Goal: Task Accomplishment & Management: Complete application form

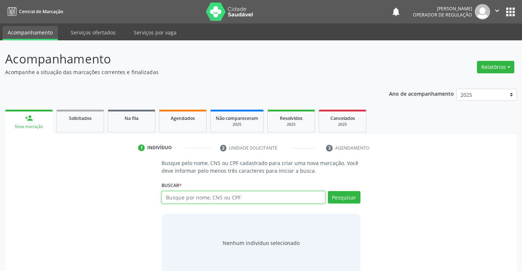
click at [197, 194] on input "text" at bounding box center [243, 197] width 163 height 12
type input "702309103435715"
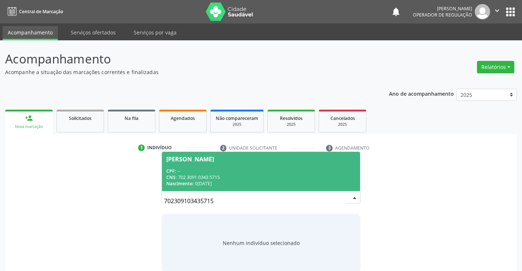
click at [270, 166] on span "Maria Jose Vieira Campos CPF: -- CNS: 702 3091 0343 5715 Nascimento: 05/08/1969" at bounding box center [261, 171] width 198 height 39
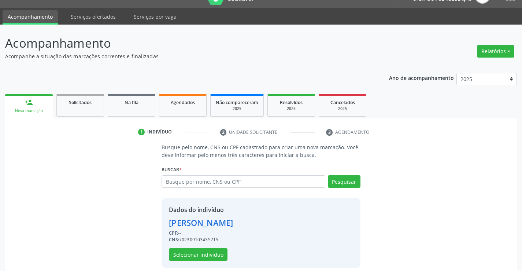
scroll to position [23, 0]
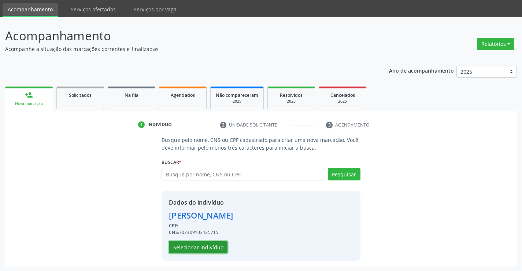
click at [208, 245] on button "Selecionar indivíduo" at bounding box center [198, 247] width 59 height 12
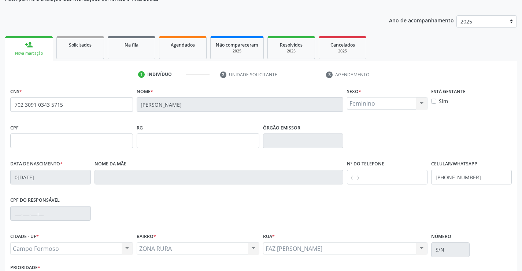
scroll to position [126, 0]
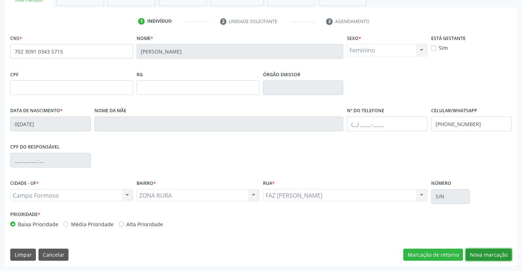
click at [481, 255] on button "Nova marcação" at bounding box center [489, 254] width 46 height 12
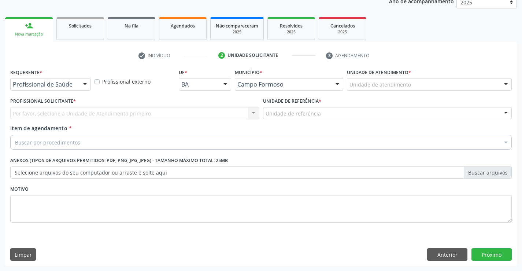
scroll to position [92, 0]
click at [65, 80] on div "Profissional de Saúde" at bounding box center [50, 84] width 81 height 12
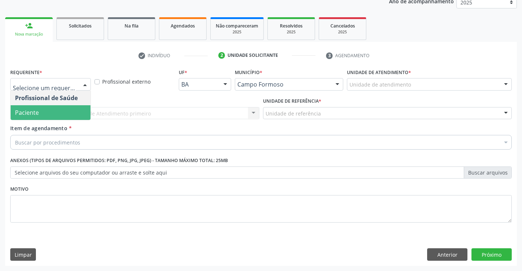
click at [44, 109] on span "Paciente" at bounding box center [51, 112] width 80 height 15
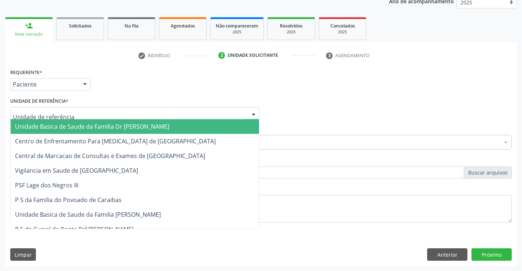
click at [68, 118] on div at bounding box center [134, 113] width 249 height 12
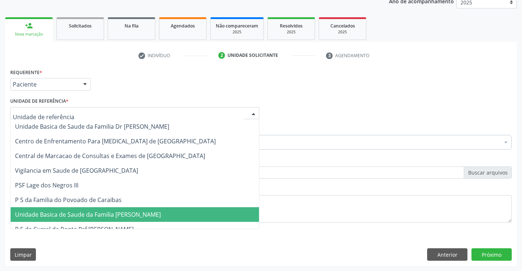
click at [71, 214] on span "Unidade Basica de Saude da Familia [PERSON_NAME]" at bounding box center [88, 214] width 146 height 8
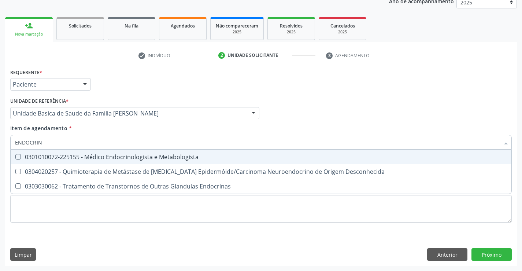
type input "ENDOCRINO"
click at [163, 156] on div "0301010072-225155 - Médico Endocrinologista e Metabologista" at bounding box center [261, 157] width 492 height 6
checkbox Metabologista "true"
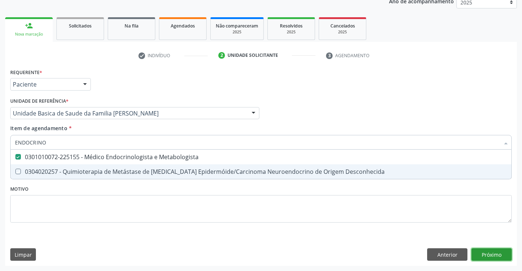
click at [496, 255] on div "Requerente * Paciente Profissional de Saúde Paciente Nenhum resultado encontrad…" at bounding box center [261, 166] width 512 height 199
checkbox Desconhecida "true"
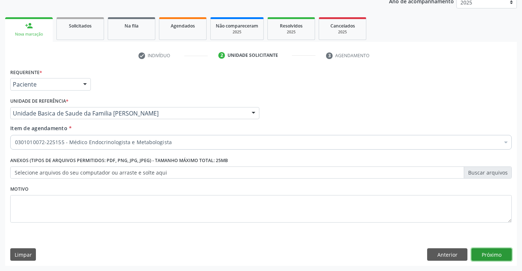
click at [494, 254] on button "Próximo" at bounding box center [492, 254] width 40 height 12
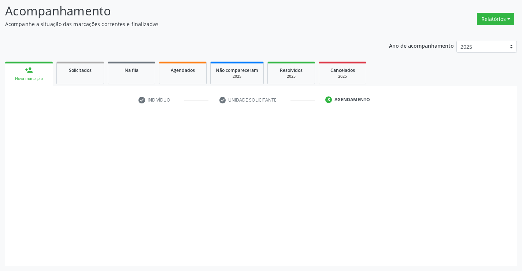
scroll to position [48, 0]
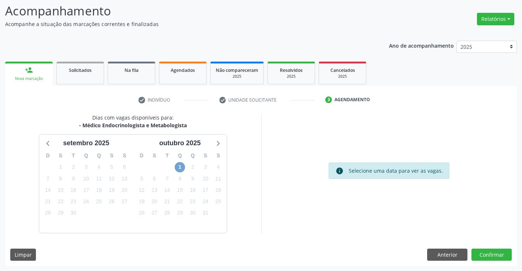
click at [177, 168] on span "1" at bounding box center [180, 167] width 10 height 10
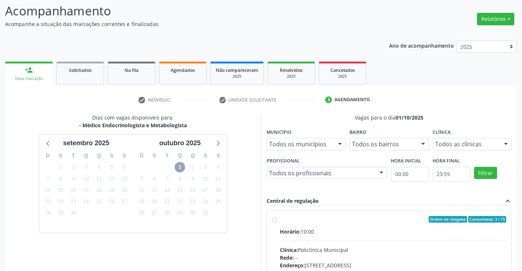
scroll to position [154, 0]
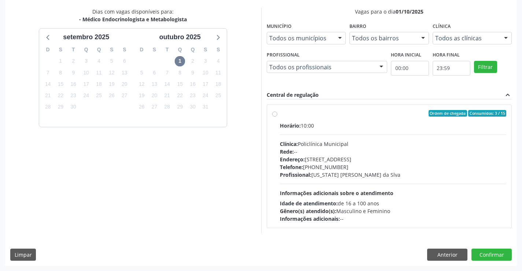
click at [422, 196] on div "Horário: 10:00 Clínica: Policlínica Municipal Rede: -- Endereço: Predio, nº 386…" at bounding box center [393, 172] width 227 height 101
click at [277, 117] on input "Ordem de chegada Consumidos: 3 / 15 Horário: 10:00 Clínica: Policlínica Municip…" at bounding box center [274, 113] width 5 height 7
radio input "true"
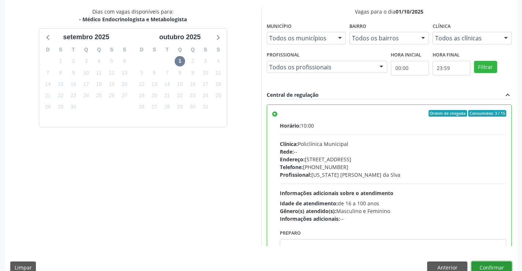
click at [475, 264] on button "Confirmar" at bounding box center [492, 267] width 40 height 12
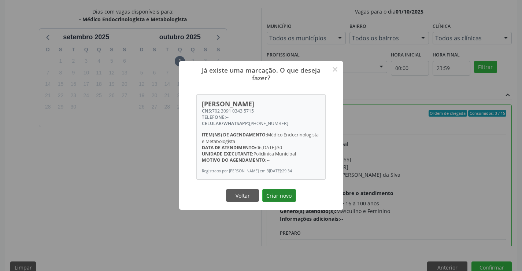
click at [277, 193] on button "Criar novo" at bounding box center [279, 195] width 34 height 12
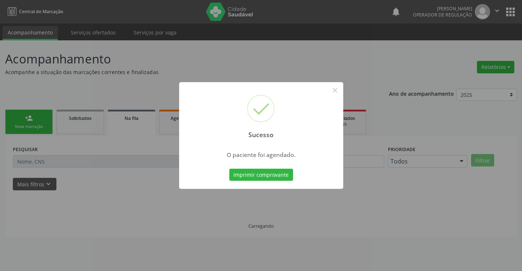
scroll to position [0, 0]
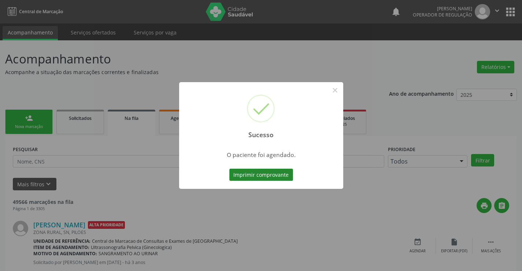
click at [283, 172] on button "Imprimir comprovante" at bounding box center [261, 175] width 64 height 12
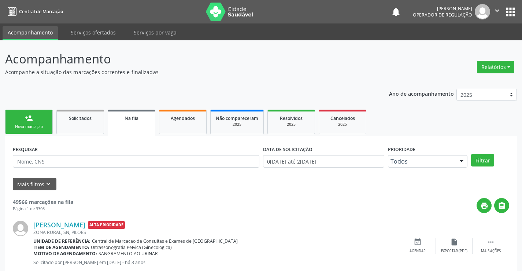
click at [27, 125] on div "Nova marcação" at bounding box center [29, 126] width 37 height 5
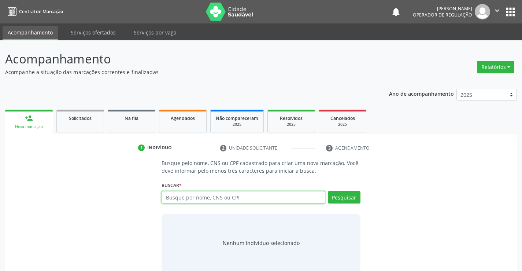
click at [197, 196] on input "text" at bounding box center [243, 197] width 163 height 12
drag, startPoint x: 196, startPoint y: 196, endPoint x: 189, endPoint y: 200, distance: 7.9
click at [192, 198] on input "7" at bounding box center [243, 197] width 163 height 12
type input "704106258841380"
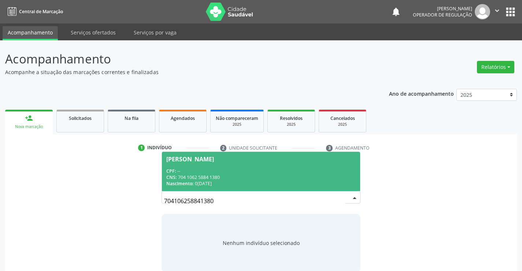
click at [239, 172] on div "CPF: --" at bounding box center [260, 171] width 189 height 6
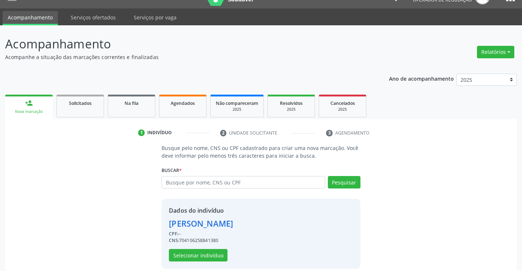
scroll to position [23, 0]
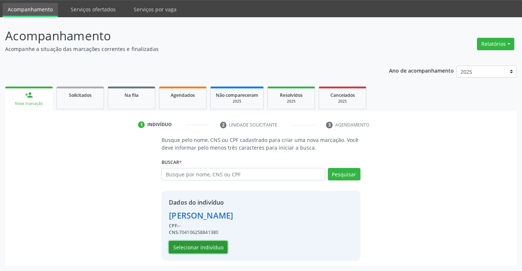
click at [206, 248] on button "Selecionar indivíduo" at bounding box center [198, 247] width 59 height 12
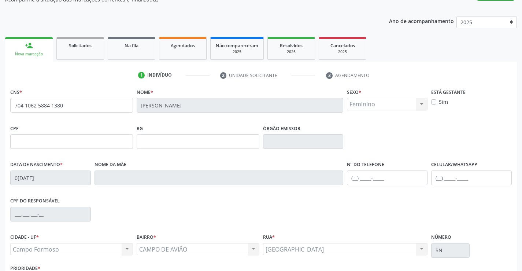
scroll to position [126, 0]
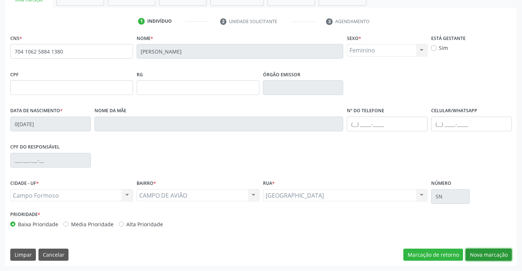
click at [480, 250] on button "Nova marcação" at bounding box center [489, 254] width 46 height 12
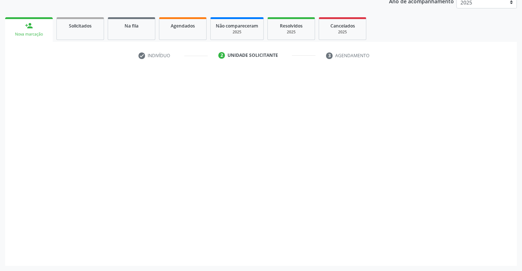
scroll to position [92, 0]
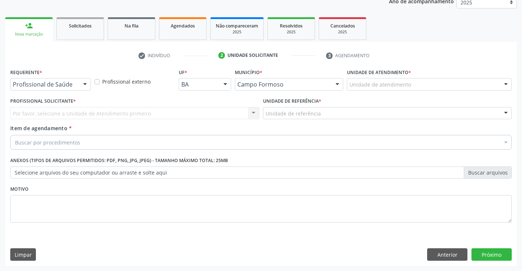
click at [86, 85] on div at bounding box center [85, 84] width 11 height 12
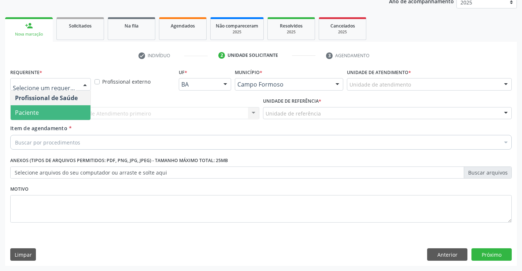
click at [31, 110] on span "Paciente" at bounding box center [27, 112] width 24 height 8
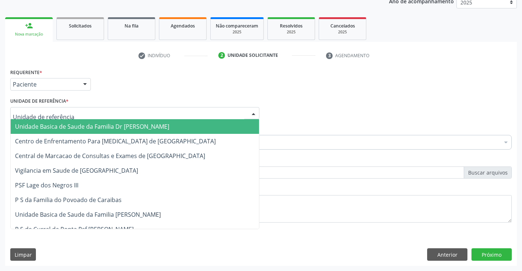
click at [95, 118] on div at bounding box center [134, 113] width 249 height 12
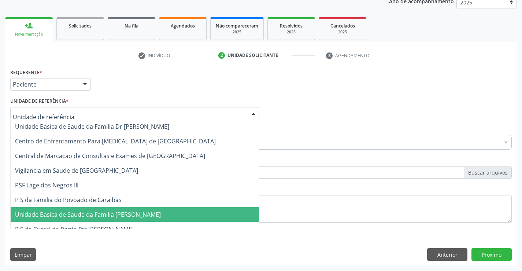
click at [96, 216] on span "Unidade Basica de Saude da Familia [PERSON_NAME]" at bounding box center [88, 214] width 146 height 8
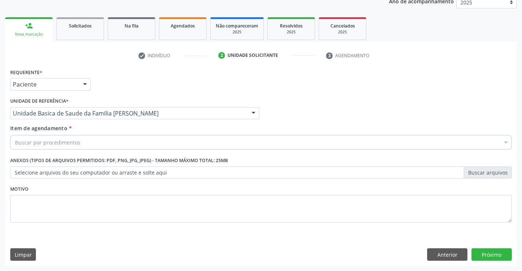
click at [97, 144] on div "Buscar por procedimentos" at bounding box center [261, 142] width 502 height 15
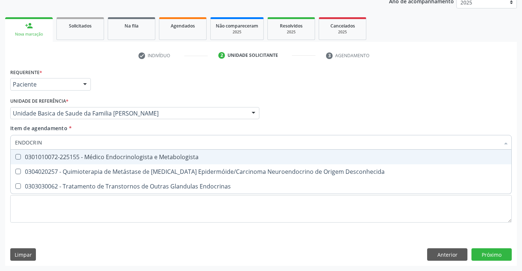
type input "ENDOCRINO"
click at [100, 156] on div "0301010072-225155 - Médico Endocrinologista e Metabologista" at bounding box center [261, 157] width 492 height 6
checkbox Metabologista "true"
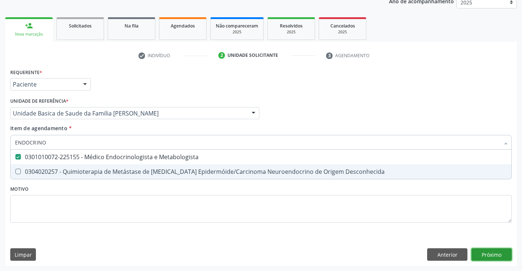
click at [494, 254] on div "Requerente * Paciente Profissional de Saúde Paciente Nenhum resultado encontrad…" at bounding box center [261, 166] width 512 height 199
checkbox Desconhecida "true"
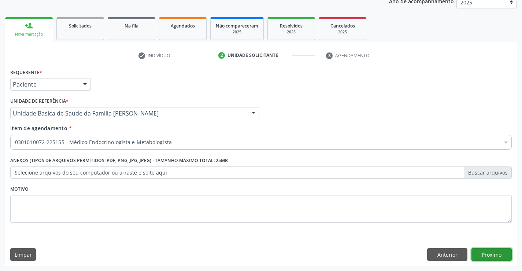
click at [494, 254] on button "Próximo" at bounding box center [492, 254] width 40 height 12
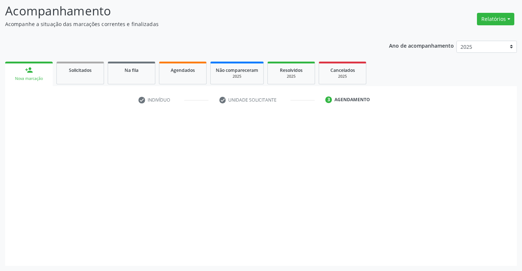
scroll to position [48, 0]
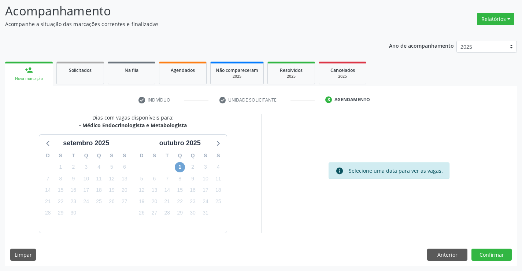
click at [184, 167] on span "1" at bounding box center [180, 167] width 10 height 10
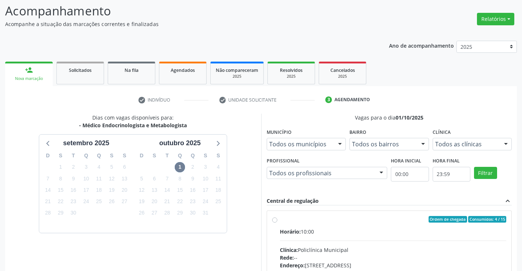
click at [277, 222] on input "Ordem de chegada Consumidos: 4 / 15 Horário: 10:00 Clínica: Policlínica Municip…" at bounding box center [274, 219] width 5 height 7
radio input "true"
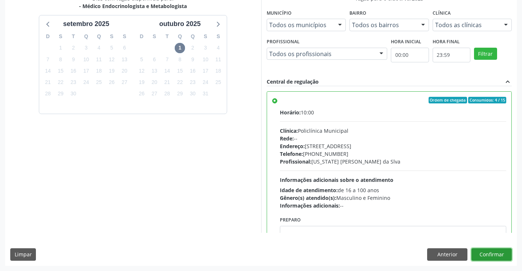
click at [489, 259] on button "Confirmar" at bounding box center [492, 254] width 40 height 12
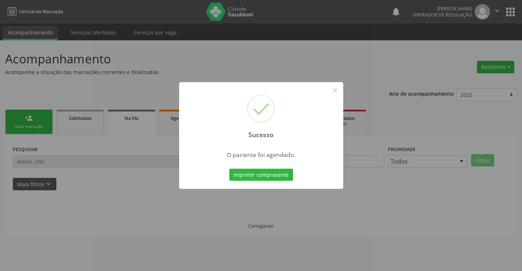
scroll to position [0, 0]
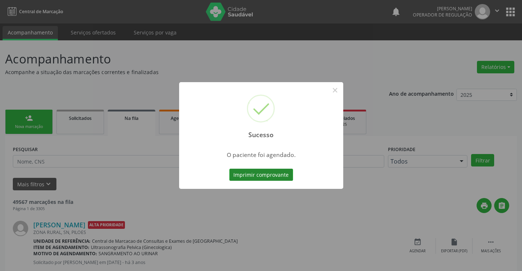
click at [255, 173] on button "Imprimir comprovante" at bounding box center [261, 175] width 64 height 12
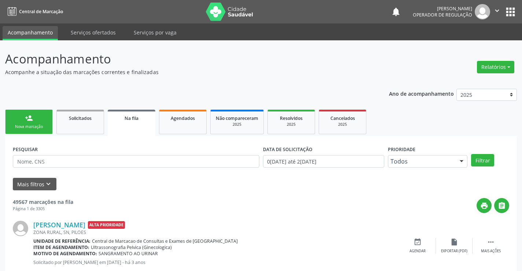
click at [33, 126] on div "Nova marcação" at bounding box center [29, 126] width 37 height 5
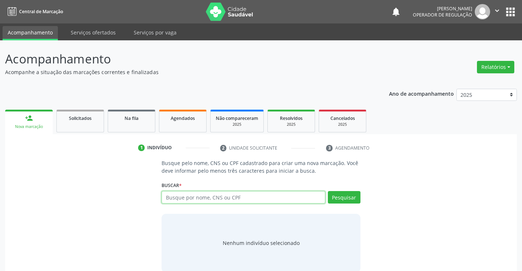
click at [204, 198] on input "text" at bounding box center [243, 197] width 163 height 12
type input "708507323039075"
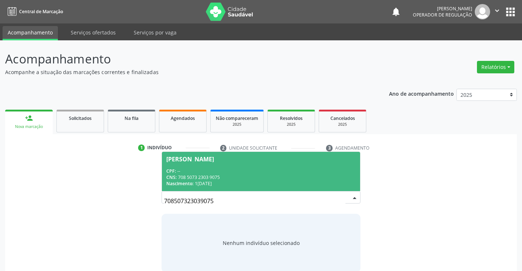
click at [188, 170] on div "CPF: --" at bounding box center [260, 171] width 189 height 6
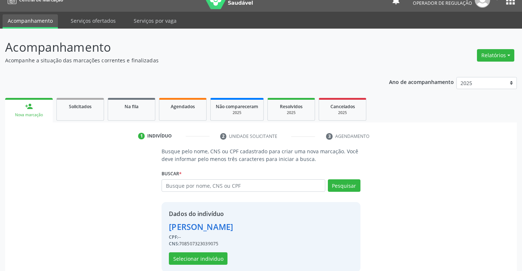
scroll to position [23, 0]
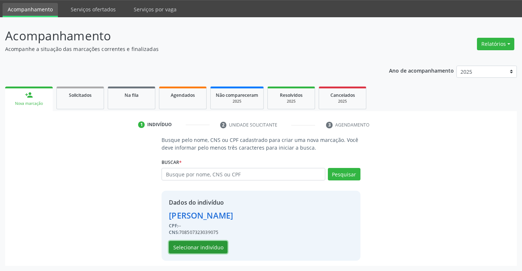
click at [206, 249] on button "Selecionar indivíduo" at bounding box center [198, 247] width 59 height 12
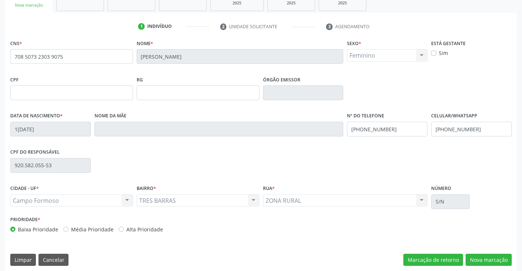
scroll to position [126, 0]
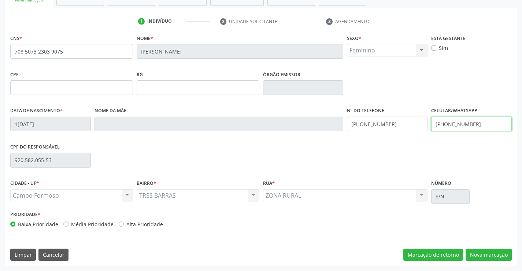
drag, startPoint x: 493, startPoint y: 124, endPoint x: 443, endPoint y: 123, distance: 49.8
click at [443, 123] on input "(74) 9936-6695" at bounding box center [471, 124] width 81 height 15
type input "(74) 99195-9569"
click at [489, 250] on button "Nova marcação" at bounding box center [489, 254] width 46 height 12
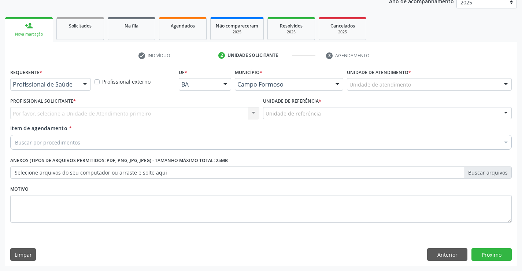
scroll to position [92, 0]
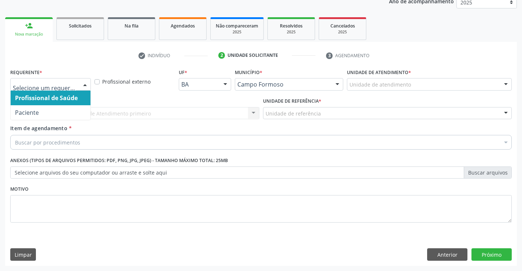
drag, startPoint x: 76, startPoint y: 81, endPoint x: 58, endPoint y: 98, distance: 24.6
click at [75, 81] on div at bounding box center [50, 84] width 81 height 12
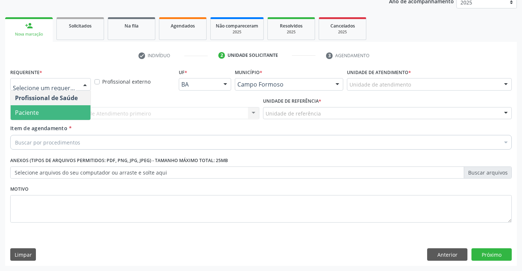
click at [47, 113] on span "Paciente" at bounding box center [51, 112] width 80 height 15
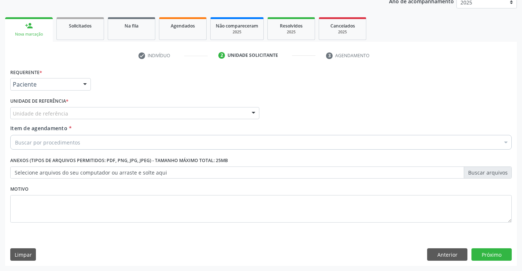
click at [93, 110] on div "Unidade de referência" at bounding box center [134, 113] width 249 height 12
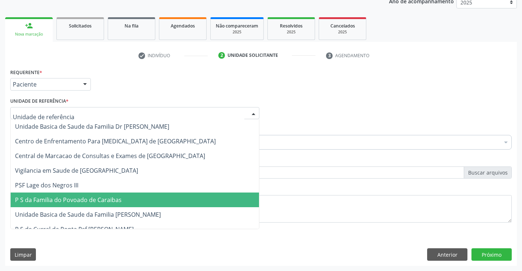
click at [82, 203] on span "P S da Familia do Povoado de Caraibas" at bounding box center [68, 200] width 107 height 8
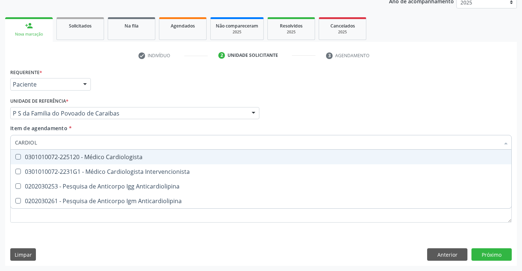
type input "CARDIOLO"
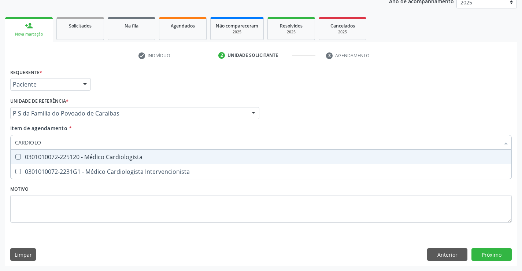
click at [75, 157] on div "0301010072-225120 - Médico Cardiologista" at bounding box center [261, 157] width 492 height 6
checkbox Cardiologista "true"
click at [112, 101] on div "Unidade de referência * P S da Familia do Povoado de Caraibas Unidade Basica de…" at bounding box center [134, 107] width 249 height 23
checkbox Intervencionista "true"
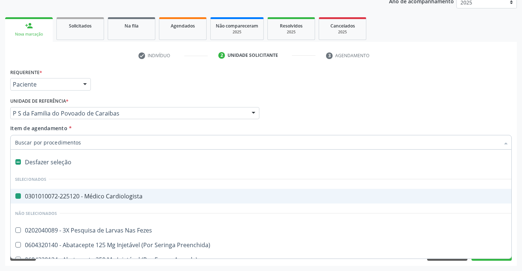
type input "P"
checkbox Cardiologista "false"
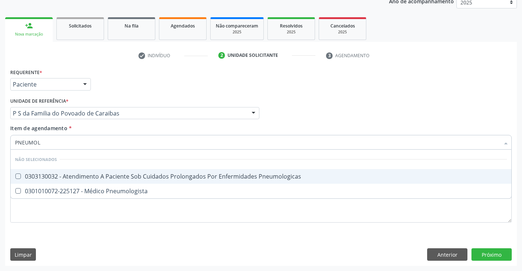
type input "PNEUMOLO"
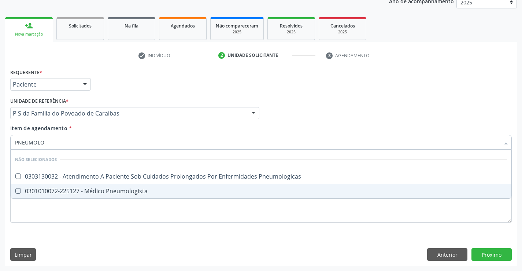
click at [77, 190] on div "0301010072-225127 - Médico Pneumologista" at bounding box center [261, 191] width 492 height 6
checkbox Pneumologista "true"
click at [479, 257] on div "Requerente * Paciente Profissional de Saúde Paciente Nenhum resultado encontrad…" at bounding box center [261, 166] width 512 height 199
checkbox Pneumologicas "true"
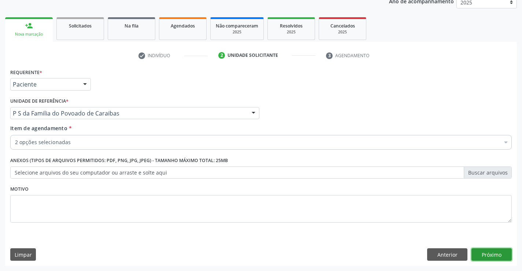
click at [496, 254] on button "Próximo" at bounding box center [492, 254] width 40 height 12
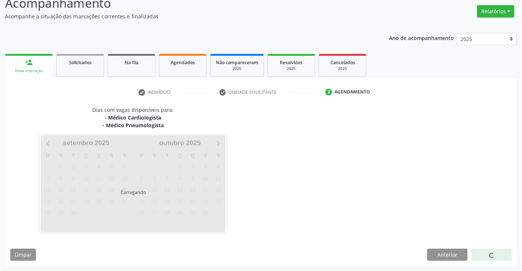
scroll to position [77, 0]
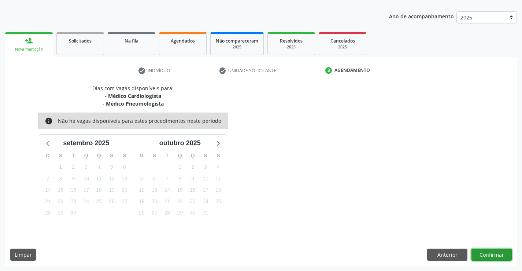
click at [492, 254] on button "Confirmar" at bounding box center [492, 254] width 40 height 12
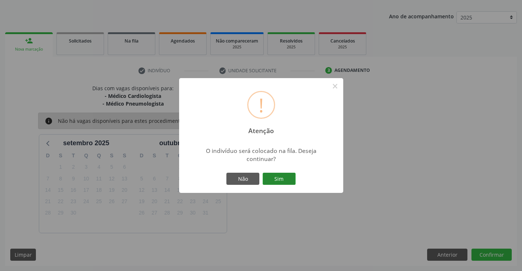
click at [284, 180] on button "Sim" at bounding box center [279, 179] width 33 height 12
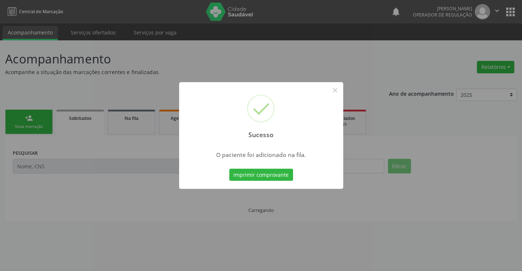
scroll to position [0, 0]
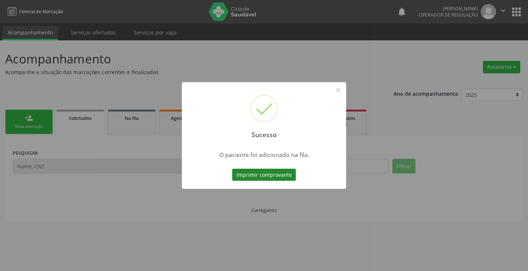
click at [280, 171] on button "Imprimir comprovante" at bounding box center [264, 175] width 64 height 12
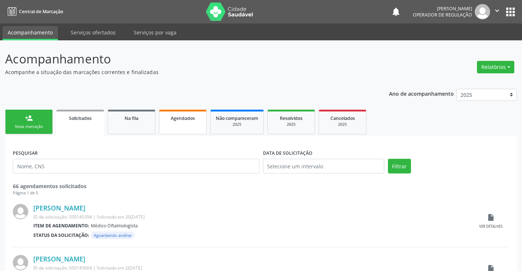
click at [188, 126] on link "Agendados" at bounding box center [183, 122] width 48 height 25
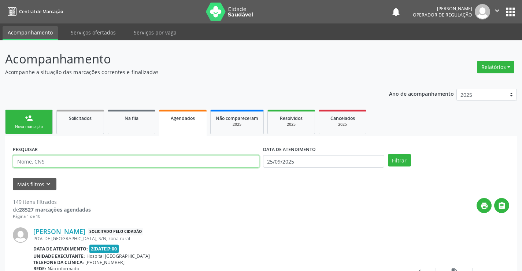
click at [41, 163] on input "text" at bounding box center [136, 161] width 247 height 12
type input "704702767034638"
click at [388, 154] on button "Filtrar" at bounding box center [399, 160] width 23 height 12
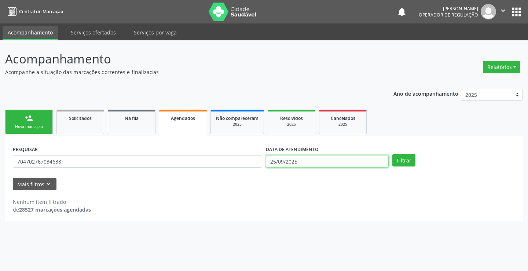
drag, startPoint x: 303, startPoint y: 157, endPoint x: 298, endPoint y: 160, distance: 6.4
click at [300, 159] on input "25/09/2025" at bounding box center [327, 161] width 123 height 12
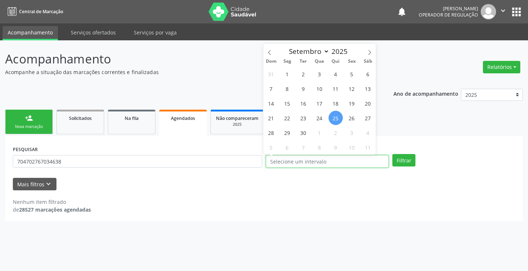
click at [392, 154] on button "Filtrar" at bounding box center [403, 160] width 23 height 12
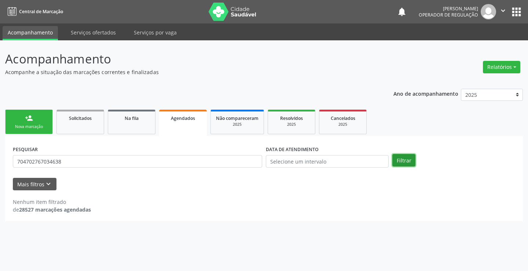
click at [400, 159] on button "Filtrar" at bounding box center [403, 160] width 23 height 12
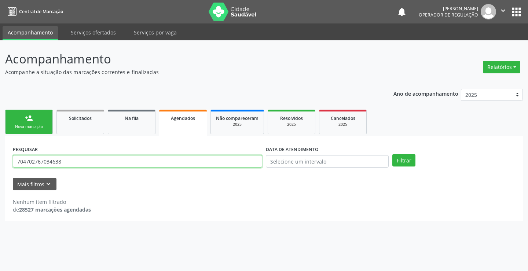
drag, startPoint x: 86, startPoint y: 164, endPoint x: 0, endPoint y: 157, distance: 86.0
click at [0, 157] on div "Acompanhamento Acompanhe a situação das marcações correntes e finalizadas Relat…" at bounding box center [264, 155] width 528 height 230
type input "PEDRO CASSIO B"
click at [392, 154] on button "Filtrar" at bounding box center [403, 160] width 23 height 12
drag, startPoint x: 38, startPoint y: 164, endPoint x: 0, endPoint y: 158, distance: 38.6
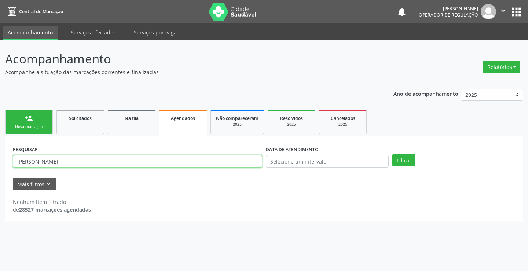
click at [0, 158] on div "Acompanhamento Acompanhe a situação das marcações correntes e finalizadas Relat…" at bounding box center [264, 155] width 528 height 230
click at [119, 87] on div "Ano de acompanhamento 2025 2024 2023 person_add Nova marcação Solicitados Na fi…" at bounding box center [263, 153] width 517 height 138
click at [32, 125] on div "Nova marcação" at bounding box center [29, 126] width 37 height 5
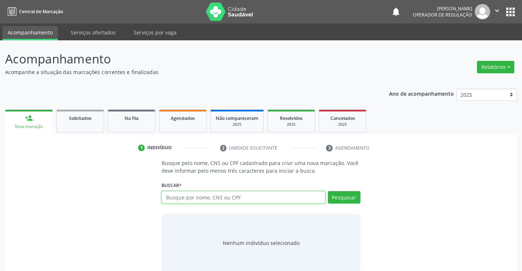
click at [212, 197] on input "text" at bounding box center [243, 197] width 163 height 12
type input "704702767034638"
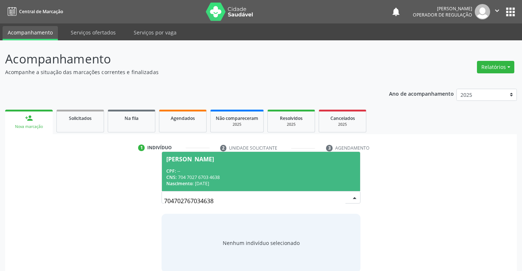
click at [245, 177] on div "CNS: 704 7027 6703 4638" at bounding box center [260, 177] width 189 height 6
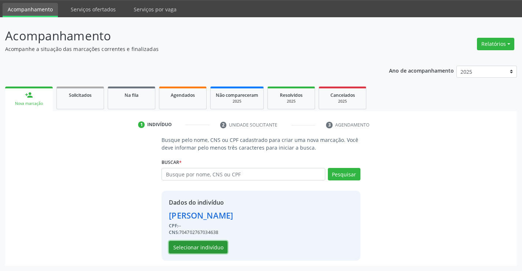
click at [204, 246] on button "Selecionar indivíduo" at bounding box center [198, 247] width 59 height 12
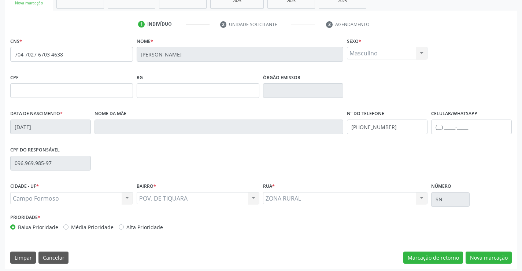
scroll to position [126, 0]
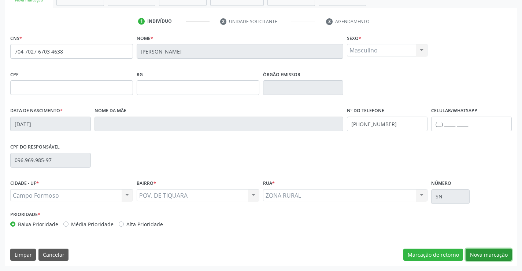
click at [478, 254] on button "Nova marcação" at bounding box center [489, 254] width 46 height 12
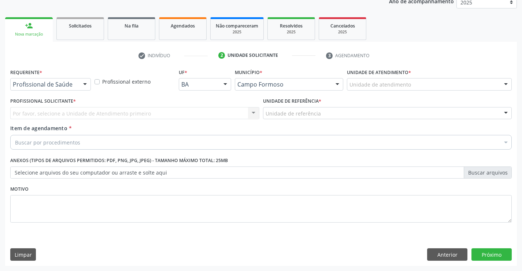
scroll to position [92, 0]
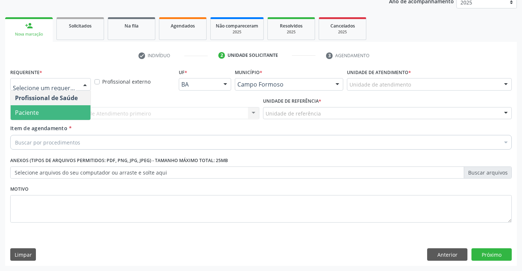
click at [34, 119] on span "Paciente" at bounding box center [51, 112] width 80 height 15
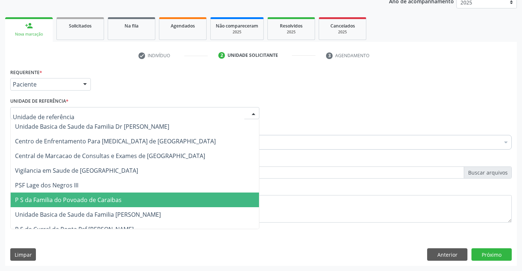
click at [76, 203] on span "P S da Familia do Povoado de Caraibas" at bounding box center [68, 200] width 107 height 8
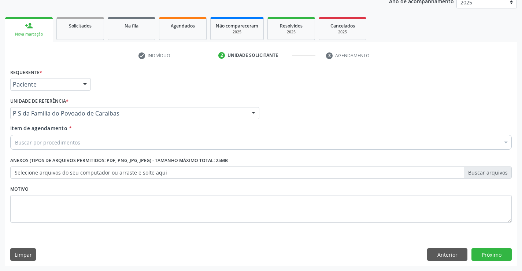
click at [54, 138] on div "Buscar por procedimentos" at bounding box center [261, 142] width 502 height 15
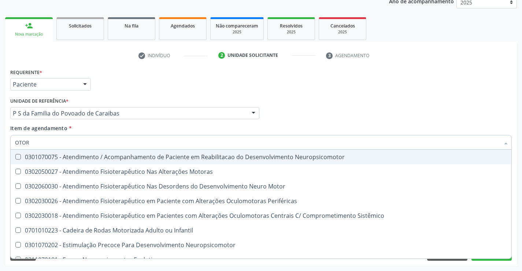
type input "OTORR"
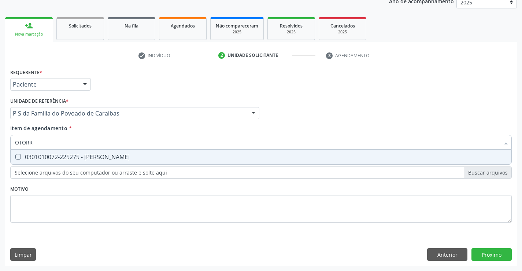
click at [58, 155] on div "0301010072-225275 - [PERSON_NAME]" at bounding box center [261, 157] width 492 height 6
checkbox Otorrinolaringologista "true"
click at [487, 250] on div "Requerente * Paciente Profissional de Saúde Paciente Nenhum resultado encontrad…" at bounding box center [261, 166] width 512 height 199
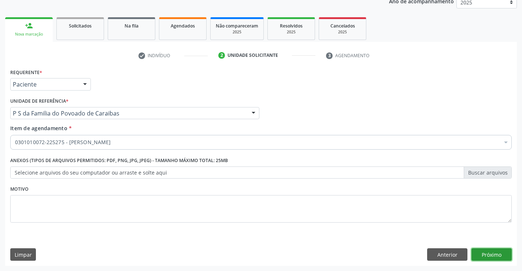
click at [487, 250] on button "Próximo" at bounding box center [492, 254] width 40 height 12
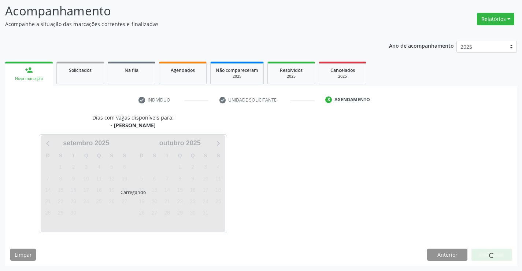
scroll to position [48, 0]
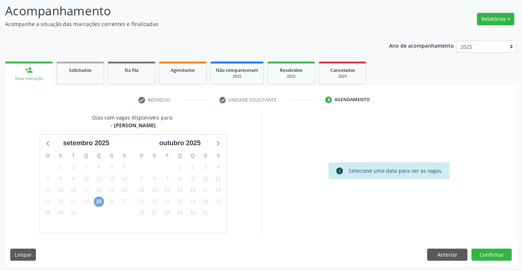
click at [102, 199] on span "25" at bounding box center [99, 201] width 10 height 10
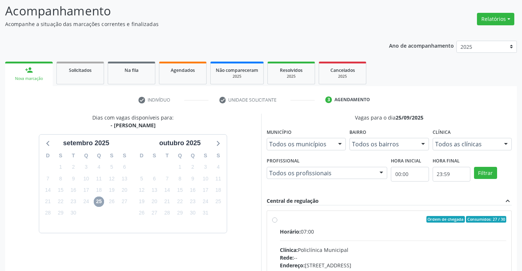
scroll to position [154, 0]
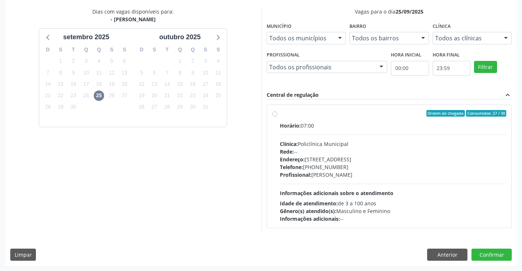
click at [404, 175] on div "Profissional: Pedro Augusto Pessoa de Abreu" at bounding box center [393, 175] width 227 height 8
click at [277, 117] on input "Ordem de chegada Consumidos: 27 / 30 Horário: 07:00 Clínica: Policlínica Munici…" at bounding box center [274, 113] width 5 height 7
radio input "true"
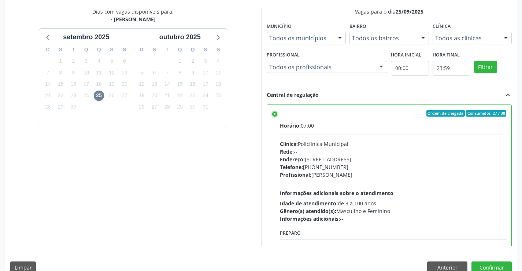
scroll to position [36, 0]
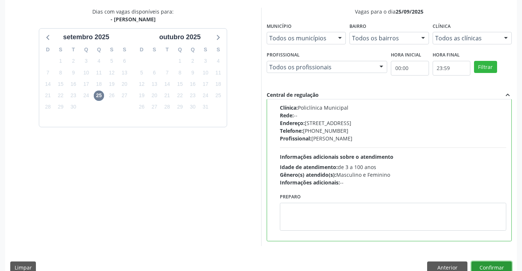
click at [480, 262] on button "Confirmar" at bounding box center [492, 267] width 40 height 12
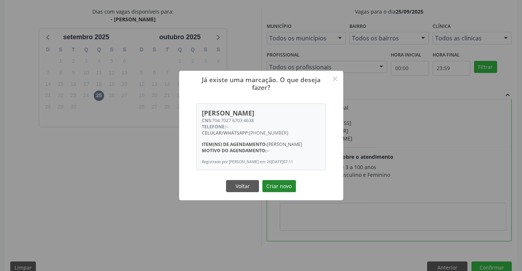
click at [289, 189] on button "Criar novo" at bounding box center [279, 186] width 34 height 12
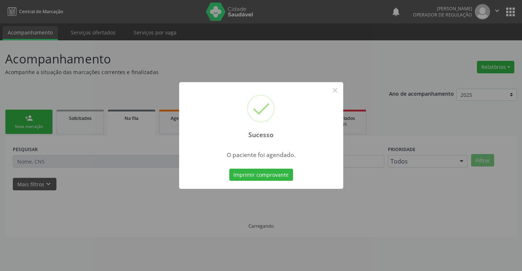
scroll to position [0, 0]
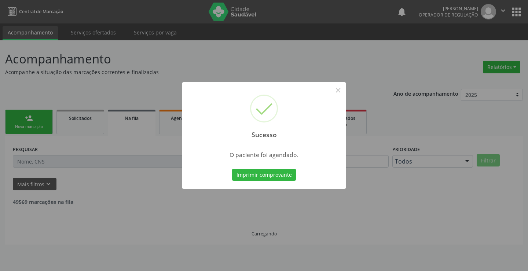
click at [268, 168] on div "Imprimir comprovante Cancel" at bounding box center [263, 174] width 67 height 15
click at [285, 172] on button "Imprimir comprovante" at bounding box center [264, 175] width 64 height 12
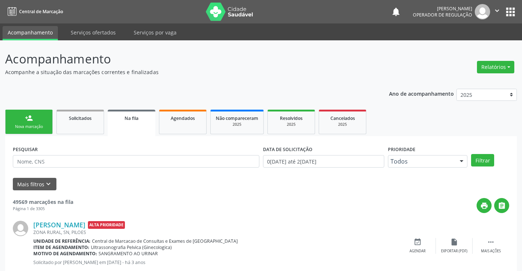
click at [31, 125] on div "Nova marcação" at bounding box center [29, 126] width 37 height 5
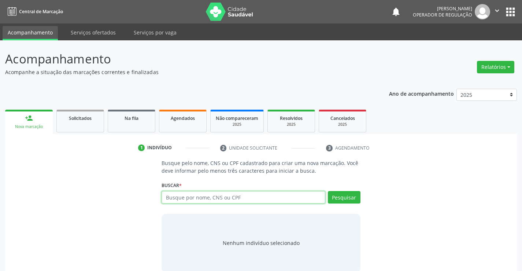
click at [204, 198] on input "text" at bounding box center [243, 197] width 163 height 12
type input "700009464789209"
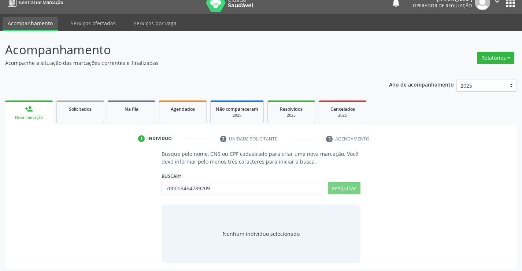
scroll to position [12, 0]
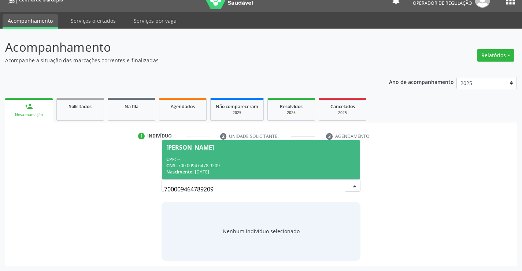
click at [217, 155] on span "Marcus Vinicius dos Santos CPF: -- CNS: 700 0094 6478 9209 Nascimento: 15/06/20…" at bounding box center [261, 159] width 198 height 39
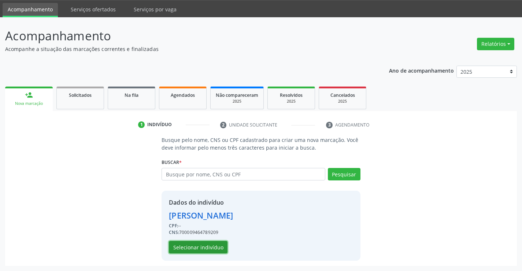
click at [203, 243] on button "Selecionar indivíduo" at bounding box center [198, 247] width 59 height 12
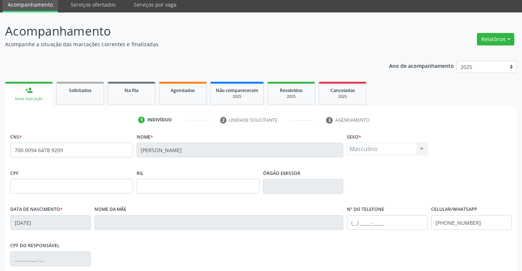
scroll to position [126, 0]
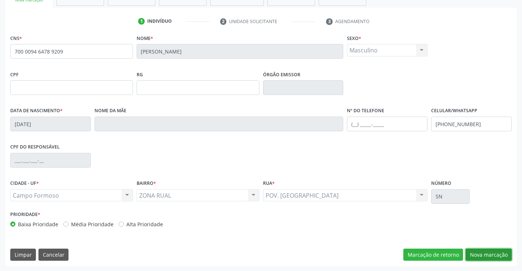
click at [473, 252] on button "Nova marcação" at bounding box center [489, 254] width 46 height 12
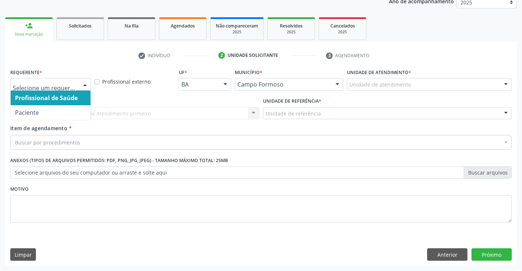
click at [82, 86] on div at bounding box center [85, 84] width 11 height 12
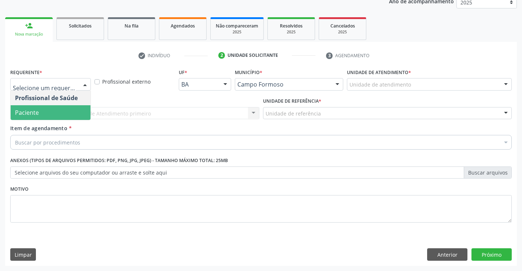
click at [40, 115] on span "Paciente" at bounding box center [51, 112] width 80 height 15
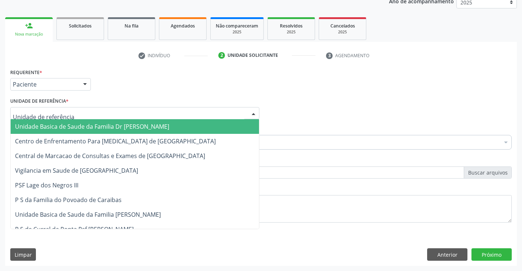
click at [92, 114] on div at bounding box center [134, 113] width 249 height 12
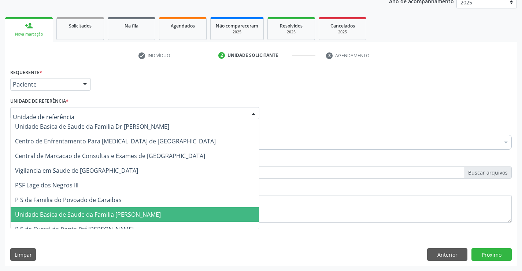
click at [72, 211] on span "Unidade Basica de Saude da Familia [PERSON_NAME]" at bounding box center [88, 214] width 146 height 8
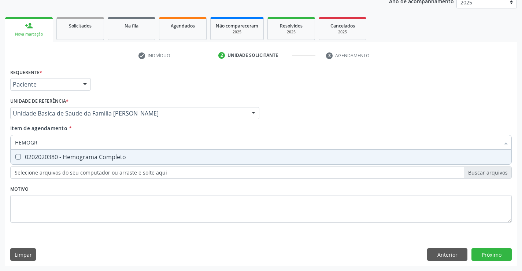
type input "HEMOGRA"
click at [51, 157] on div "0202020380 - Hemograma Completo" at bounding box center [261, 157] width 492 height 6
checkbox Completo "true"
type input "HEMOGRA"
click at [92, 118] on div "Unidade Basica de Saude da Familia [PERSON_NAME]" at bounding box center [134, 113] width 249 height 12
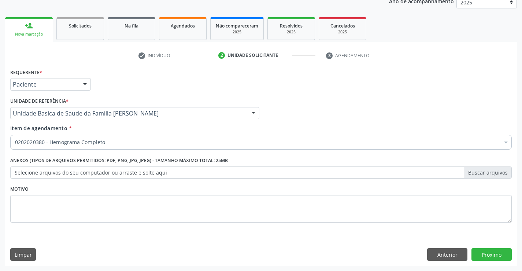
click at [132, 79] on div "Requerente * Paciente Profissional de Saúde Paciente Nenhum resultado encontrad…" at bounding box center [260, 81] width 505 height 29
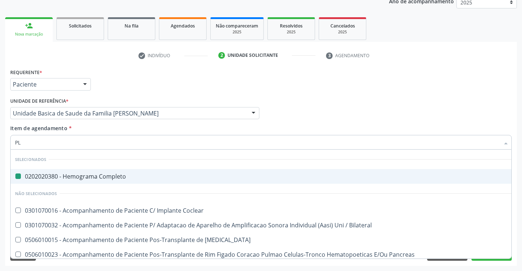
type input "PLA"
checkbox Completo "false"
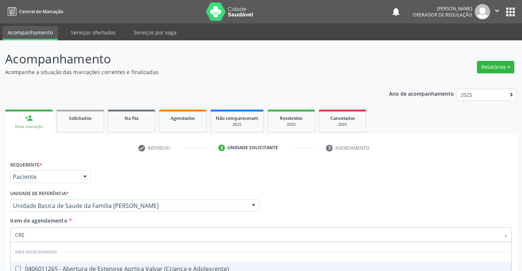
scroll to position [92, 0]
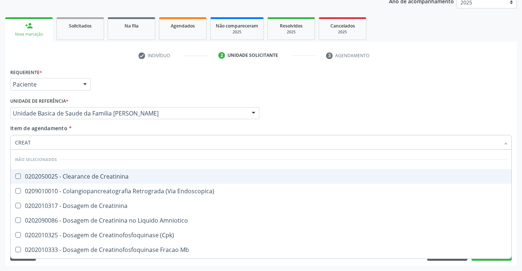
type input "CREATI"
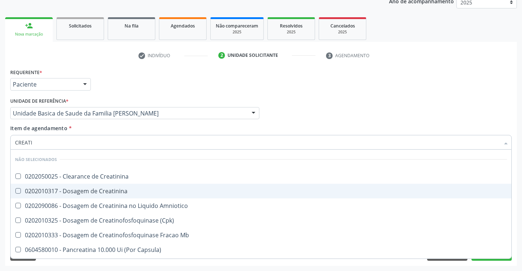
click at [58, 192] on div "0202010317 - Dosagem de Creatinina" at bounding box center [261, 191] width 492 height 6
checkbox Creatinina "true"
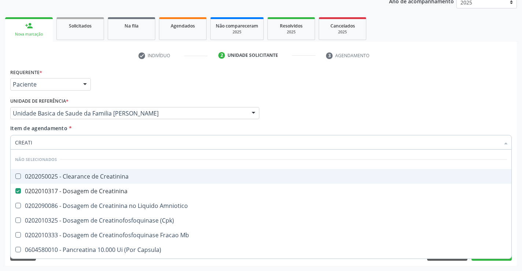
type input "CREATI"
click at [118, 96] on div "Unidade de referência * Unidade Basica de Saude da Familia Maninho Ferreira Uni…" at bounding box center [134, 107] width 249 height 23
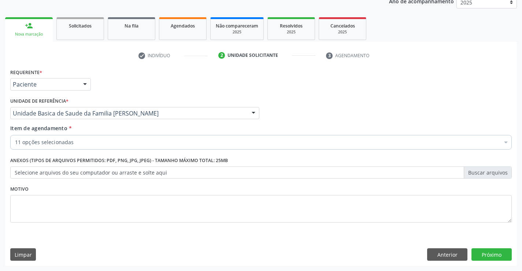
checkbox Completo "true"
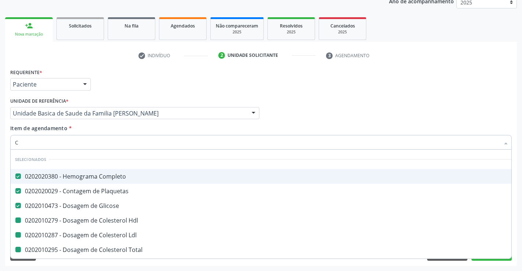
type input "CA"
checkbox Hdl "false"
checkbox Ldl "false"
checkbox Total "false"
checkbox Triglicerideos "false"
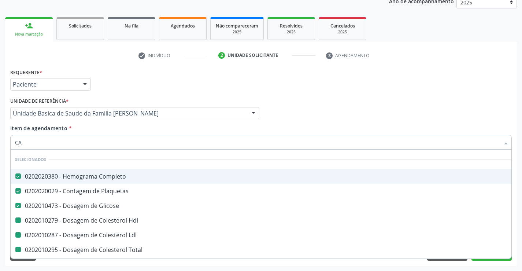
checkbox \(Tgo\) "false"
checkbox \(Tgp\) "false"
checkbox Creatinina "false"
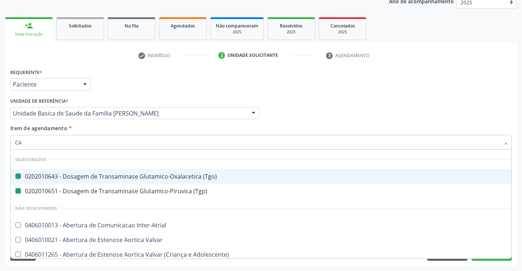
type input "CAL"
checkbox \(Tgo\) "false"
checkbox \(Tgp\) "false"
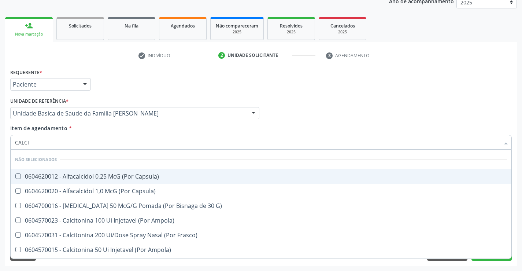
type input "CALCIO"
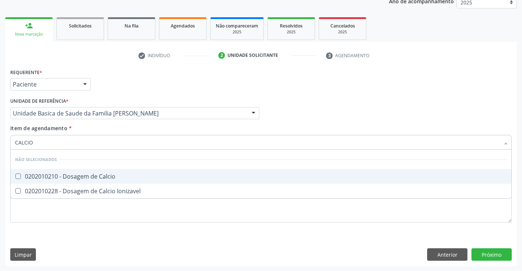
click at [52, 178] on div "0202010210 - Dosagem de Calcio" at bounding box center [261, 176] width 492 height 6
checkbox Calcio "true"
drag, startPoint x: 127, startPoint y: 70, endPoint x: 75, endPoint y: 153, distance: 97.5
click at [126, 71] on div "Requerente * Paciente Profissional de Saúde Paciente Nenhum resultado encontrad…" at bounding box center [260, 81] width 505 height 29
checkbox Ionizavel "true"
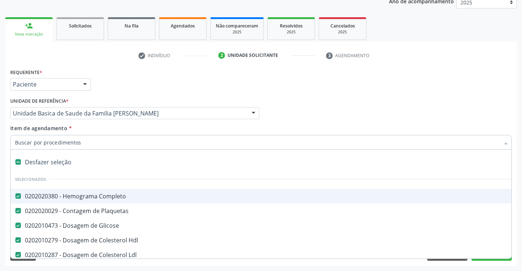
type input "U"
checkbox Total "false"
checkbox Triglicerideos "false"
checkbox \(Tgo\) "false"
checkbox \(Tgp\) "false"
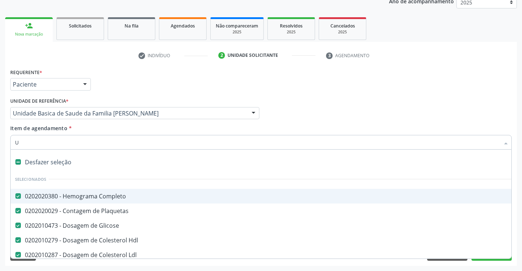
checkbox Ureia "false"
checkbox Creatinina "false"
checkbox Calcio "false"
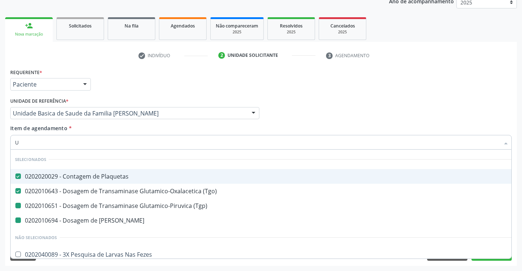
type input "UR"
checkbox \(Tgp\) "false"
checkbox Ureia "false"
type input "URI"
checkbox Plaquetas "false"
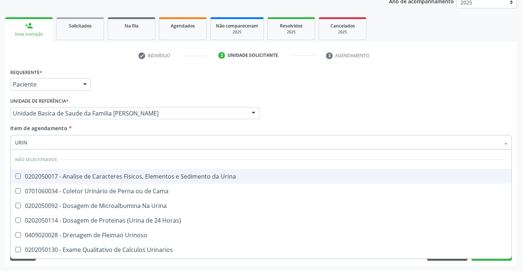
type input "URINA"
click at [71, 173] on div "0202050017 - Analise de Caracteres Fisicos, Elementos e Sedimento da Urina" at bounding box center [261, 176] width 492 height 6
checkbox Urina "true"
type input "URINA"
click at [117, 81] on div "Requerente * Paciente Profissional de Saúde Paciente Nenhum resultado encontrad…" at bounding box center [260, 81] width 505 height 29
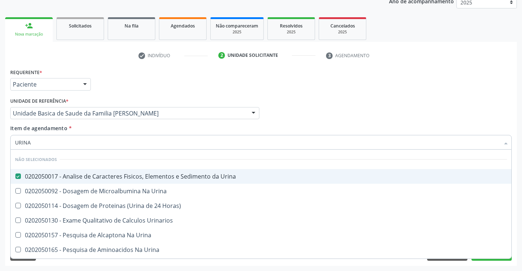
checkbox Horas\) "true"
checkbox Urinarios "true"
checkbox Urina "true"
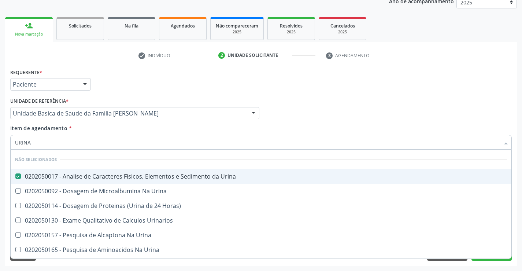
checkbox Urina "true"
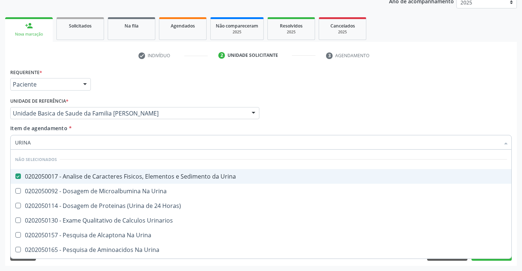
checkbox Urina "true"
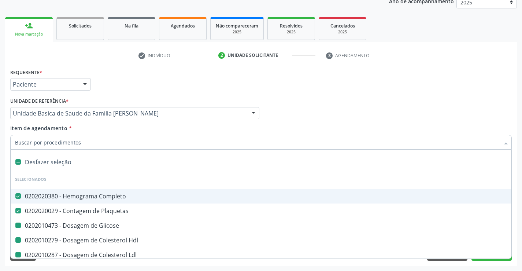
type input "F"
checkbox Glicose "false"
checkbox Hdl "false"
checkbox Total "false"
checkbox Triglicerideos "false"
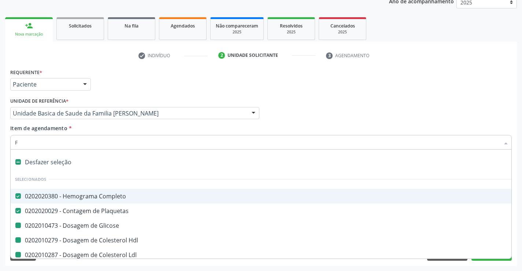
checkbox \(Tgo\) "false"
checkbox \(Tgp\) "false"
checkbox Ureia "false"
checkbox Creatinina "false"
checkbox Calcio "false"
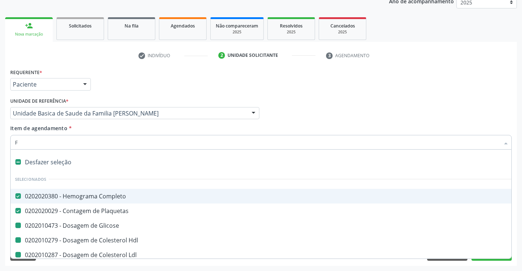
checkbox Urina "false"
checkbox Ldl "false"
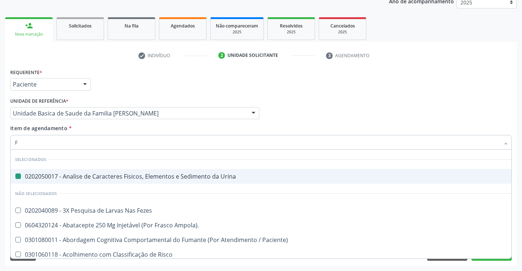
type input "FE"
checkbox Urina "false"
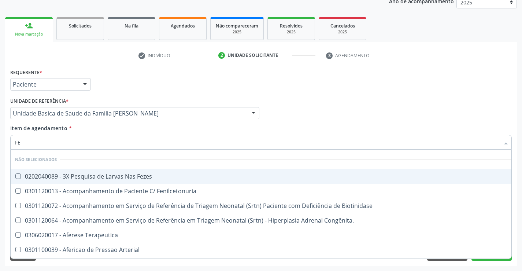
type input "FEZ"
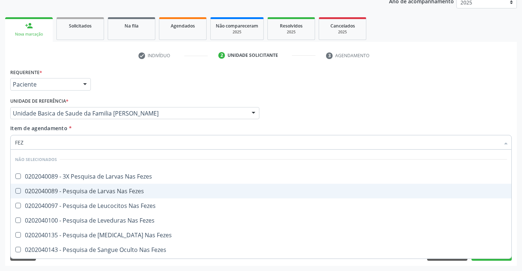
click at [71, 188] on div "0202040089 - Pesquisa de Larvas Nas Fezes" at bounding box center [261, 191] width 492 height 6
checkbox Fezes "true"
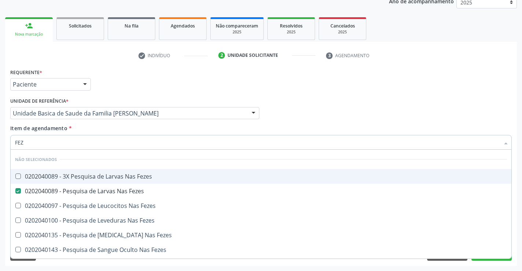
click at [118, 66] on div "check Indivíduo 2 Unidade solicitante 3 Agendamento CNS * 700 0094 6478 9209 No…" at bounding box center [261, 157] width 512 height 216
checkbox Fezes "true"
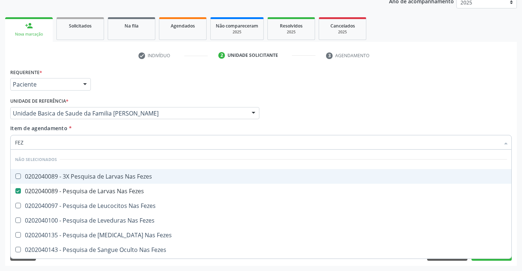
checkbox Fezes "true"
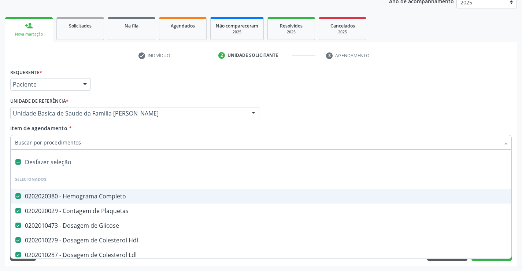
click at [56, 143] on input "Item de agendamento *" at bounding box center [257, 142] width 485 height 15
type input "F"
checkbox Hdl "false"
checkbox Total "false"
checkbox Triglicerideos "false"
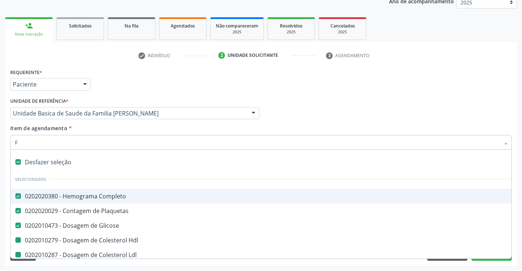
checkbox \(Tgo\) "false"
checkbox \(Tgp\) "false"
checkbox Ldl "false"
checkbox Ureia "false"
checkbox Creatinina "false"
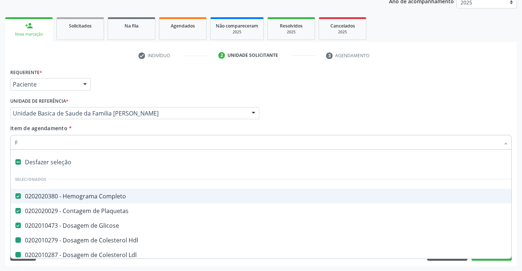
checkbox Calcio "false"
checkbox Urina "false"
checkbox Fezes "false"
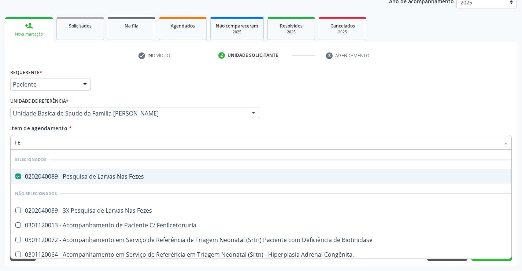
type input "FEZ"
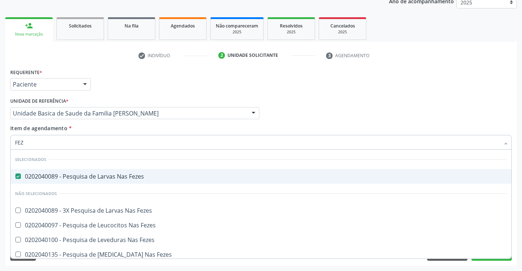
click at [40, 175] on div "0202040089 - Pesquisa de Larvas Nas Fezes" at bounding box center [261, 176] width 492 height 6
checkbox Fezes "false"
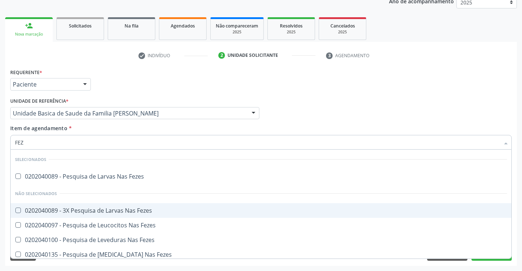
click at [35, 213] on div "0202040089 - 3X Pesquisa de Larvas Nas Fezes" at bounding box center [261, 210] width 492 height 6
checkbox Fezes "true"
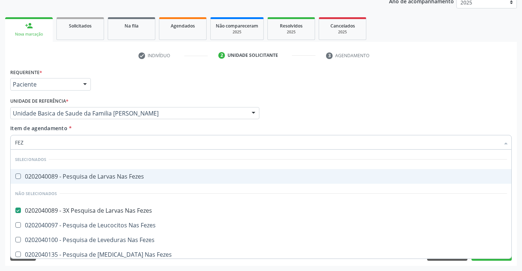
click at [89, 94] on div "Requerente * Paciente Profissional de Saúde Paciente Nenhum resultado encontrad…" at bounding box center [50, 81] width 84 height 29
checkbox Fezes "true"
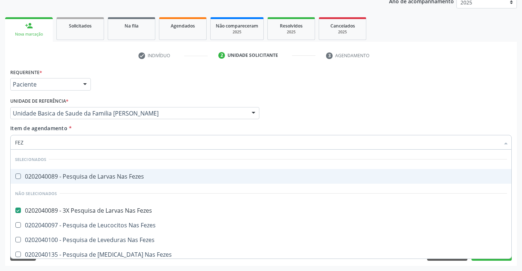
checkbox Fezes "true"
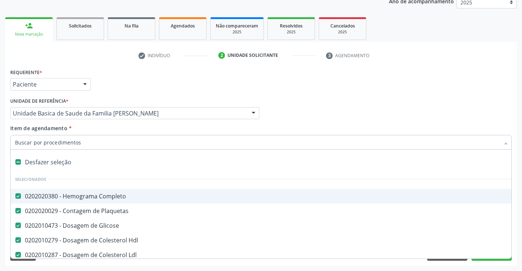
click at [53, 143] on input "Item de agendamento *" at bounding box center [257, 142] width 485 height 15
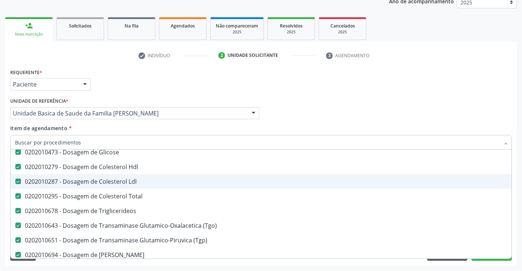
scroll to position [147, 0]
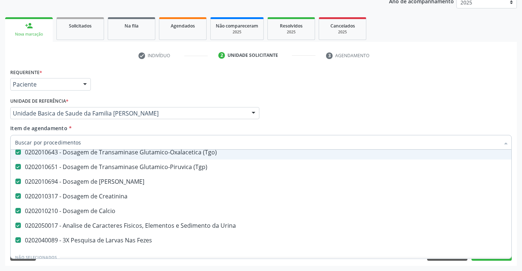
click at [171, 80] on div "Requerente * Paciente Profissional de Saúde Paciente Nenhum resultado encontrad…" at bounding box center [260, 81] width 505 height 29
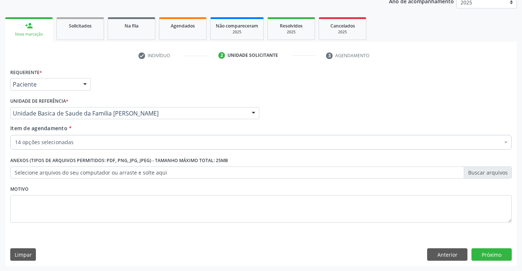
scroll to position [0, 0]
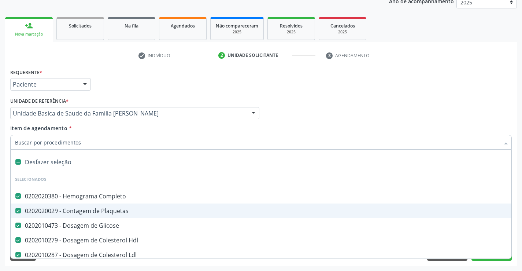
click at [366, 114] on div "Profissional Solicitante Por favor, selecione a Unidade de Atendimento primeiro…" at bounding box center [260, 110] width 505 height 29
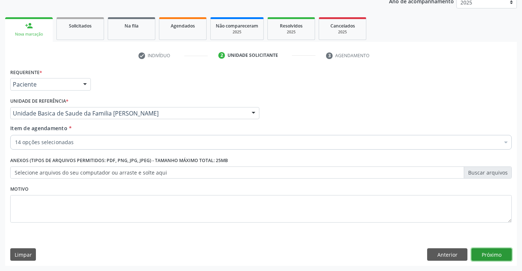
click at [488, 256] on button "Próximo" at bounding box center [492, 254] width 40 height 12
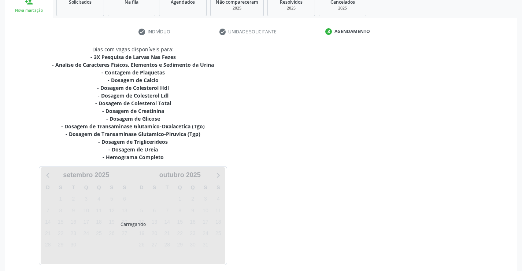
scroll to position [148, 0]
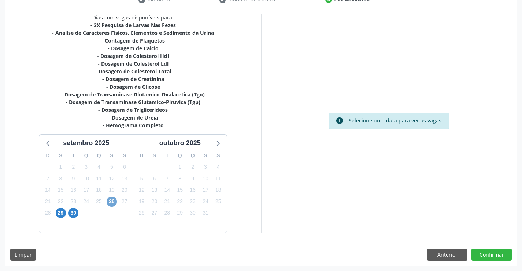
click at [114, 203] on span "26" at bounding box center [112, 201] width 10 height 10
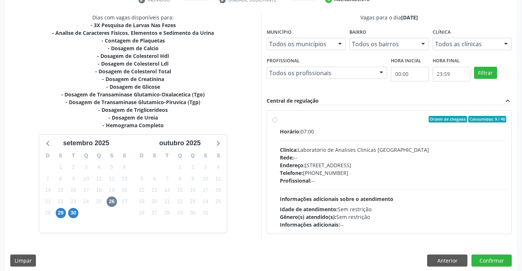
drag, startPoint x: 319, startPoint y: 144, endPoint x: 356, endPoint y: 158, distance: 39.8
click at [323, 143] on div "Horário: 07:00 Clínica: Laboratorio de Analises Clinicas Sao Francisco Rede: --…" at bounding box center [393, 178] width 227 height 101
radio input "true"
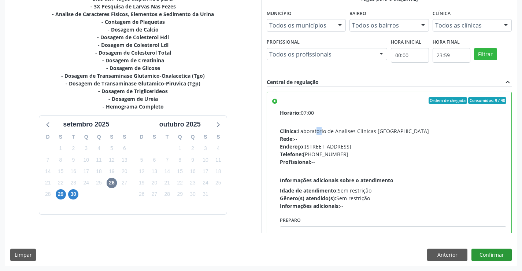
scroll to position [167, 0]
click at [491, 254] on button "Confirmar" at bounding box center [492, 254] width 40 height 12
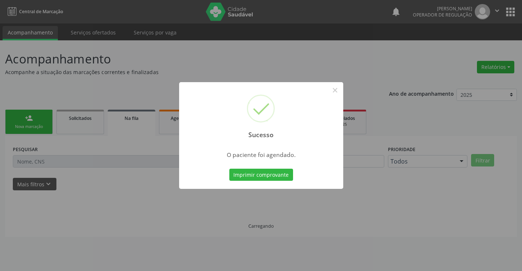
scroll to position [0, 0]
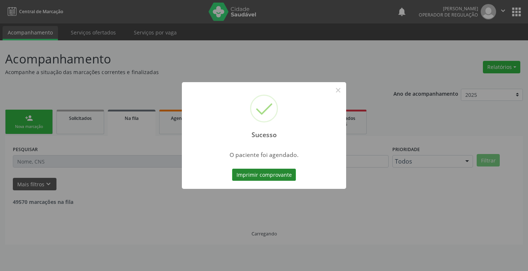
click at [272, 176] on button "Imprimir comprovante" at bounding box center [264, 175] width 64 height 12
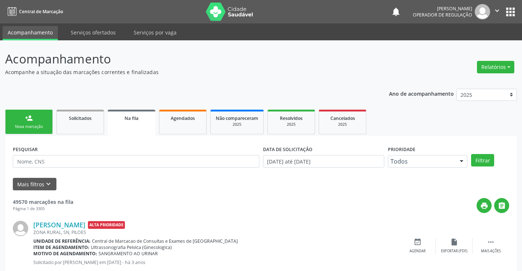
click at [27, 115] on div "person_add" at bounding box center [29, 118] width 8 height 8
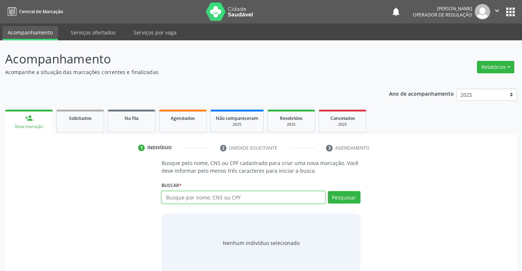
click at [189, 196] on input "text" at bounding box center [243, 197] width 163 height 12
type input "707607239806193"
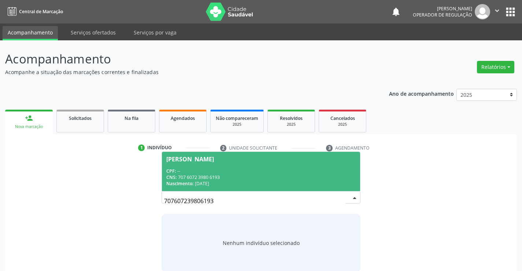
click at [217, 168] on div "CPF: --" at bounding box center [260, 171] width 189 height 6
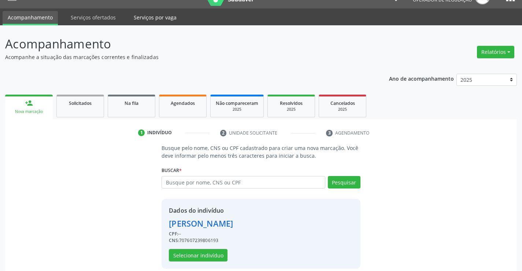
scroll to position [23, 0]
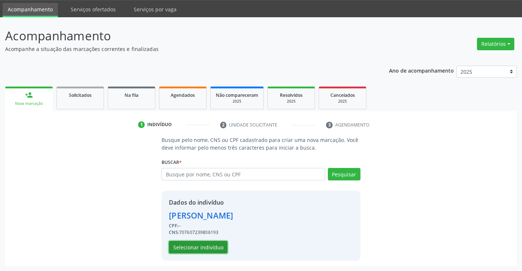
click at [183, 243] on button "Selecionar indivíduo" at bounding box center [198, 247] width 59 height 12
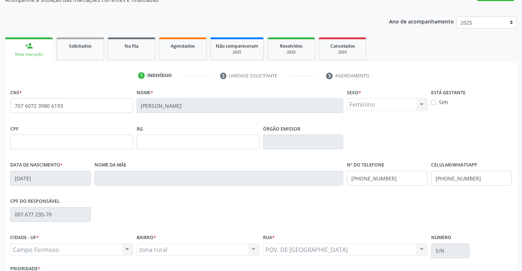
scroll to position [126, 0]
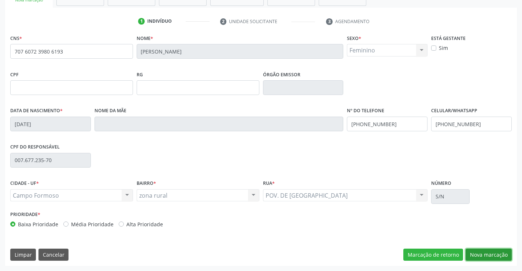
click at [491, 256] on button "Nova marcação" at bounding box center [489, 254] width 46 height 12
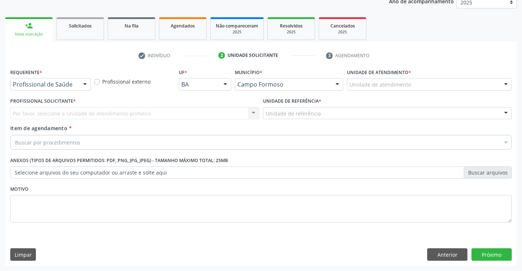
scroll to position [92, 0]
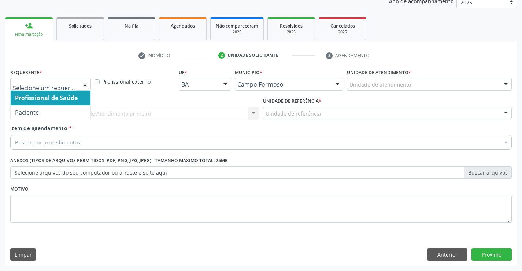
click at [80, 79] on div at bounding box center [85, 84] width 11 height 12
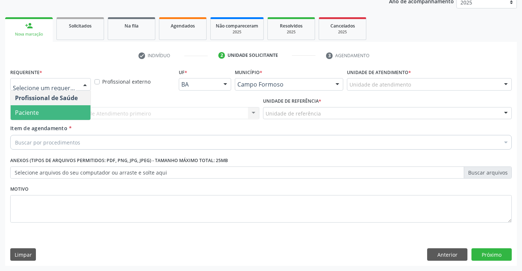
click at [42, 110] on span "Paciente" at bounding box center [51, 112] width 80 height 15
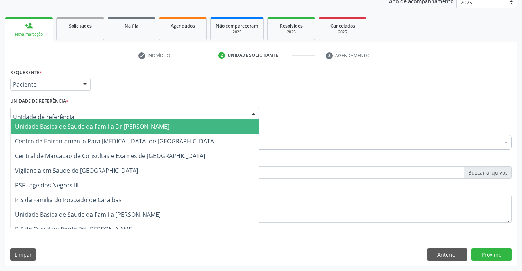
click at [121, 115] on div at bounding box center [134, 113] width 249 height 12
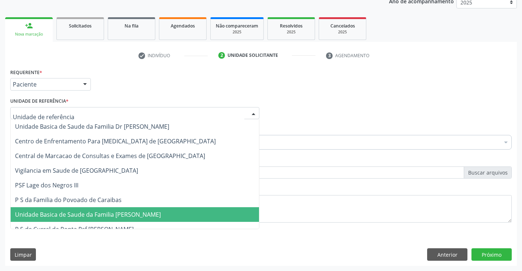
click at [101, 217] on span "Unidade Basica de Saude da Familia [PERSON_NAME]" at bounding box center [88, 214] width 146 height 8
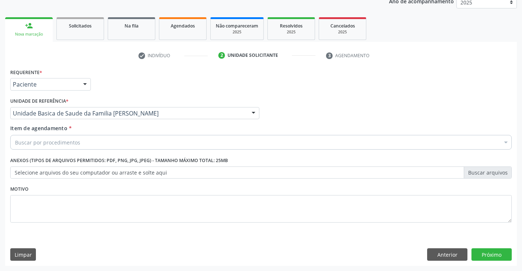
click at [93, 138] on div "Buscar por procedimentos" at bounding box center [261, 142] width 502 height 15
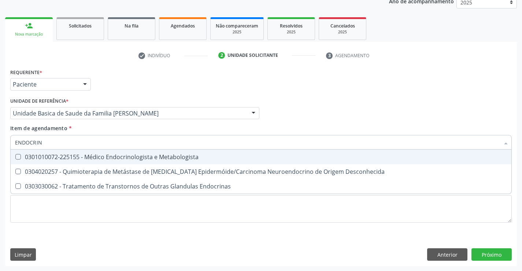
type input "ENDOCRINO"
click at [106, 159] on div "0301010072-225155 - Médico Endocrinologista e Metabologista" at bounding box center [261, 157] width 492 height 6
checkbox Metabologista "true"
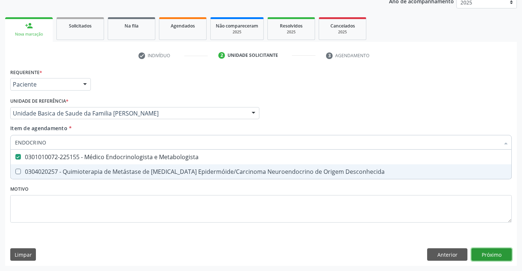
click at [492, 254] on div "Requerente * Paciente Profissional de Saúde Paciente Nenhum resultado encontrad…" at bounding box center [261, 166] width 512 height 199
checkbox Desconhecida "true"
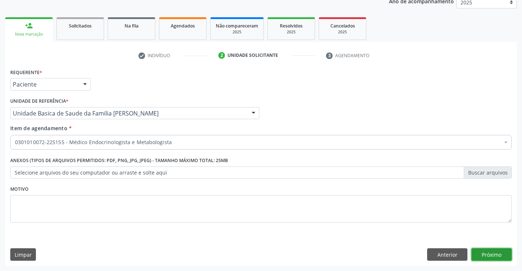
click at [483, 253] on button "Próximo" at bounding box center [492, 254] width 40 height 12
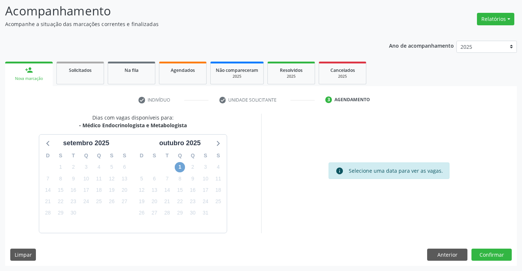
click at [181, 165] on span "1" at bounding box center [180, 167] width 10 height 10
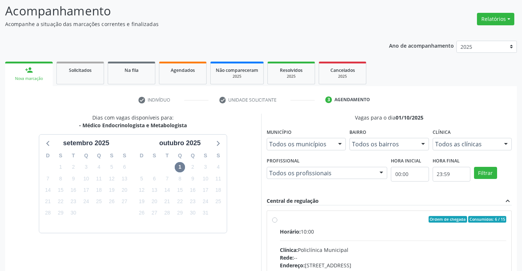
click at [277, 222] on input "Ordem de chegada Consumidos: 6 / 15 Horário: 10:00 Clínica: Policlínica Municip…" at bounding box center [274, 219] width 5 height 7
radio input "true"
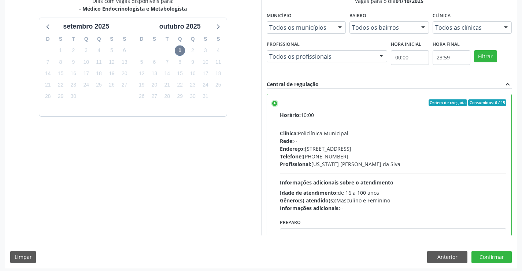
scroll to position [167, 0]
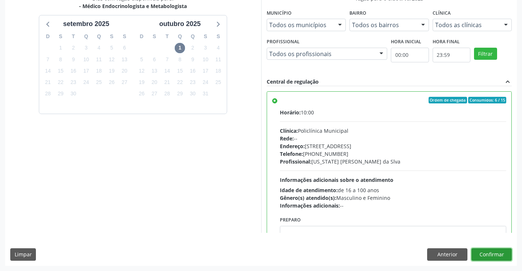
click at [483, 251] on button "Confirmar" at bounding box center [492, 254] width 40 height 12
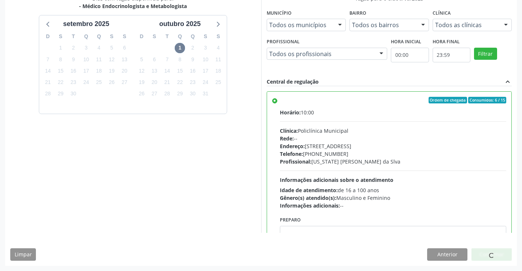
scroll to position [0, 0]
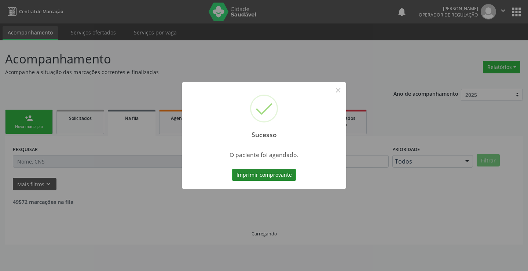
click at [268, 174] on button "Imprimir comprovante" at bounding box center [264, 175] width 64 height 12
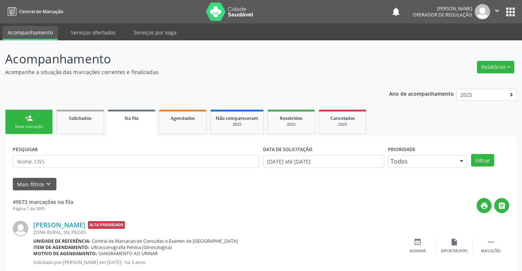
click at [39, 120] on link "person_add Nova marcação" at bounding box center [29, 122] width 48 height 25
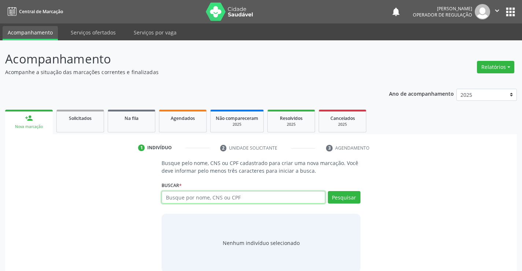
click at [207, 199] on input "text" at bounding box center [243, 197] width 163 height 12
type input "704208732782085"
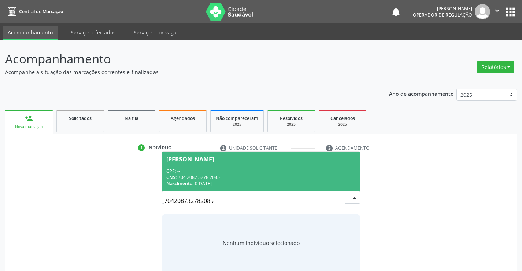
click at [202, 170] on div "CPF: --" at bounding box center [260, 171] width 189 height 6
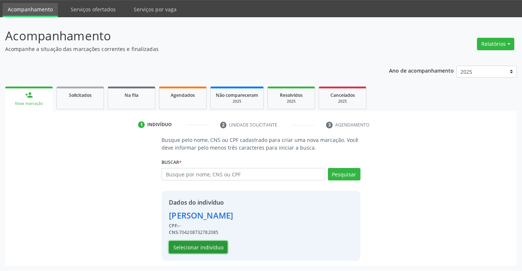
click at [206, 243] on button "Selecionar indivíduo" at bounding box center [198, 247] width 59 height 12
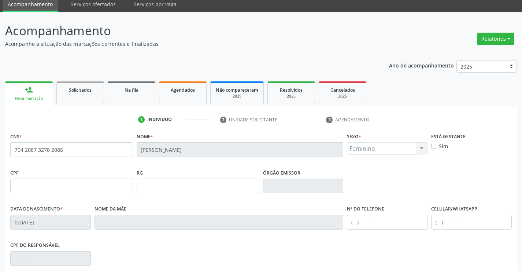
scroll to position [126, 0]
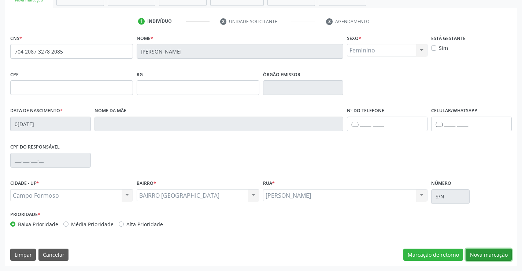
click at [486, 255] on button "Nova marcação" at bounding box center [489, 254] width 46 height 12
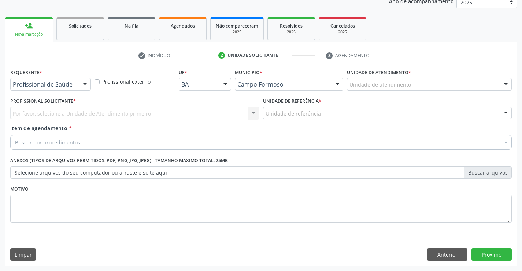
scroll to position [92, 0]
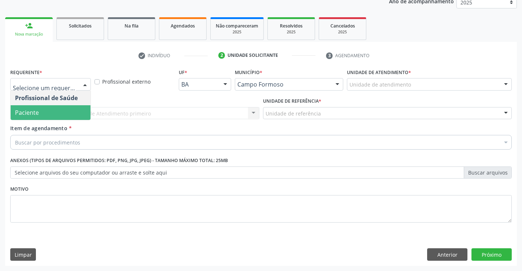
click at [40, 110] on span "Paciente" at bounding box center [51, 112] width 80 height 15
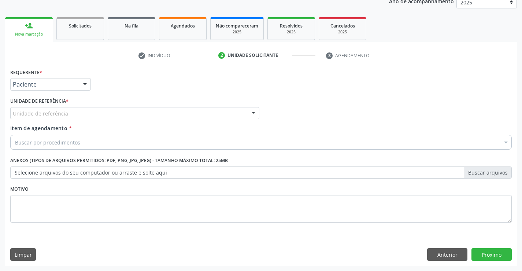
click at [71, 119] on div "Unidade de referência * Unidade de referência Unidade Basica de Saude da Famili…" at bounding box center [134, 110] width 253 height 29
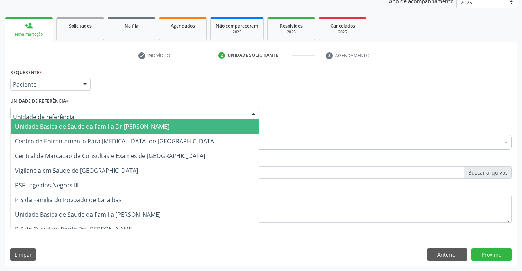
click at [77, 117] on div at bounding box center [134, 113] width 249 height 12
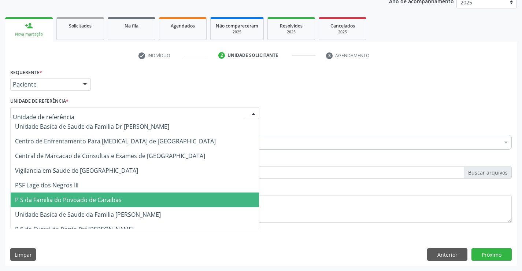
click at [68, 198] on span "P S da Familia do Povoado de Caraibas" at bounding box center [68, 200] width 107 height 8
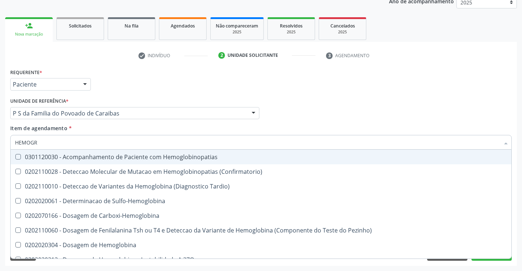
type input "HEMOGRA"
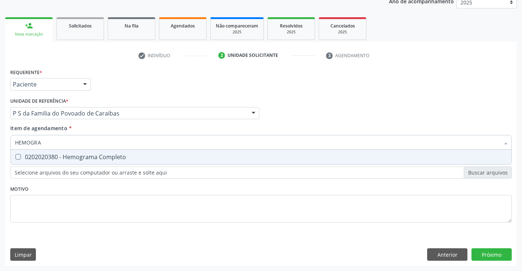
click at [53, 156] on div "0202020380 - Hemograma Completo" at bounding box center [261, 157] width 492 height 6
checkbox Completo "true"
type input "HEMOGRA"
click at [108, 96] on div "Unidade de referência * P S da Familia do Povoado de Caraibas Unidade Basica de…" at bounding box center [134, 107] width 249 height 23
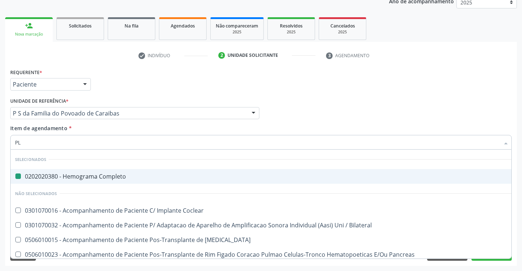
type input "PLA"
checkbox Completo "false"
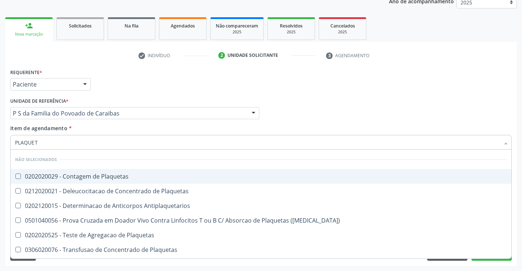
type input "PLAQUETA"
click at [46, 170] on span "0202020029 - Contagem de Plaquetas" at bounding box center [261, 176] width 501 height 15
checkbox Plaquetas "true"
type input "PLAQUETA"
click at [117, 85] on div "Requerente * Paciente Profissional de Saúde Paciente Nenhum resultado encontrad…" at bounding box center [260, 81] width 505 height 29
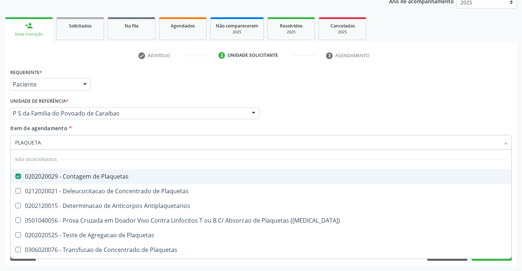
checkbox Plaquetas "true"
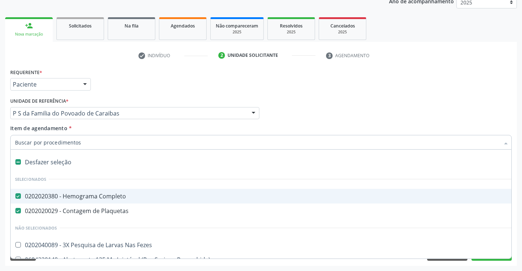
type input "U"
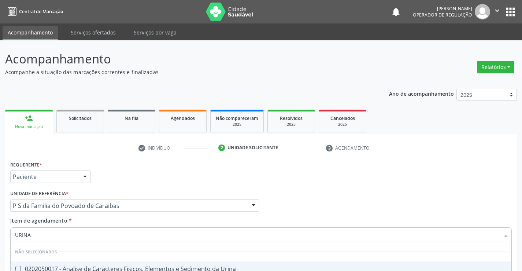
scroll to position [92, 0]
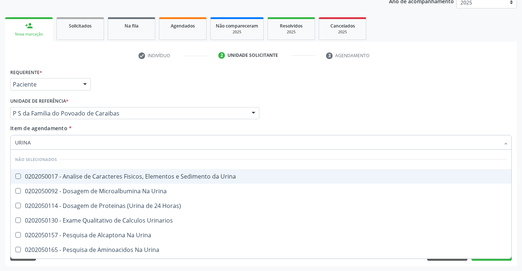
click at [50, 178] on div "0202050017 - Analise de Caracteres Fisicos, Elementos e Sedimento da Urina" at bounding box center [261, 176] width 492 height 6
checkbox Urina "true"
type input "URINA"
click at [112, 88] on div "Requerente * Paciente Profissional de Saúde Paciente Nenhum resultado encontrad…" at bounding box center [260, 81] width 505 height 29
checkbox Urina "true"
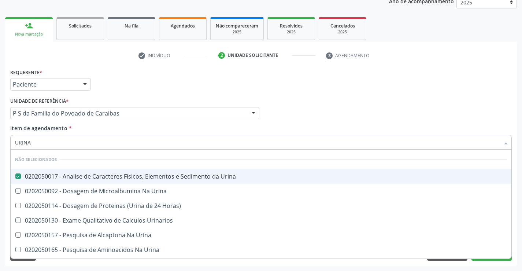
checkbox Horas\) "true"
checkbox Urinarios "true"
checkbox Urina "true"
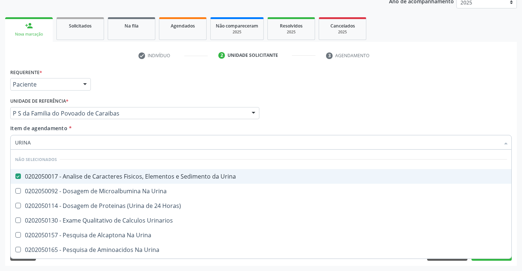
checkbox Urina "true"
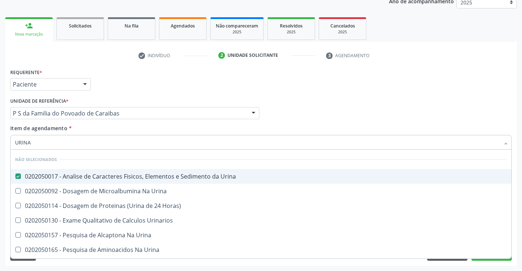
checkbox Urina "true"
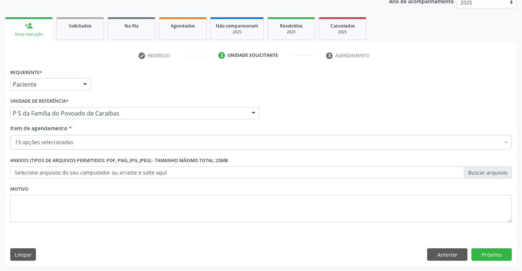
click at [46, 138] on div "13 opções selecionadas" at bounding box center [261, 142] width 502 height 15
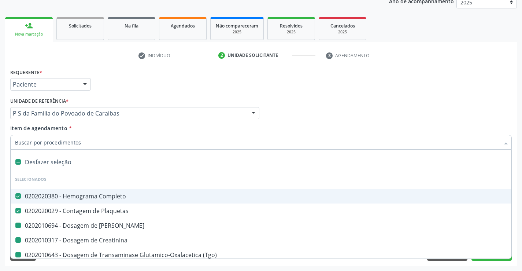
type input "F"
checkbox Ureia "false"
checkbox Creatinina "false"
checkbox \(Tgo\) "false"
checkbox \(Tgp\) "false"
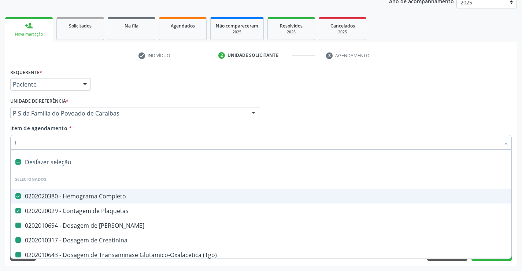
checkbox Hdl "false"
checkbox Ldl "false"
checkbox Total "false"
checkbox Triglicerideos "false"
checkbox Glicosilada "false"
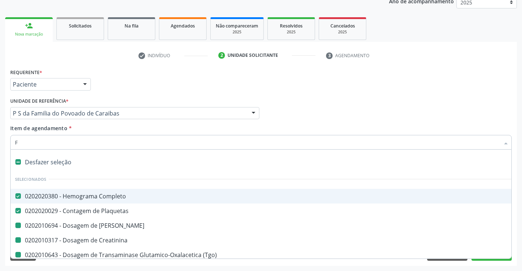
checkbox Glicose "false"
checkbox Urina "false"
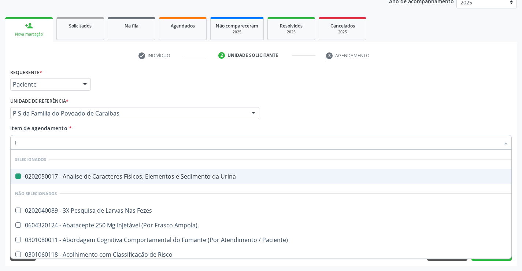
type input "FE"
checkbox Urina "false"
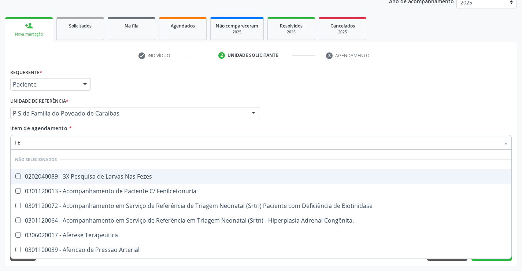
type input "FEZ"
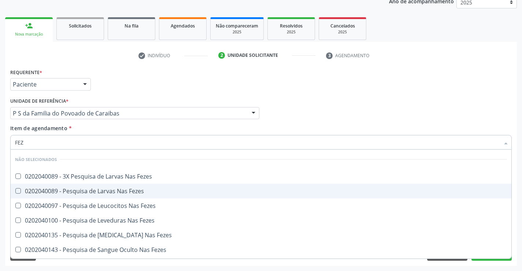
click at [48, 186] on span "0202040089 - Pesquisa de Larvas Nas Fezes" at bounding box center [261, 191] width 501 height 15
checkbox Fezes "true"
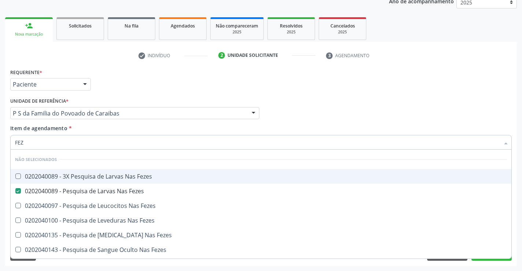
click at [123, 76] on div "Requerente * Paciente Profissional de Saúde Paciente Nenhum resultado encontrad…" at bounding box center [260, 81] width 505 height 29
checkbox Fezes "true"
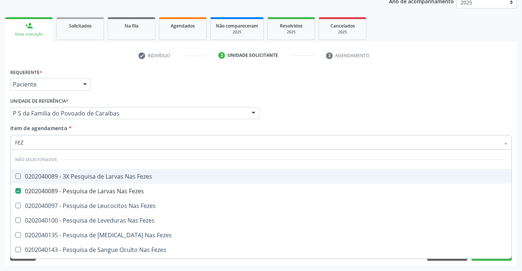
checkbox Fezes "true"
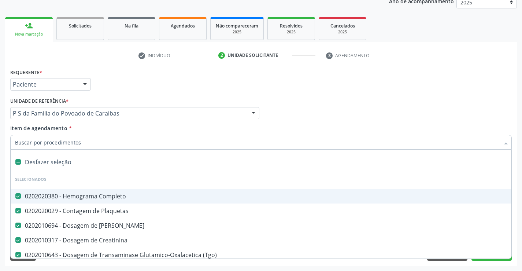
click at [106, 67] on div "Requerente * Paciente Profissional de Saúde Paciente Nenhum resultado encontrad…" at bounding box center [260, 81] width 505 height 29
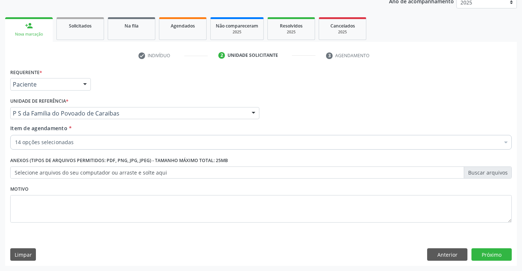
click at [110, 83] on div "Requerente * Paciente Profissional de Saúde Paciente Nenhum resultado encontrad…" at bounding box center [260, 81] width 505 height 29
click at [279, 78] on div "Requerente * Paciente Profissional de Saúde Paciente Nenhum resultado encontrad…" at bounding box center [260, 81] width 505 height 29
click at [196, 88] on div "Requerente * Paciente Profissional de Saúde Paciente Nenhum resultado encontrad…" at bounding box center [260, 81] width 505 height 29
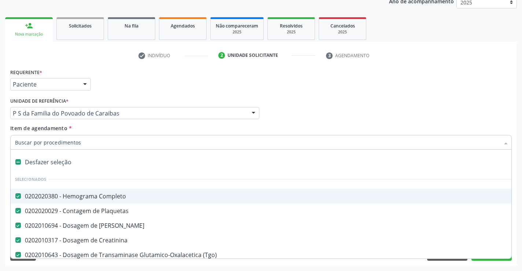
click at [137, 87] on div "Requerente * Paciente Profissional de Saúde Paciente Nenhum resultado encontrad…" at bounding box center [260, 81] width 505 height 29
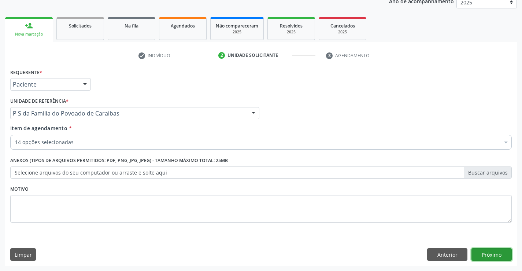
click at [493, 255] on button "Próximo" at bounding box center [492, 254] width 40 height 12
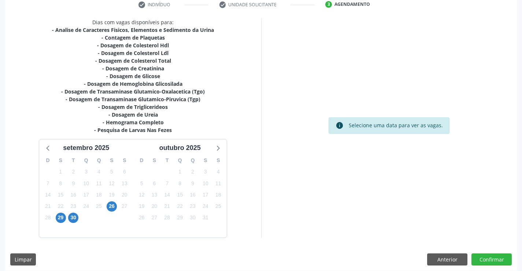
scroll to position [148, 0]
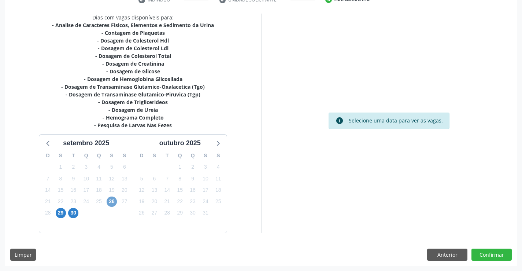
click at [108, 202] on span "26" at bounding box center [112, 201] width 10 height 10
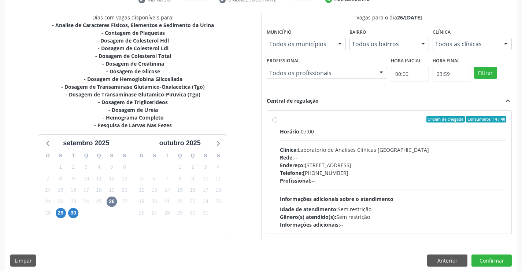
click at [382, 195] on div "Horário: 07:00 Clínica: Laboratorio de Analises Clinicas Sao Francisco Rede: --…" at bounding box center [393, 178] width 227 height 101
click at [277, 122] on input "Ordem de chegada Consumidos: 14 / 40 Horário: 07:00 Clínica: Laboratorio de Ana…" at bounding box center [274, 119] width 5 height 7
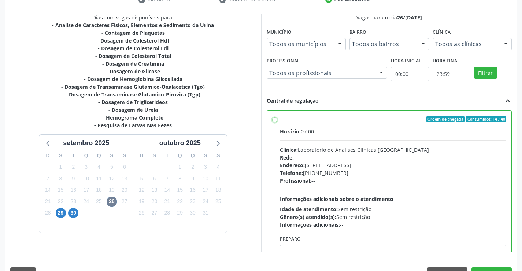
radio input "true"
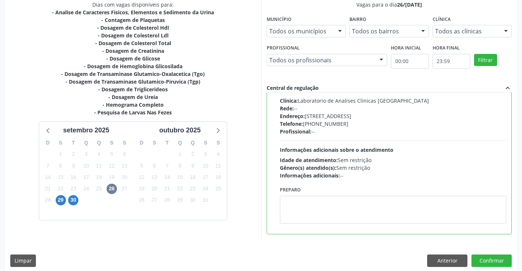
scroll to position [167, 0]
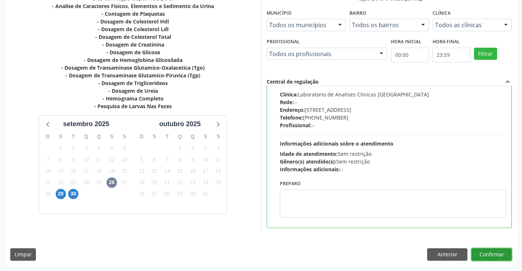
click at [482, 254] on button "Confirmar" at bounding box center [492, 254] width 40 height 12
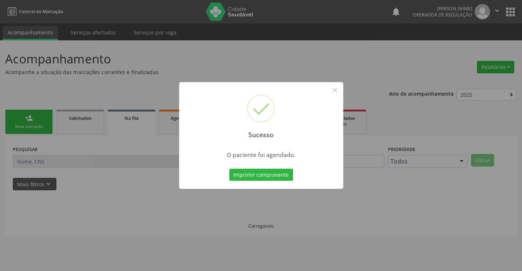
scroll to position [0, 0]
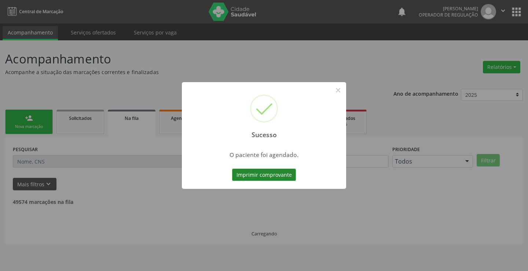
click at [261, 175] on button "Imprimir comprovante" at bounding box center [264, 175] width 64 height 12
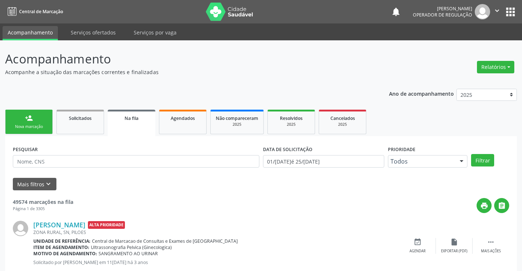
click at [28, 120] on div "person_add" at bounding box center [29, 118] width 8 height 8
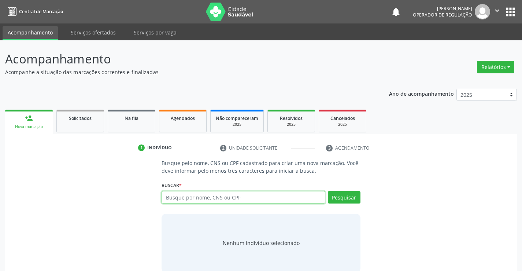
click at [204, 199] on input "text" at bounding box center [243, 197] width 163 height 12
type input "708500371431277"
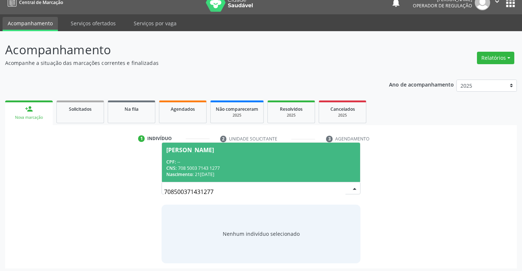
scroll to position [12, 0]
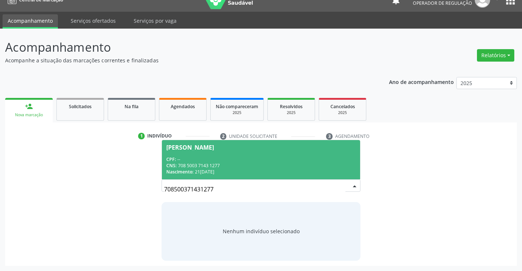
click at [212, 161] on div "CPF: --" at bounding box center [260, 159] width 189 height 6
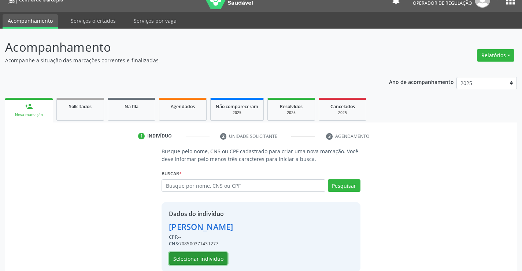
click at [190, 261] on button "Selecionar indivíduo" at bounding box center [198, 258] width 59 height 12
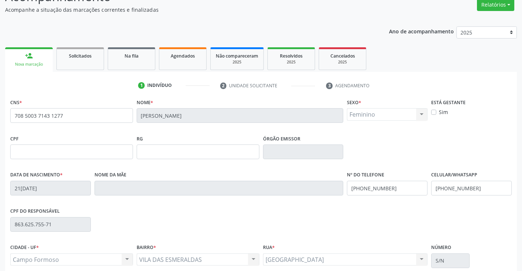
scroll to position [126, 0]
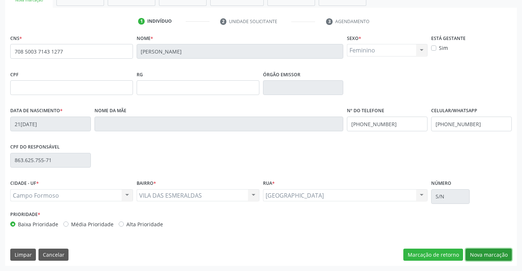
click at [478, 254] on button "Nova marcação" at bounding box center [489, 254] width 46 height 12
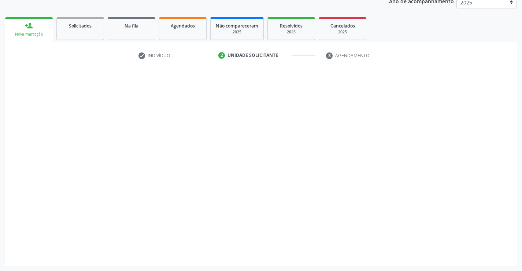
scroll to position [92, 0]
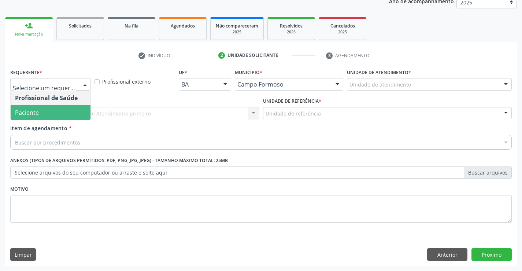
click at [43, 111] on span "Paciente" at bounding box center [51, 112] width 80 height 15
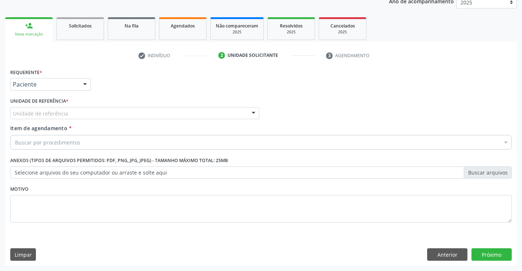
click at [70, 111] on div "Unidade de referência" at bounding box center [134, 113] width 249 height 12
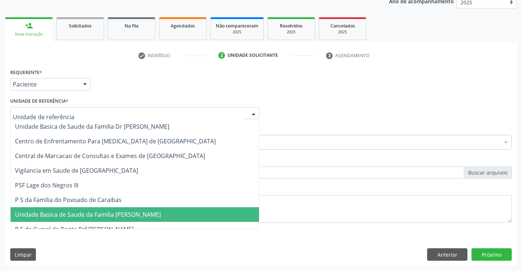
click at [67, 211] on span "Unidade Basica de Saude da Familia [PERSON_NAME]" at bounding box center [88, 214] width 146 height 8
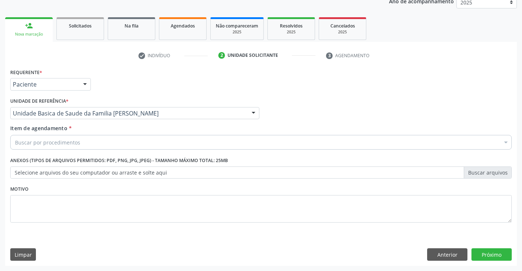
click at [71, 137] on div "Buscar por procedimentos" at bounding box center [261, 142] width 502 height 15
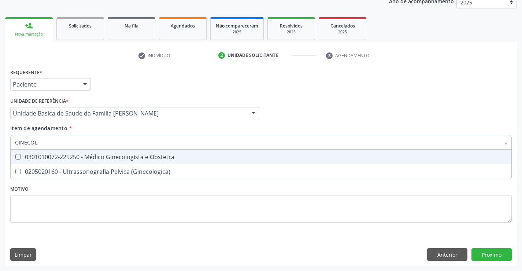
type input "GINECOLO"
click at [88, 159] on div "0301010072-225250 - Médico Ginecologista e Obstetra" at bounding box center [261, 157] width 492 height 6
checkbox Obstetra "true"
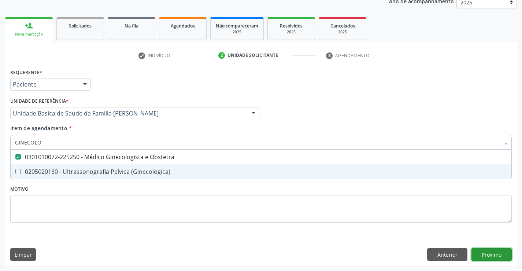
click at [480, 255] on div "Requerente * Paciente Profissional de Saúde Paciente Nenhum resultado encontrad…" at bounding box center [261, 166] width 512 height 199
checkbox \(Ginecologica\) "true"
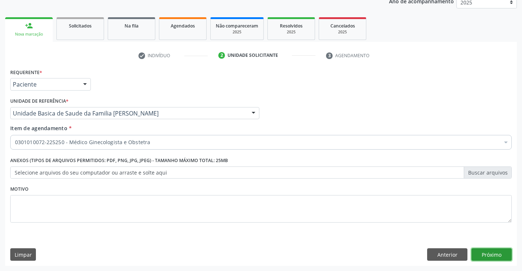
click at [480, 255] on button "Próximo" at bounding box center [492, 254] width 40 height 12
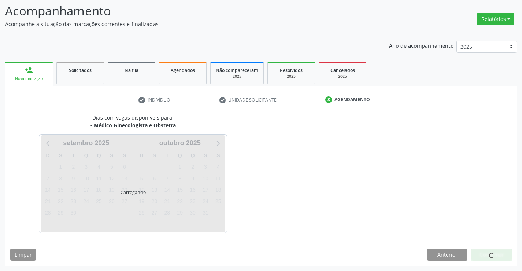
scroll to position [48, 0]
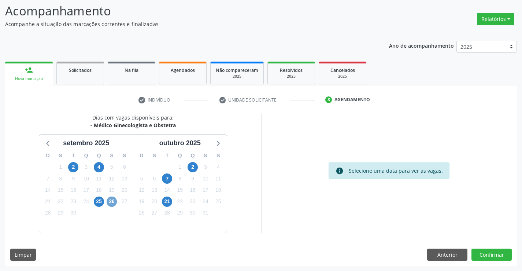
click at [112, 201] on span "26" at bounding box center [112, 201] width 10 height 10
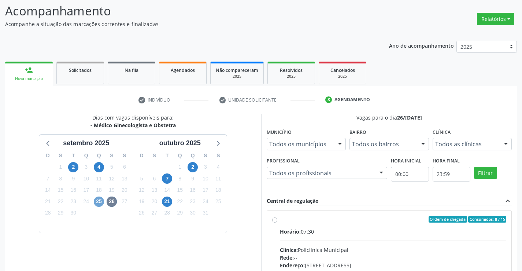
click at [100, 201] on span "25" at bounding box center [99, 201] width 10 height 10
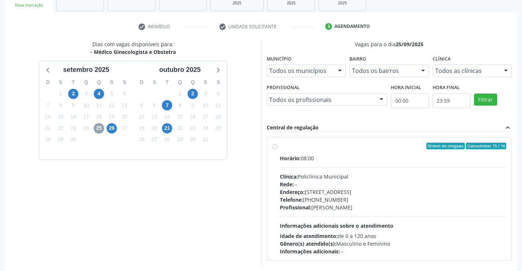
scroll to position [154, 0]
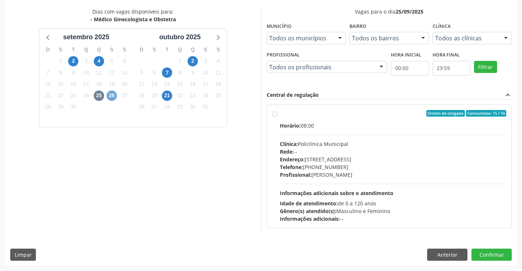
click at [107, 94] on span "26" at bounding box center [112, 95] width 10 height 10
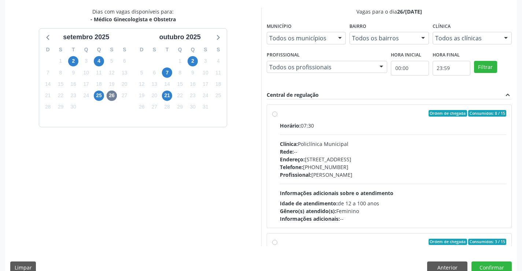
click at [410, 172] on div "Profissional: Luana Saback de Almeida" at bounding box center [393, 175] width 227 height 8
click at [277, 117] on input "Ordem de chegada Consumidos: 8 / 15 Horário: 07:30 Clínica: Policlínica Municip…" at bounding box center [274, 113] width 5 height 7
radio input "true"
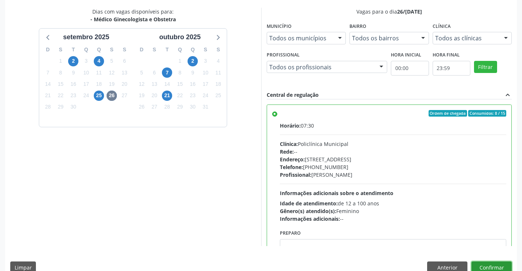
click at [483, 263] on button "Confirmar" at bounding box center [492, 267] width 40 height 12
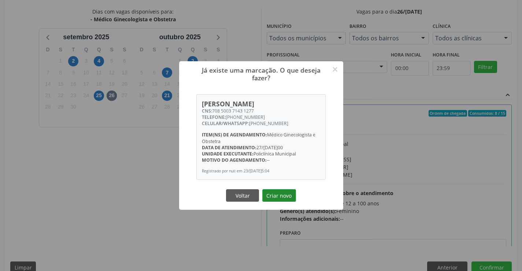
click at [294, 195] on button "Criar novo" at bounding box center [279, 195] width 34 height 12
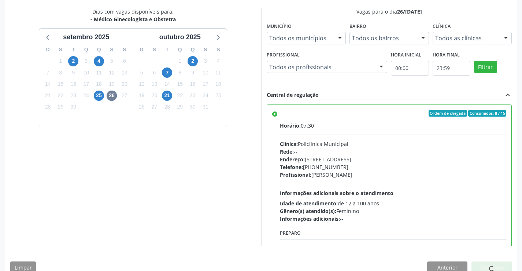
scroll to position [0, 0]
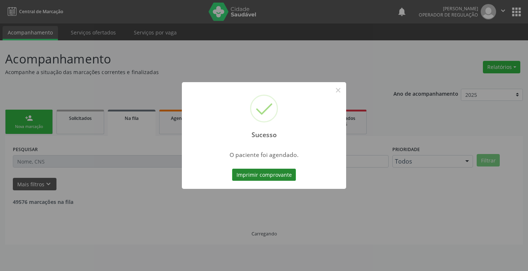
click at [286, 177] on button "Imprimir comprovante" at bounding box center [264, 175] width 64 height 12
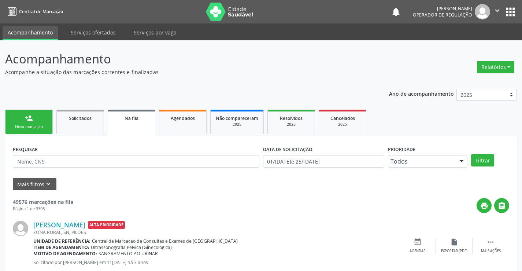
click at [27, 119] on div "person_add" at bounding box center [29, 118] width 8 height 8
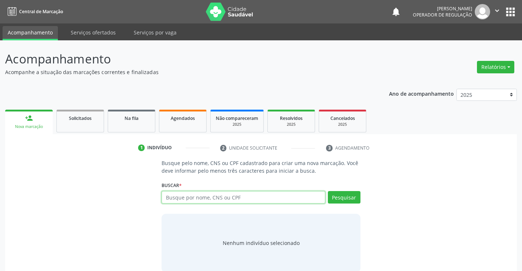
click at [203, 194] on input "text" at bounding box center [243, 197] width 163 height 12
type input "708205135265145"
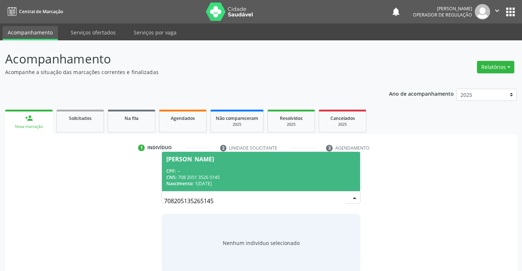
click at [215, 178] on div "CNS: 708 2051 3526 5145" at bounding box center [260, 177] width 189 height 6
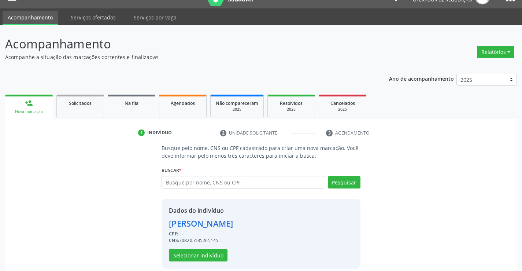
scroll to position [23, 0]
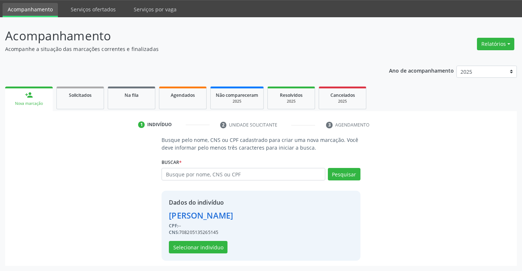
click at [187, 254] on div "Dados do indivíduo Marcela Ferreira Lima CPF: -- CNS: 708205135265145 Seleciona…" at bounding box center [261, 226] width 199 height 70
click at [191, 247] on button "Selecionar indivíduo" at bounding box center [198, 247] width 59 height 12
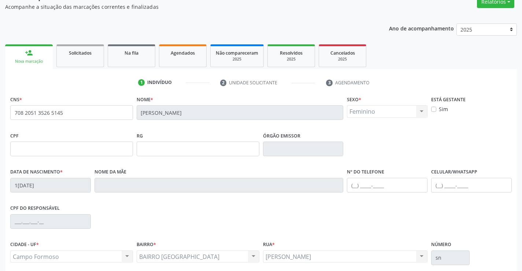
scroll to position [126, 0]
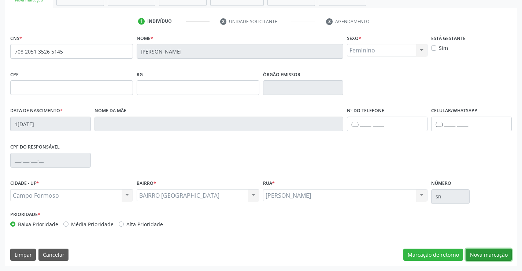
click at [488, 252] on button "Nova marcação" at bounding box center [489, 254] width 46 height 12
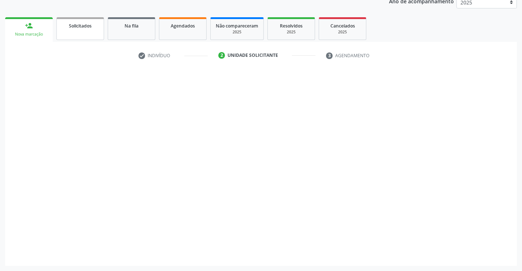
scroll to position [92, 0]
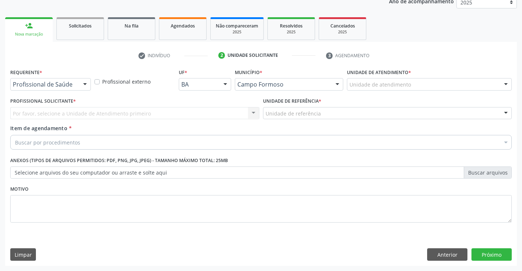
click at [82, 84] on div at bounding box center [85, 84] width 11 height 12
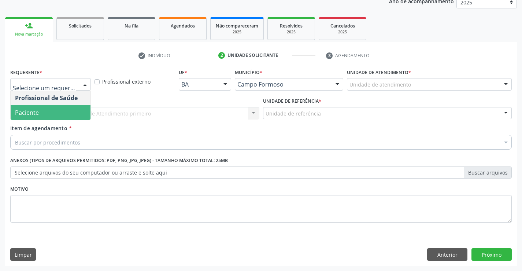
click at [34, 107] on span "Paciente" at bounding box center [51, 112] width 80 height 15
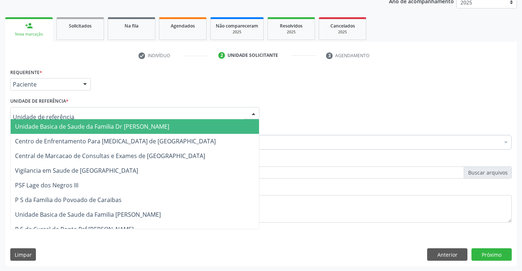
click at [70, 110] on div at bounding box center [134, 113] width 249 height 12
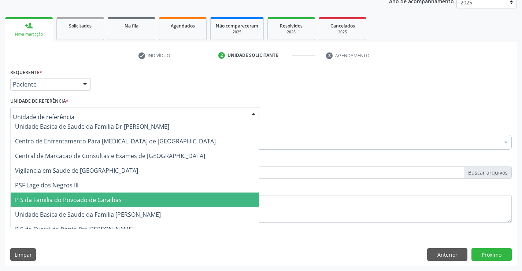
click at [86, 200] on span "P S da Familia do Povoado de Caraibas" at bounding box center [68, 200] width 107 height 8
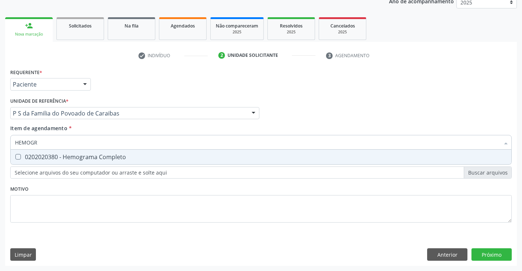
type input "HEMOGRA"
click at [65, 154] on div "0202020380 - Hemograma Completo" at bounding box center [261, 157] width 492 height 6
checkbox Completo "true"
type input "HEMOGRA"
click at [119, 95] on div "Requerente * Paciente Profissional de Saúde Paciente Nenhum resultado encontrad…" at bounding box center [260, 81] width 505 height 29
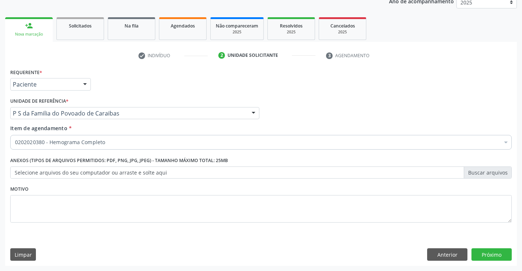
drag, startPoint x: 81, startPoint y: 148, endPoint x: 86, endPoint y: 145, distance: 5.9
click at [82, 147] on div "0202020380 - Hemograma Completo" at bounding box center [261, 142] width 502 height 15
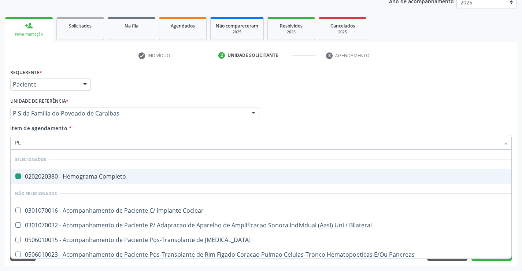
type input "PLA"
checkbox Completo "false"
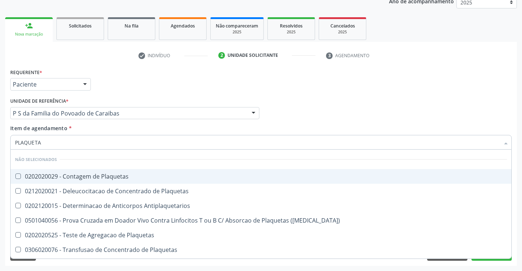
type input "PLAQUETAS"
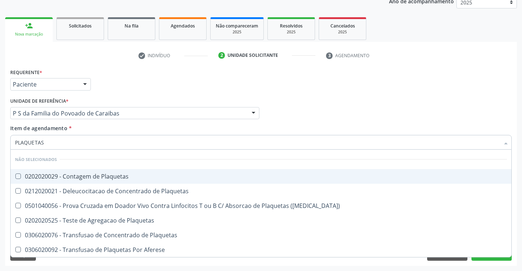
click at [81, 175] on div "0202020029 - Contagem de Plaquetas" at bounding box center [261, 176] width 492 height 6
checkbox Plaquetas "true"
type input "PLAQUETAS"
drag, startPoint x: 134, startPoint y: 89, endPoint x: 94, endPoint y: 126, distance: 54.2
click at [135, 89] on div "Requerente * Paciente Profissional de Saúde Paciente Nenhum resultado encontrad…" at bounding box center [260, 81] width 505 height 29
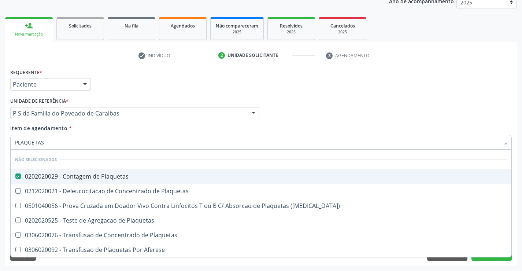
checkbox Plaquetas "true"
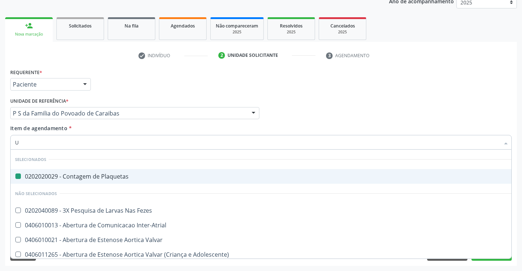
type input "UR"
checkbox Plaquetas "false"
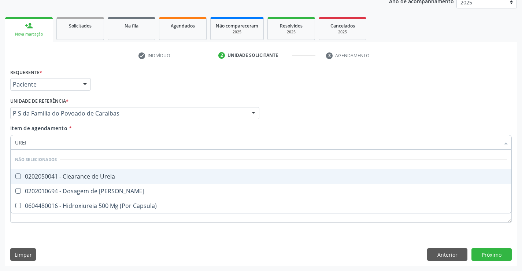
type input "UREIA"
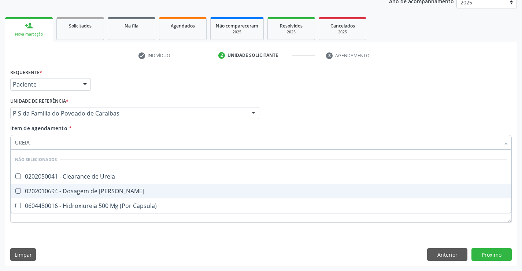
click at [61, 191] on div "0202010694 - Dosagem de [PERSON_NAME]" at bounding box center [261, 191] width 492 height 6
checkbox Ureia "true"
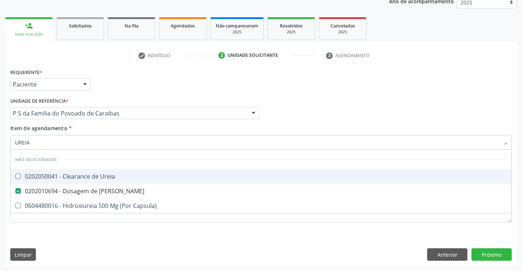
type input "UREIA"
click at [130, 99] on div "Unidade de referência * P S da Familia do Povoado de Caraibas Unidade Basica de…" at bounding box center [134, 107] width 249 height 23
checkbox Ureia "true"
checkbox Capsula\) "true"
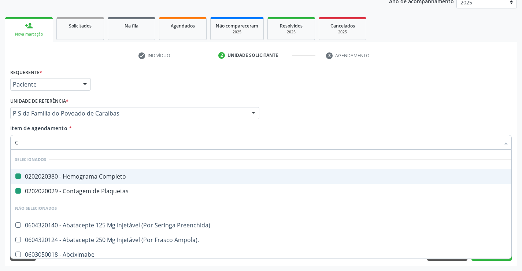
type input "CR"
checkbox Completo "false"
checkbox Plaquetas "false"
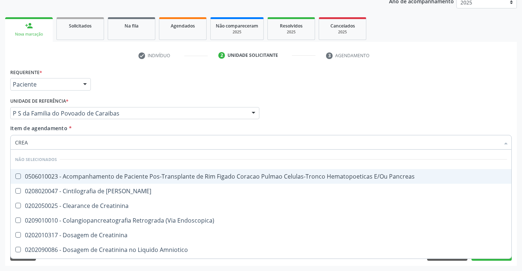
type input "CREAT"
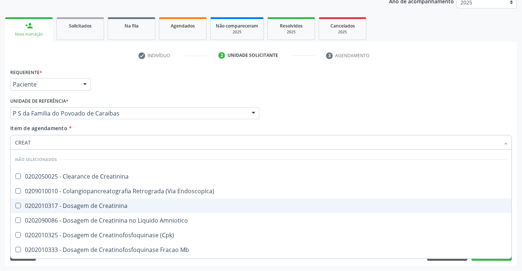
click at [36, 201] on span "0202010317 - Dosagem de Creatinina" at bounding box center [261, 205] width 501 height 15
checkbox Creatinina "true"
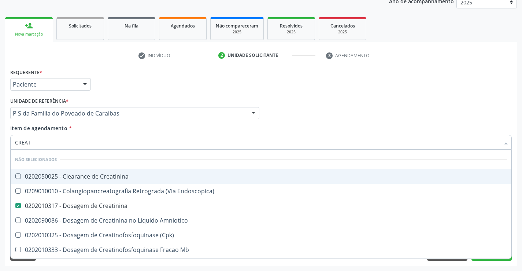
click at [120, 75] on div "Requerente * Paciente Profissional de Saúde Paciente Nenhum resultado encontrad…" at bounding box center [260, 81] width 505 height 29
checkbox Creatinina "true"
checkbox Endoscopica\) "true"
checkbox Amniotico "true"
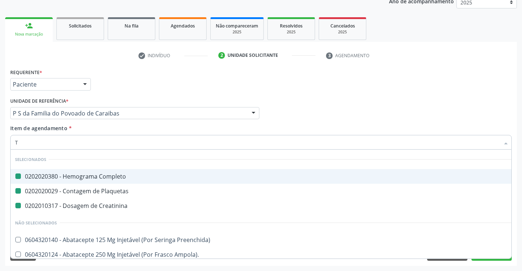
type input "TG"
checkbox Completo "false"
checkbox Plaquetas "false"
checkbox Creatinina "false"
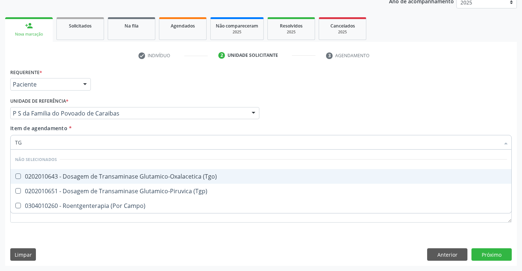
click at [33, 175] on div "0202010643 - Dosagem de Transaminase Glutamico-Oxalacetica (Tgo)" at bounding box center [261, 176] width 492 height 6
checkbox \(Tgo\) "true"
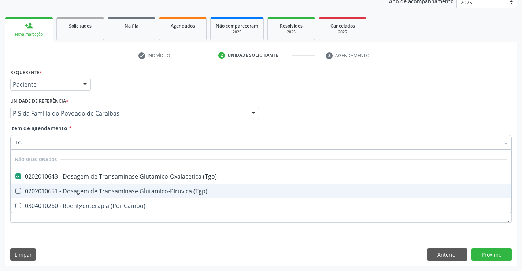
click at [35, 194] on div "0202010651 - Dosagem de Transaminase Glutamico-Piruvica (Tgp)" at bounding box center [261, 191] width 492 height 6
checkbox \(Tgp\) "true"
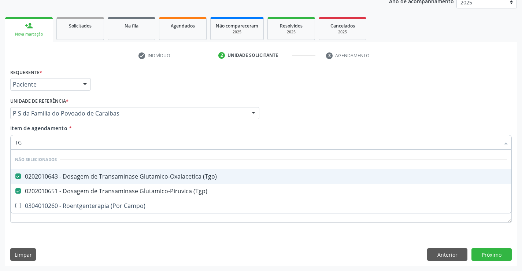
click at [171, 83] on div "Requerente * Paciente Profissional de Saúde Paciente Nenhum resultado encontrad…" at bounding box center [260, 81] width 505 height 29
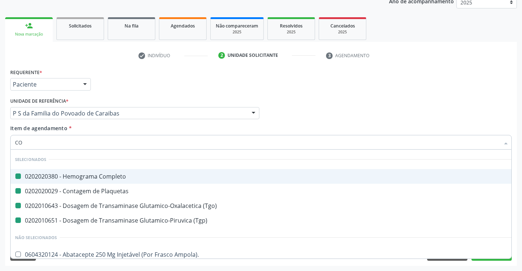
type input "COL"
checkbox Completo "false"
checkbox Plaquetas "false"
checkbox \(Tgo\) "false"
checkbox \(Tgp\) "false"
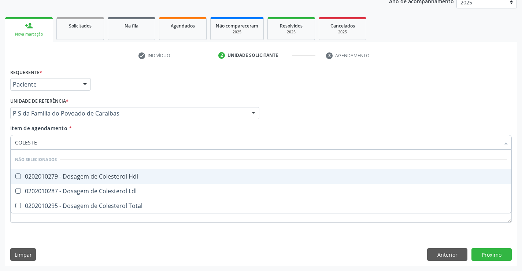
type input "COLESTER"
drag, startPoint x: 62, startPoint y: 173, endPoint x: 56, endPoint y: 195, distance: 22.4
click at [62, 174] on div "0202010279 - Dosagem de Colesterol Hdl" at bounding box center [261, 176] width 492 height 6
checkbox Hdl "true"
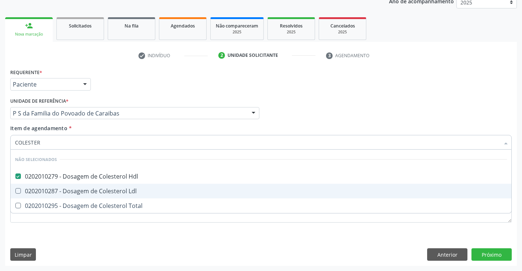
click at [56, 189] on div "0202010287 - Dosagem de Colesterol Ldl" at bounding box center [261, 191] width 492 height 6
checkbox Ldl "true"
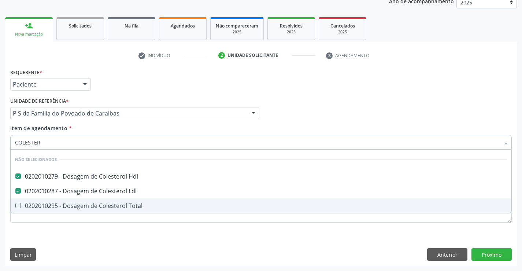
click at [47, 204] on div "0202010295 - Dosagem de Colesterol Total" at bounding box center [261, 206] width 492 height 6
checkbox Total "true"
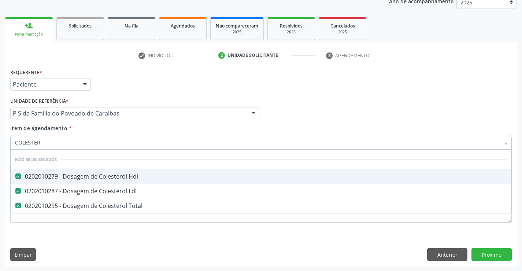
click at [143, 81] on div "Requerente * Paciente Profissional de Saúde Paciente Nenhum resultado encontrad…" at bounding box center [260, 81] width 505 height 29
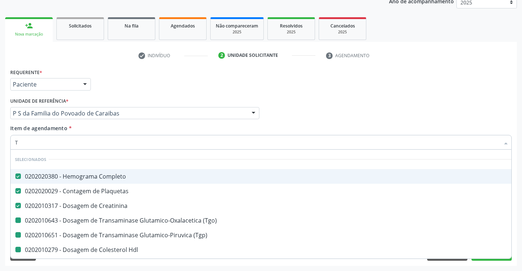
type input "TR"
checkbox \(Tgo\) "false"
checkbox \(Tgp\) "false"
checkbox Hdl "false"
checkbox Ldl "false"
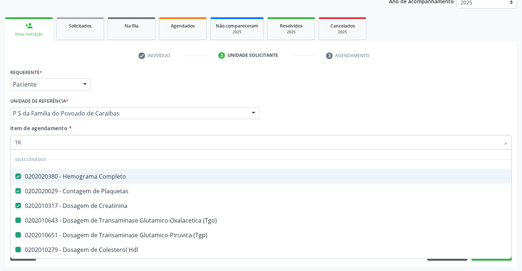
checkbox Total "false"
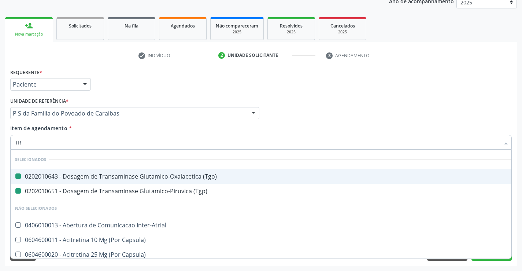
type input "TRU"
checkbox \(Tgo\) "false"
checkbox \(Tgp\) "false"
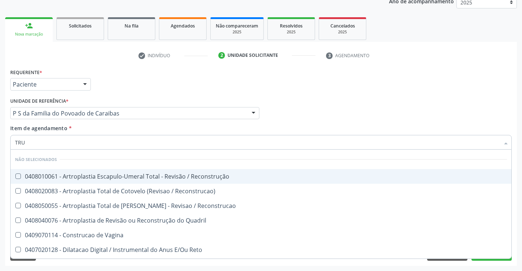
click at [75, 142] on input "TRU" at bounding box center [257, 142] width 485 height 15
type input "TR"
checkbox Reconstrução "true"
checkbox Reconstrucao\) "true"
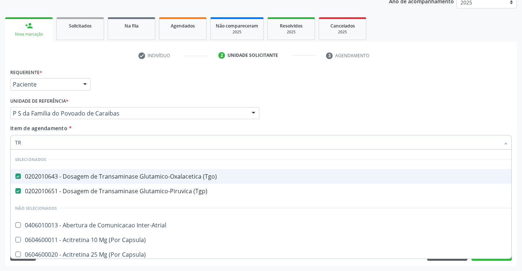
type input "TRI"
checkbox \(Tgo\) "false"
checkbox \(Tgp\) "false"
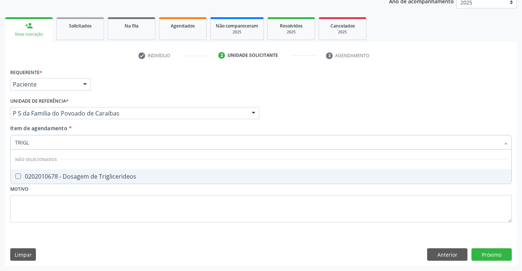
type input "TRIGLI"
click at [64, 175] on div "0202010678 - Dosagem de Triglicerideos" at bounding box center [261, 176] width 492 height 6
checkbox Triglicerideos "true"
click at [131, 75] on div "Requerente * Paciente Profissional de Saúde Paciente Nenhum resultado encontrad…" at bounding box center [260, 81] width 505 height 29
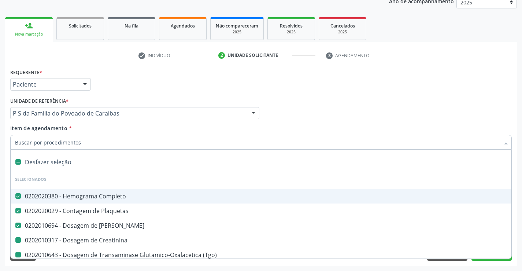
type input "H"
checkbox Creatinina "false"
checkbox \(Tgo\) "false"
checkbox \(Tgp\) "false"
checkbox Hdl "false"
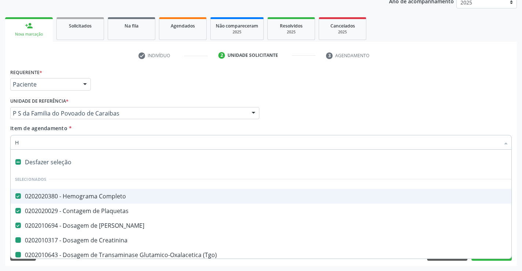
checkbox Ldl "false"
checkbox Total "false"
checkbox Triglicerideos "false"
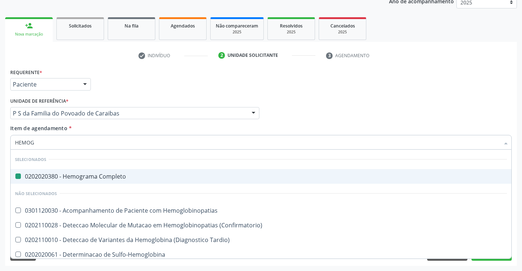
type input "HEMOGL"
checkbox Completo "false"
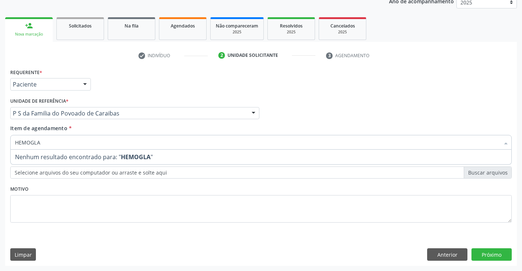
type input "HEMOGL"
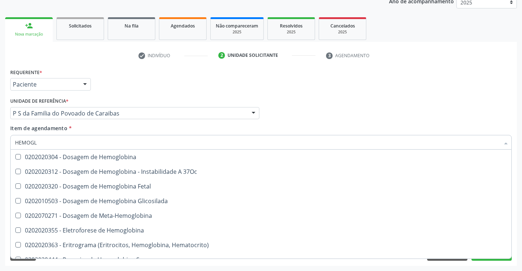
scroll to position [110, 0]
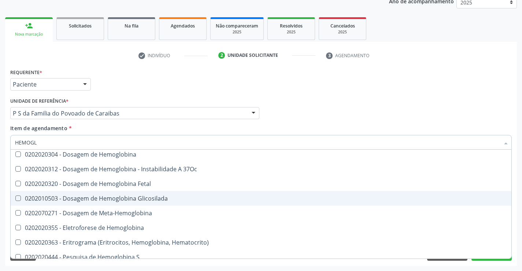
click at [197, 200] on div "0202010503 - Dosagem de Hemoglobina Glicosilada" at bounding box center [261, 198] width 492 height 6
checkbox Glicosilada "true"
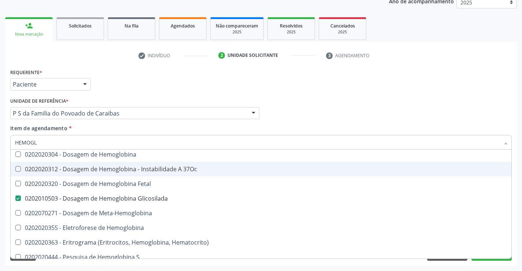
click at [139, 85] on div "Requerente * Paciente Profissional de Saúde Paciente Nenhum resultado encontrad…" at bounding box center [260, 81] width 505 height 29
checkbox Hemoglobinopatias "true"
checkbox \(Confirmatorio\) "true"
checkbox Tardio\) "true"
checkbox Sulfo-Hemoglobina "true"
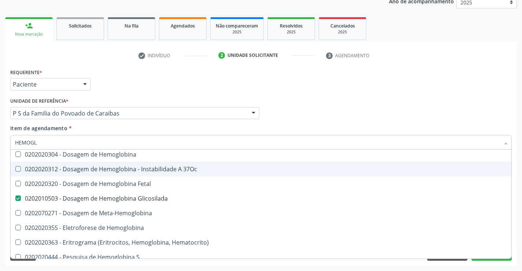
checkbox Carboxi-Hemoglobina "true"
checkbox Pezinho\) "true"
checkbox Hemoglobina "true"
checkbox 37Oc "true"
checkbox Fetal "true"
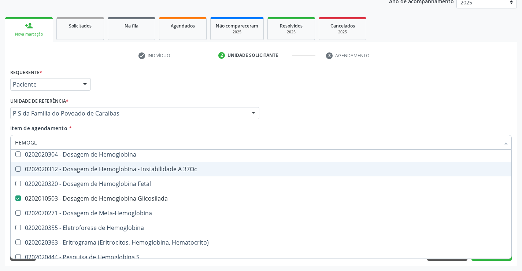
checkbox Meta-Hemoglobina "true"
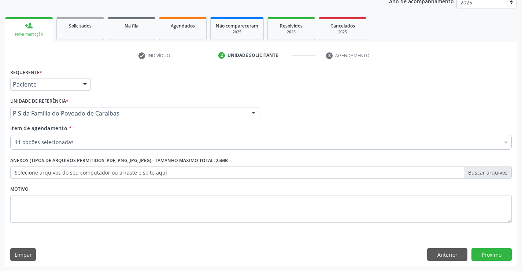
scroll to position [0, 0]
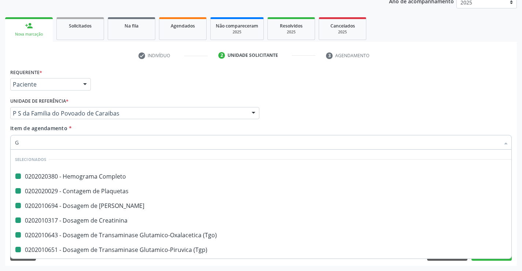
type input "GI"
checkbox Completo "false"
checkbox Plaquetas "false"
checkbox Ureia "false"
checkbox Creatinina "false"
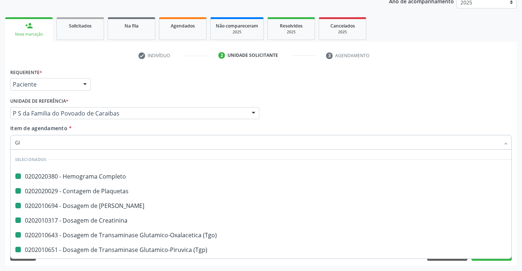
checkbox \(Tgo\) "false"
checkbox \(Tgp\) "false"
checkbox Hdl "false"
checkbox Ldl "false"
checkbox Total "false"
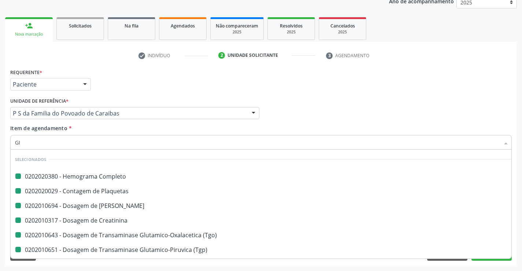
checkbox Triglicerideos "false"
checkbox Glicosilada "false"
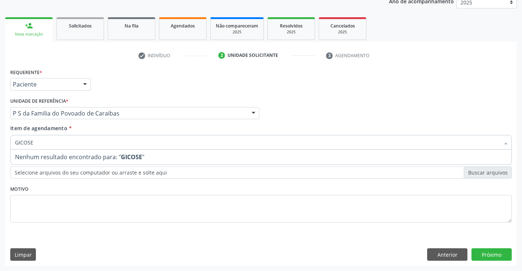
click at [17, 143] on input "GICOSE" at bounding box center [257, 142] width 485 height 15
click at [18, 144] on input "GICOSE" at bounding box center [257, 142] width 485 height 15
type input "GLICOSE"
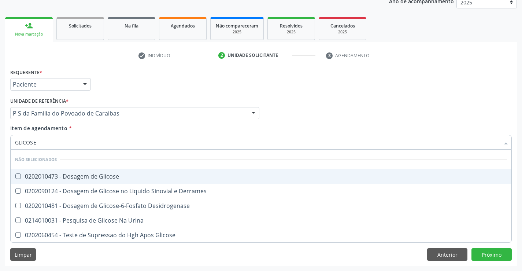
click at [43, 174] on div "0202010473 - Dosagem de Glicose" at bounding box center [261, 176] width 492 height 6
checkbox Glicose "true"
click at [170, 58] on li "check Indivíduo" at bounding box center [173, 55] width 80 height 12
checkbox Derrames "true"
checkbox Desidrogenase "true"
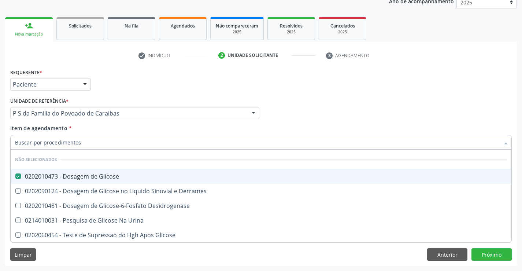
checkbox Urina "true"
checkbox Glicose "true"
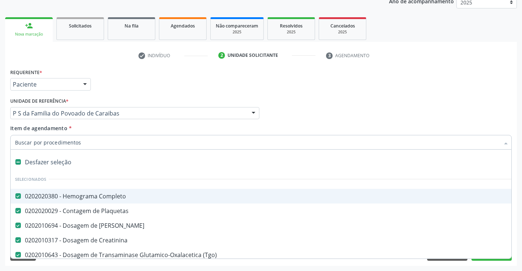
click at [73, 141] on input "Item de agendamento *" at bounding box center [257, 142] width 485 height 15
type input "U"
checkbox \(Tgp\) "false"
checkbox Hdl "false"
checkbox Ldl "false"
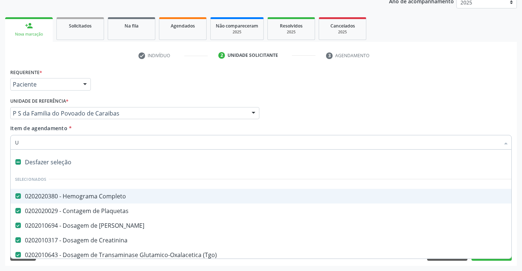
checkbox Total "false"
checkbox Triglicerideos "false"
checkbox Glicosilada "false"
checkbox Glicose "false"
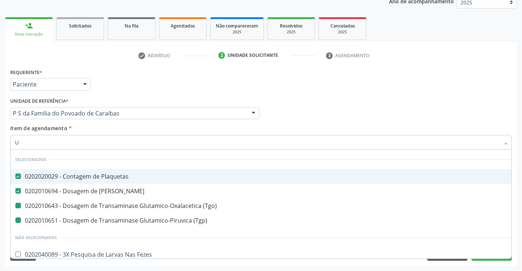
type input "UR"
checkbox \(Tgo\) "false"
checkbox \(Tgp\) "false"
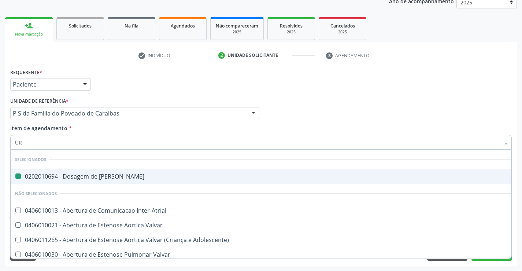
type input "URI"
checkbox Ureia "false"
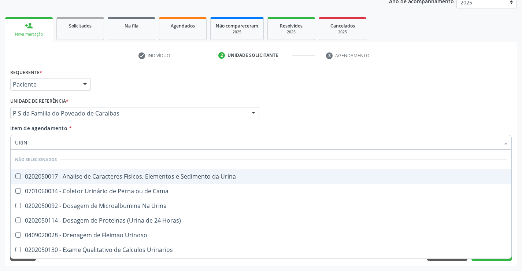
type input "URINA"
click at [52, 171] on span "0202050017 - Analise de Caracteres Fisicos, Elementos e Sedimento da Urina" at bounding box center [261, 176] width 501 height 15
checkbox Urina "true"
click at [131, 85] on div "Requerente * Paciente Profissional de Saúde Paciente Nenhum resultado encontrad…" at bounding box center [260, 81] width 505 height 29
checkbox Horas\) "true"
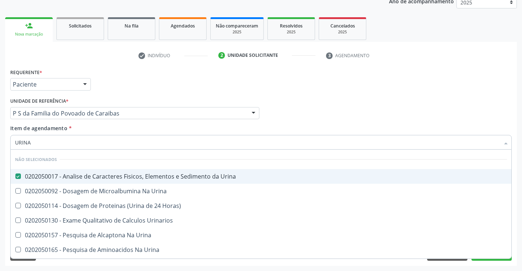
checkbox Urinarios "true"
checkbox Urina "true"
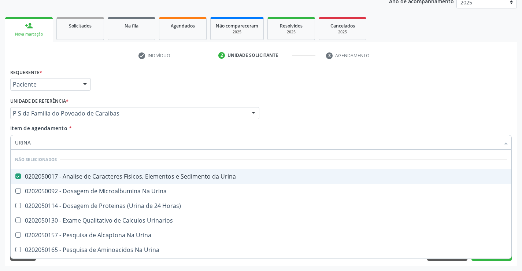
checkbox Urina "true"
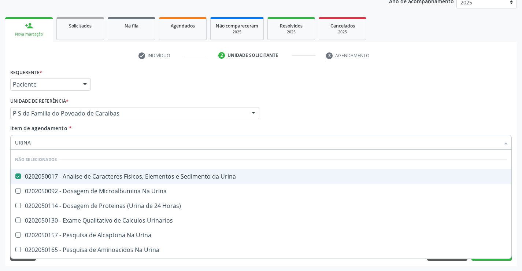
checkbox Urina "true"
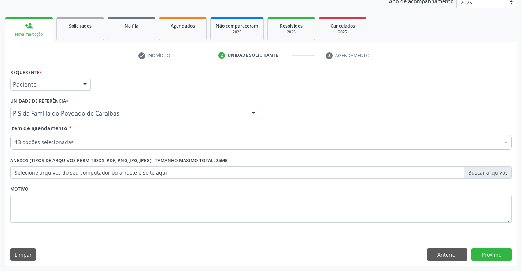
click at [43, 136] on div "13 opções selecionadas" at bounding box center [261, 142] width 502 height 15
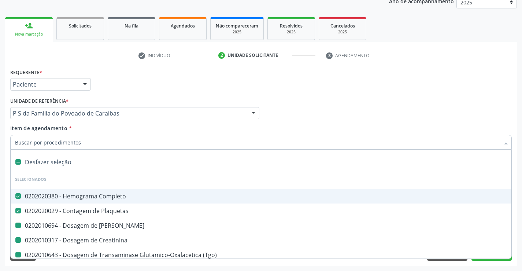
type input "F"
checkbox Ureia "false"
checkbox Creatinina "false"
checkbox \(Tgp\) "false"
checkbox Hdl "false"
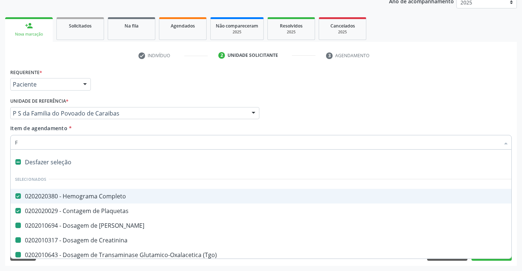
checkbox Ldl "false"
checkbox Total "false"
checkbox Triglicerideos "false"
checkbox Glicosilada "false"
checkbox Glicose "false"
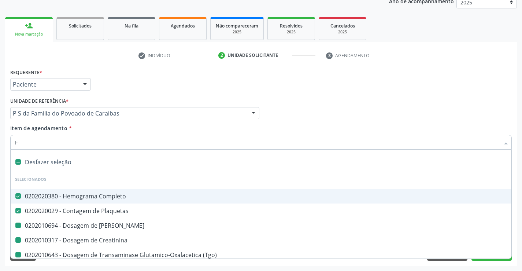
checkbox Urina "false"
checkbox \(Tgo\) "false"
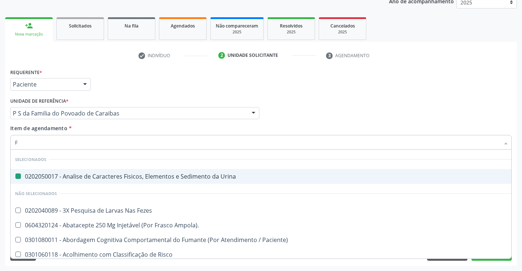
type input "FE"
checkbox Urina "false"
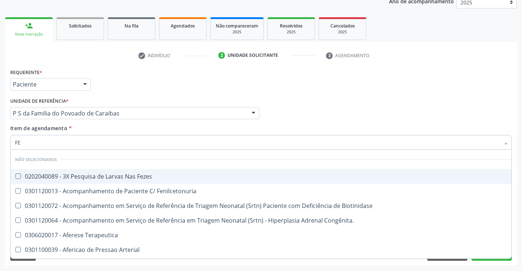
type input "FEZ"
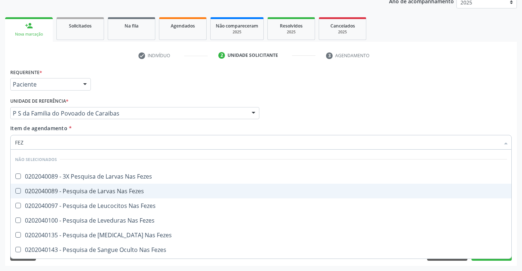
click at [51, 190] on div "0202040089 - Pesquisa de Larvas Nas Fezes" at bounding box center [261, 191] width 492 height 6
checkbox Fezes "true"
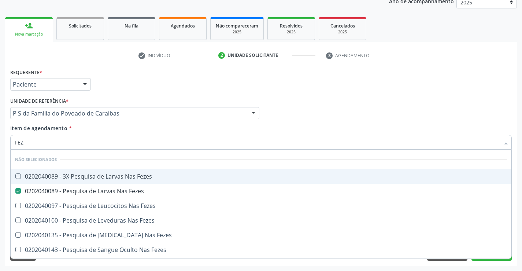
click at [130, 88] on div "Requerente * Paciente Profissional de Saúde Paciente Nenhum resultado encontrad…" at bounding box center [260, 81] width 505 height 29
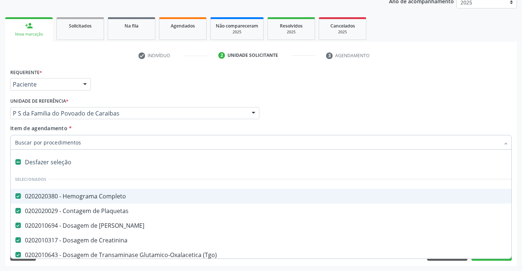
click at [164, 76] on div "Requerente * Paciente Profissional de Saúde Paciente Nenhum resultado encontrad…" at bounding box center [260, 81] width 505 height 29
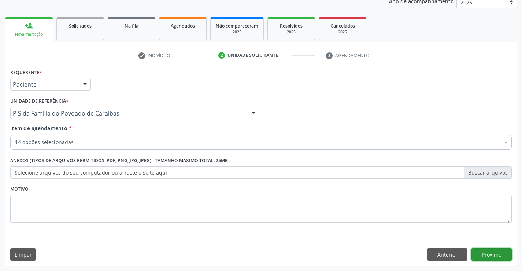
click at [481, 255] on button "Próximo" at bounding box center [492, 254] width 40 height 12
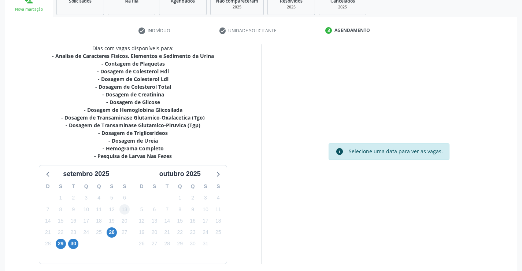
scroll to position [148, 0]
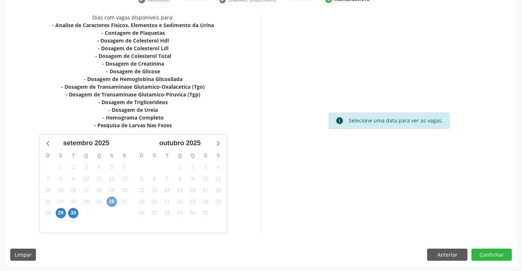
click at [111, 201] on span "26" at bounding box center [112, 201] width 10 height 10
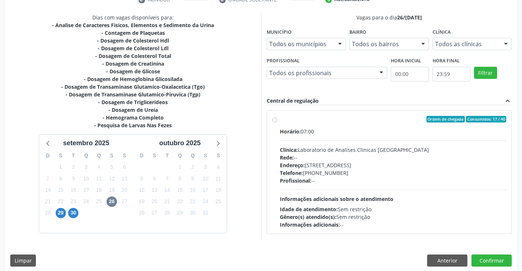
click at [312, 174] on div "Telefone: (74) 36453588" at bounding box center [393, 173] width 227 height 8
click at [277, 122] on input "Ordem de chegada Consumidos: 17 / 40 Horário: 07:00 Clínica: Laboratorio de Ana…" at bounding box center [274, 119] width 5 height 7
radio input "true"
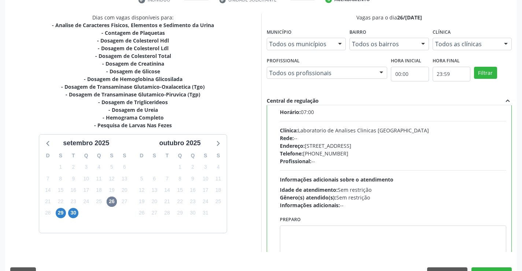
scroll to position [36, 0]
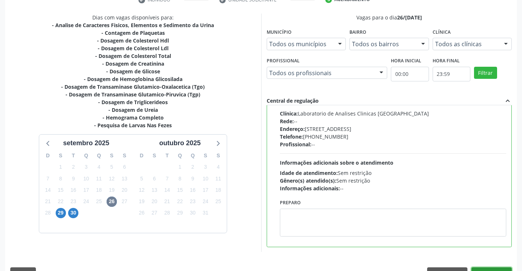
click at [473, 270] on button "Confirmar" at bounding box center [492, 273] width 40 height 12
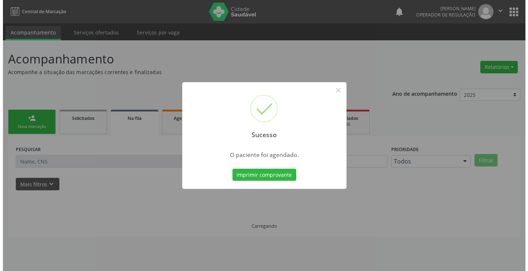
scroll to position [0, 0]
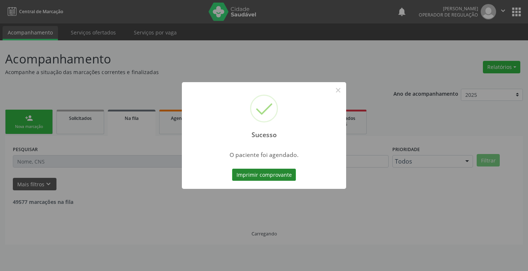
click at [283, 174] on button "Imprimir comprovante" at bounding box center [264, 175] width 64 height 12
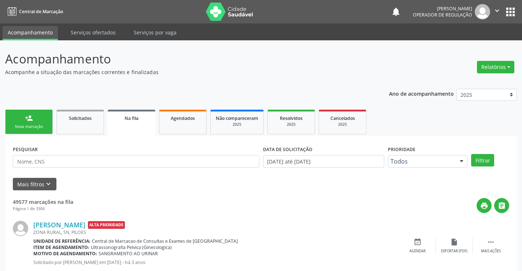
click at [38, 126] on div "Nova marcação" at bounding box center [29, 126] width 37 height 5
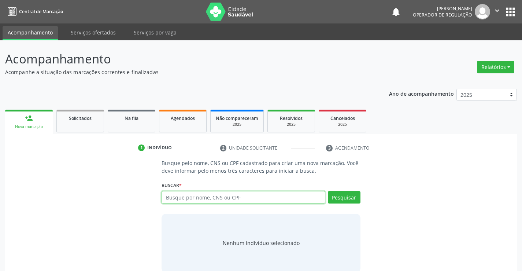
click at [180, 197] on input "text" at bounding box center [243, 197] width 163 height 12
type input "708205135265145"
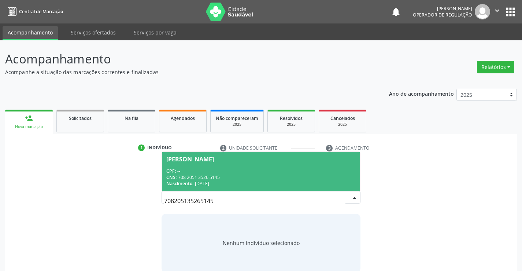
click at [339, 198] on input "708205135265145" at bounding box center [254, 200] width 181 height 15
click at [229, 175] on div "CNS: 708 2051 3526 5145" at bounding box center [260, 177] width 189 height 6
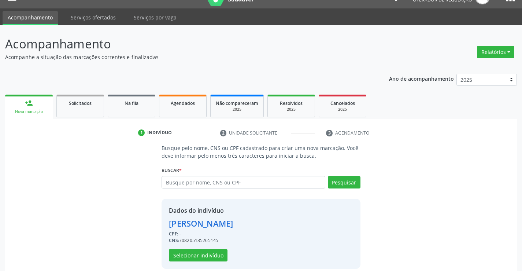
scroll to position [23, 0]
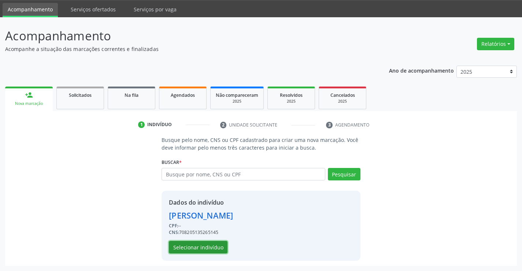
click at [204, 247] on button "Selecionar indivíduo" at bounding box center [198, 247] width 59 height 12
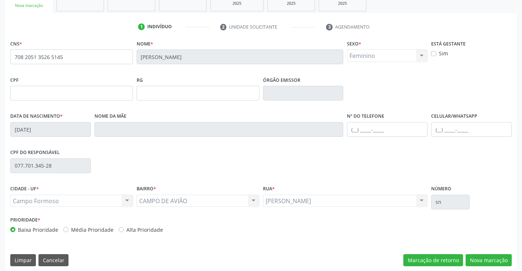
scroll to position [126, 0]
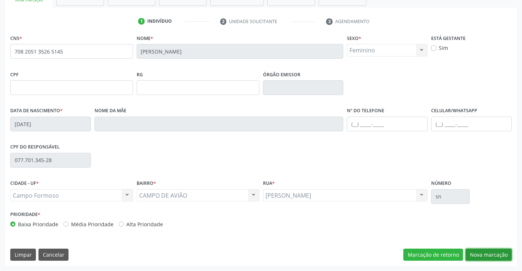
click at [494, 255] on button "Nova marcação" at bounding box center [489, 254] width 46 height 12
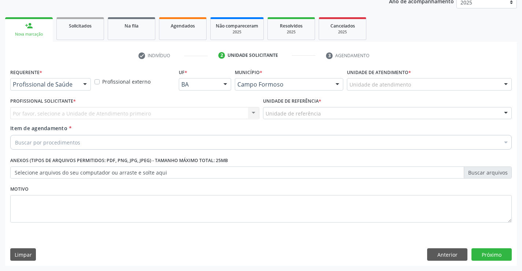
scroll to position [92, 0]
click at [78, 83] on div "Profissional de Saúde Profissional de Saúde Paciente Nenhum resultado encontrad…" at bounding box center [50, 84] width 81 height 12
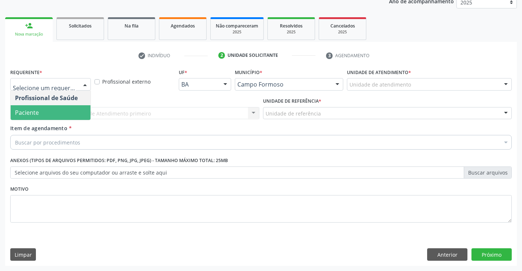
click at [28, 115] on span "Paciente" at bounding box center [27, 112] width 24 height 8
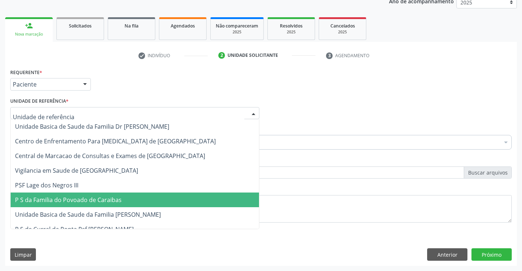
click at [104, 197] on span "P S da Familia do Povoado de Caraibas" at bounding box center [68, 200] width 107 height 8
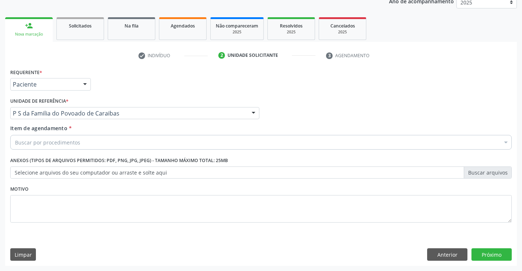
click at [84, 142] on div "Buscar por procedimentos" at bounding box center [261, 142] width 502 height 15
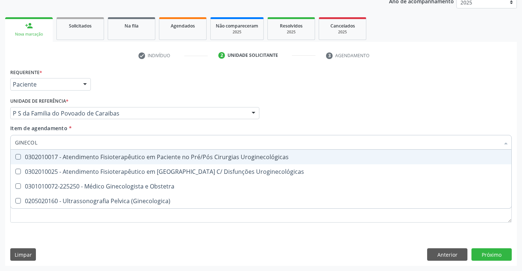
type input "GINECOLO"
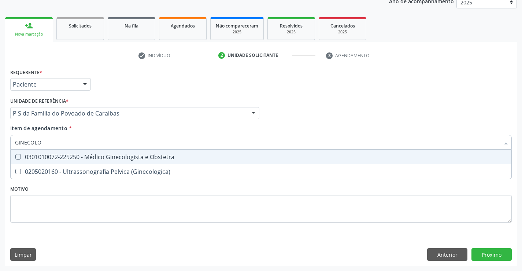
drag, startPoint x: 84, startPoint y: 152, endPoint x: 65, endPoint y: 155, distance: 18.8
click at [81, 154] on span "0301010072-225250 - Médico Ginecologista e Obstetra" at bounding box center [261, 156] width 501 height 15
checkbox Obstetra "true"
drag, startPoint x: 230, startPoint y: 89, endPoint x: 137, endPoint y: 121, distance: 98.8
click at [230, 89] on div "Requerente * Paciente Profissional de Saúde Paciente Nenhum resultado encontrad…" at bounding box center [260, 81] width 505 height 29
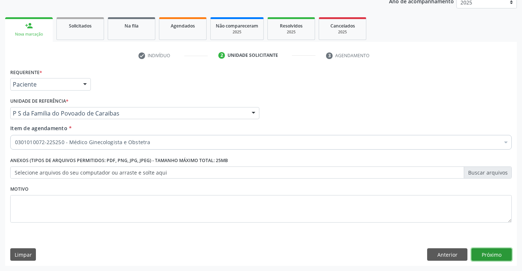
click at [488, 253] on button "Próximo" at bounding box center [492, 254] width 40 height 12
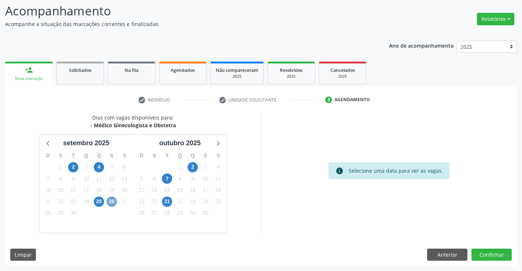
click at [112, 200] on span "26" at bounding box center [112, 201] width 10 height 10
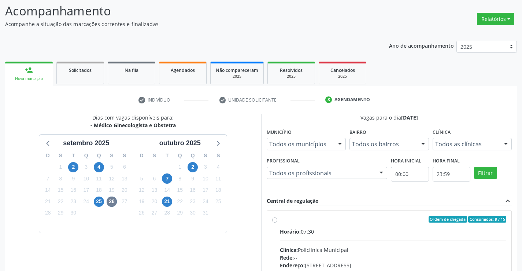
click at [277, 222] on input "Ordem de chegada Consumidos: 9 / 15 Horário: 07:30 Clínica: Policlínica Municip…" at bounding box center [274, 219] width 5 height 7
radio input "true"
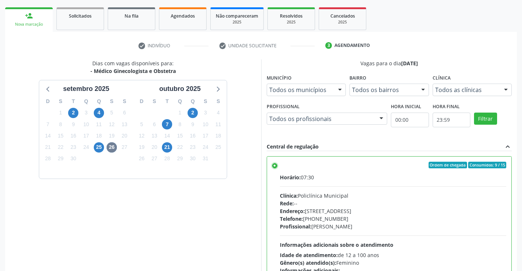
scroll to position [167, 0]
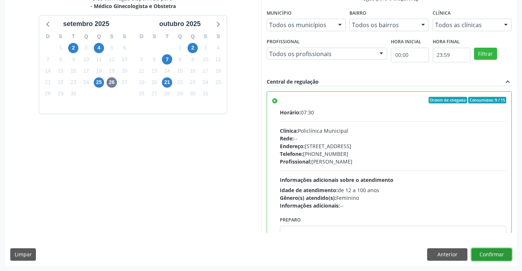
click at [486, 253] on button "Confirmar" at bounding box center [492, 254] width 40 height 12
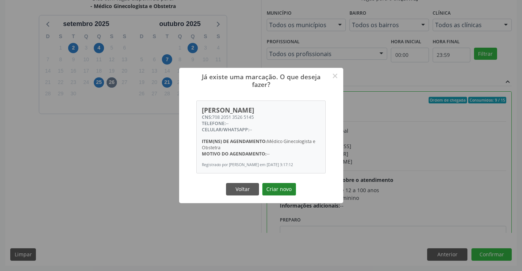
click at [288, 191] on button "Criar novo" at bounding box center [279, 189] width 34 height 12
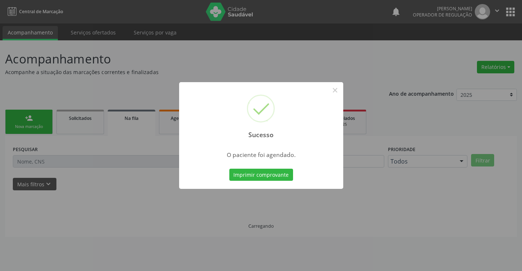
scroll to position [0, 0]
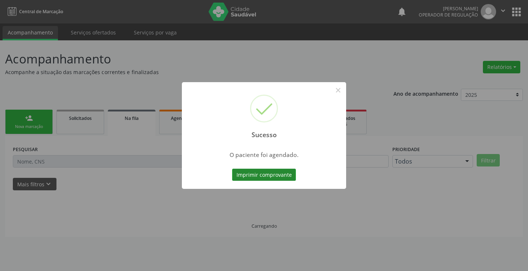
click at [284, 178] on button "Imprimir comprovante" at bounding box center [264, 175] width 64 height 12
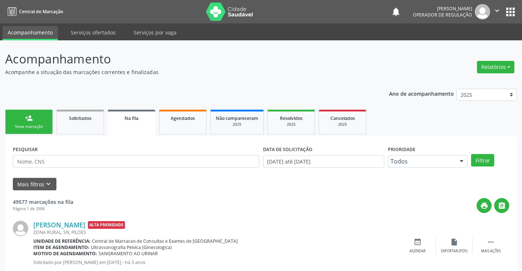
click at [38, 122] on link "person_add Nova marcação" at bounding box center [29, 122] width 48 height 25
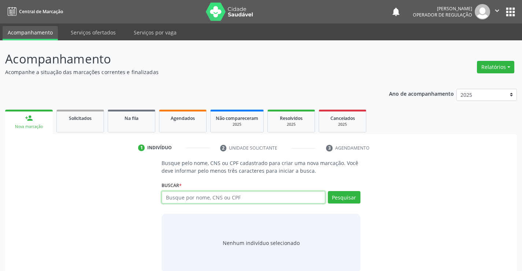
click at [189, 199] on input "text" at bounding box center [243, 197] width 163 height 12
type input "700103934076320"
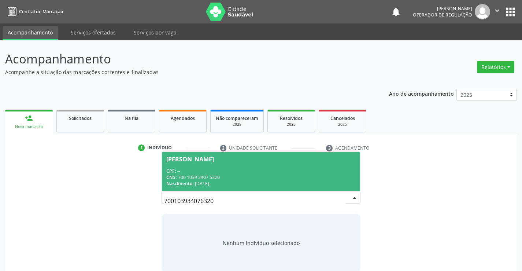
click at [237, 164] on span "[PERSON_NAME] CPF: -- CNS: 700 1039 3407 6320 Nascimento: [DATE]" at bounding box center [261, 171] width 198 height 39
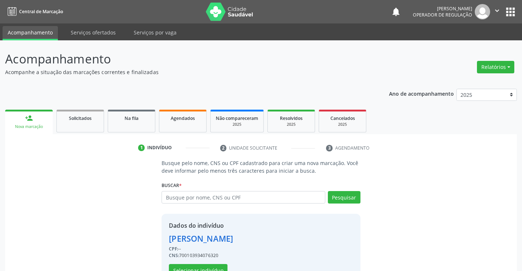
scroll to position [23, 0]
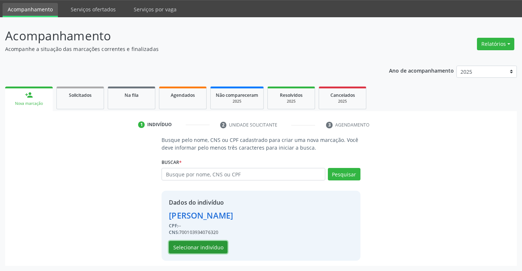
click at [195, 245] on button "Selecionar indivíduo" at bounding box center [198, 247] width 59 height 12
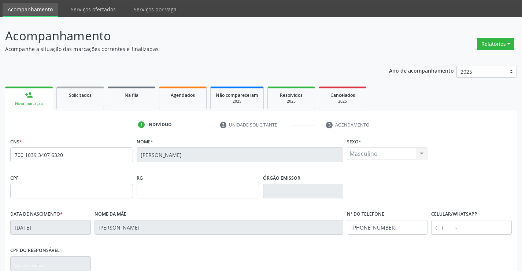
scroll to position [126, 0]
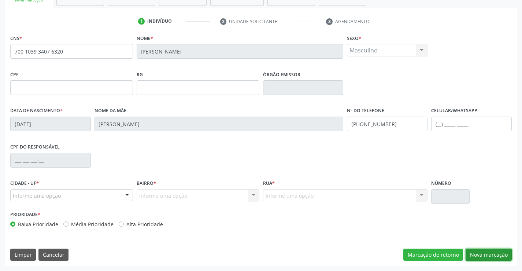
click at [495, 258] on button "Nova marcação" at bounding box center [489, 254] width 46 height 12
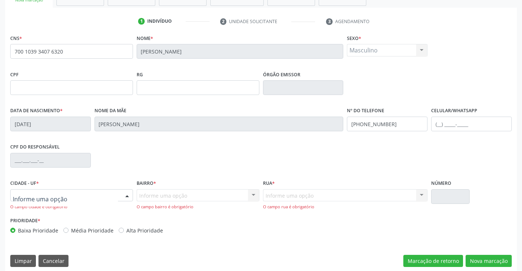
click at [127, 197] on div at bounding box center [127, 195] width 11 height 12
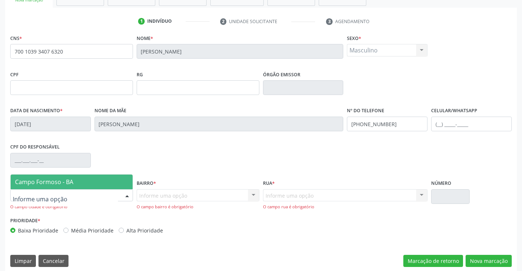
click at [92, 180] on span "Campo Formoso - BA" at bounding box center [72, 181] width 122 height 15
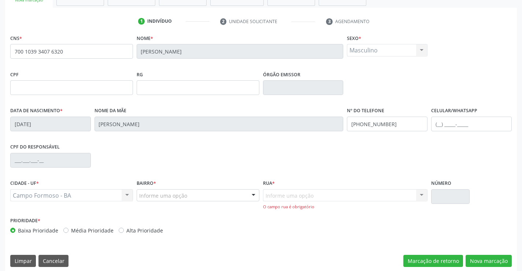
click at [239, 192] on div "Informe uma opção" at bounding box center [198, 195] width 123 height 12
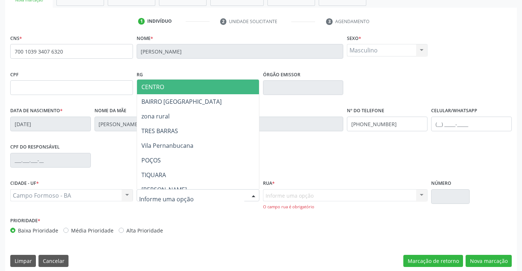
click at [167, 86] on span "CENTRO" at bounding box center [216, 87] width 158 height 15
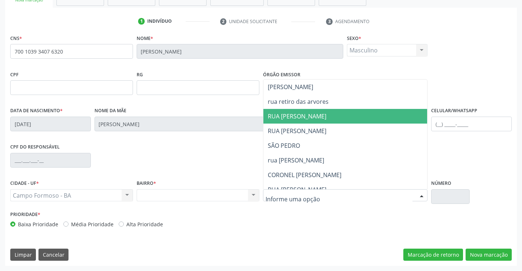
click at [314, 111] on span "RUA [PERSON_NAME]" at bounding box center [351, 116] width 177 height 15
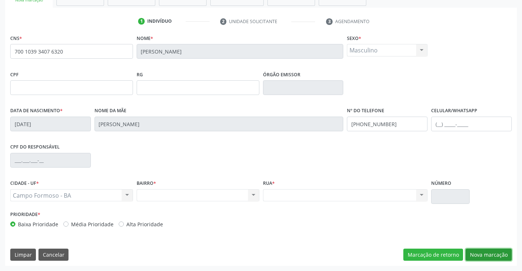
click at [499, 250] on button "Nova marcação" at bounding box center [489, 254] width 46 height 12
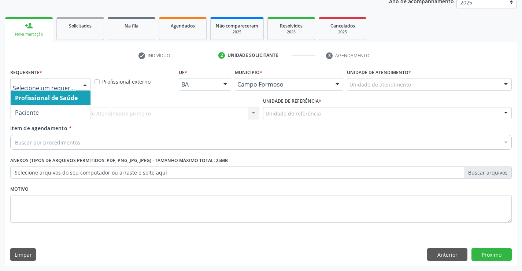
click at [82, 84] on div at bounding box center [85, 84] width 11 height 12
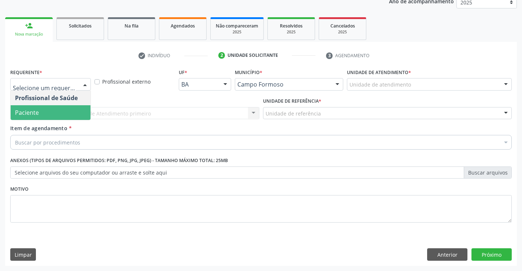
click at [43, 114] on span "Paciente" at bounding box center [51, 112] width 80 height 15
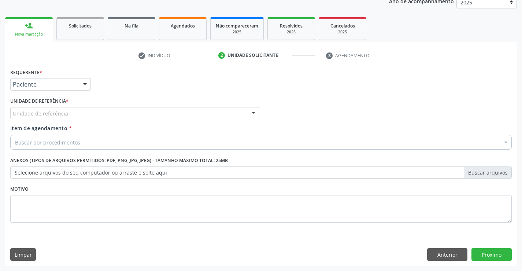
click at [72, 109] on div "Unidade de referência" at bounding box center [134, 113] width 249 height 12
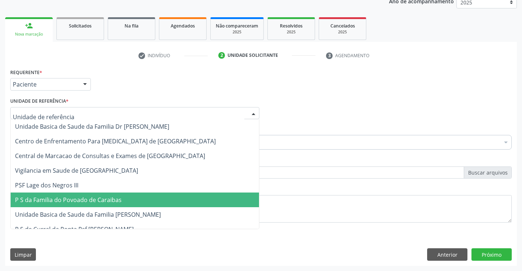
click at [105, 204] on span "P S da Familia do Povoado de Caraibas" at bounding box center [68, 200] width 107 height 8
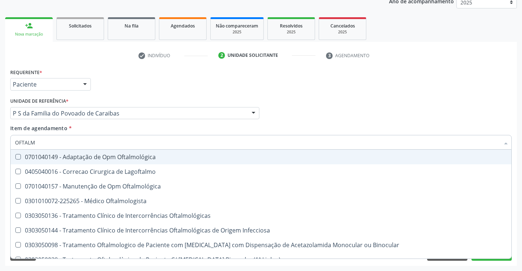
type input "OFTALMO"
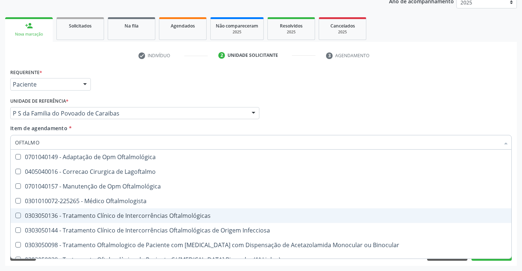
click at [81, 208] on span "0303050136 - Tratamento Clínico de Intercorrências Oftalmológicas" at bounding box center [261, 215] width 501 height 15
click at [74, 211] on span "0303050136 - Tratamento Clínico de Intercorrências Oftalmológicas" at bounding box center [261, 215] width 501 height 15
checkbox Oftalmológicas "false"
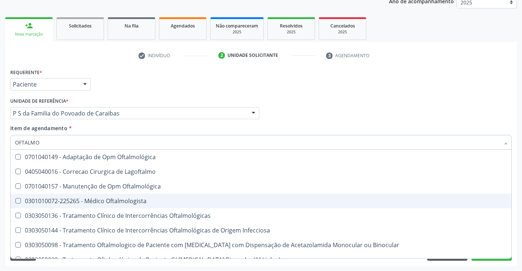
click at [81, 198] on div "0301010072-225265 - Médico Oftalmologista" at bounding box center [261, 201] width 492 height 6
checkbox Oftalmologista "true"
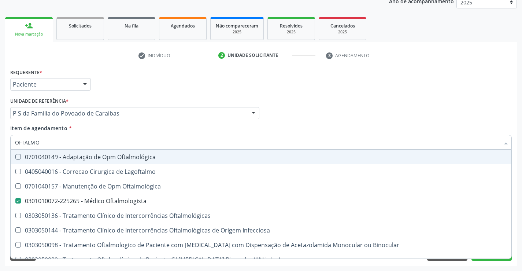
click at [454, 79] on div "Requerente * Paciente Profissional de Saúde Paciente Nenhum resultado encontrad…" at bounding box center [260, 81] width 505 height 29
checkbox Lagoftalmo "true"
checkbox Oftalmologista "false"
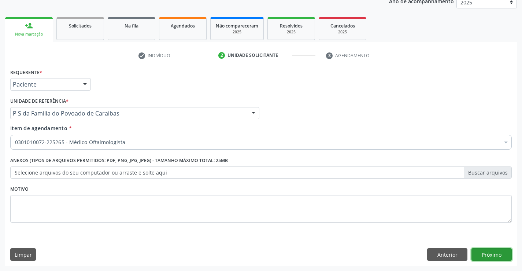
click at [480, 255] on button "Próximo" at bounding box center [492, 254] width 40 height 12
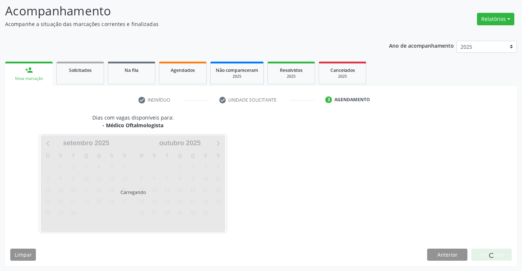
scroll to position [70, 0]
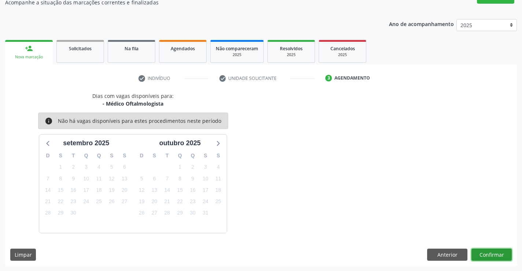
click at [480, 251] on button "Confirmar" at bounding box center [492, 254] width 40 height 12
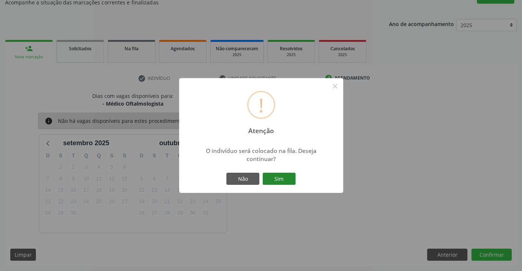
click at [285, 182] on button "Sim" at bounding box center [279, 179] width 33 height 12
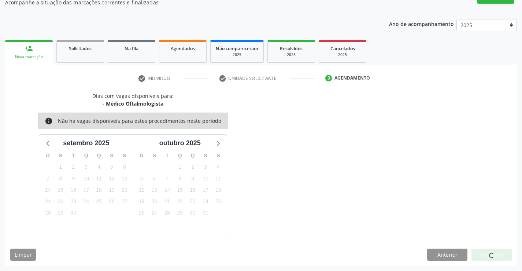
scroll to position [0, 0]
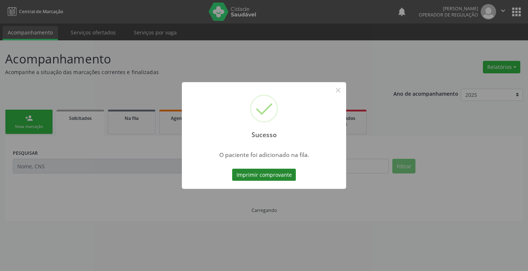
click at [279, 174] on button "Imprimir comprovante" at bounding box center [264, 175] width 64 height 12
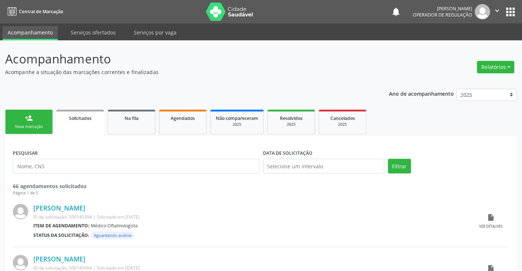
click at [32, 119] on div "person_add" at bounding box center [29, 118] width 8 height 8
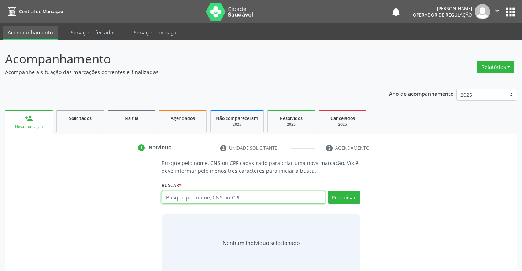
click at [213, 195] on input "text" at bounding box center [243, 197] width 163 height 12
paste input "700 1039 3407 6320"
click at [177, 199] on input "700 1039 3407 6320" at bounding box center [243, 197] width 163 height 12
click at [189, 198] on input "7001039 3407 6320" at bounding box center [243, 197] width 163 height 12
click at [187, 197] on input "7001039 3407 6320" at bounding box center [243, 197] width 163 height 12
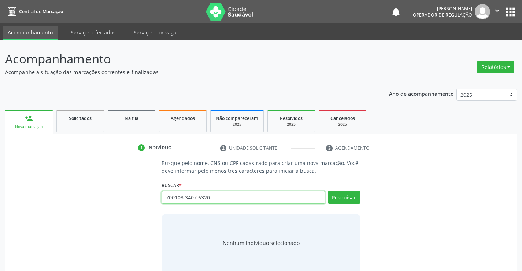
click at [197, 199] on input "700103 3407 6320" at bounding box center [243, 197] width 163 height 12
click at [185, 199] on input "700103 34076320" at bounding box center [243, 197] width 163 height 12
type input "70010334076320"
click at [353, 204] on div "Pesquisar" at bounding box center [342, 200] width 35 height 18
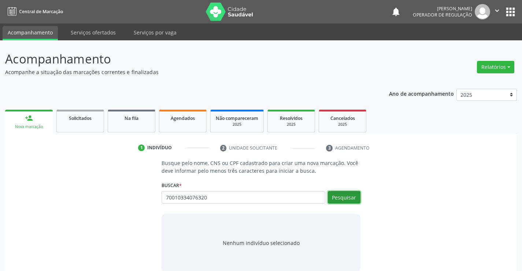
click at [354, 200] on button "Pesquisar" at bounding box center [344, 197] width 33 height 12
type input "70010334076320"
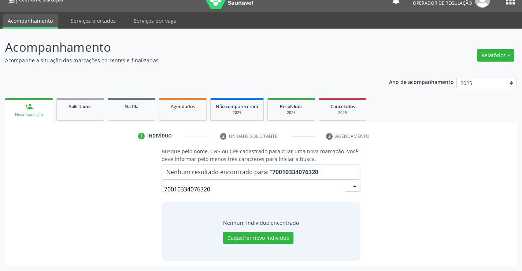
drag, startPoint x: 217, startPoint y: 189, endPoint x: 132, endPoint y: 186, distance: 84.7
click at [132, 186] on div "Busque pelo nome, CNS ou CPF cadastrado para criar uma nova marcação. Você deve…" at bounding box center [261, 203] width 502 height 113
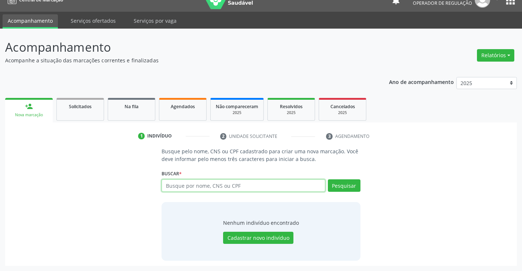
click at [192, 180] on input "text" at bounding box center [243, 185] width 163 height 12
click at [188, 181] on input "text" at bounding box center [243, 185] width 163 height 12
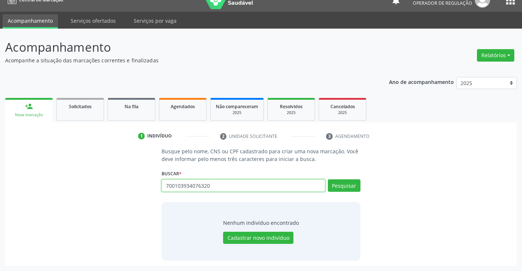
type input "700103934076320"
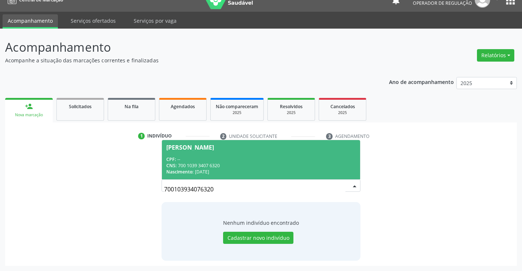
click at [203, 147] on div "[PERSON_NAME]" at bounding box center [190, 147] width 48 height 6
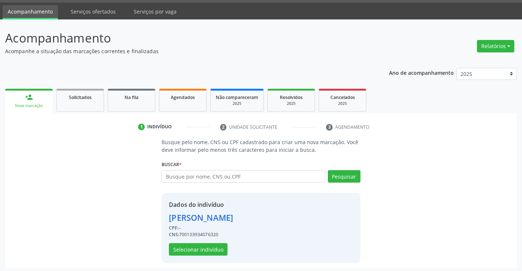
scroll to position [23, 0]
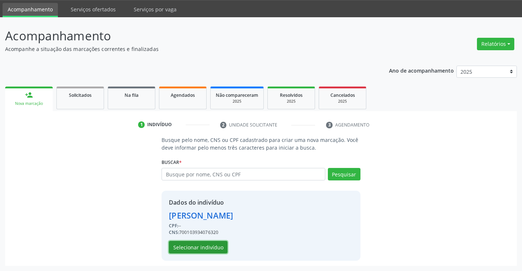
click at [206, 247] on button "Selecionar indivíduo" at bounding box center [198, 247] width 59 height 12
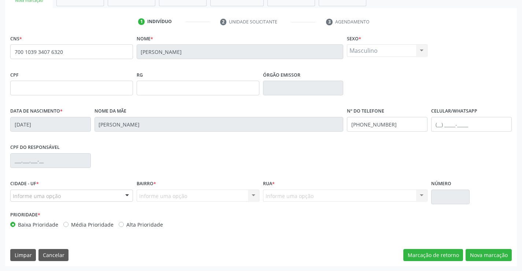
scroll to position [126, 0]
click at [491, 255] on button "Nova marcação" at bounding box center [489, 254] width 46 height 12
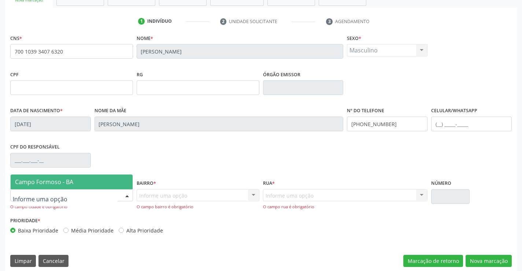
click at [130, 192] on div at bounding box center [127, 195] width 11 height 12
click at [103, 179] on span "Campo Formoso - BA" at bounding box center [72, 181] width 122 height 15
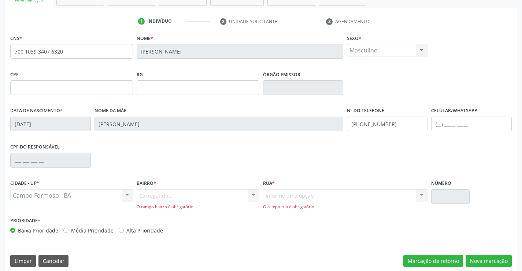
click at [187, 198] on div "Carregando... Nenhum resultado encontrado para: " " Nenhuma opção encontrada. D…" at bounding box center [198, 199] width 123 height 21
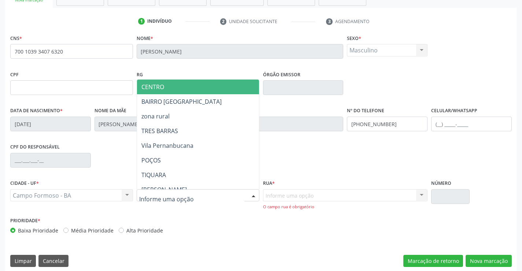
click at [220, 193] on div at bounding box center [198, 195] width 123 height 12
click at [158, 87] on span "CENTRO" at bounding box center [152, 87] width 23 height 8
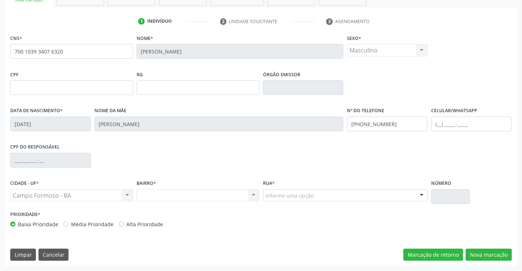
click at [318, 198] on div "Informe uma opção" at bounding box center [345, 195] width 165 height 12
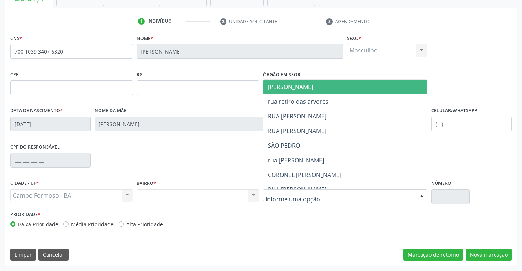
click at [307, 83] on span "[PERSON_NAME]" at bounding box center [290, 87] width 45 height 8
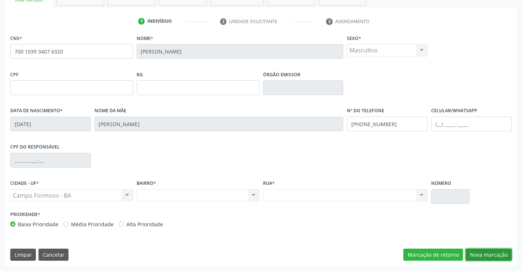
click at [490, 256] on button "Nova marcação" at bounding box center [489, 254] width 46 height 12
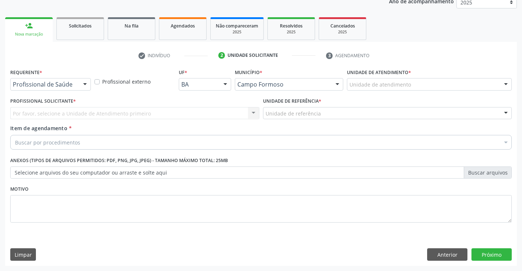
scroll to position [92, 0]
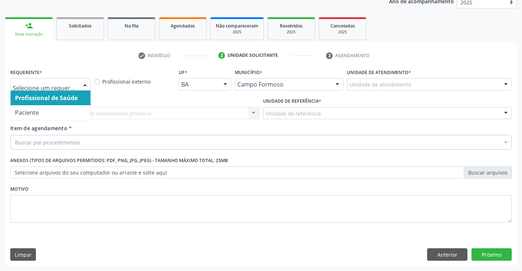
click at [89, 81] on div at bounding box center [85, 84] width 11 height 12
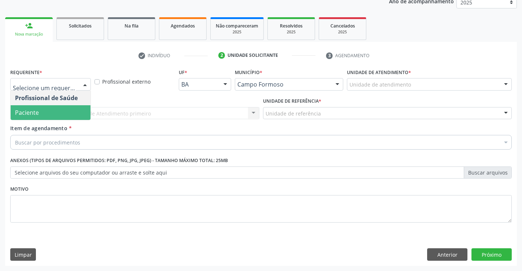
click at [29, 110] on span "Paciente" at bounding box center [27, 112] width 24 height 8
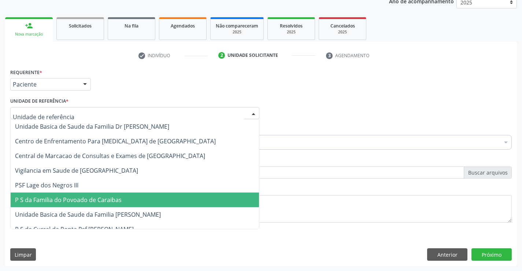
click at [67, 204] on span "P S da Familia do Povoado de Caraibas" at bounding box center [135, 199] width 248 height 15
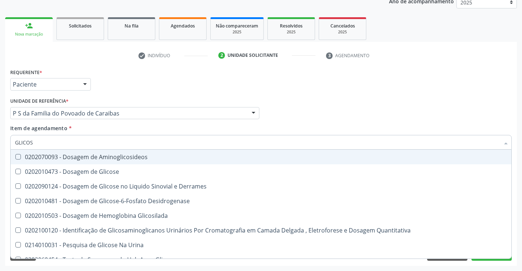
type input "GLICOSE"
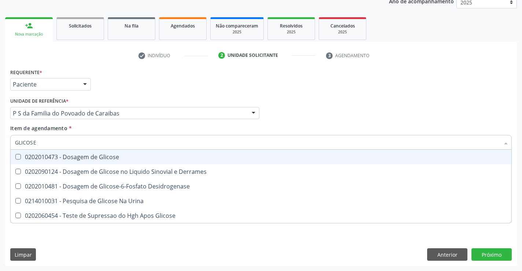
click at [67, 156] on div "0202010473 - Dosagem de Glicose" at bounding box center [261, 157] width 492 height 6
checkbox Glicose "true"
type input "GLICOSE"
click at [98, 105] on div "Unidade de referência * P S da Familia do Povoado de Caraibas Unidade Basica de…" at bounding box center [134, 107] width 249 height 23
checkbox Derrames "true"
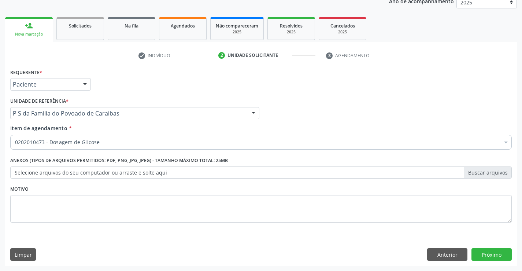
click at [48, 138] on div "0202010473 - Dosagem de Glicose" at bounding box center [261, 142] width 502 height 15
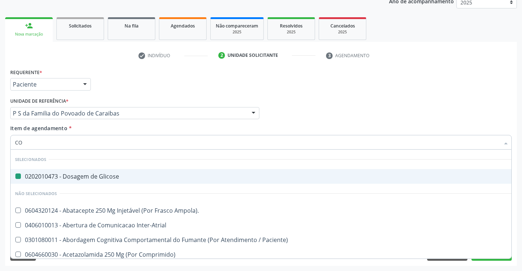
type input "COL"
checkbox Glicose "false"
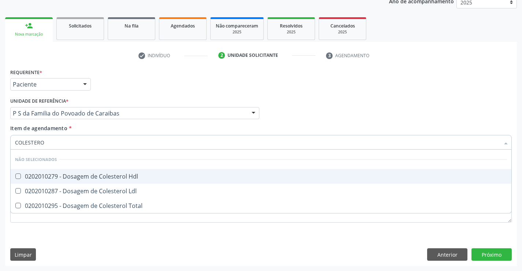
type input "COLESTEROL"
click at [55, 179] on div "0202010279 - Dosagem de Colesterol Hdl" at bounding box center [261, 176] width 492 height 6
checkbox Hdl "true"
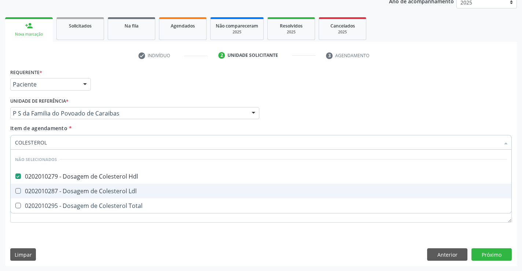
click at [47, 188] on div "0202010287 - Dosagem de Colesterol Ldl" at bounding box center [261, 191] width 492 height 6
checkbox Ldl "true"
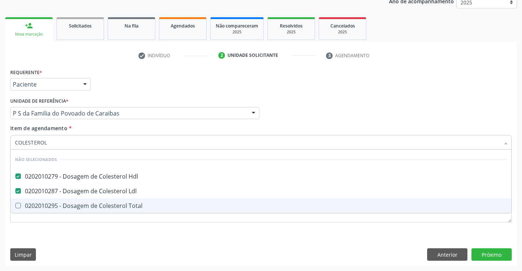
click at [43, 203] on div "0202010295 - Dosagem de Colesterol Total" at bounding box center [261, 206] width 492 height 6
checkbox Total "true"
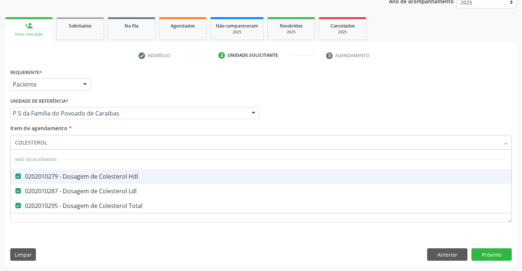
type input "COLESTEROL"
click at [118, 86] on div "Requerente * Paciente Profissional de Saúde Paciente Nenhum resultado encontrad…" at bounding box center [260, 81] width 505 height 29
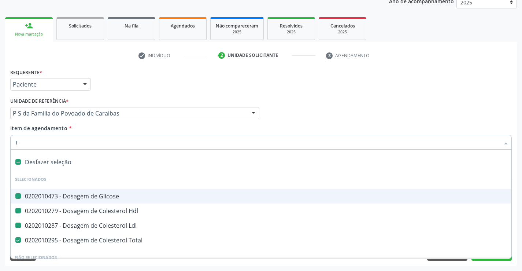
type input "TR"
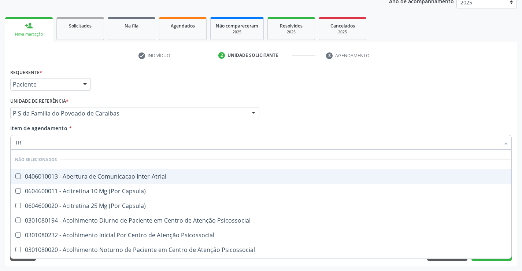
checkbox Inter-Atrial "false"
checkbox Capsula\) "false"
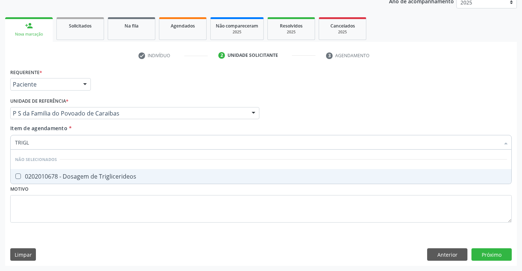
type input "TRIGLI"
click at [59, 176] on div "0202010678 - Dosagem de Triglicerideos" at bounding box center [261, 176] width 492 height 6
checkbox Triglicerideos "true"
type input "TRIGLI"
click at [126, 84] on div "Requerente * Paciente Profissional de Saúde Paciente Nenhum resultado encontrad…" at bounding box center [260, 81] width 505 height 29
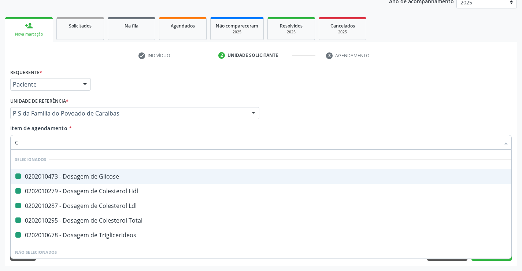
type input "CR"
checkbox Glicose "false"
checkbox Hdl "false"
checkbox Ldl "false"
checkbox Total "false"
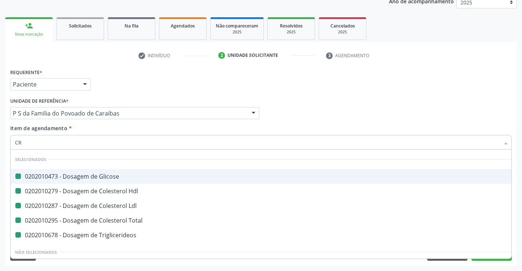
checkbox Triglicerideos "false"
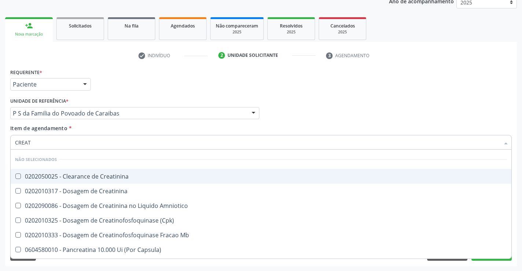
type input "CREATI"
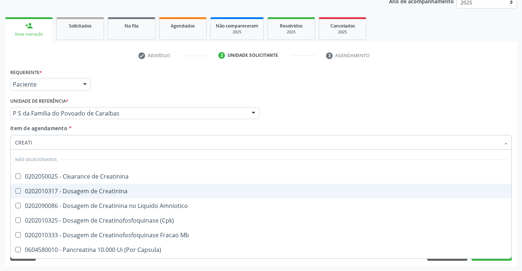
click at [51, 185] on span "0202010317 - Dosagem de Creatinina" at bounding box center [261, 191] width 501 height 15
checkbox Creatinina "true"
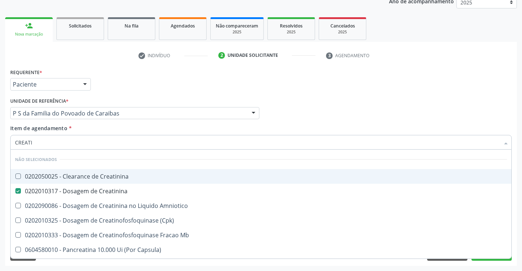
type input "CREATI"
click at [107, 92] on div "Requerente * Paciente Profissional de Saúde Paciente Nenhum resultado encontrad…" at bounding box center [260, 81] width 505 height 29
checkbox Creatinina "true"
checkbox Amniotico "true"
checkbox \(Cpk\) "true"
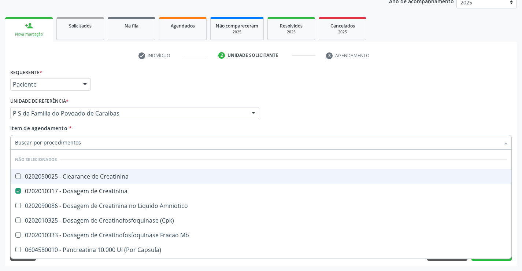
checkbox Mb "true"
checkbox Capsula\) "true"
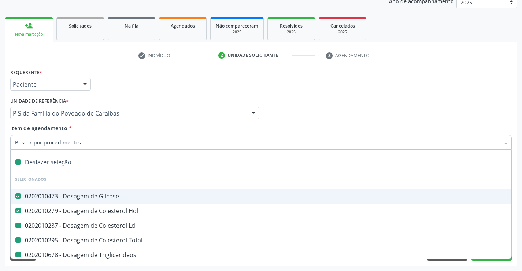
type input "H"
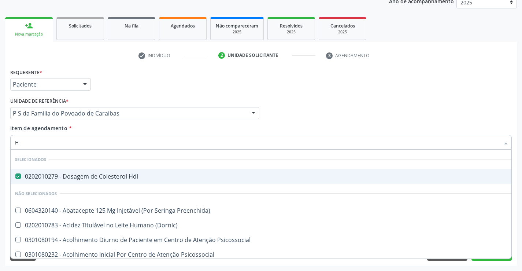
checkbox Preenchida\) "false"
checkbox \(Dornic\) "false"
checkbox Psicossocial "false"
type input "HE"
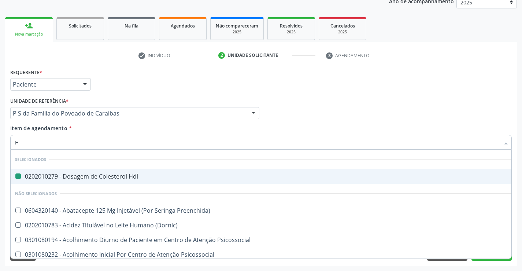
checkbox Hdl "false"
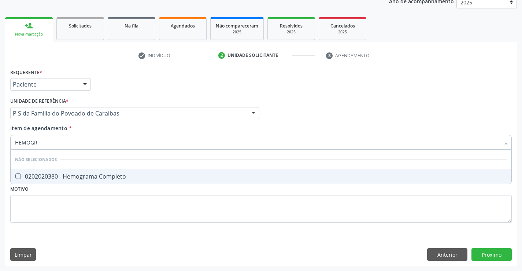
type input "HEMOGRA"
click at [48, 178] on div "0202020380 - Hemograma Completo" at bounding box center [261, 176] width 492 height 6
checkbox Completo "true"
click at [124, 94] on div "Requerente * Paciente Profissional de Saúde Paciente Nenhum resultado encontrad…" at bounding box center [260, 81] width 505 height 29
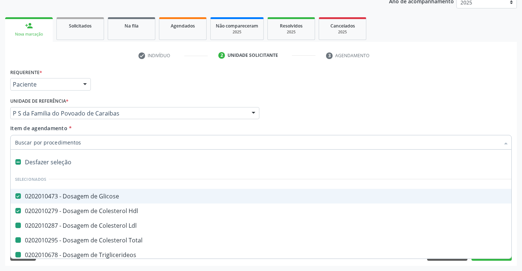
type input "P"
checkbox Ldl "false"
checkbox Total "false"
checkbox Triglicerideos "false"
checkbox Creatinina "false"
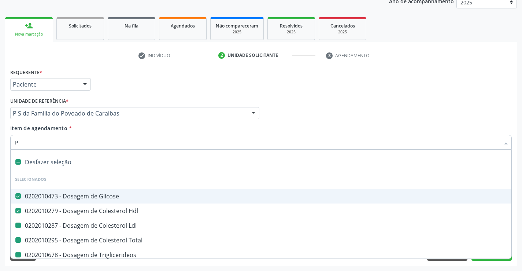
checkbox Completo "false"
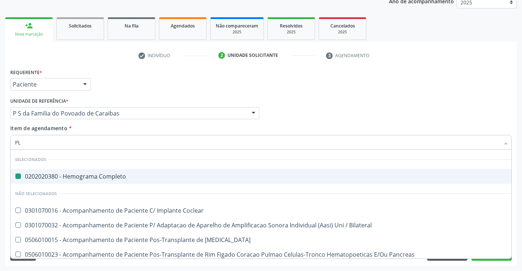
type input "PLA"
checkbox Completo "false"
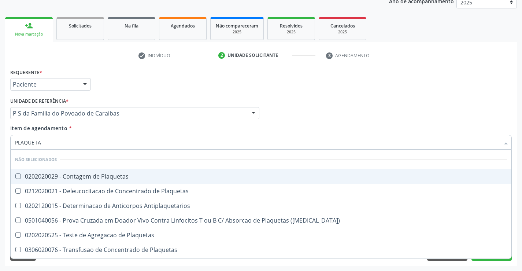
type input "PLAQUETAS"
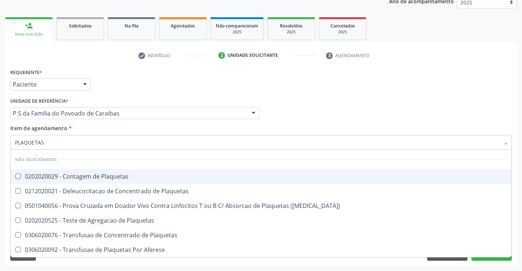
click at [69, 179] on div "0202020029 - Contagem de Plaquetas" at bounding box center [261, 176] width 492 height 6
checkbox Plaquetas "true"
click at [132, 87] on div "Requerente * Paciente Profissional de Saúde Paciente Nenhum resultado encontrad…" at bounding box center [260, 81] width 505 height 29
checkbox Match\) "true"
checkbox Plaquetas "true"
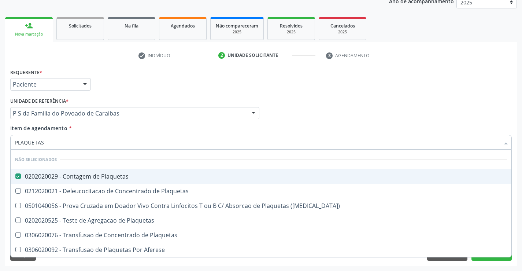
checkbox Plaquetas "true"
checkbox Aferese "true"
checkbox Plaquetas "true"
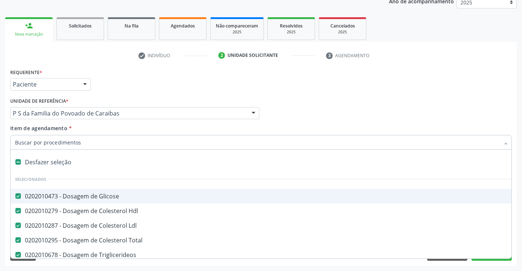
click at [70, 142] on input "Item de agendamento *" at bounding box center [257, 142] width 485 height 15
type input "F"
checkbox Glicose "false"
checkbox Ldl "false"
checkbox Total "false"
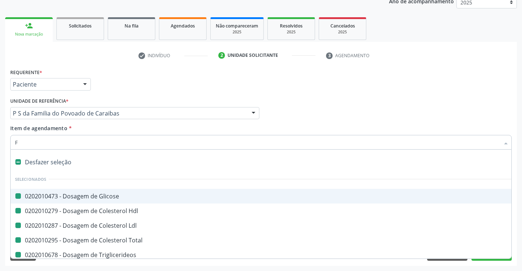
checkbox Triglicerideos "false"
checkbox Creatinina "false"
checkbox Hdl "false"
checkbox Completo "false"
checkbox Plaquetas "false"
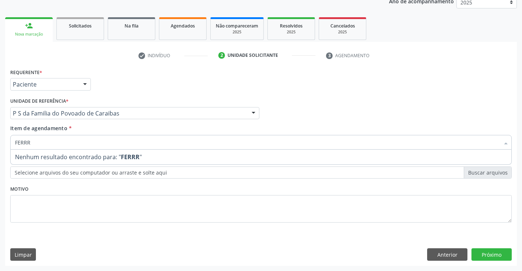
type input "FERR"
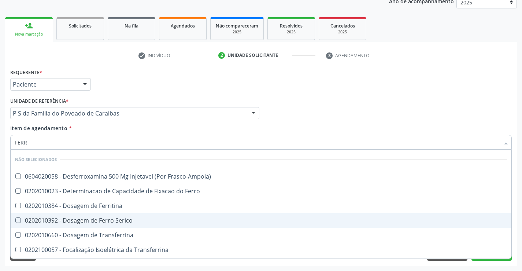
click at [47, 221] on div "0202010392 - Dosagem de Ferro Serico" at bounding box center [261, 220] width 492 height 6
checkbox Serico "true"
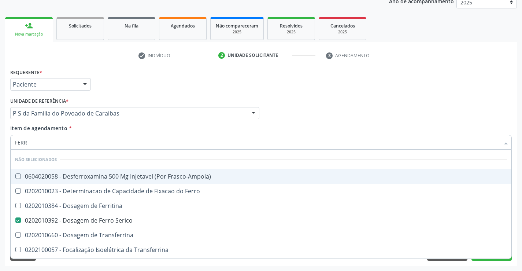
click at [131, 78] on div "Requerente * Paciente Profissional de Saúde Paciente Nenhum resultado encontrad…" at bounding box center [260, 81] width 505 height 29
checkbox Frasco-Ampola\) "true"
checkbox Ferro "true"
checkbox Ferritina "true"
checkbox Transferrina "true"
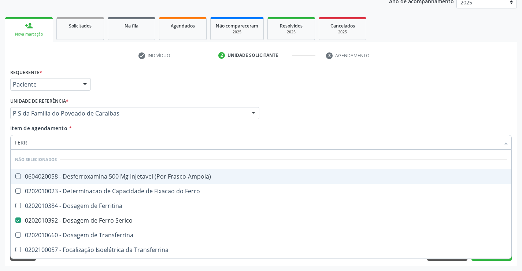
checkbox Transferrina "true"
checkbox Ml\) "true"
checkbox \(Nefroplastia\) "true"
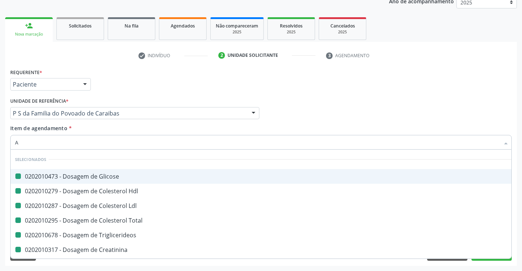
type input "AB"
checkbox Glicose "false"
checkbox Hdl "false"
checkbox Ldl "false"
checkbox Total "false"
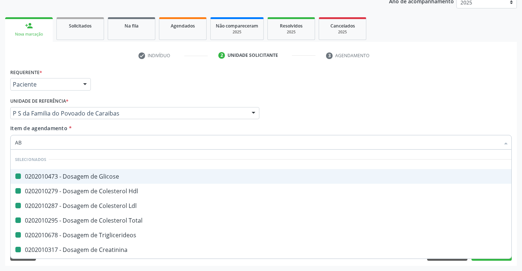
checkbox Triglicerideos "false"
checkbox Creatinina "false"
checkbox Completo "false"
checkbox Plaquetas "false"
checkbox Serico "false"
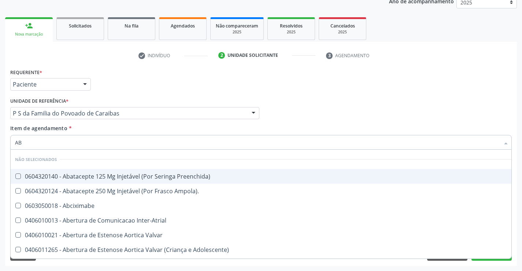
type input "ABO"
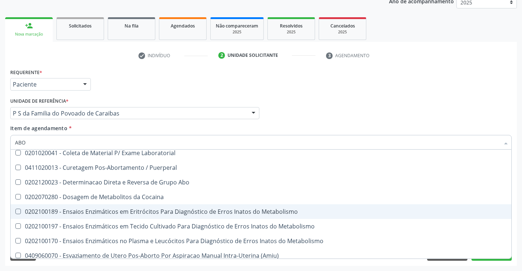
scroll to position [73, 0]
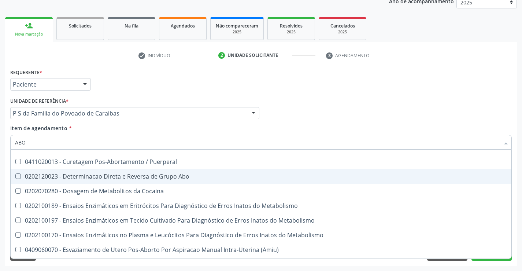
click at [129, 178] on div "0202120023 - Determinacao Direta e Reversa de Grupo Abo" at bounding box center [261, 176] width 492 height 6
checkbox Abo "true"
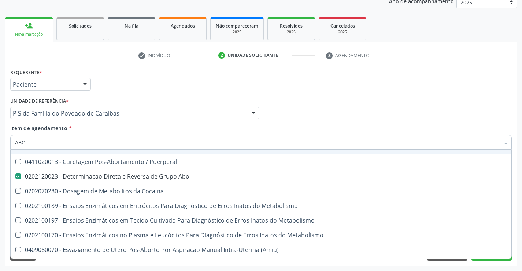
click at [144, 86] on div "Requerente * Paciente Profissional de Saúde Paciente Nenhum resultado encontrad…" at bounding box center [260, 81] width 505 height 29
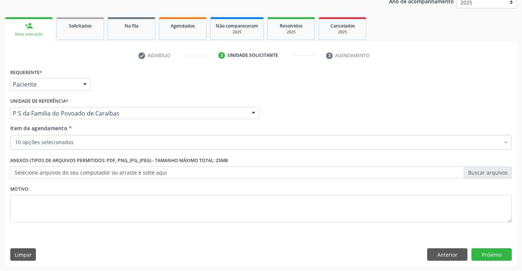
scroll to position [0, 0]
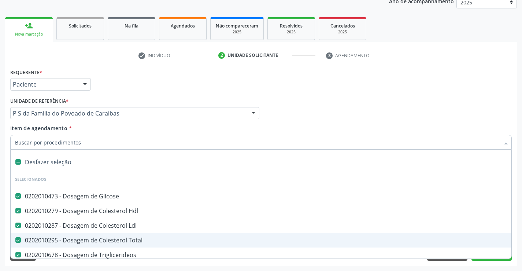
type input "R"
checkbox Abo "false"
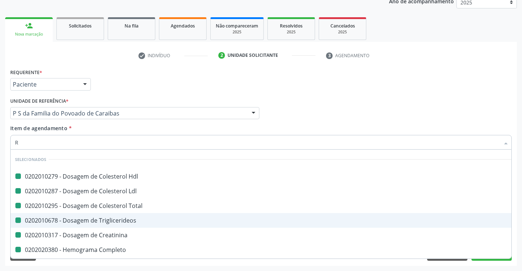
type input "RH"
checkbox Hdl "false"
checkbox Ldl "false"
checkbox Total "false"
checkbox Triglicerideos "false"
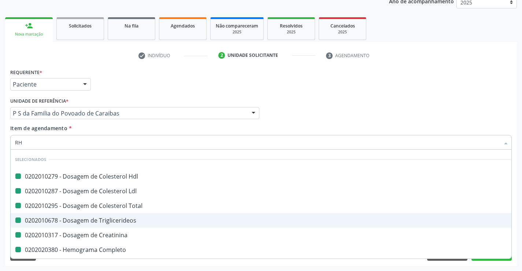
checkbox Creatinina "false"
checkbox Completo "false"
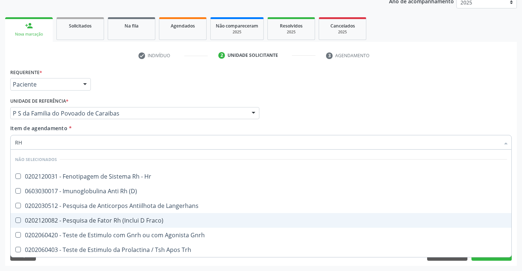
click at [73, 218] on div "0202120082 - Pesquisa de Fator Rh (Inclui D Fraco)" at bounding box center [261, 220] width 492 height 6
checkbox Fraco\) "true"
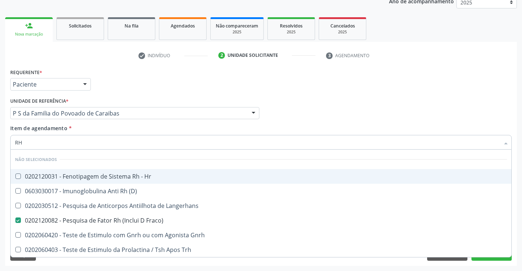
drag, startPoint x: 160, startPoint y: 85, endPoint x: 87, endPoint y: 136, distance: 88.8
click at [160, 85] on div "Requerente * Paciente Profissional de Saúde Paciente Nenhum resultado encontrad…" at bounding box center [260, 81] width 505 height 29
checkbox Hr "true"
checkbox \(D\) "true"
checkbox Langerhans "true"
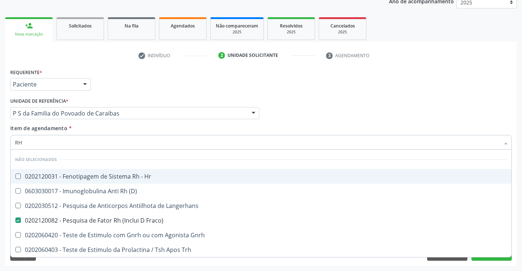
checkbox Gnrh "true"
checkbox Trh "true"
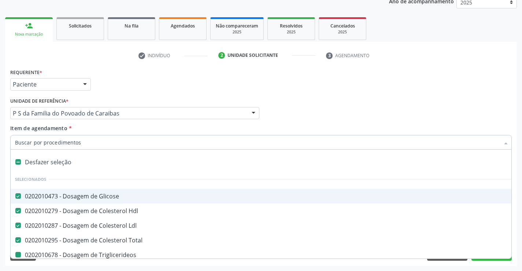
type input "U"
checkbox Triglicerideos "false"
checkbox Creatinina "false"
checkbox Completo "false"
checkbox Plaquetas "false"
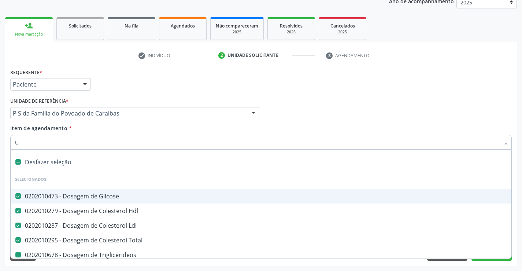
checkbox Serico "false"
checkbox Abo "false"
checkbox Fraco\) "false"
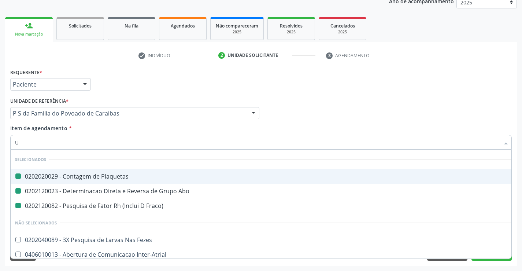
type input "UR"
checkbox Plaquetas "false"
checkbox Abo "false"
checkbox Fraco\) "false"
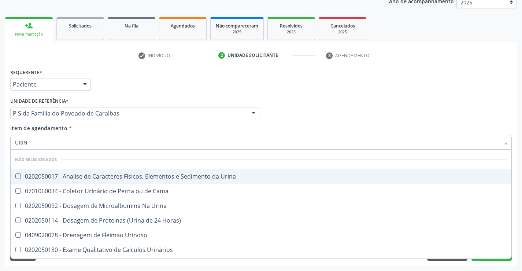
type input "URINA"
click at [38, 174] on div "0202050017 - Analise de Caracteres Fisicos, Elementos e Sedimento da Urina" at bounding box center [261, 176] width 492 height 6
checkbox Urina "true"
click at [124, 82] on div "Requerente * Paciente Profissional de Saúde Paciente Nenhum resultado encontrad…" at bounding box center [260, 81] width 505 height 29
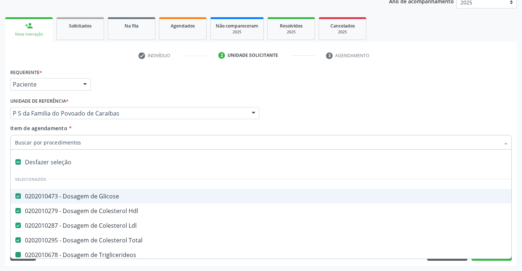
type input "F"
checkbox Triglicerideos "false"
checkbox Creatinina "false"
checkbox Completo "false"
checkbox Plaquetas "false"
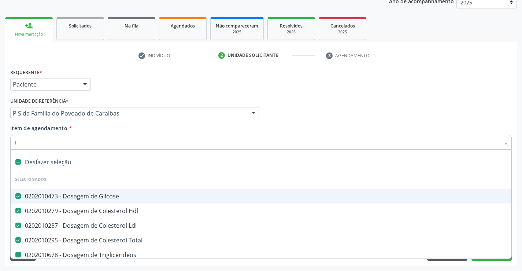
checkbox Serico "false"
checkbox Abo "false"
checkbox Fraco\) "false"
checkbox Urina "false"
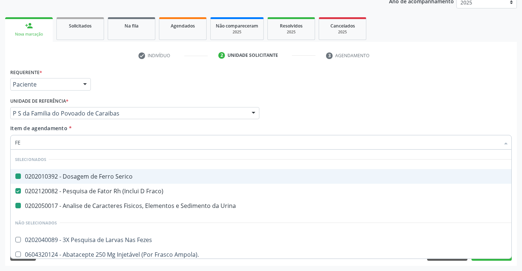
type input "FEZ"
checkbox Serico "false"
checkbox Urina "false"
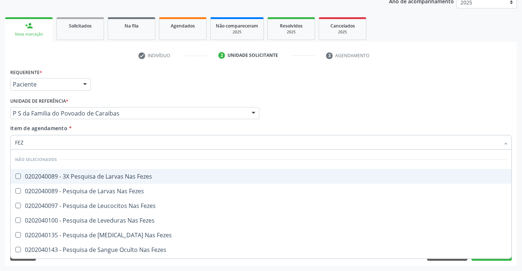
click at [46, 175] on div "0202040089 - 3X Pesquisa de Larvas Nas Fezes" at bounding box center [261, 176] width 492 height 6
checkbox Fezes "true"
click at [122, 84] on div "Requerente * Paciente Profissional de Saúde Paciente Nenhum resultado encontrad…" at bounding box center [260, 81] width 505 height 29
checkbox Fezes "true"
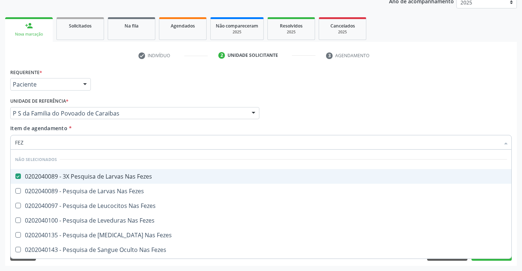
checkbox Fezes "true"
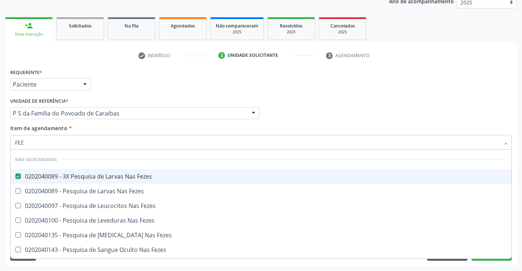
checkbox Fezes "true"
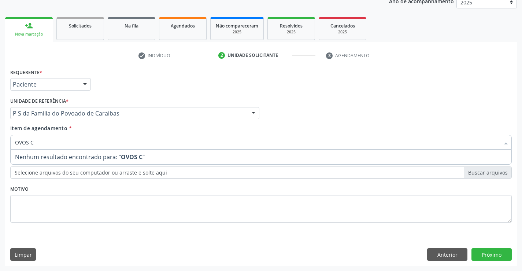
type input "OVOS"
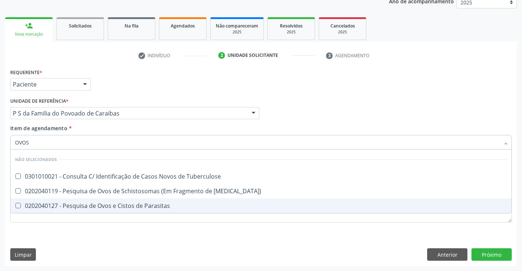
click at [31, 206] on div "0202040127 - Pesquisa de Ovos e Cistos de Parasitas" at bounding box center [261, 206] width 492 height 6
checkbox Parasitas "true"
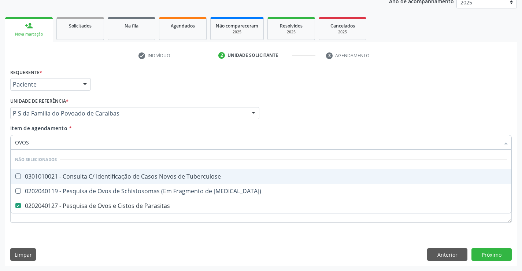
click at [229, 78] on div "Requerente * Paciente Profissional de Saúde Paciente Nenhum resultado encontrad…" at bounding box center [260, 81] width 505 height 29
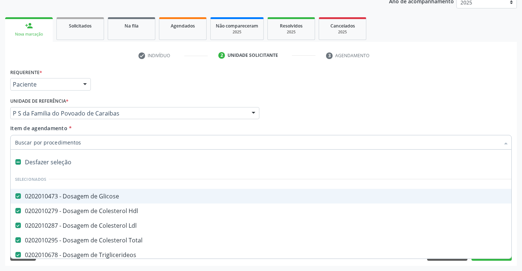
click at [69, 144] on input "Item de agendamento *" at bounding box center [257, 142] width 485 height 15
type input "T"
checkbox Fezes "false"
checkbox Parasitas "false"
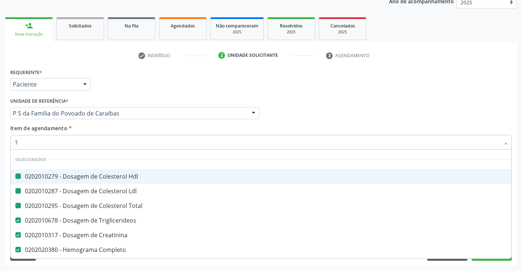
type input "TG"
checkbox Hdl "false"
checkbox Ldl "false"
checkbox Total "false"
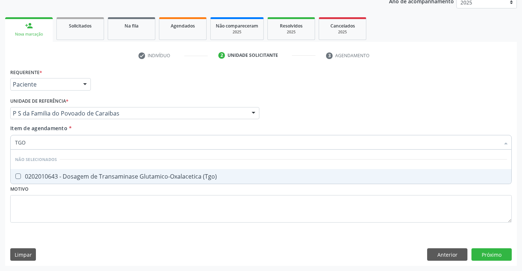
type input "TG"
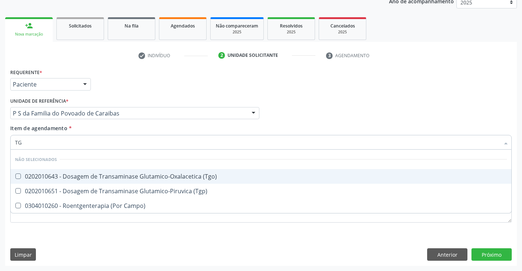
click at [77, 179] on div "0202010643 - Dosagem de Transaminase Glutamico-Oxalacetica (Tgo)" at bounding box center [261, 176] width 492 height 6
checkbox \(Tgo\) "true"
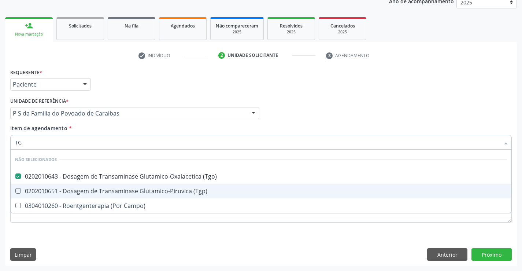
click at [76, 190] on div "0202010651 - Dosagem de Transaminase Glutamico-Piruvica (Tgp)" at bounding box center [261, 191] width 492 height 6
checkbox \(Tgp\) "true"
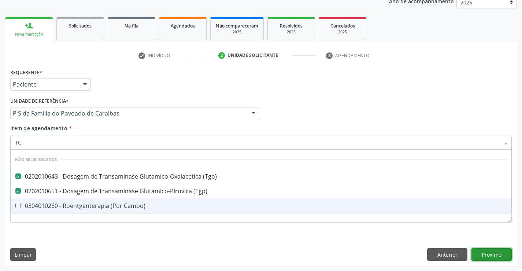
click at [499, 250] on div "Requerente * Paciente Profissional de Saúde Paciente Nenhum resultado encontrad…" at bounding box center [261, 166] width 512 height 199
checkbox Campo\) "true"
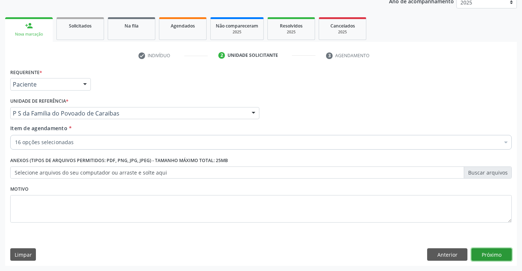
click at [495, 251] on button "Próximo" at bounding box center [492, 254] width 40 height 12
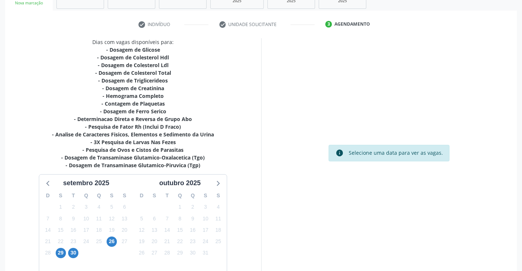
scroll to position [163, 0]
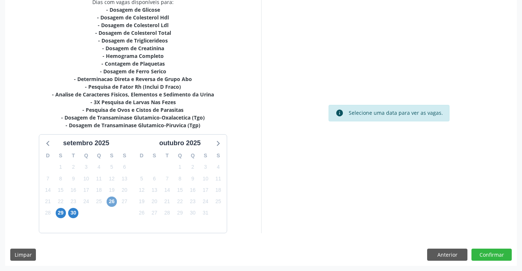
click at [113, 199] on span "26" at bounding box center [112, 201] width 10 height 10
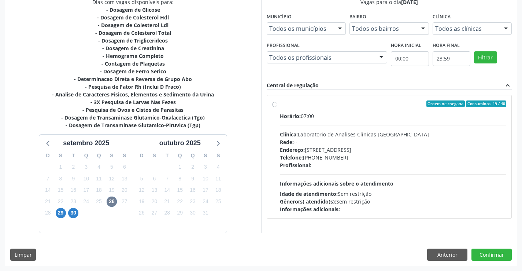
click at [303, 153] on span "Endereço:" at bounding box center [292, 149] width 25 height 7
click at [277, 107] on input "Ordem de chegada Consumidos: 19 / 40 Horário: 07:00 Clínica: Laboratorio de Ana…" at bounding box center [274, 103] width 5 height 7
radio input "true"
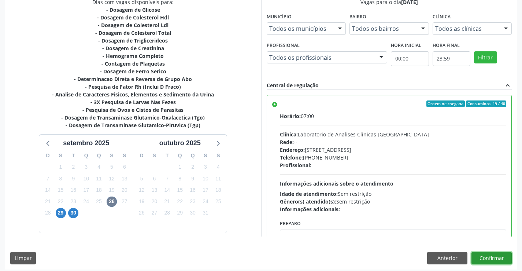
click at [489, 257] on button "Confirmar" at bounding box center [492, 258] width 40 height 12
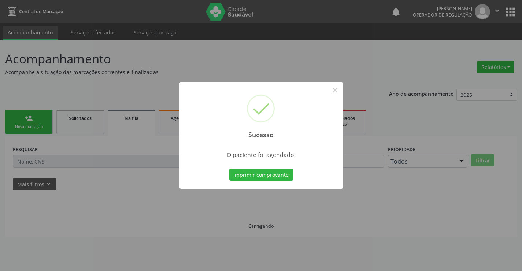
scroll to position [0, 0]
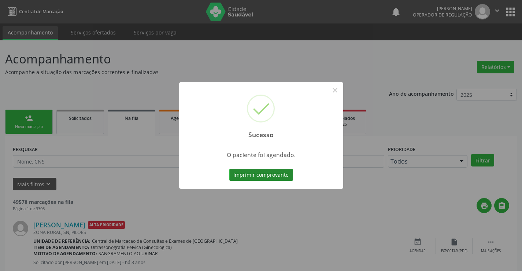
click at [278, 174] on button "Imprimir comprovante" at bounding box center [261, 175] width 64 height 12
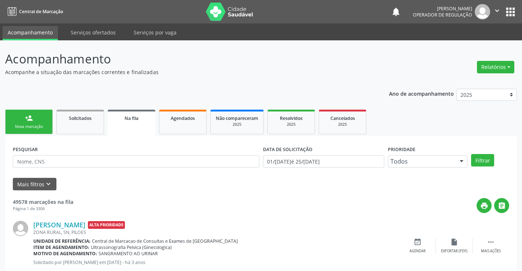
click at [39, 119] on link "person_add Nova marcação" at bounding box center [29, 122] width 48 height 25
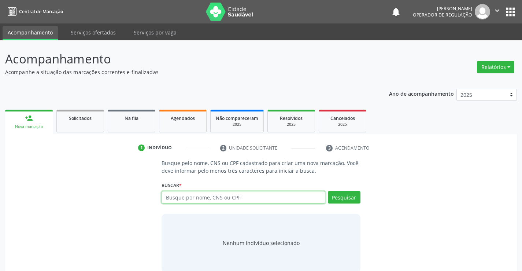
click at [184, 193] on input "text" at bounding box center [243, 197] width 163 height 12
type input "702005866178681"
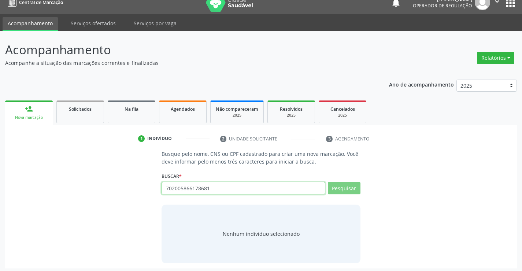
scroll to position [12, 0]
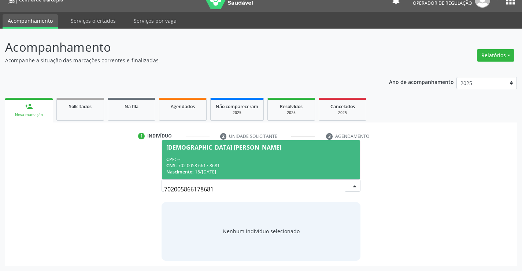
click at [246, 154] on span "Romerio José Anizio de Jesus CPF: -- CNS: 702 0058 6617 8681 Nascimento: 15/05/…" at bounding box center [261, 159] width 198 height 39
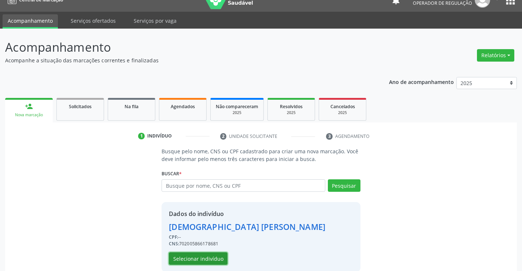
click at [214, 259] on button "Selecionar indivíduo" at bounding box center [198, 258] width 59 height 12
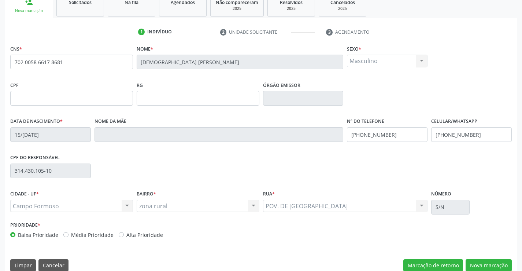
scroll to position [126, 0]
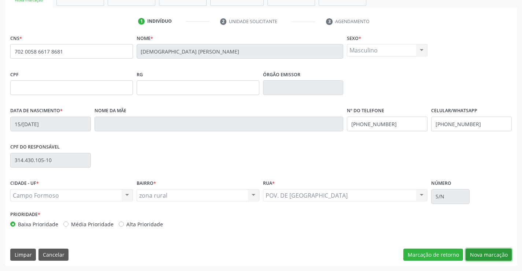
click at [485, 255] on button "Nova marcação" at bounding box center [489, 254] width 46 height 12
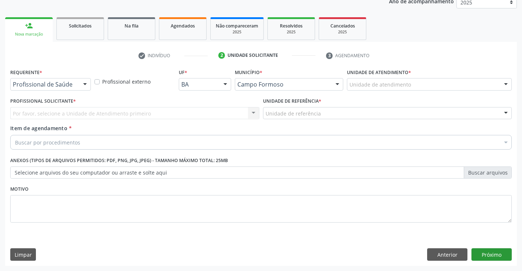
scroll to position [92, 0]
click at [85, 85] on div at bounding box center [85, 84] width 11 height 12
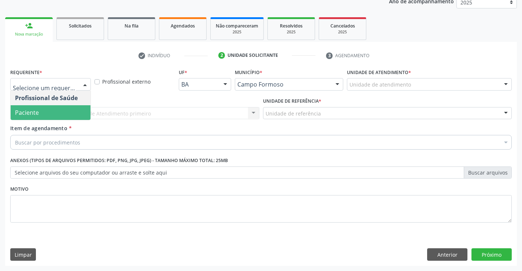
click at [46, 116] on span "Paciente" at bounding box center [51, 112] width 80 height 15
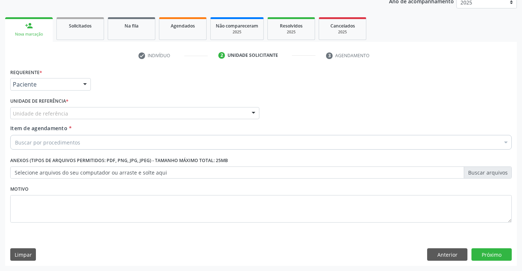
click at [75, 110] on div "Unidade de referência" at bounding box center [134, 113] width 249 height 12
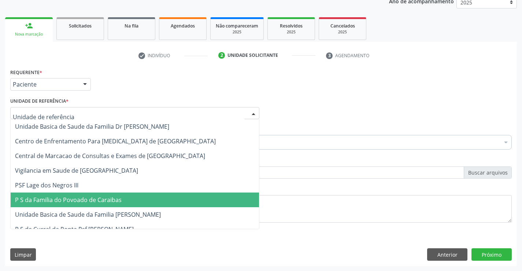
drag, startPoint x: 95, startPoint y: 199, endPoint x: 88, endPoint y: 163, distance: 36.5
click at [95, 199] on span "P S da Familia do Povoado de Caraibas" at bounding box center [68, 200] width 107 height 8
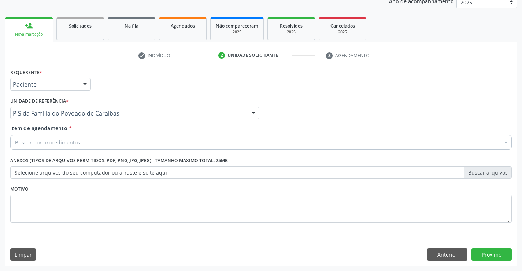
click at [87, 140] on div "Buscar por procedimentos" at bounding box center [261, 142] width 502 height 15
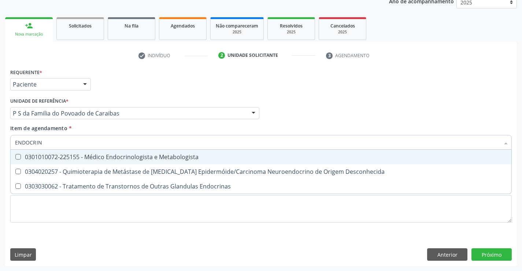
type input "ENDOCRINO"
click at [108, 159] on div "0301010072-225155 - Médico Endocrinologista e Metabologista" at bounding box center [261, 157] width 492 height 6
checkbox Metabologista "true"
click at [485, 248] on div "Requerente * Paciente Profissional de Saúde Paciente Nenhum resultado encontrad…" at bounding box center [261, 166] width 512 height 199
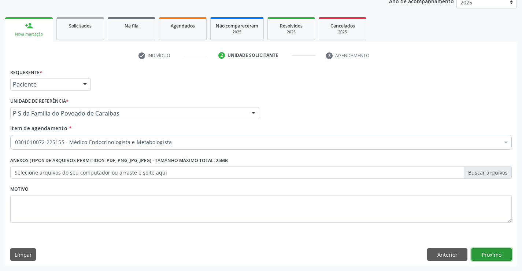
click at [482, 252] on button "Próximo" at bounding box center [492, 254] width 40 height 12
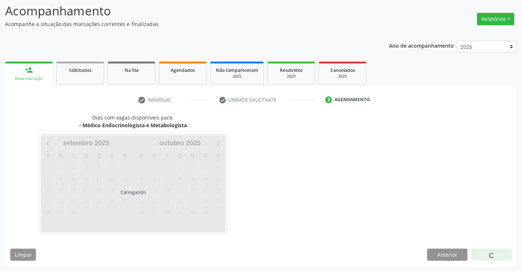
scroll to position [48, 0]
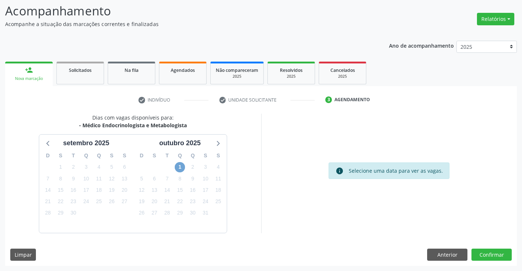
click at [176, 164] on span "1" at bounding box center [180, 167] width 10 height 10
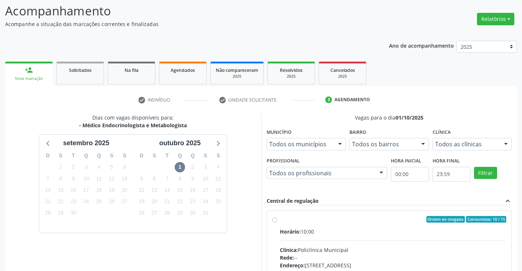
click at [277, 222] on input "Ordem de chegada Consumidos: 10 / 15 Horário: 10:00 Clínica: Policlínica Munici…" at bounding box center [274, 219] width 5 height 7
radio input "true"
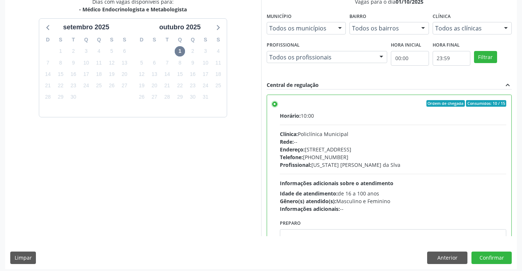
scroll to position [167, 0]
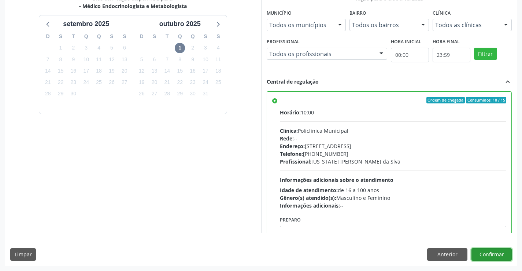
click at [491, 252] on button "Confirmar" at bounding box center [492, 254] width 40 height 12
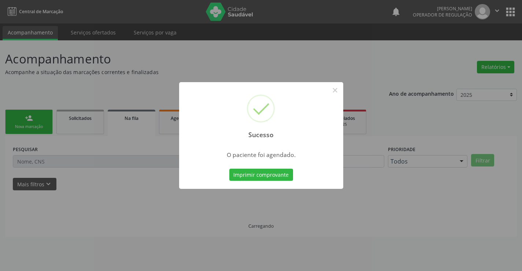
scroll to position [0, 0]
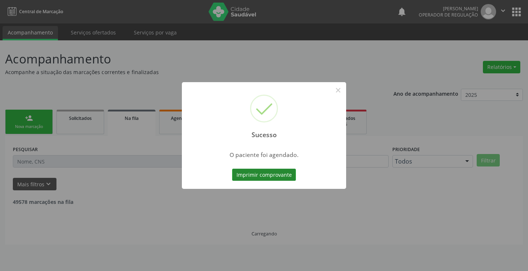
click at [275, 172] on button "Imprimir comprovante" at bounding box center [264, 175] width 64 height 12
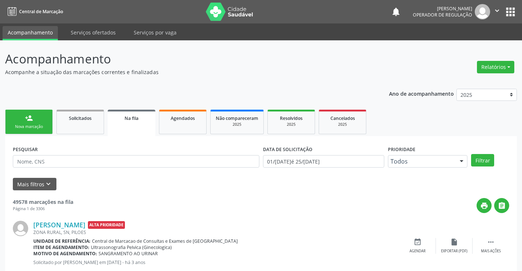
click at [28, 117] on div "person_add" at bounding box center [29, 118] width 8 height 8
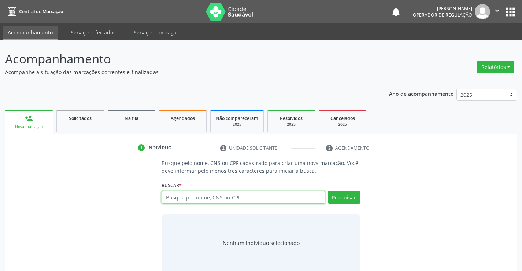
click at [206, 199] on input "text" at bounding box center [243, 197] width 163 height 12
type input "704201219017987"
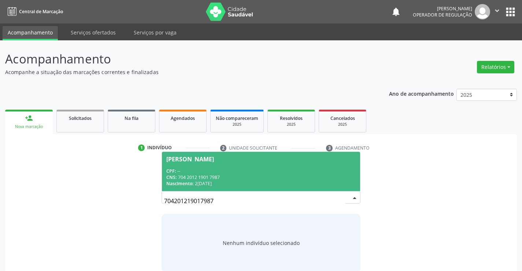
click at [233, 178] on div "CNS: 704 2012 1901 7987" at bounding box center [260, 177] width 189 height 6
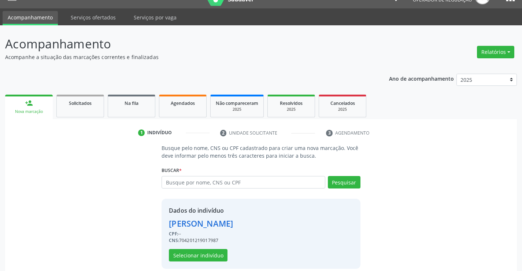
scroll to position [23, 0]
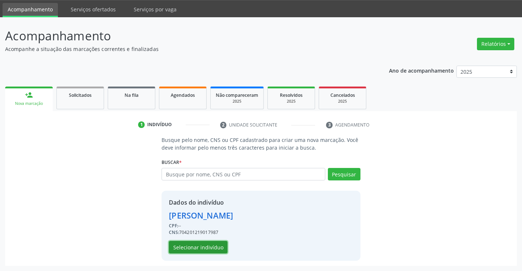
click at [209, 246] on button "Selecionar indivíduo" at bounding box center [198, 247] width 59 height 12
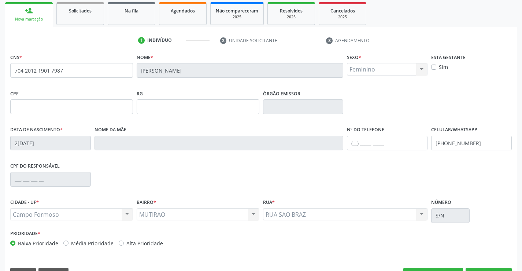
scroll to position [126, 0]
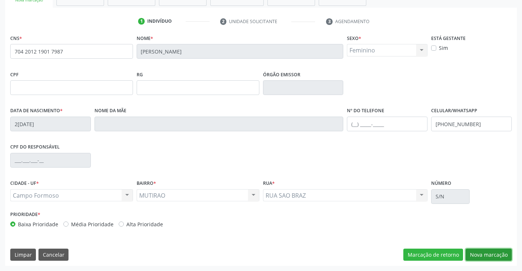
click at [481, 251] on button "Nova marcação" at bounding box center [489, 254] width 46 height 12
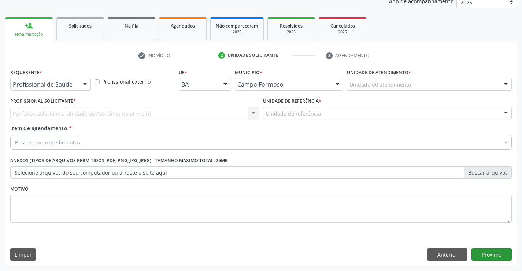
scroll to position [92, 0]
click at [78, 84] on div "Profissional de Saúde Profissional de Saúde Paciente Nenhum resultado encontrad…" at bounding box center [50, 84] width 81 height 12
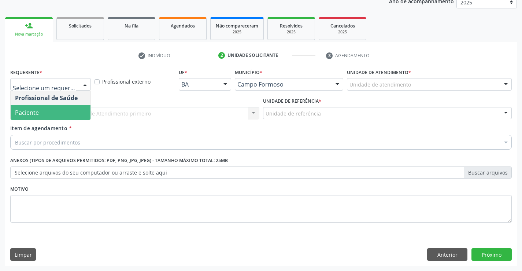
click at [32, 112] on span "Paciente" at bounding box center [27, 112] width 24 height 8
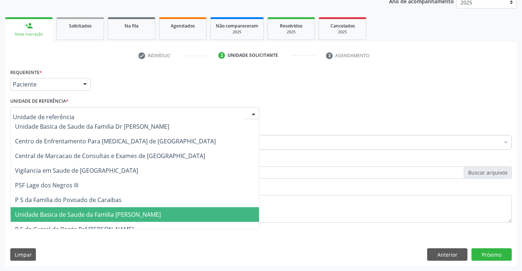
click at [61, 216] on span "Unidade Basica de Saude da Familia [PERSON_NAME]" at bounding box center [88, 214] width 146 height 8
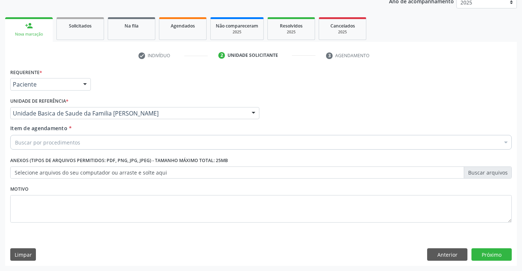
click at [57, 136] on div "Buscar por procedimentos" at bounding box center [261, 142] width 502 height 15
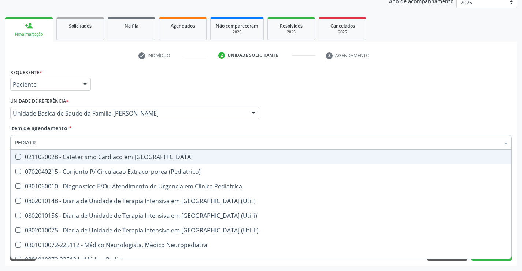
type input "PEDIATRA"
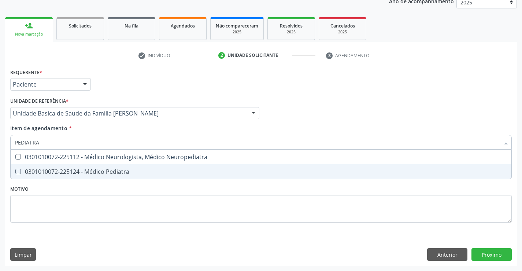
click at [55, 174] on div "0301010072-225124 - Médico Pediatra" at bounding box center [261, 172] width 492 height 6
checkbox Pediatra "true"
click at [493, 253] on div "Requerente * Paciente Profissional de Saúde Paciente Nenhum resultado encontrad…" at bounding box center [261, 166] width 512 height 199
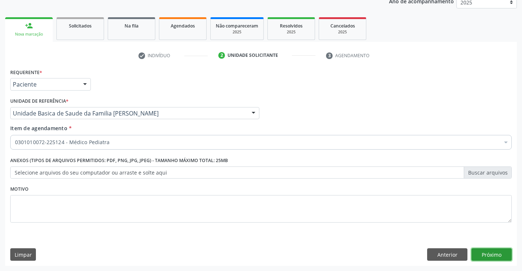
click at [499, 256] on button "Próximo" at bounding box center [492, 254] width 40 height 12
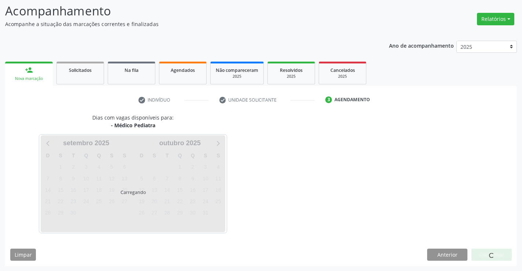
scroll to position [48, 0]
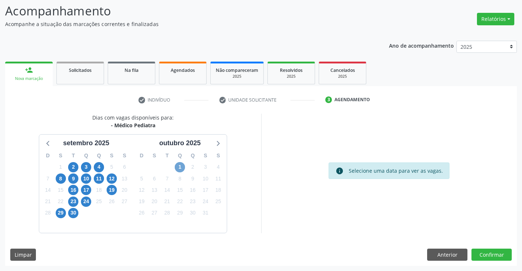
click at [181, 166] on span "1" at bounding box center [180, 167] width 10 height 10
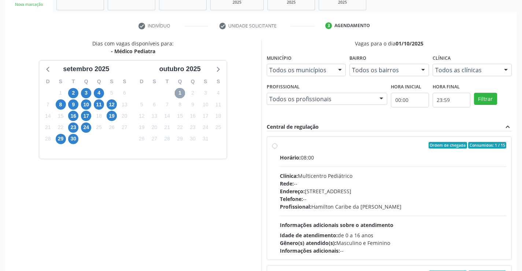
scroll to position [167, 0]
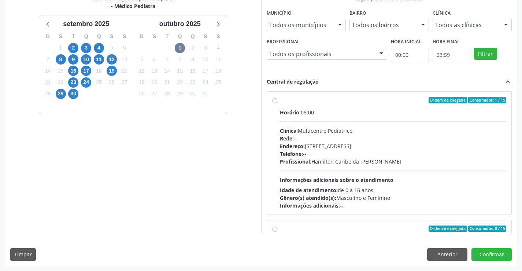
click at [355, 158] on div "Profissional: Hamilton Caribe da Silva" at bounding box center [393, 162] width 227 height 8
click at [277, 103] on input "Ordem de chegada Consumidos: 1 / 15 Horário: 08:00 Clínica: Multicentro Pediátr…" at bounding box center [274, 100] width 5 height 7
radio input "true"
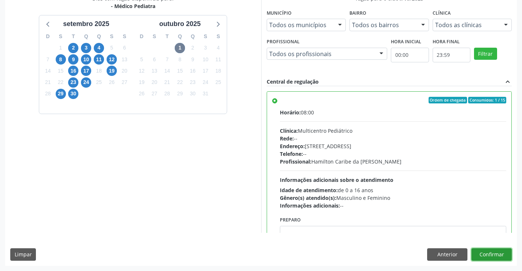
click at [489, 256] on button "Confirmar" at bounding box center [492, 254] width 40 height 12
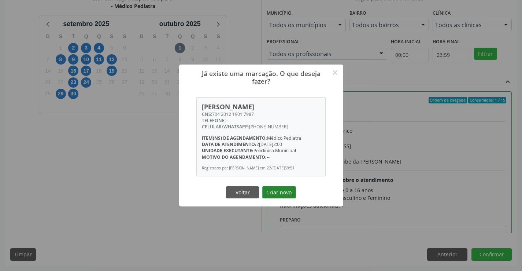
click at [288, 192] on button "Criar novo" at bounding box center [279, 192] width 34 height 12
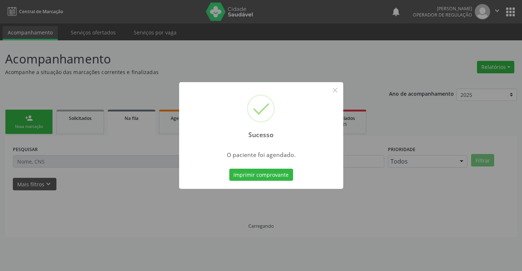
scroll to position [0, 0]
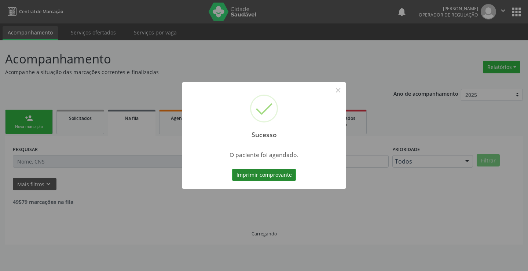
click at [278, 171] on button "Imprimir comprovante" at bounding box center [264, 175] width 64 height 12
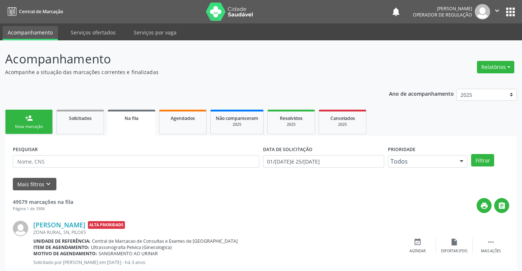
click at [29, 117] on div "person_add" at bounding box center [29, 118] width 8 height 8
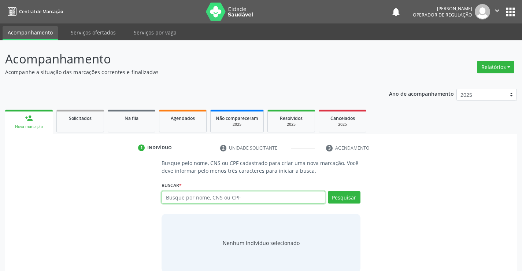
click at [196, 198] on input "text" at bounding box center [243, 197] width 163 height 12
type input "708105591510638"
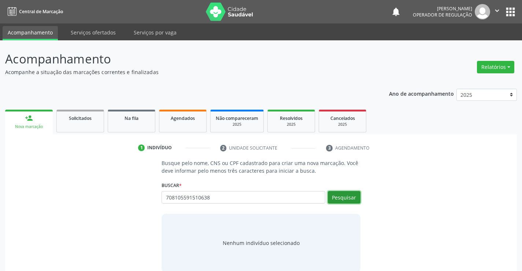
click at [354, 195] on button "Pesquisar" at bounding box center [344, 197] width 33 height 12
type input "708105591510638"
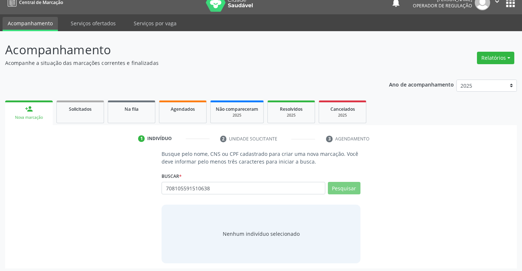
scroll to position [12, 0]
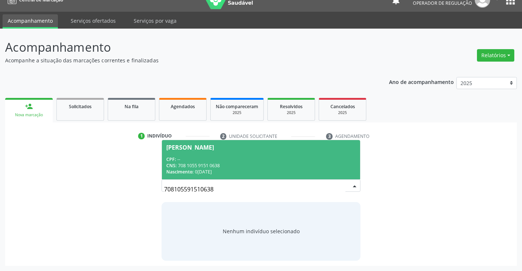
click at [233, 168] on div "CNS: 708 1055 9151 0638" at bounding box center [260, 165] width 189 height 6
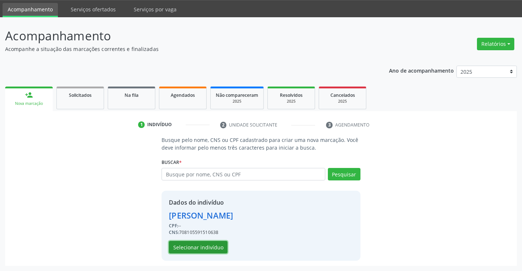
click at [207, 244] on button "Selecionar indivíduo" at bounding box center [198, 247] width 59 height 12
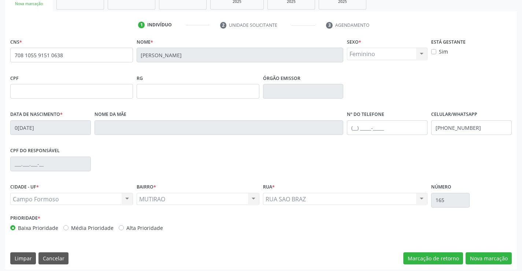
scroll to position [126, 0]
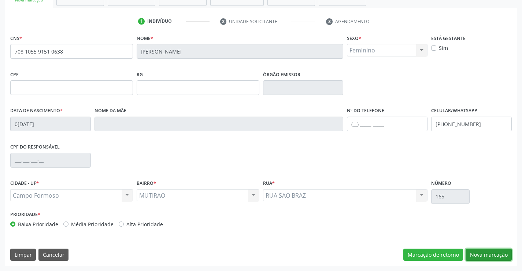
click at [474, 251] on button "Nova marcação" at bounding box center [489, 254] width 46 height 12
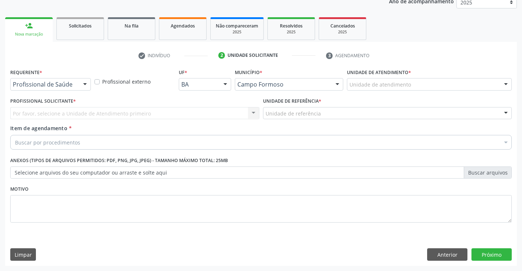
scroll to position [92, 0]
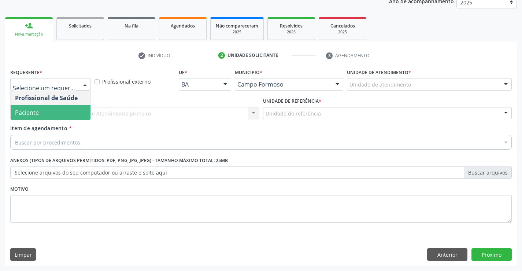
click at [36, 110] on span "Paciente" at bounding box center [27, 112] width 24 height 8
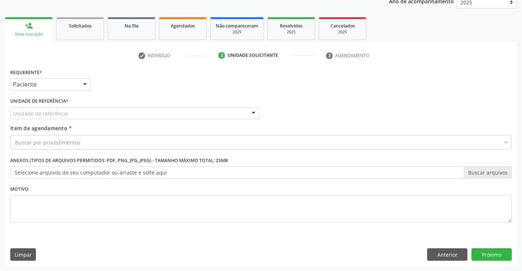
click at [52, 107] on div "Unidade de referência" at bounding box center [134, 113] width 249 height 12
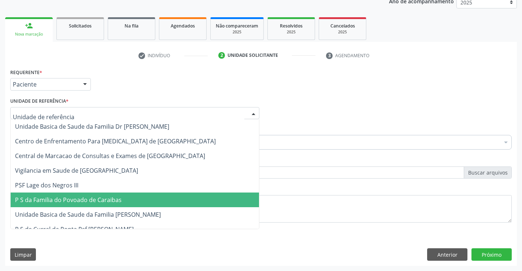
click at [78, 203] on span "P S da Familia do Povoado de Caraibas" at bounding box center [68, 200] width 107 height 8
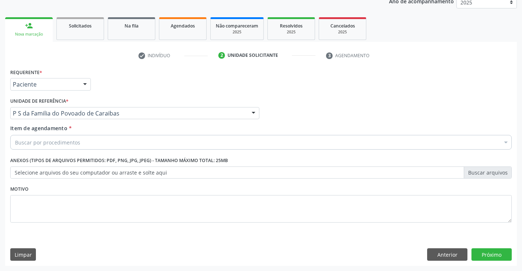
click at [96, 141] on div "Buscar por procedimentos" at bounding box center [261, 142] width 502 height 15
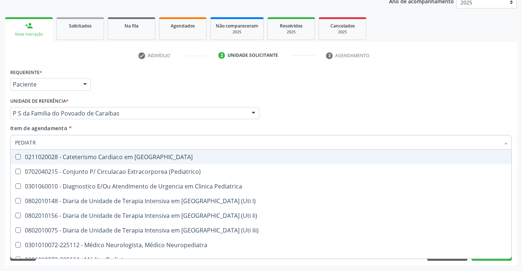
type input "PEDIATRA"
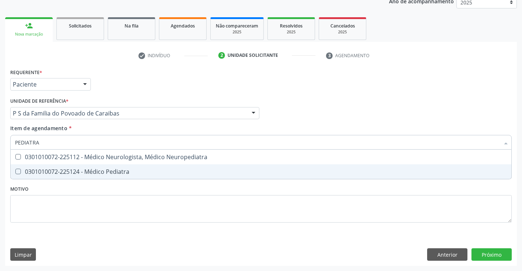
click at [84, 174] on div "0301010072-225124 - Médico Pediatra" at bounding box center [261, 172] width 492 height 6
checkbox Pediatra "true"
click at [491, 252] on div "Requerente * Paciente Profissional de Saúde Paciente Nenhum resultado encontrad…" at bounding box center [261, 166] width 512 height 199
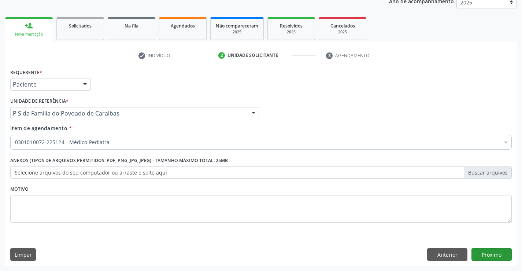
drag, startPoint x: 498, startPoint y: 246, endPoint x: 490, endPoint y: 251, distance: 9.6
click at [492, 250] on div "Requerente * Paciente Profissional de Saúde Paciente Nenhum resultado encontrad…" at bounding box center [261, 166] width 512 height 199
click at [490, 251] on button "Próximo" at bounding box center [492, 254] width 40 height 12
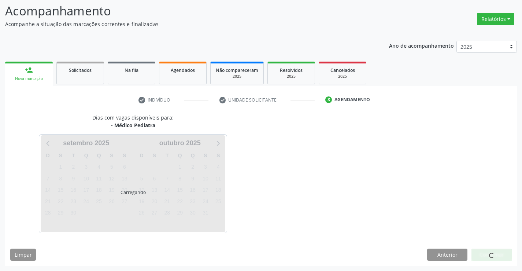
scroll to position [48, 0]
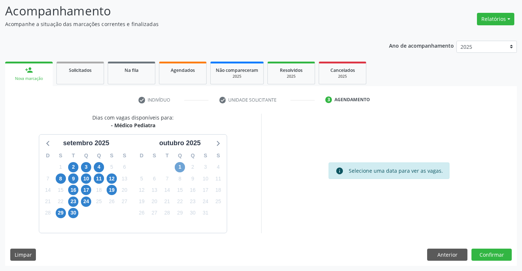
click at [179, 163] on span "1" at bounding box center [180, 167] width 10 height 10
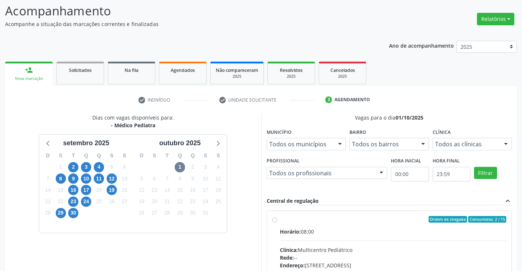
click at [353, 229] on div "Horário: 08:00" at bounding box center [393, 232] width 227 height 8
click at [277, 222] on input "Ordem de chegada Consumidos: 2 / 15 Horário: 08:00 Clínica: Multicentro Pediátr…" at bounding box center [274, 219] width 5 height 7
radio input "true"
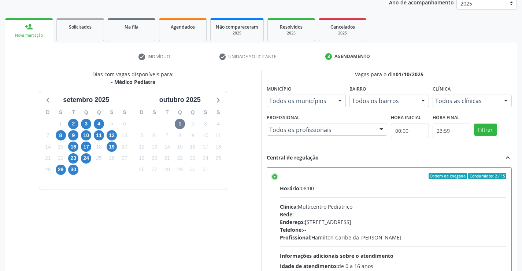
scroll to position [167, 0]
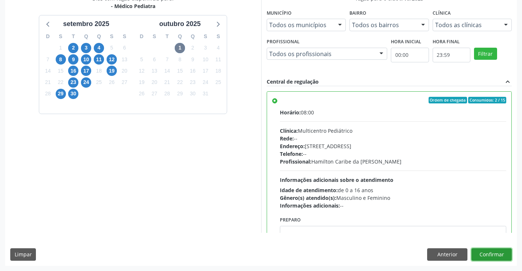
click at [495, 251] on button "Confirmar" at bounding box center [492, 254] width 40 height 12
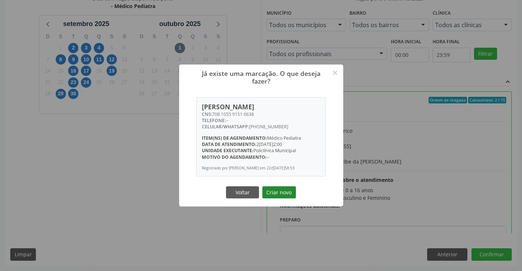
click at [278, 194] on button "Criar novo" at bounding box center [279, 192] width 34 height 12
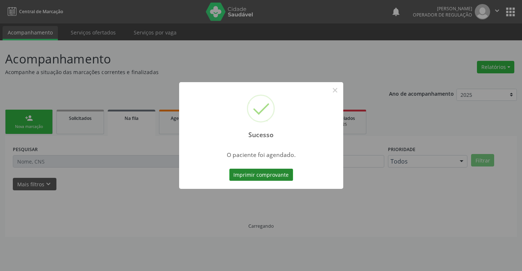
scroll to position [0, 0]
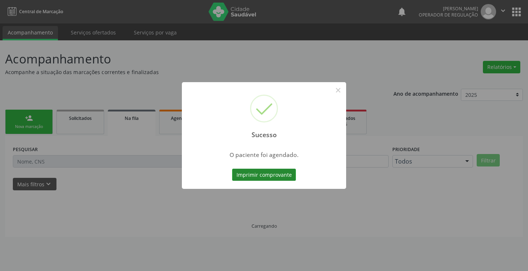
click at [249, 172] on button "Imprimir comprovante" at bounding box center [264, 175] width 64 height 12
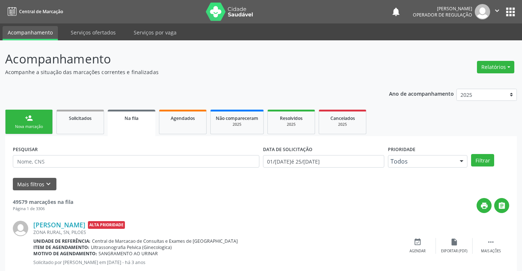
click at [42, 124] on div "Nova marcação" at bounding box center [29, 126] width 37 height 5
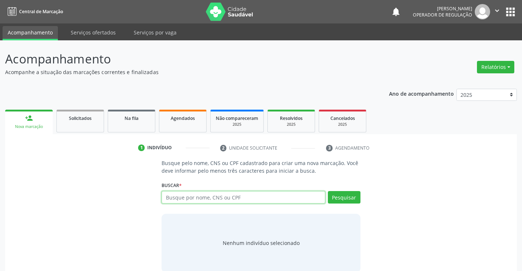
click at [201, 194] on input "text" at bounding box center [243, 197] width 163 height 12
type input "704606692037621"
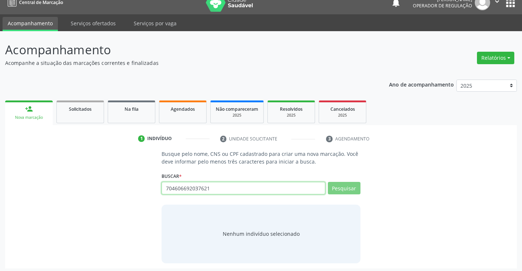
scroll to position [12, 0]
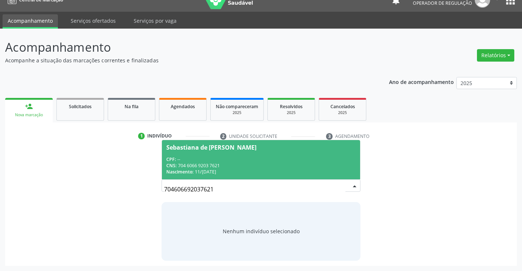
click at [198, 150] on span "Sebastiana de Fatima Candido CPF: -- CNS: 704 6066 9203 7621 Nascimento: 11/02/…" at bounding box center [261, 159] width 198 height 39
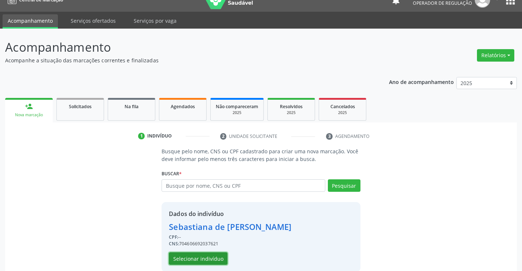
click button "Selecionar indivíduo"
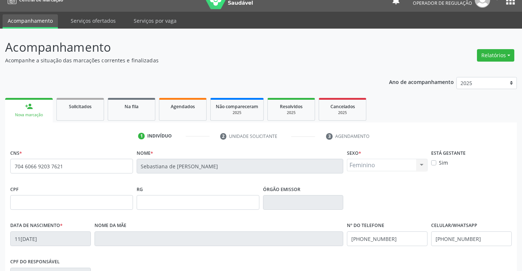
scroll to position [126, 0]
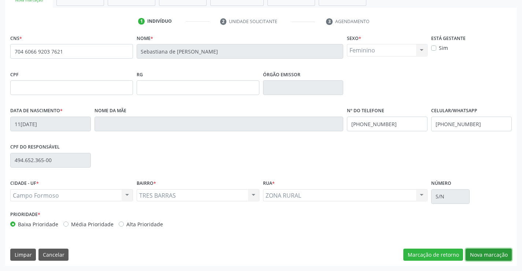
click button "Nova marcação"
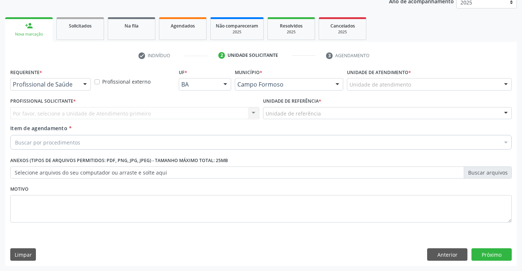
click div
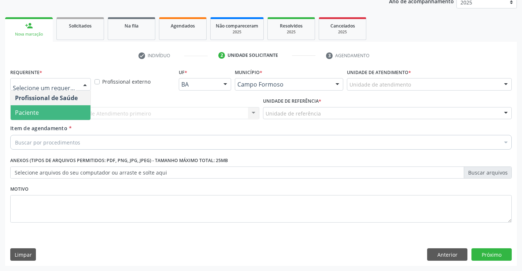
click span "Paciente"
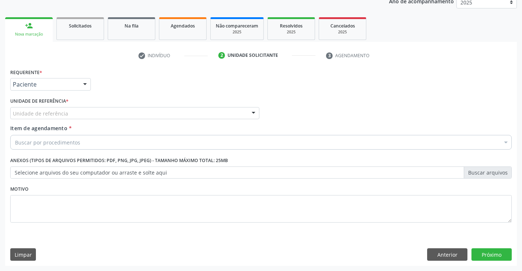
drag, startPoint x: 77, startPoint y: 114, endPoint x: 98, endPoint y: 186, distance: 75.1
click div "Unidade de referência"
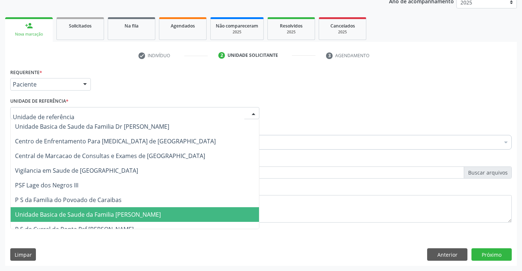
click span "Unidade Basica de Saude da Familia [PERSON_NAME]"
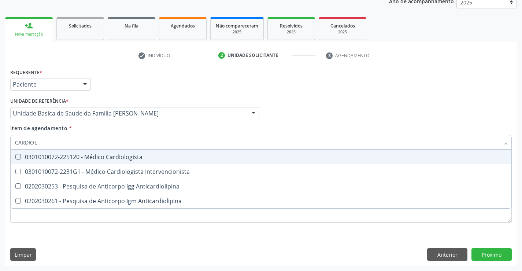
type input "CARDIOLO"
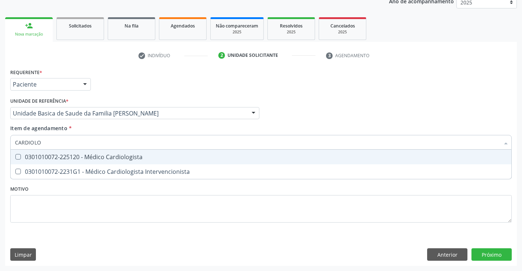
click div "0301010072-225120 - Médico Cardiologista"
checkbox Cardiologista "true"
click div "Requerente * Paciente Profissional de Saúde Paciente Nenhum resultado encontrad…"
checkbox Intervencionista "true"
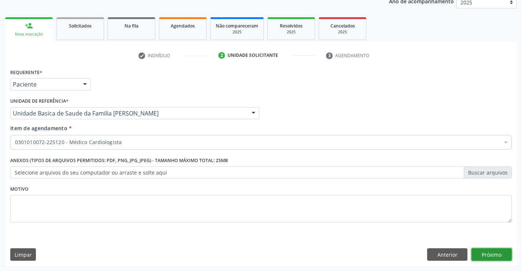
click button "Próximo"
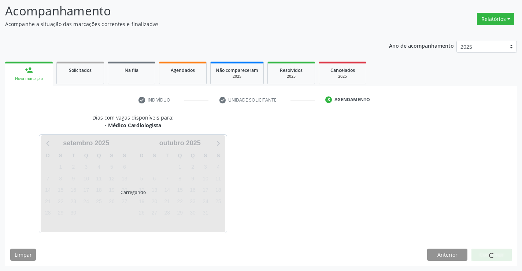
scroll to position [48, 0]
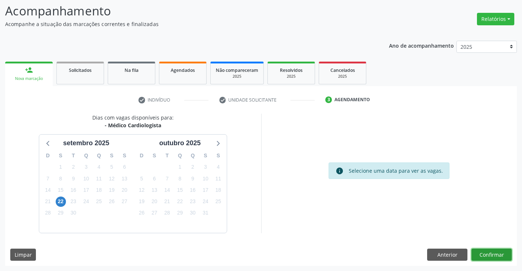
click button "Confirmar"
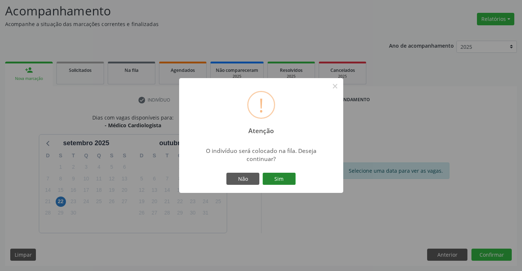
click button "Sim"
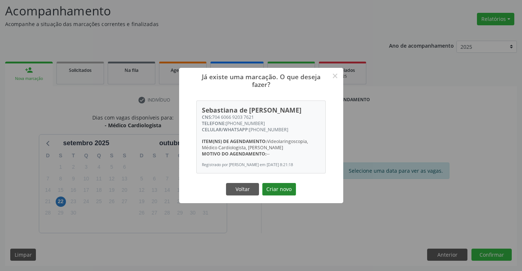
click button "Criar novo"
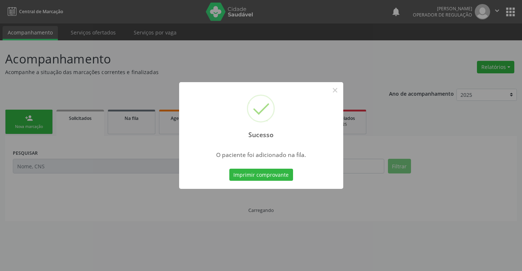
scroll to position [0, 0]
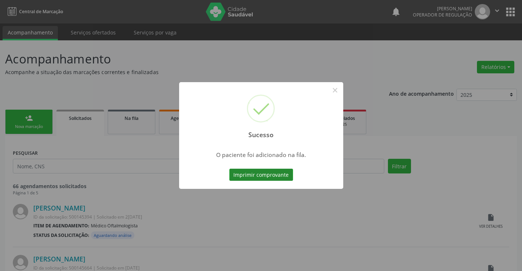
click button "Imprimir comprovante"
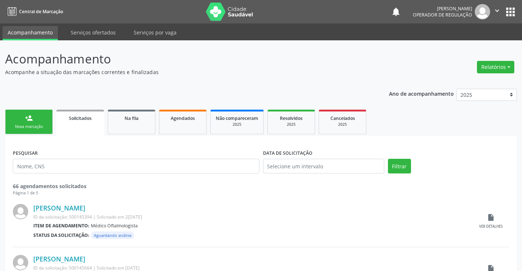
click link "person_add Nova marcação"
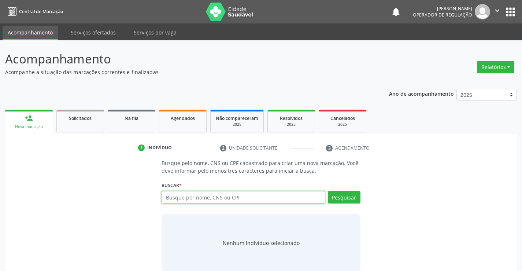
click input "text"
type input "704606692037621"
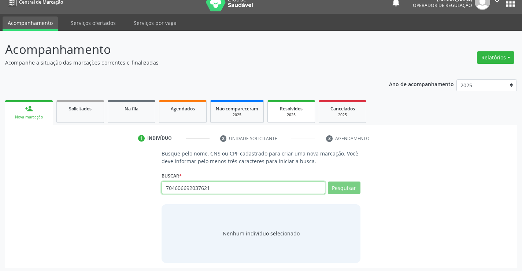
scroll to position [12, 0]
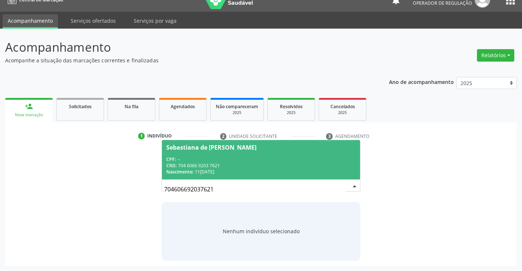
click span "Sebastiana de Fatima Candido CPF: -- CNS: 704 6066 9203 7621 Nascimento: 11/02/…"
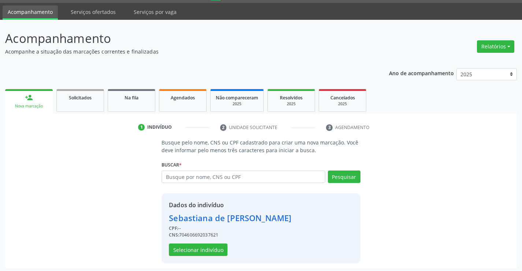
scroll to position [23, 0]
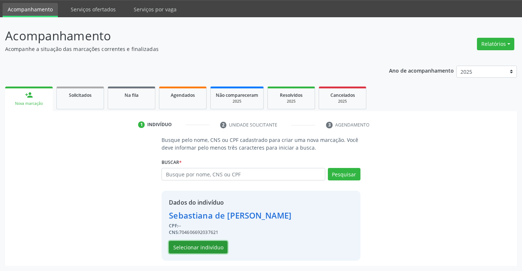
click button "Selecionar indivíduo"
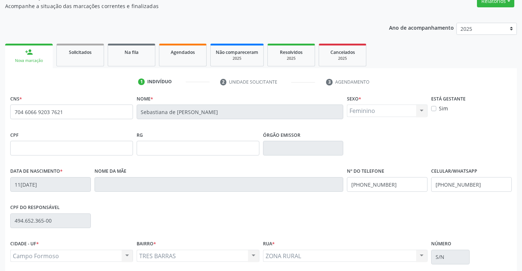
scroll to position [126, 0]
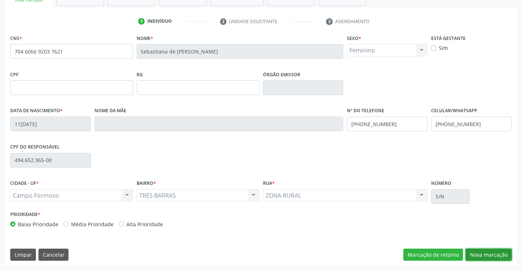
click button "Nova marcação"
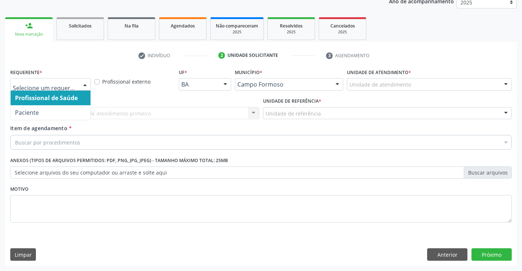
click div
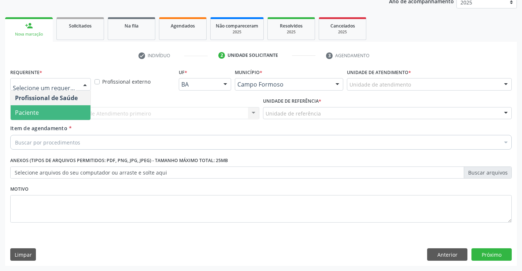
click span "Paciente"
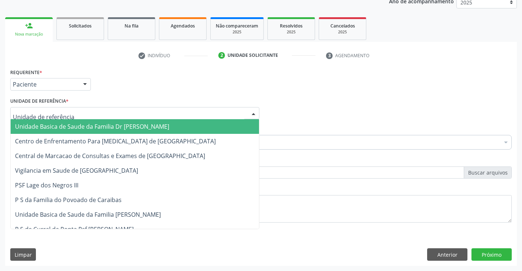
click div
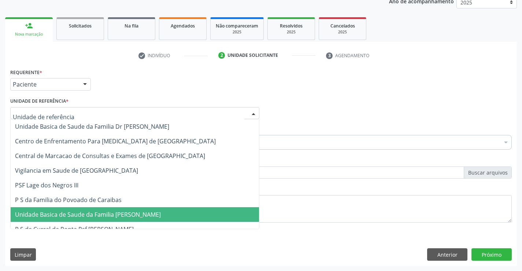
click span "Unidade Basica de Saude da Familia [PERSON_NAME]"
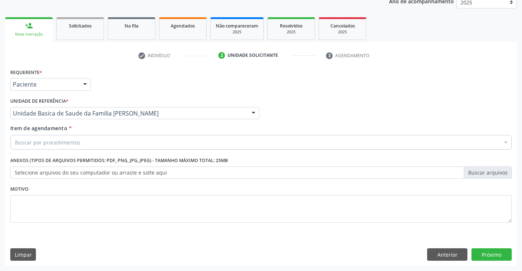
click div "Buscar por procedimentos"
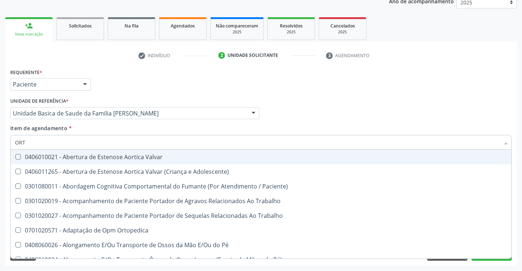
type input "ORTO"
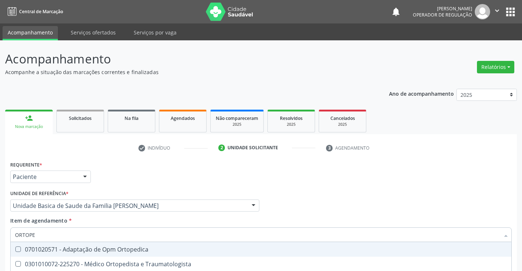
scroll to position [92, 0]
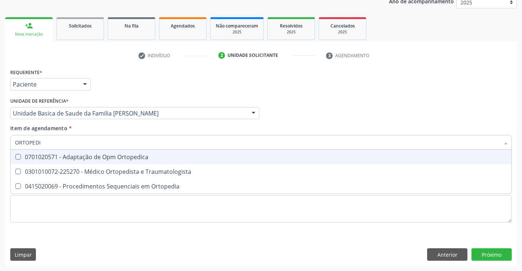
type input "ORTOPEDIS"
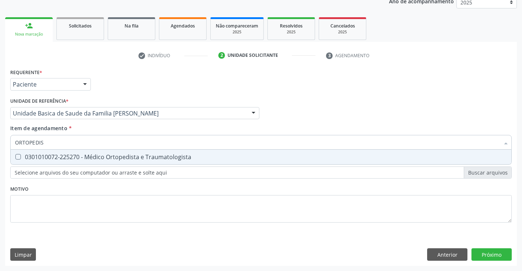
click at [110, 158] on div "0301010072-225270 - Médico Ortopedista e Traumatologista" at bounding box center [261, 157] width 492 height 6
checkbox Traumatologista "true"
click at [439, 220] on div "Requerente * Paciente Profissional de Saúde Paciente Nenhum resultado encontrad…" at bounding box center [261, 150] width 502 height 166
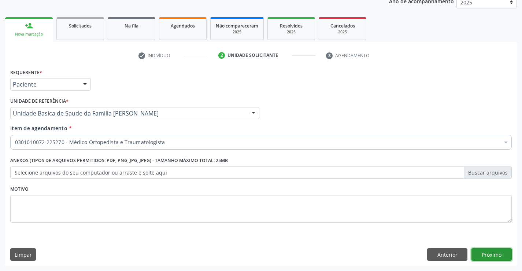
click at [495, 252] on button "Próximo" at bounding box center [492, 254] width 40 height 12
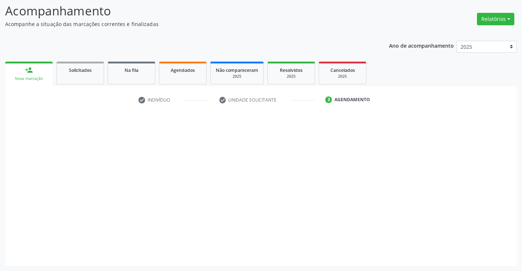
scroll to position [48, 0]
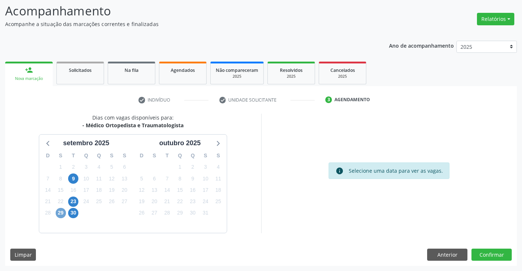
click at [64, 214] on span "29" at bounding box center [61, 213] width 10 height 10
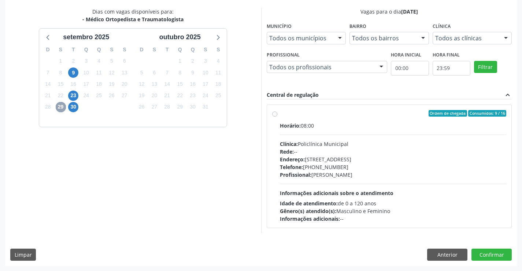
scroll to position [117, 0]
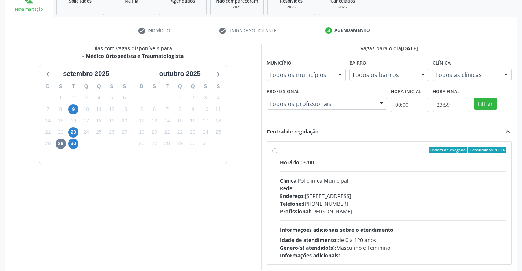
click at [403, 162] on div "Horário: 08:00" at bounding box center [393, 162] width 227 height 8
click at [277, 153] on input "Ordem de chegada Consumidos: 9 / 16 Horário: 08:00 Clínica: Policlínica Municip…" at bounding box center [274, 150] width 5 height 7
radio input "true"
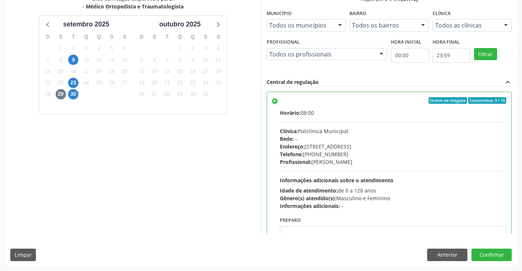
scroll to position [167, 0]
click at [489, 256] on button "Confirmar" at bounding box center [492, 254] width 40 height 12
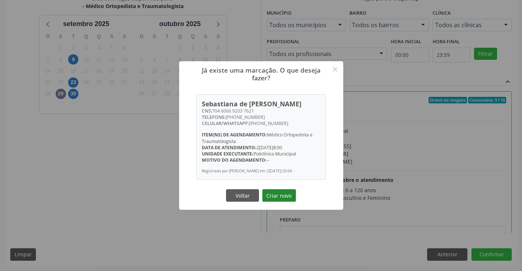
click at [271, 197] on button "Criar novo" at bounding box center [279, 195] width 34 height 12
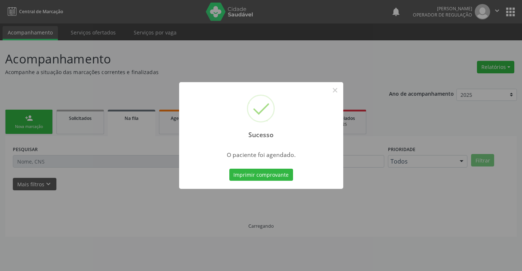
scroll to position [0, 0]
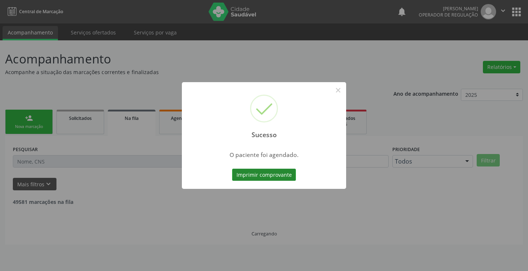
click at [273, 175] on button "Imprimir comprovante" at bounding box center [264, 175] width 64 height 12
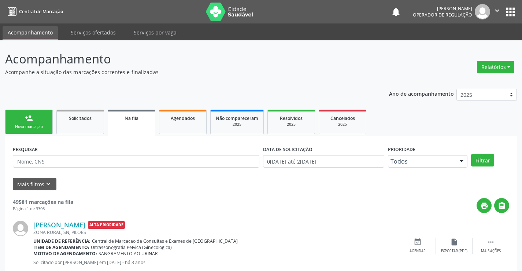
click at [38, 124] on div "Nova marcação" at bounding box center [29, 126] width 37 height 5
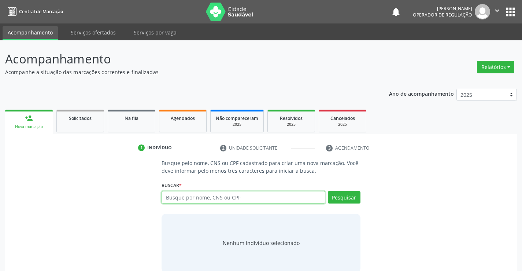
click at [188, 198] on input "text" at bounding box center [243, 197] width 163 height 12
type input "702305528440120"
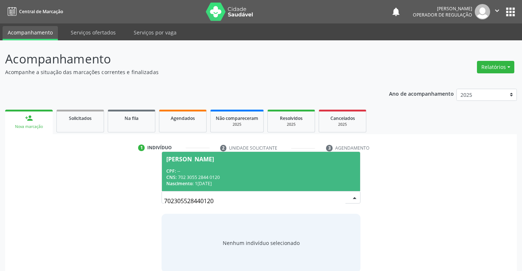
click at [237, 174] on div "CNS: 702 3055 2844 0120" at bounding box center [260, 177] width 189 height 6
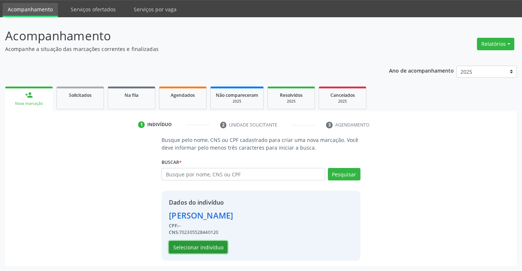
click at [202, 247] on button "Selecionar indivíduo" at bounding box center [198, 247] width 59 height 12
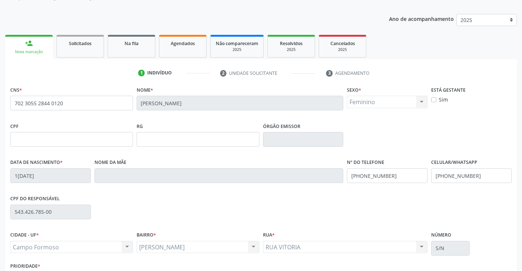
scroll to position [126, 0]
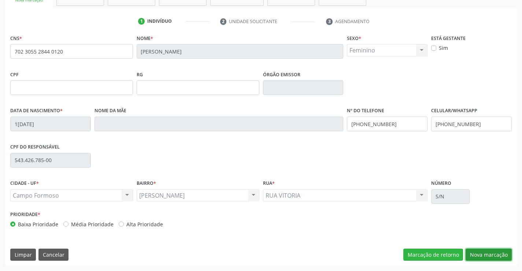
click at [481, 254] on button "Nova marcação" at bounding box center [489, 254] width 46 height 12
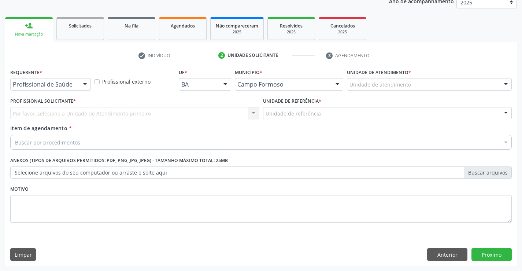
scroll to position [92, 0]
click at [82, 85] on div at bounding box center [85, 84] width 11 height 12
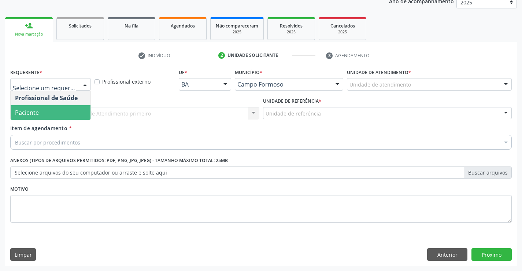
click at [56, 110] on span "Paciente" at bounding box center [51, 112] width 80 height 15
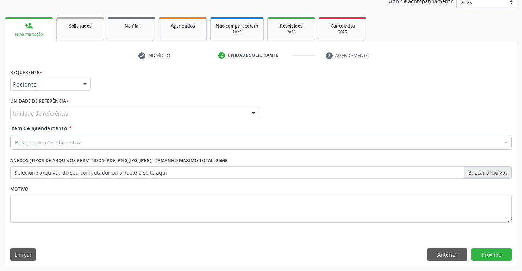
click at [93, 113] on div "Unidade de referência" at bounding box center [134, 113] width 249 height 12
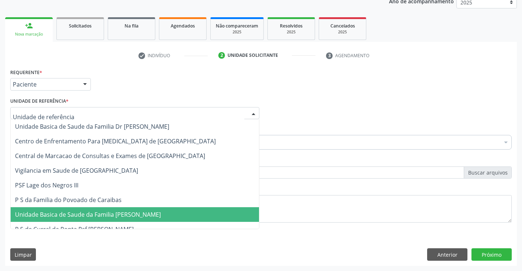
click at [92, 210] on span "Unidade Basica de Saude da Familia [PERSON_NAME]" at bounding box center [135, 214] width 248 height 15
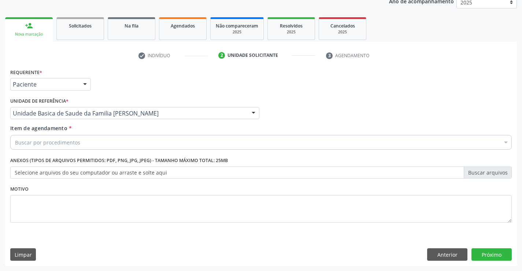
click at [95, 142] on div "Buscar por procedimentos" at bounding box center [261, 142] width 502 height 15
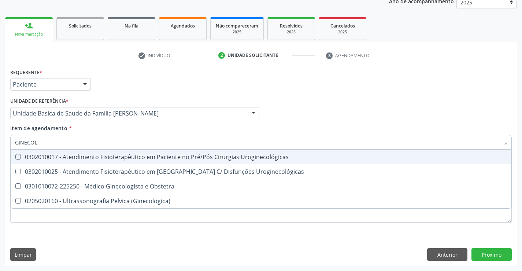
type input "GINECOLO"
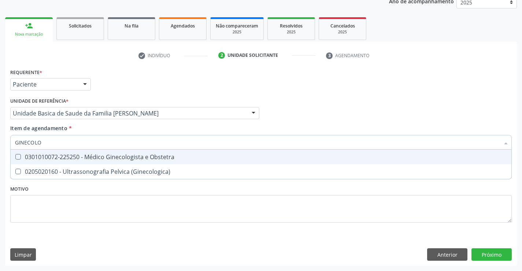
click at [97, 159] on div "0301010072-225250 - Médico Ginecologista e Obstetra" at bounding box center [261, 157] width 492 height 6
checkbox Obstetra "true"
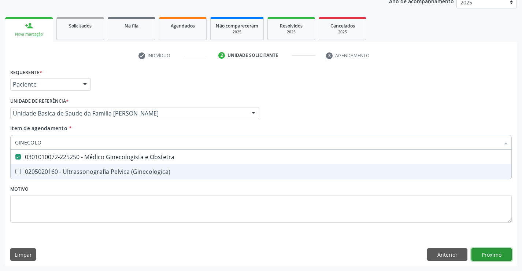
click at [492, 255] on div "Requerente * Paciente Profissional de Saúde Paciente Nenhum resultado encontrad…" at bounding box center [261, 166] width 512 height 199
checkbox \(Ginecologica\) "true"
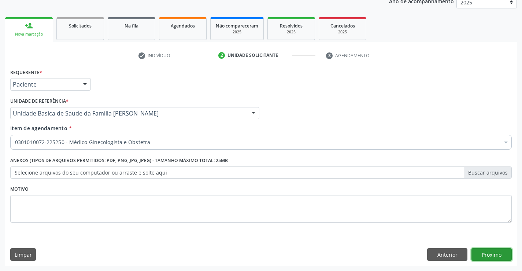
click at [492, 255] on button "Próximo" at bounding box center [492, 254] width 40 height 12
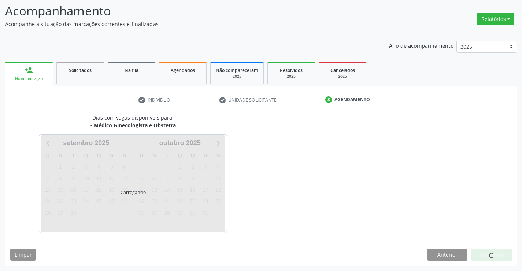
scroll to position [48, 0]
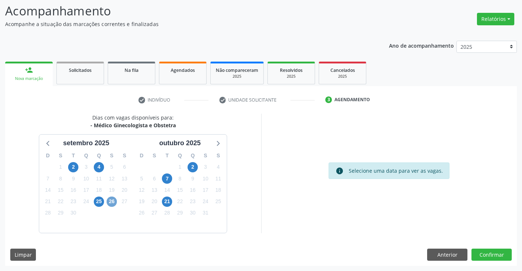
click at [115, 201] on span "26" at bounding box center [112, 201] width 10 height 10
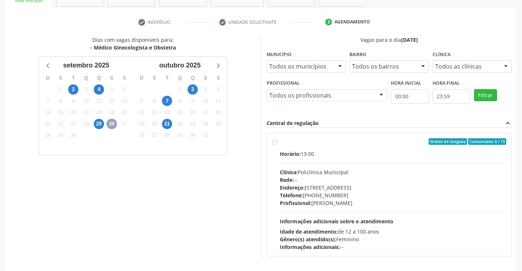
scroll to position [154, 0]
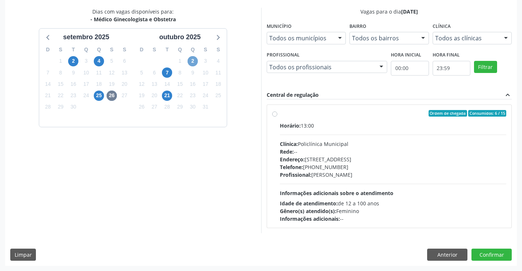
click at [197, 60] on span "2" at bounding box center [193, 61] width 10 height 10
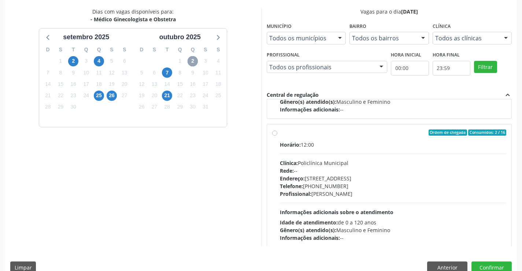
scroll to position [110, 0]
click at [383, 190] on div "Profissional: [PERSON_NAME]" at bounding box center [393, 193] width 227 height 8
click at [277, 135] on input "Ordem de chegada Consumidos: 2 / 16 Horário: 12:00 Clínica: Policlínica Municip…" at bounding box center [274, 132] width 5 height 7
radio input "true"
click at [477, 258] on div "Dias com vagas disponíveis para: - Médico Ginecologista e Obstetra setembro 202…" at bounding box center [261, 143] width 512 height 271
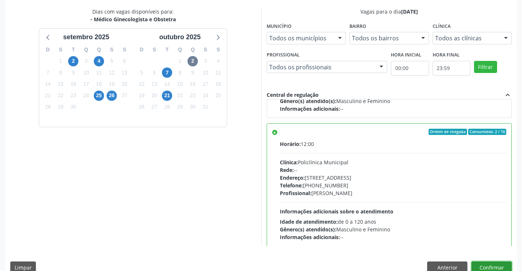
click at [477, 264] on button "Confirmar" at bounding box center [492, 267] width 40 height 12
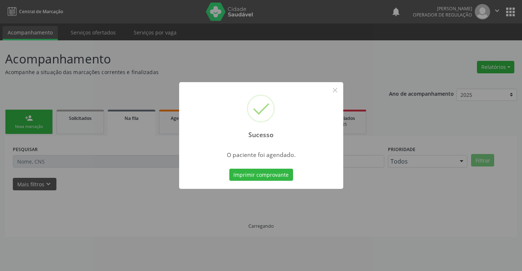
scroll to position [0, 0]
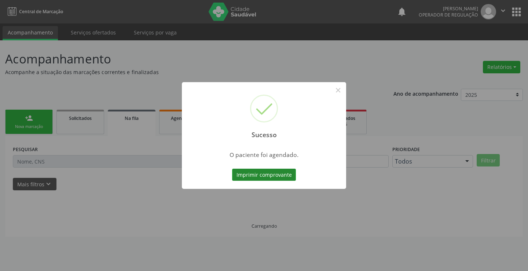
click at [278, 171] on button "Imprimir comprovante" at bounding box center [264, 175] width 64 height 12
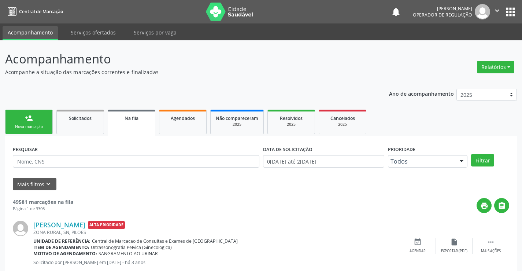
click at [39, 121] on link "person_add Nova marcação" at bounding box center [29, 122] width 48 height 25
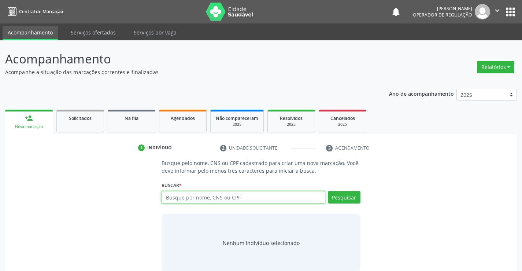
click at [183, 201] on input "text" at bounding box center [243, 197] width 163 height 12
type input "702305528440120"
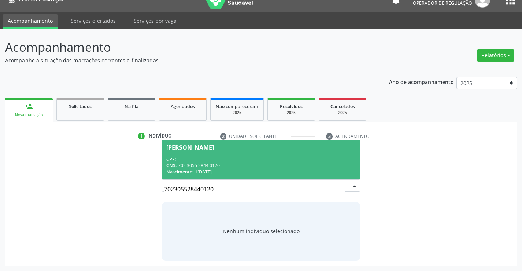
click at [220, 167] on div "CNS: 702 3055 2844 0120" at bounding box center [260, 165] width 189 height 6
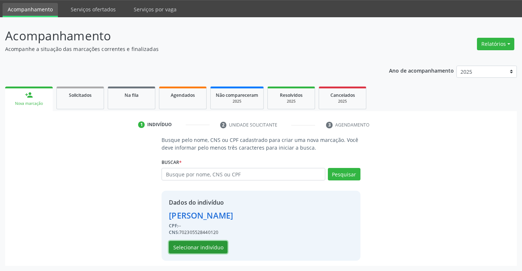
click at [202, 247] on button "Selecionar indivíduo" at bounding box center [198, 247] width 59 height 12
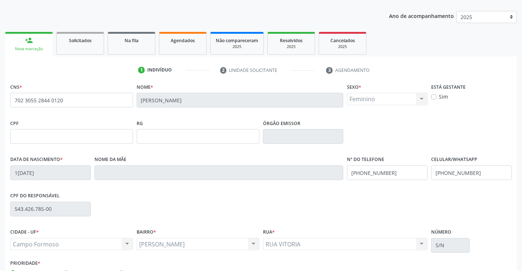
scroll to position [126, 0]
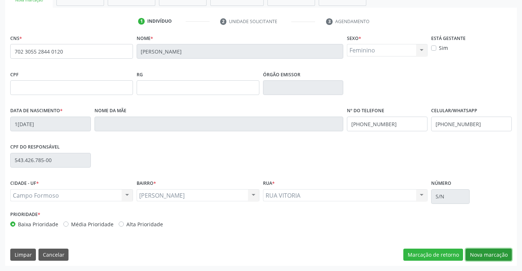
click at [483, 258] on button "Nova marcação" at bounding box center [489, 254] width 46 height 12
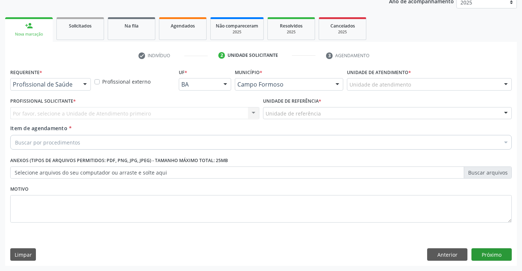
scroll to position [92, 0]
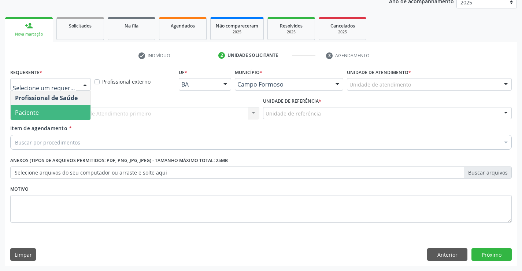
click at [48, 108] on span "Paciente" at bounding box center [51, 112] width 80 height 15
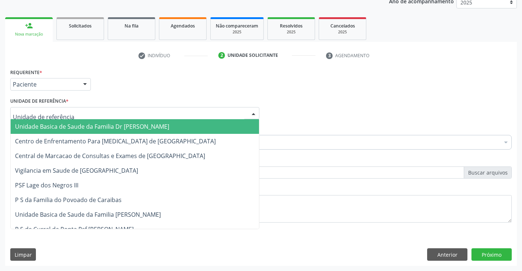
click at [81, 114] on div at bounding box center [134, 113] width 249 height 12
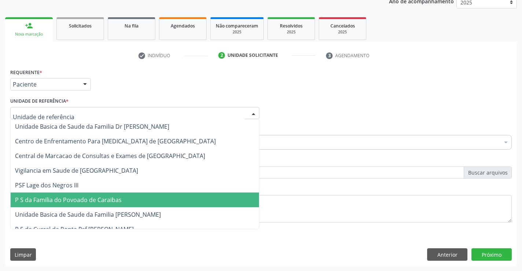
click at [89, 199] on span "P S da Familia do Povoado de Caraibas" at bounding box center [68, 200] width 107 height 8
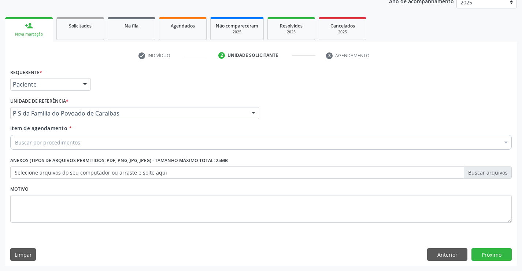
click at [74, 138] on div "Buscar por procedimentos" at bounding box center [261, 142] width 502 height 15
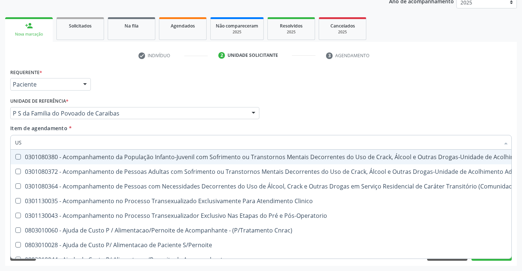
type input "USG"
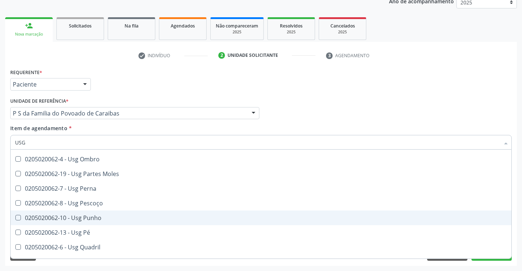
scroll to position [147, 0]
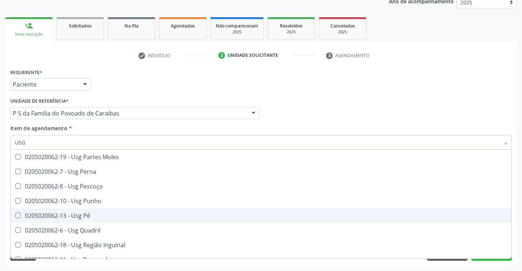
click at [89, 215] on div "0205020062-13 - Usg Pé" at bounding box center [261, 216] width 492 height 6
checkbox Pé "true"
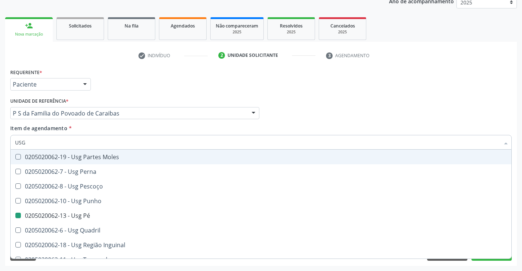
click at [132, 84] on div "Requerente * Paciente Profissional de Saúde Paciente Nenhum resultado encontrad…" at bounding box center [260, 81] width 505 height 29
checkbox Braço "true"
checkbox Pé "false"
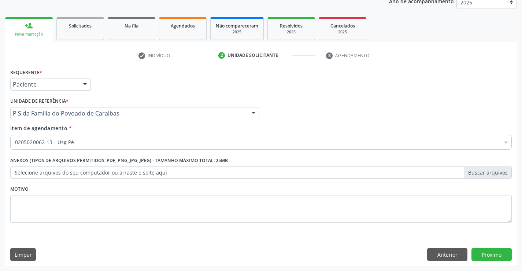
scroll to position [0, 0]
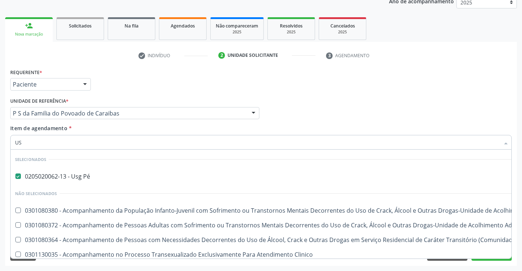
type input "USG"
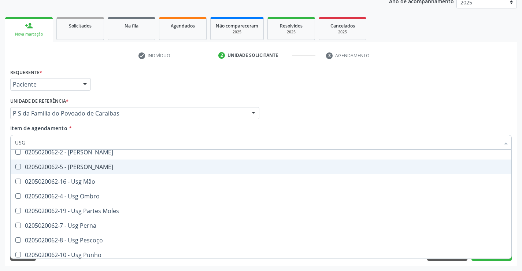
scroll to position [147, 0]
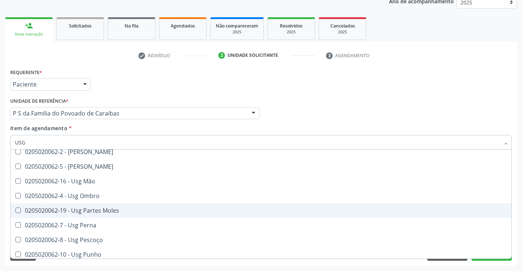
click at [93, 211] on div "0205020062-19 - Usg Partes Moles" at bounding box center [261, 210] width 492 height 6
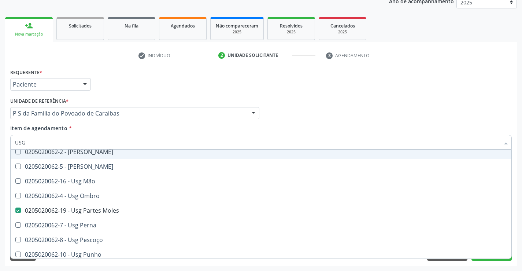
click at [133, 84] on div "Requerente * Paciente Profissional de Saúde Paciente Nenhum resultado encontrad…" at bounding box center [260, 81] width 505 height 29
checkbox Moles "false"
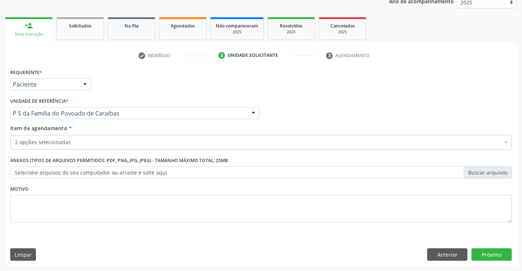
scroll to position [0, 0]
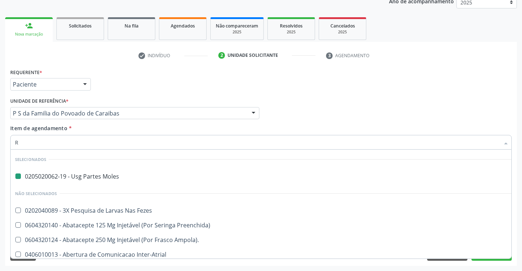
type input "RE"
checkbox Moles "false"
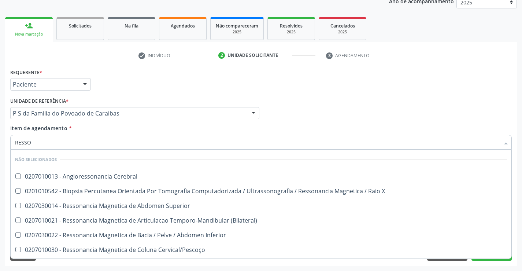
type input "RESSON"
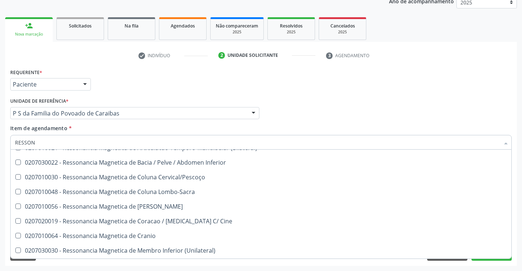
scroll to position [73, 0]
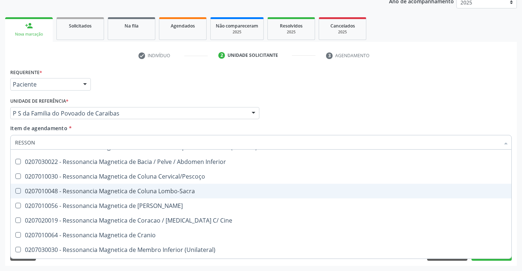
click at [166, 191] on div "0207010048 - Ressonancia Magnetica de Coluna Lombo-Sacra" at bounding box center [261, 191] width 492 height 6
checkbox Lombo-Sacra "true"
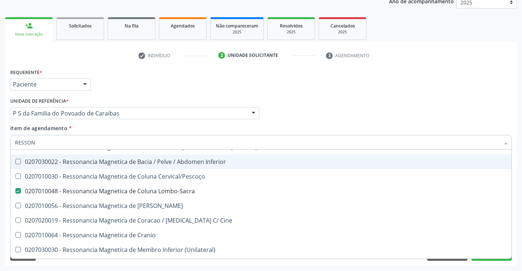
click at [469, 104] on div "Profissional Solicitante Por favor, selecione a Unidade de Atendimento primeiro…" at bounding box center [260, 110] width 505 height 29
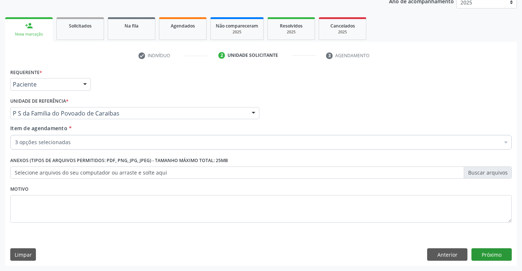
scroll to position [0, 0]
click at [484, 260] on button "Próximo" at bounding box center [492, 254] width 40 height 12
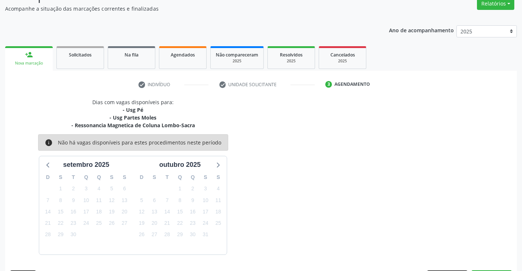
scroll to position [85, 0]
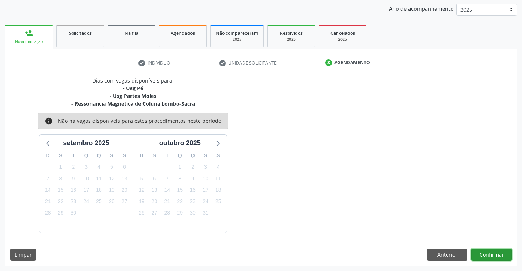
click at [478, 256] on button "Confirmar" at bounding box center [492, 254] width 40 height 12
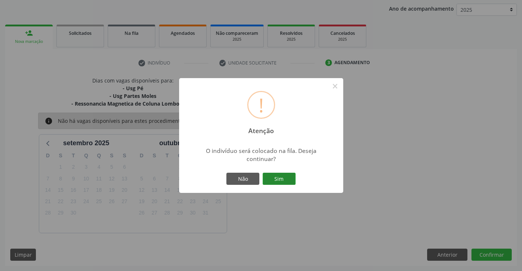
click at [278, 178] on button "Sim" at bounding box center [279, 179] width 33 height 12
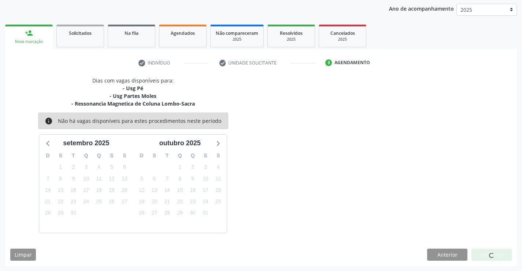
scroll to position [0, 0]
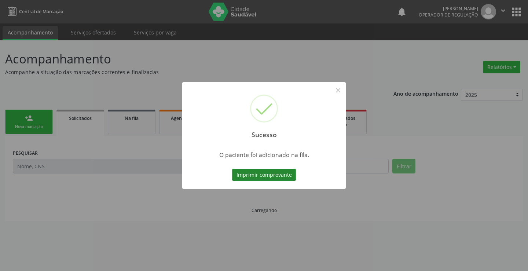
click at [265, 169] on button "Imprimir comprovante" at bounding box center [264, 175] width 64 height 12
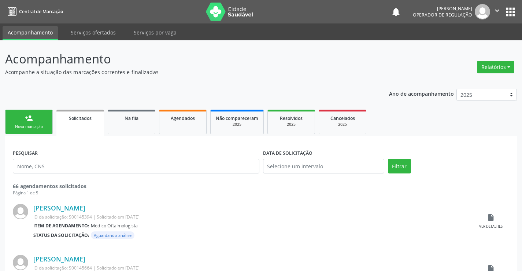
click at [22, 122] on link "person_add Nova marcação" at bounding box center [29, 122] width 48 height 25
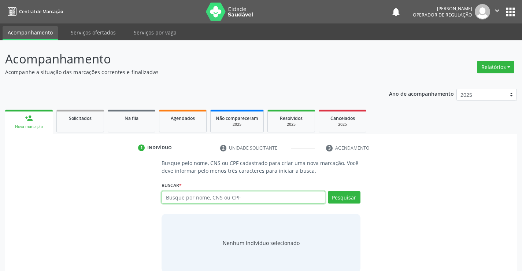
click at [186, 195] on input "text" at bounding box center [243, 197] width 163 height 12
type input "705003218603159"
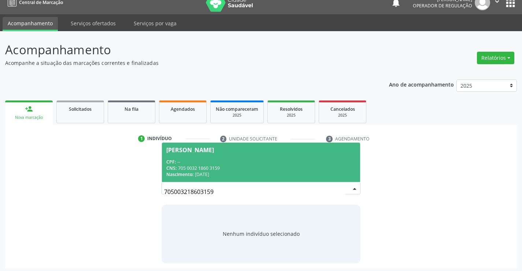
scroll to position [12, 0]
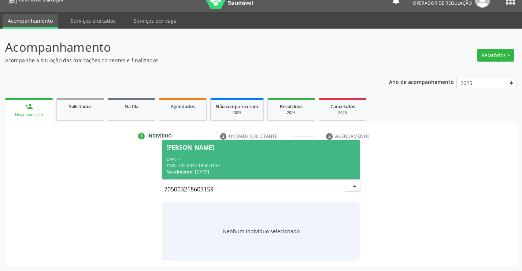
click at [214, 147] on div "Lunna Yhasmim Alencar Silva" at bounding box center [190, 147] width 48 height 6
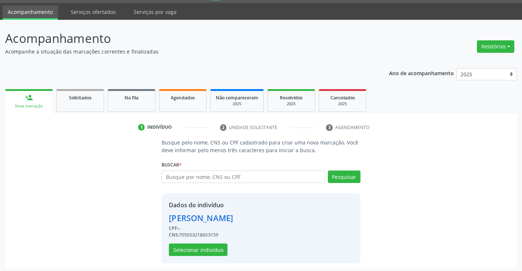
scroll to position [23, 0]
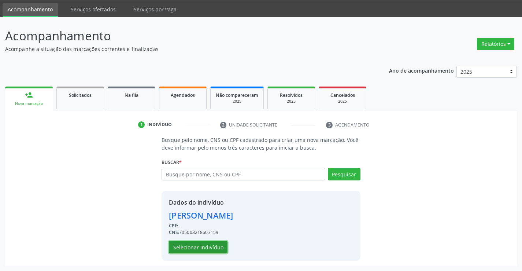
click at [197, 245] on button "Selecionar indivíduo" at bounding box center [198, 247] width 59 height 12
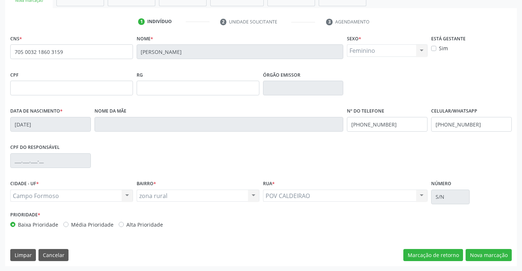
scroll to position [126, 0]
click at [475, 252] on button "Nova marcação" at bounding box center [489, 254] width 46 height 12
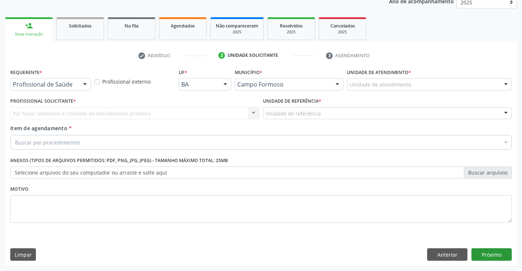
scroll to position [92, 0]
click at [87, 85] on div at bounding box center [85, 84] width 11 height 12
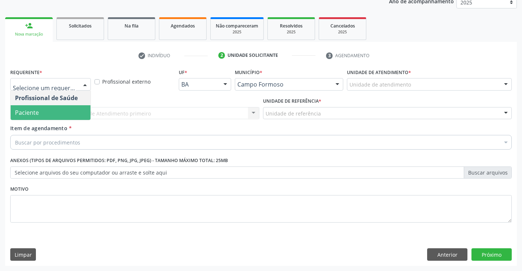
click at [49, 115] on span "Paciente" at bounding box center [51, 112] width 80 height 15
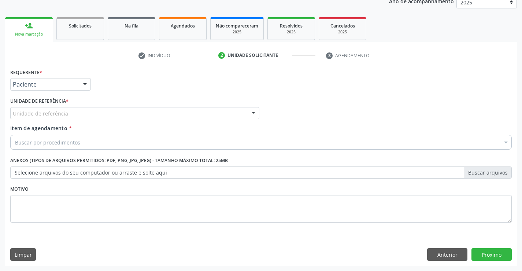
click at [161, 112] on div "Unidade de referência" at bounding box center [134, 113] width 249 height 12
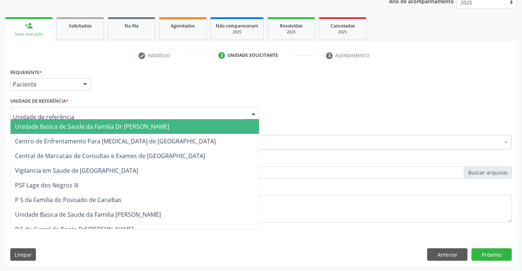
click at [151, 127] on span "Unidade Basica de Saude da Familia Dr [PERSON_NAME]" at bounding box center [92, 126] width 154 height 8
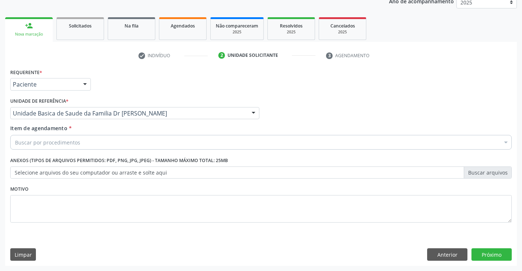
click at [110, 148] on div "Buscar por procedimentos" at bounding box center [261, 142] width 502 height 15
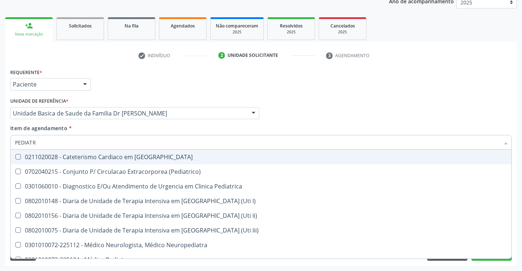
type input "PEDIATRA"
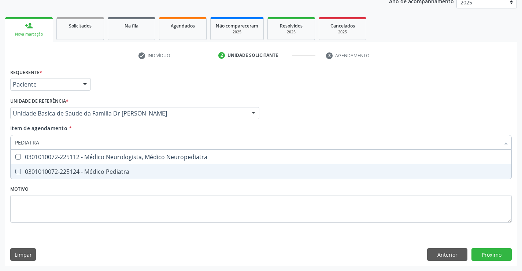
click at [104, 172] on div "0301010072-225124 - Médico Pediatra" at bounding box center [261, 172] width 492 height 6
checkbox Pediatra "true"
click at [490, 251] on div "Requerente * Paciente Profissional de Saúde Paciente Nenhum resultado encontrad…" at bounding box center [261, 166] width 512 height 199
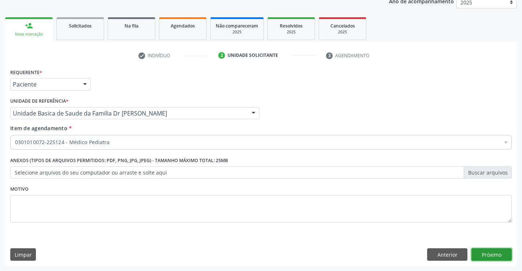
click at [484, 251] on button "Próximo" at bounding box center [492, 254] width 40 height 12
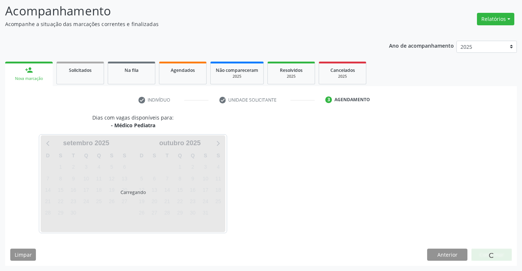
scroll to position [48, 0]
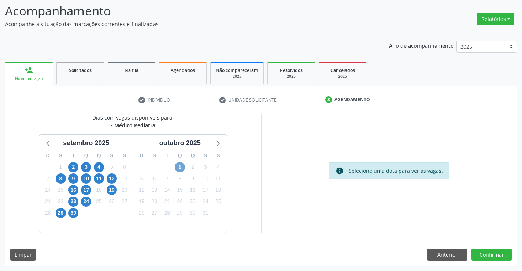
click at [179, 166] on span "1" at bounding box center [180, 167] width 10 height 10
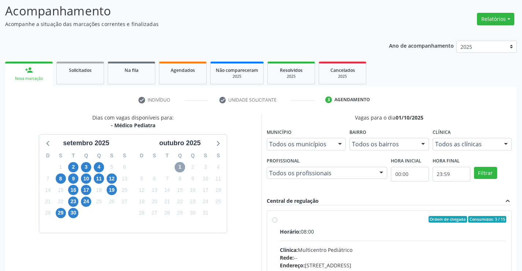
scroll to position [167, 0]
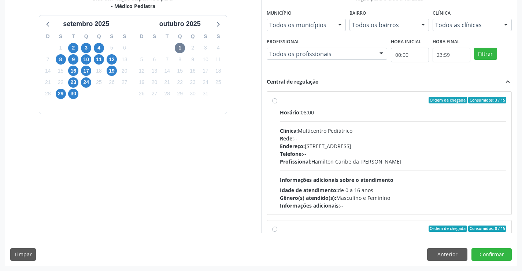
click at [376, 186] on div "Idade de atendimento: de 0 a 16 anos" at bounding box center [393, 190] width 227 height 8
click at [277, 103] on input "Ordem de chegada Consumidos: 3 / 15 Horário: 08:00 Clínica: Multicentro Pediátr…" at bounding box center [274, 100] width 5 height 7
radio input "true"
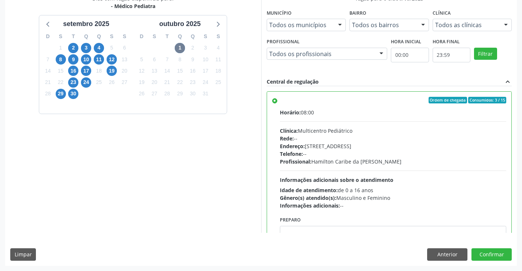
click at [483, 248] on div "Dias com vagas disponíveis para: - Médico Pediatra setembro 2025 D S T Q Q S S …" at bounding box center [261, 130] width 512 height 271
click at [482, 252] on button "Confirmar" at bounding box center [492, 254] width 40 height 12
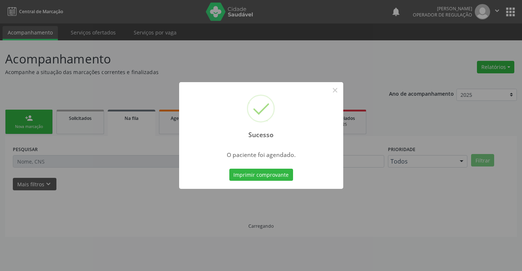
scroll to position [0, 0]
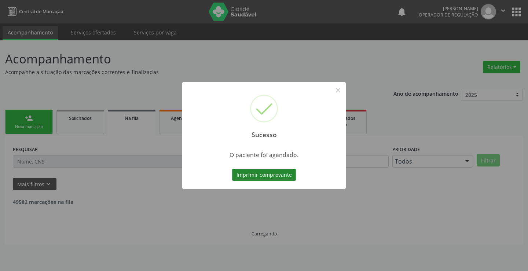
click at [286, 179] on button "Imprimir comprovante" at bounding box center [264, 175] width 64 height 12
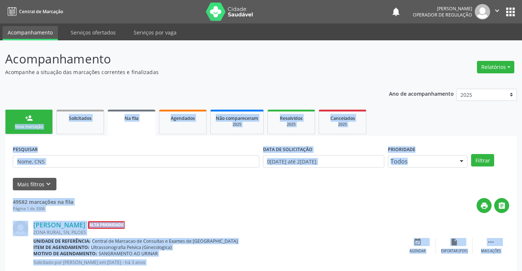
click at [41, 122] on link "person_add Nova marcação" at bounding box center [29, 122] width 48 height 25
click at [112, 68] on p "Acompanhe a situação das marcações correntes e finalizadas" at bounding box center [184, 72] width 358 height 8
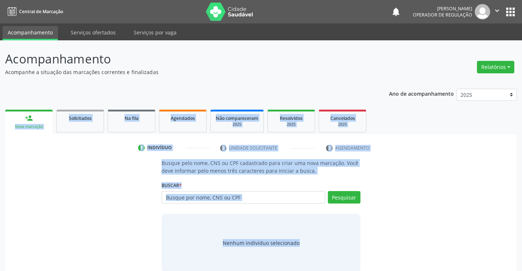
click at [90, 90] on div "Ano de acompanhamento 2025 2024 2023 person_add Nova marcação Solicitados Na fi…" at bounding box center [261, 181] width 512 height 194
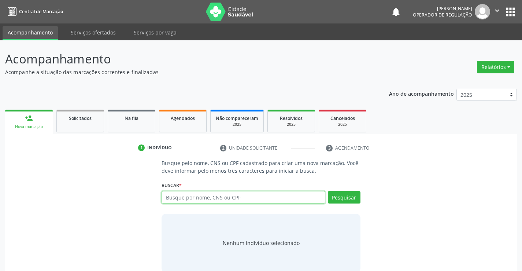
click at [202, 192] on input "text" at bounding box center [243, 197] width 163 height 12
type input "700703908693975"
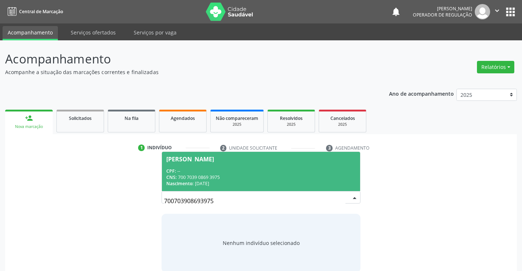
click at [205, 158] on div "Leandro Alencar da Silva" at bounding box center [190, 159] width 48 height 6
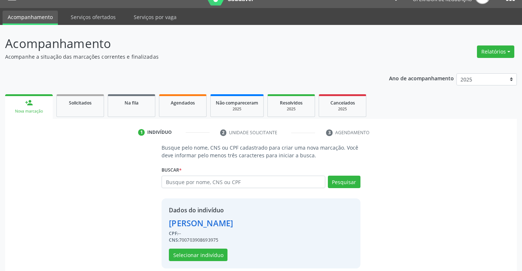
scroll to position [23, 0]
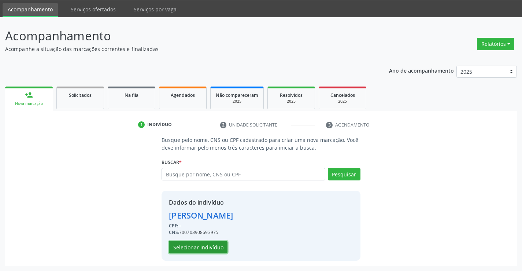
click at [212, 245] on button "Selecionar indivíduo" at bounding box center [198, 247] width 59 height 12
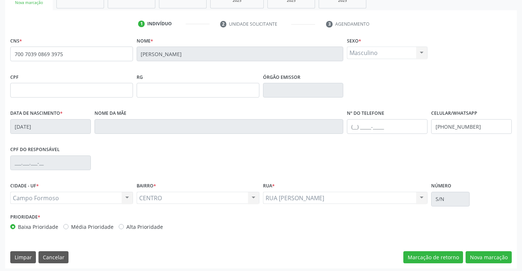
scroll to position [126, 0]
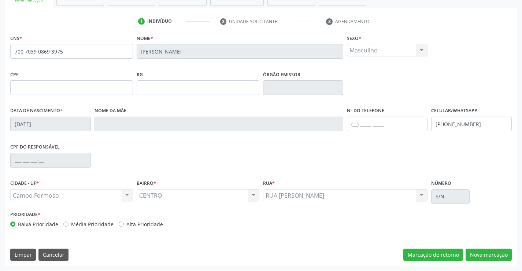
click at [489, 247] on div "CNS * 700 7039 0869 3975 Nome * Leandro Alencar da Silva Sexo * Masculino Mascu…" at bounding box center [261, 149] width 512 height 233
click at [485, 251] on button "Nova marcação" at bounding box center [489, 254] width 46 height 12
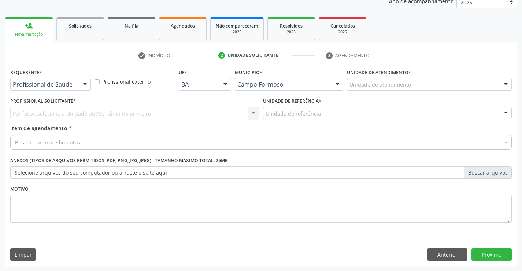
scroll to position [92, 0]
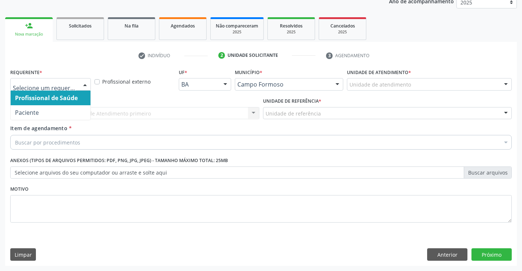
click at [81, 83] on div at bounding box center [85, 84] width 11 height 12
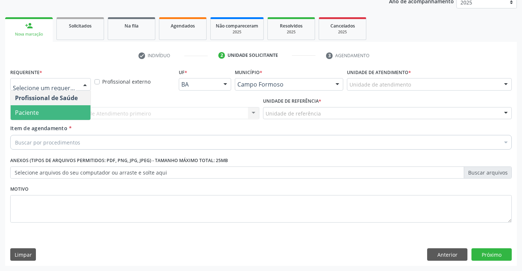
click at [23, 115] on span "Paciente" at bounding box center [27, 112] width 24 height 8
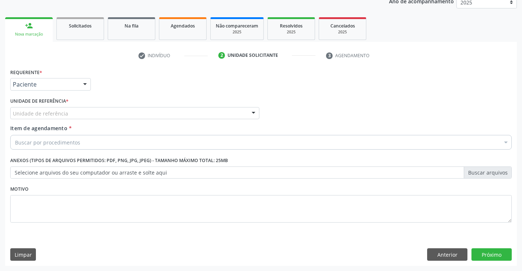
click at [67, 113] on div "Unidade de referência" at bounding box center [134, 113] width 249 height 12
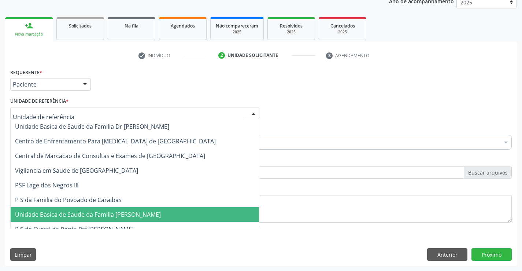
click at [88, 217] on span "Unidade Basica de Saude da Familia [PERSON_NAME]" at bounding box center [88, 214] width 146 height 8
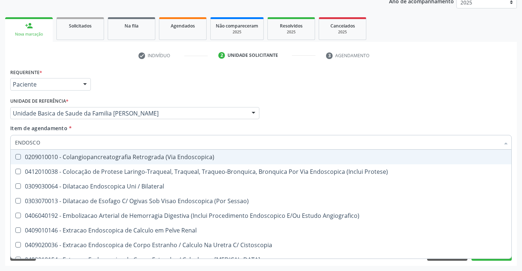
type input "ENDOSCOP"
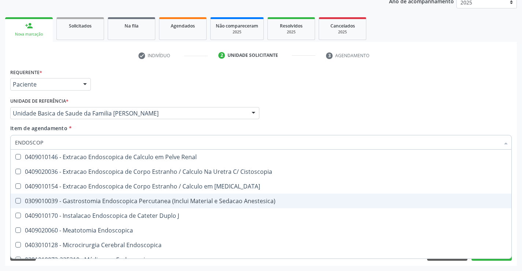
scroll to position [110, 0]
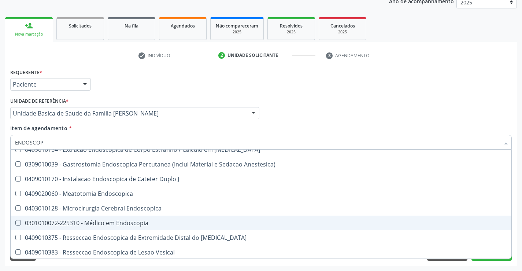
click at [137, 224] on div "0301010072-225310 - Médico em Endoscopia" at bounding box center [261, 223] width 492 height 6
checkbox Endoscopia "true"
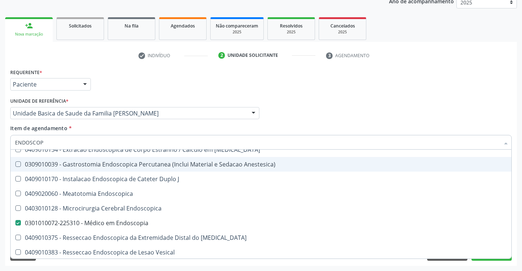
type input "ENDOSCOP"
click at [173, 84] on div "Requerente * Paciente Profissional de Saúde Paciente Nenhum resultado encontrad…" at bounding box center [260, 81] width 505 height 29
checkbox Protese\) "true"
checkbox Endoscopia "false"
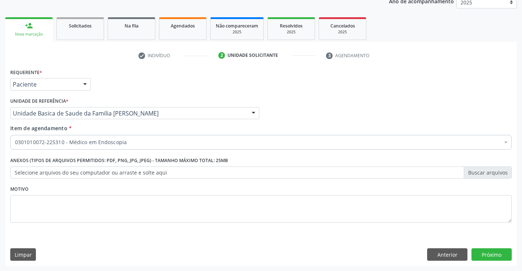
scroll to position [0, 0]
click at [75, 137] on div "0301010072-225310 - Médico em Endoscopia" at bounding box center [261, 142] width 502 height 15
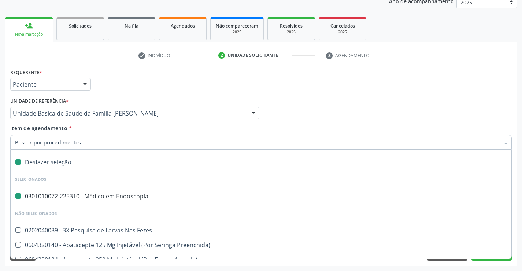
type input "T"
checkbox Endoscopia "false"
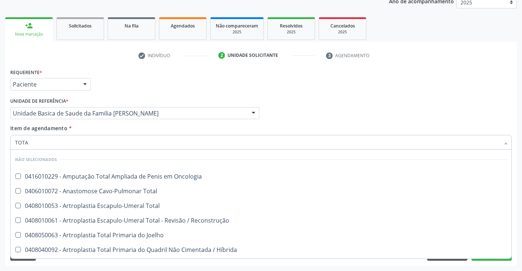
type input "TOTAL"
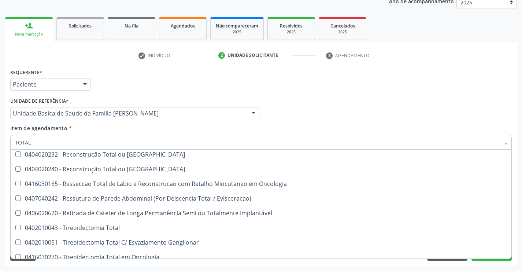
scroll to position [1215, 0]
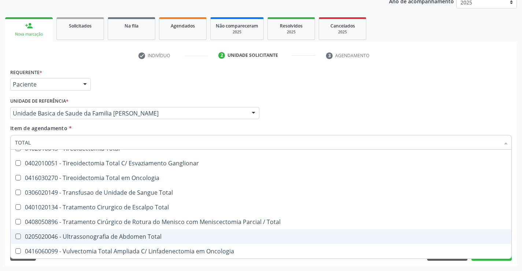
click at [141, 236] on div "0205020046 - Ultrassonografia de Abdomen Total" at bounding box center [261, 236] width 492 height 6
checkbox Total "true"
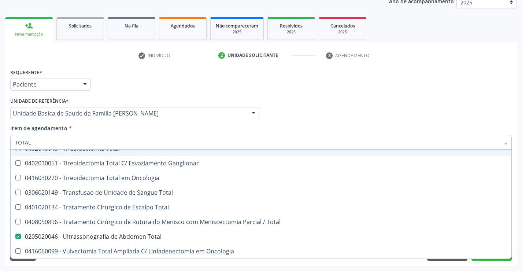
click at [153, 86] on div "Requerente * Paciente Profissional de Saúde Paciente Nenhum resultado encontrad…" at bounding box center [260, 81] width 505 height 29
checkbox Oncologia "true"
checkbox Total "false"
checkbox Total "true"
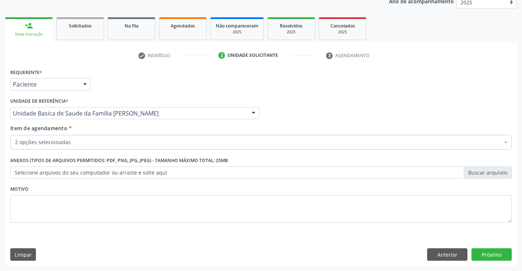
scroll to position [0, 0]
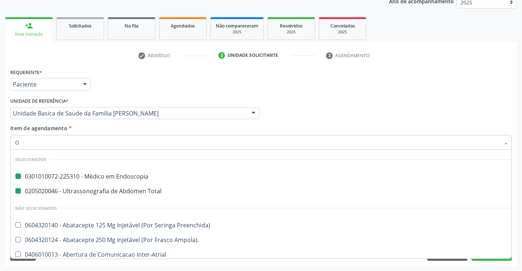
type input "OF"
checkbox Endoscopia "false"
checkbox Total "false"
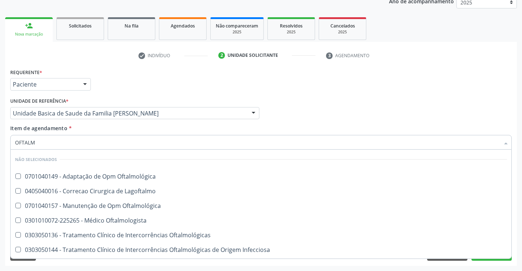
type input "OFTALMO"
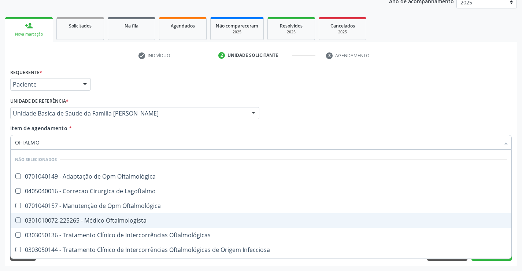
click at [119, 223] on div "0301010072-225265 - Médico Oftalmologista" at bounding box center [261, 220] width 492 height 6
checkbox Oftalmologista "true"
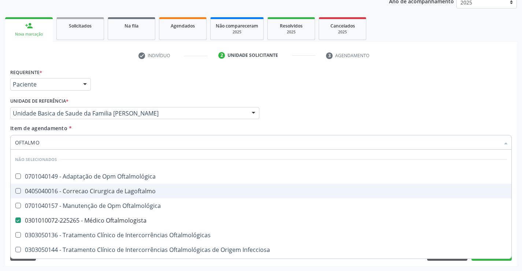
click at [260, 89] on div "Requerente * Paciente Profissional de Saúde Paciente Nenhum resultado encontrad…" at bounding box center [260, 81] width 505 height 29
checkbox Oftalmológica "true"
checkbox Lagoftalmo "true"
checkbox Oftalmológica "true"
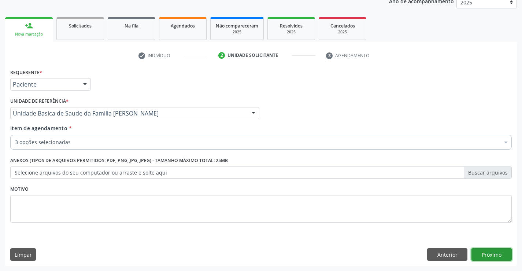
click at [498, 253] on button "Próximo" at bounding box center [492, 254] width 40 height 12
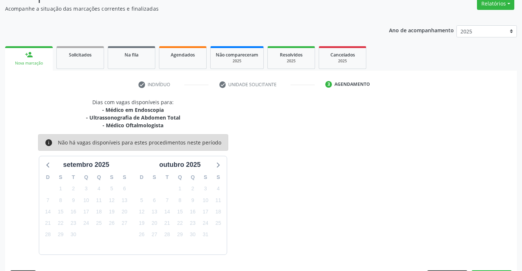
scroll to position [85, 0]
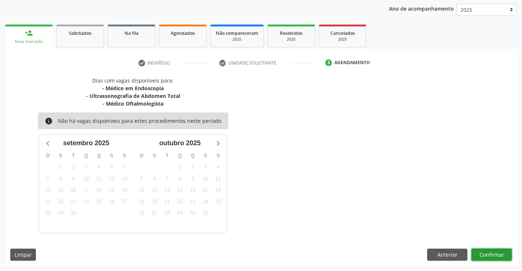
click at [498, 253] on button "Confirmar" at bounding box center [492, 254] width 40 height 12
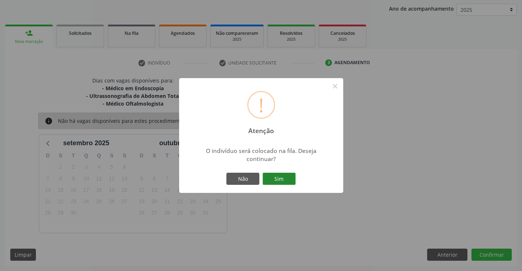
click at [277, 174] on button "Sim" at bounding box center [279, 179] width 33 height 12
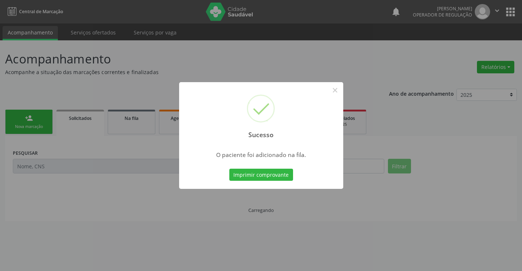
scroll to position [0, 0]
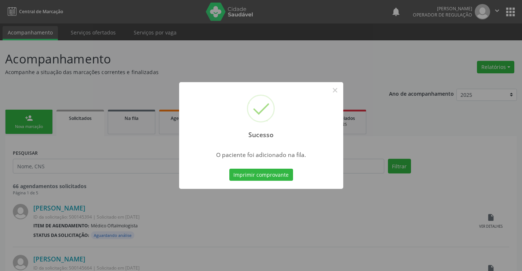
click at [277, 174] on button "Imprimir comprovante" at bounding box center [261, 175] width 64 height 12
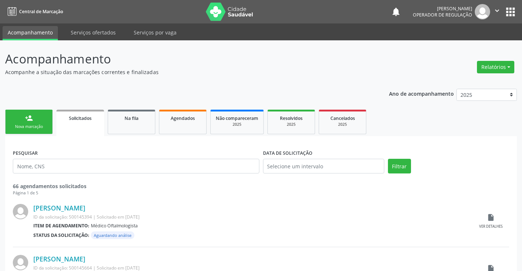
click at [28, 123] on link "person_add Nova marcação" at bounding box center [29, 122] width 48 height 25
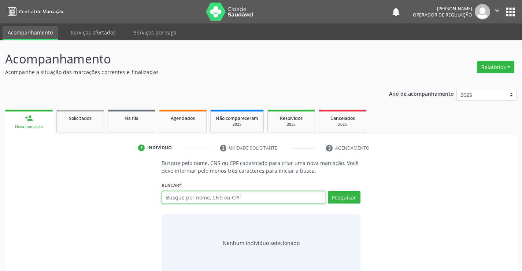
click at [179, 199] on input "text" at bounding box center [243, 197] width 163 height 12
type input "704703725164232"
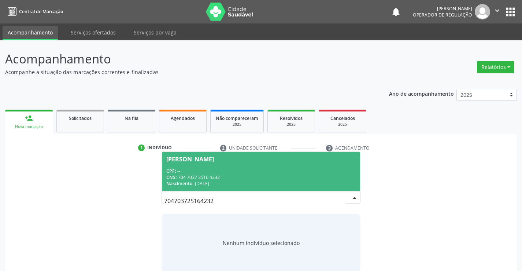
click at [239, 167] on span "[PERSON_NAME] CPF: -- CNS: 704 7037 2516 4232 Nascimento: [DATE]" at bounding box center [261, 171] width 198 height 39
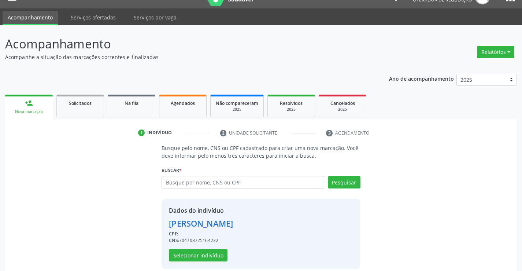
scroll to position [23, 0]
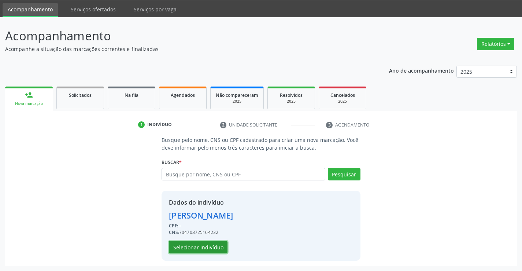
click at [207, 247] on button "Selecionar indivíduo" at bounding box center [198, 247] width 59 height 12
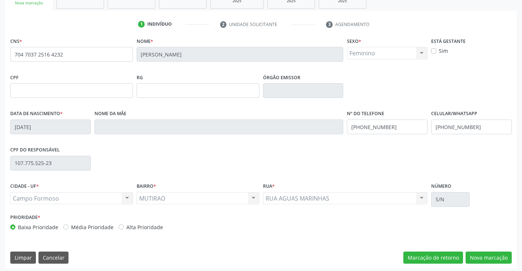
scroll to position [126, 0]
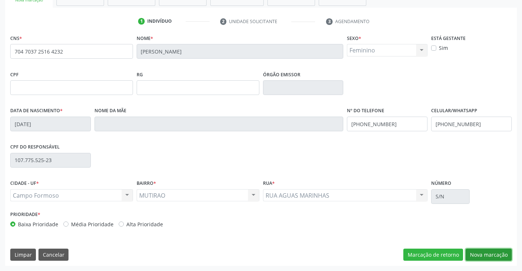
click at [499, 256] on button "Nova marcação" at bounding box center [489, 254] width 46 height 12
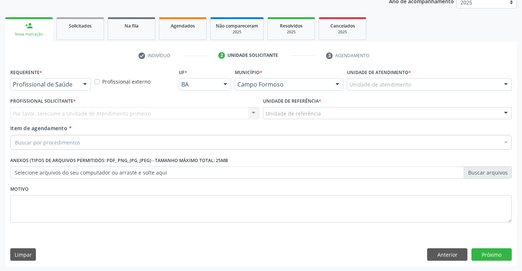
scroll to position [92, 0]
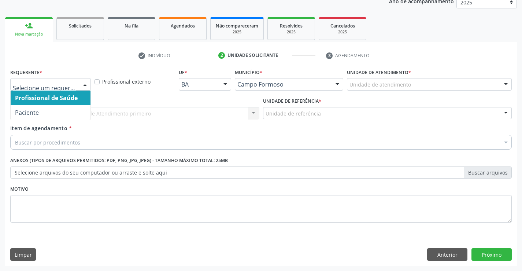
drag, startPoint x: 76, startPoint y: 82, endPoint x: 61, endPoint y: 99, distance: 22.8
click at [77, 83] on div "Profissional de Saúde Paciente Nenhum resultado encontrado para: " " Não há nen…" at bounding box center [50, 84] width 81 height 12
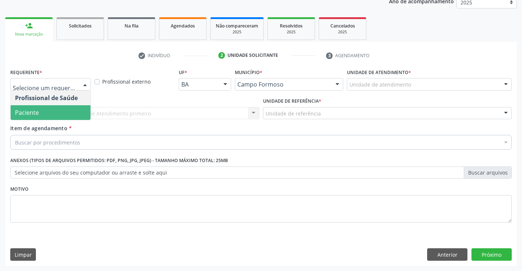
click at [49, 114] on span "Paciente" at bounding box center [51, 112] width 80 height 15
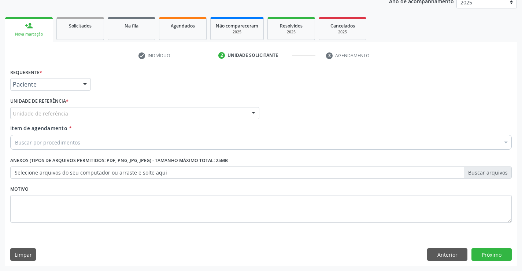
click at [85, 110] on div "Unidade de referência" at bounding box center [134, 113] width 249 height 12
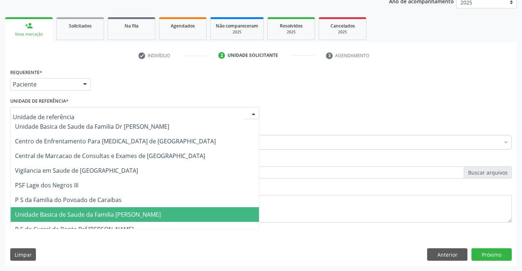
click at [107, 219] on span "Unidade Basica de Saude da Familia [PERSON_NAME]" at bounding box center [135, 214] width 248 height 15
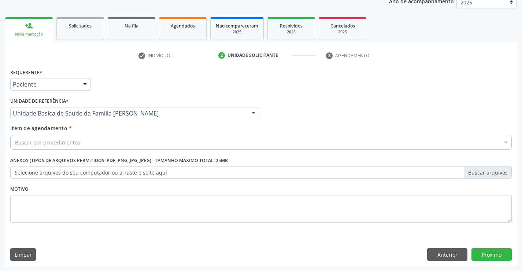
click at [89, 142] on div "Buscar por procedimentos" at bounding box center [261, 142] width 502 height 15
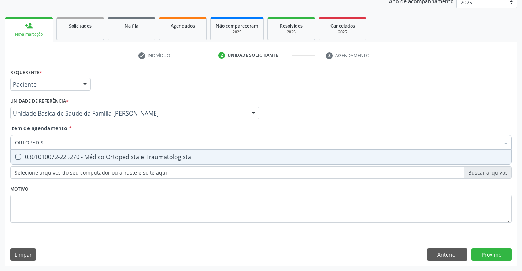
type input "ORTOPEDISTA"
click at [110, 154] on div "0301010072-225270 - Médico Ortopedista e Traumatologista" at bounding box center [261, 157] width 492 height 6
checkbox Traumatologista "true"
click at [495, 252] on div "Requerente * Paciente Profissional de Saúde Paciente Nenhum resultado encontrad…" at bounding box center [261, 166] width 512 height 199
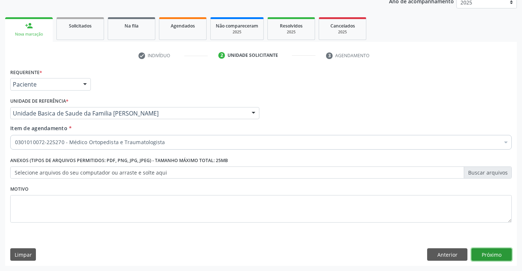
click at [495, 252] on button "Próximo" at bounding box center [492, 254] width 40 height 12
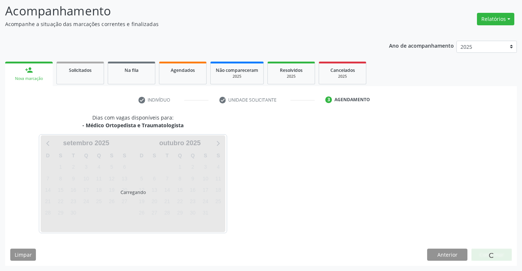
scroll to position [48, 0]
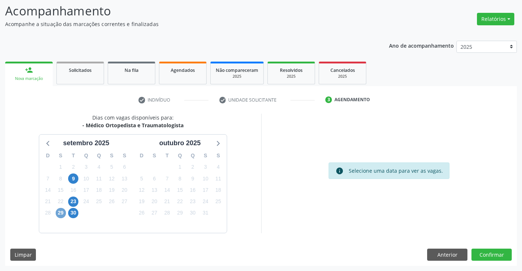
click at [60, 213] on span "29" at bounding box center [61, 213] width 10 height 10
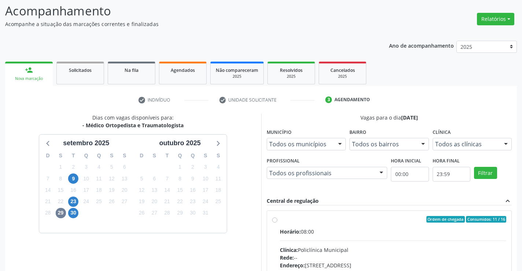
click at [347, 240] on hr at bounding box center [393, 240] width 227 height 0
click at [277, 222] on input "Ordem de chegada Consumidos: 11 / 16 Horário: 08:00 Clínica: Policlínica Munici…" at bounding box center [274, 219] width 5 height 7
radio input "true"
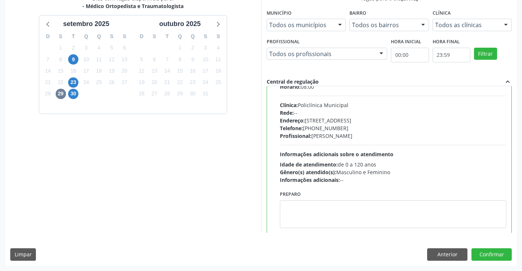
scroll to position [36, 0]
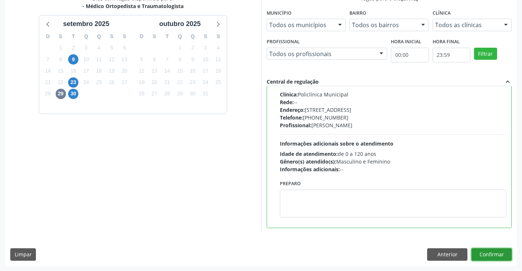
click at [496, 253] on button "Confirmar" at bounding box center [492, 254] width 40 height 12
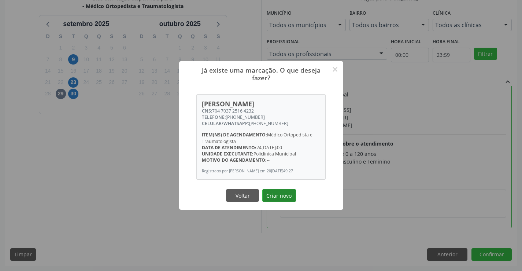
click at [281, 191] on button "Criar novo" at bounding box center [279, 195] width 34 height 12
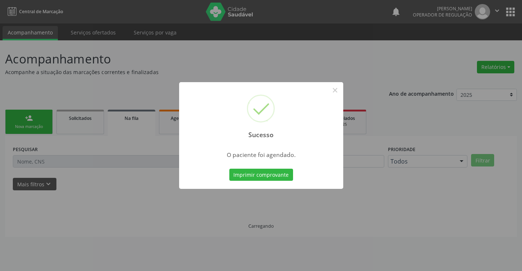
scroll to position [0, 0]
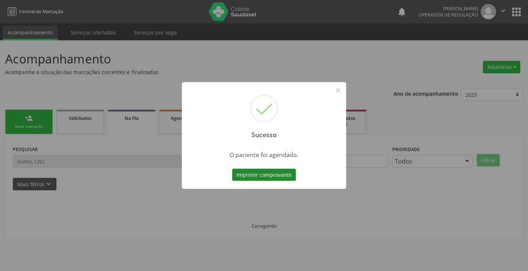
click at [288, 170] on button "Imprimir comprovante" at bounding box center [264, 175] width 64 height 12
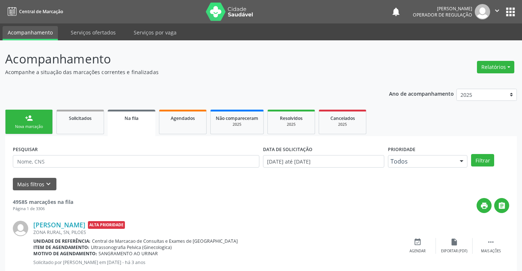
click at [36, 124] on div "Nova marcação" at bounding box center [29, 126] width 37 height 5
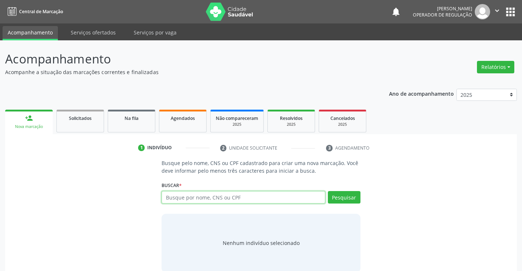
click at [186, 195] on input "text" at bounding box center [243, 197] width 163 height 12
type input "7076012580651294"
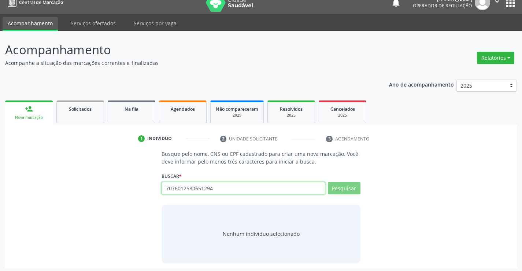
scroll to position [12, 0]
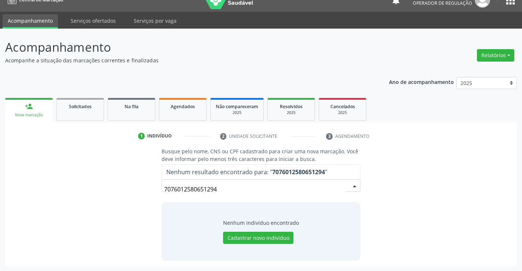
drag, startPoint x: 236, startPoint y: 188, endPoint x: 114, endPoint y: 181, distance: 121.9
click at [114, 181] on div "Busque pelo nome, CNS ou CPF cadastrado para criar uma nova marcação. Você deve…" at bounding box center [261, 203] width 502 height 113
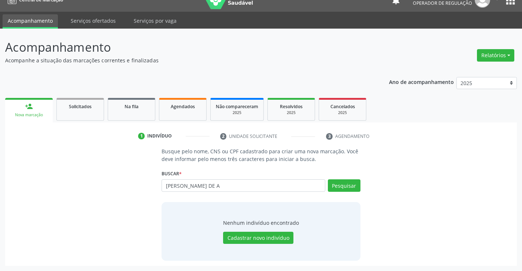
type input "KEILA SANTOS DE A"
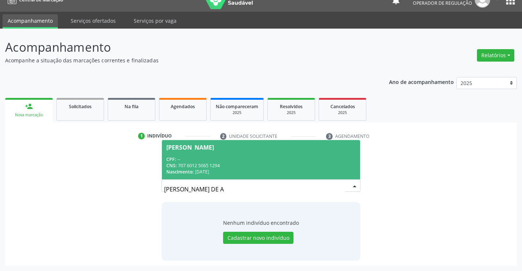
click at [223, 159] on div "CPF: --" at bounding box center [260, 159] width 189 height 6
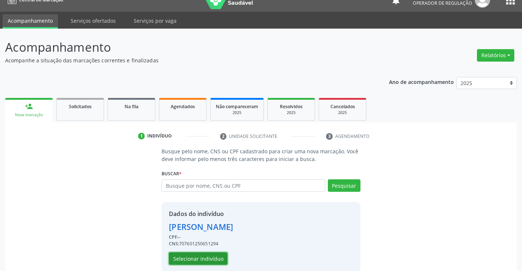
click at [206, 257] on button "Selecionar indivíduo" at bounding box center [198, 258] width 59 height 12
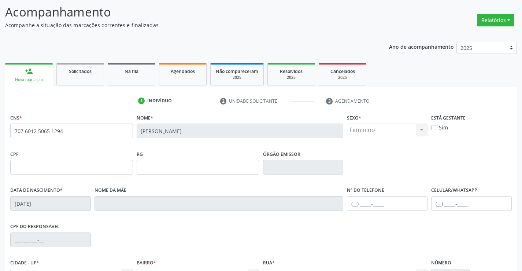
scroll to position [126, 0]
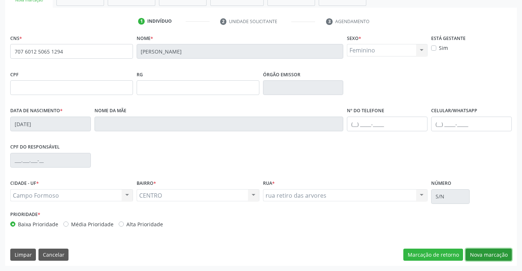
click at [475, 252] on button "Nova marcação" at bounding box center [489, 254] width 46 height 12
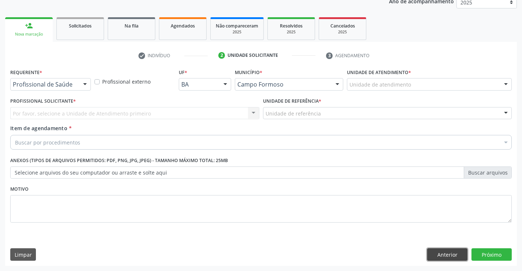
click at [433, 255] on button "Anterior" at bounding box center [447, 254] width 40 height 12
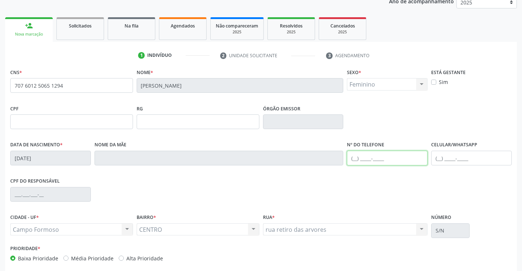
click at [386, 157] on input "text" at bounding box center [387, 158] width 81 height 15
type input "(74"
click at [76, 125] on input "text" at bounding box center [71, 121] width 123 height 15
type input "085.765.875-13"
click at [382, 158] on input "(74" at bounding box center [387, 158] width 81 height 15
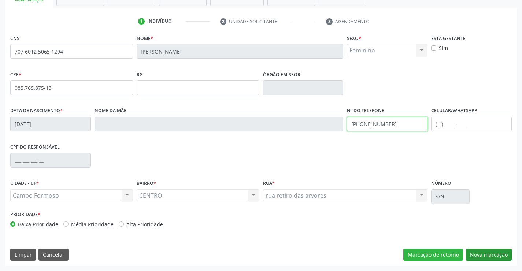
type input "(74) 9134-3876"
click at [488, 258] on button "Nova marcação" at bounding box center [489, 254] width 46 height 12
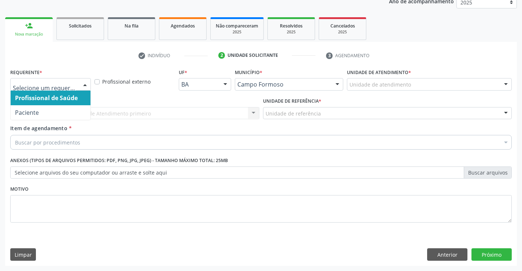
click at [77, 84] on div at bounding box center [50, 84] width 81 height 12
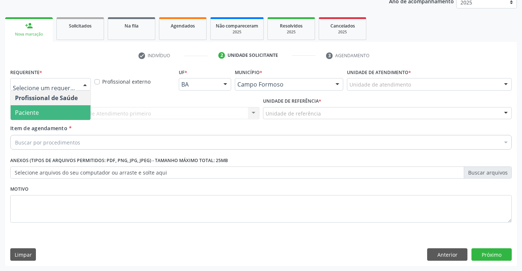
click at [40, 111] on span "Paciente" at bounding box center [51, 112] width 80 height 15
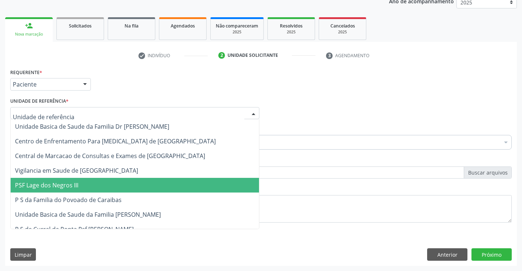
click at [65, 185] on span "PSF Lage dos Negros III" at bounding box center [46, 185] width 63 height 8
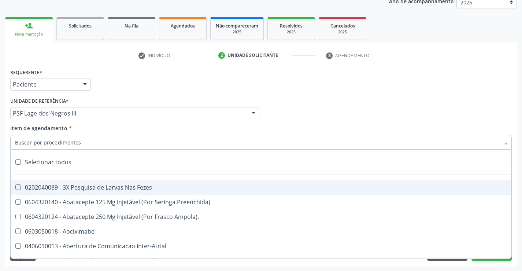
click at [46, 139] on input "Item de agendamento *" at bounding box center [257, 142] width 485 height 15
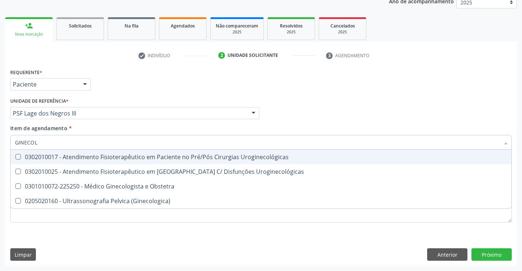
type input "GINECOLO"
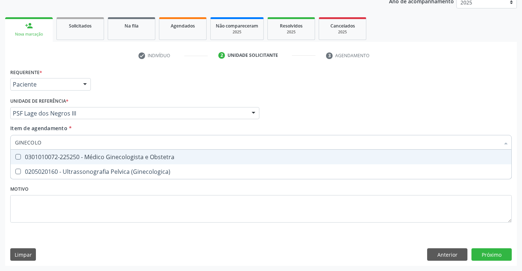
click at [94, 159] on div "0301010072-225250 - Médico Ginecologista e Obstetra" at bounding box center [261, 157] width 492 height 6
checkbox Obstetra "true"
click at [495, 251] on div "Requerente * Paciente Profissional de Saúde Paciente Nenhum resultado encontrad…" at bounding box center [261, 166] width 512 height 199
checkbox \(Ginecologica\) "true"
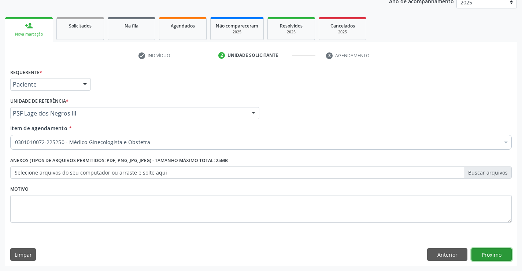
click at [483, 251] on button "Próximo" at bounding box center [492, 254] width 40 height 12
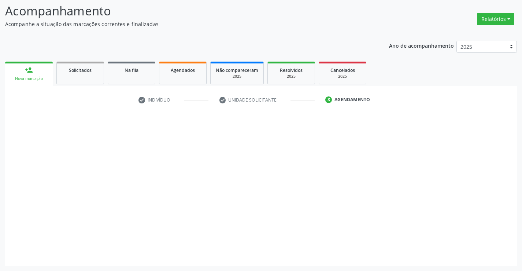
scroll to position [48, 0]
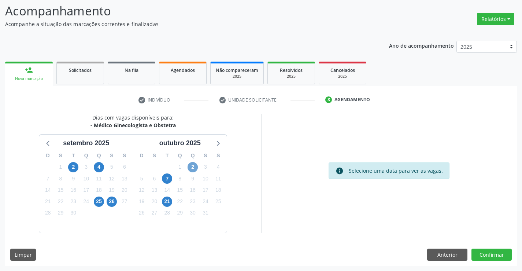
click at [191, 167] on span "2" at bounding box center [193, 167] width 10 height 10
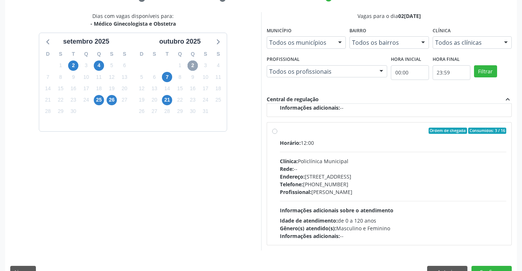
scroll to position [167, 0]
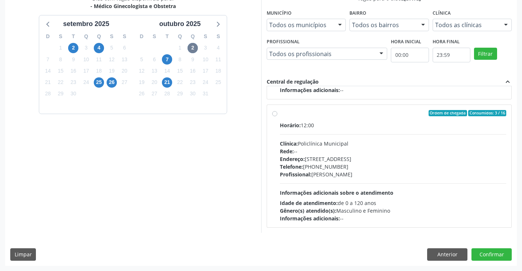
click at [383, 178] on div "Profissional: Amilton Soares" at bounding box center [393, 174] width 227 height 8
click at [277, 117] on input "Ordem de chegada Consumidos: 3 / 16 Horário: 12:00 Clínica: Policlínica Municip…" at bounding box center [274, 113] width 5 height 7
radio input "true"
click at [481, 253] on button "Confirmar" at bounding box center [492, 254] width 40 height 12
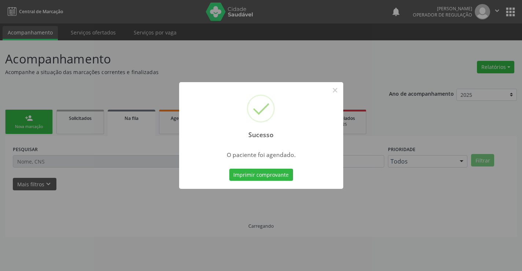
scroll to position [0, 0]
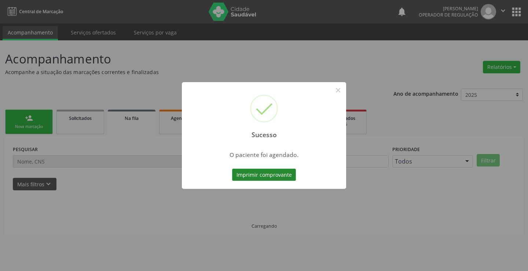
click at [281, 177] on button "Imprimir comprovante" at bounding box center [264, 175] width 64 height 12
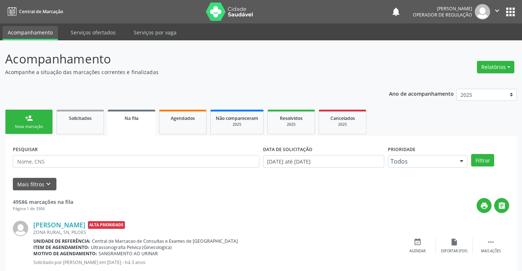
click at [32, 119] on div "person_add" at bounding box center [29, 118] width 8 height 8
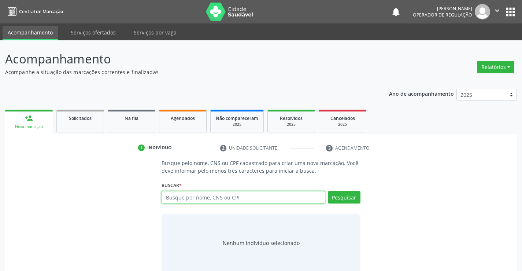
click at [189, 193] on input "text" at bounding box center [243, 197] width 163 height 12
click at [189, 196] on input "text" at bounding box center [243, 197] width 163 height 12
type input "702301128796919"
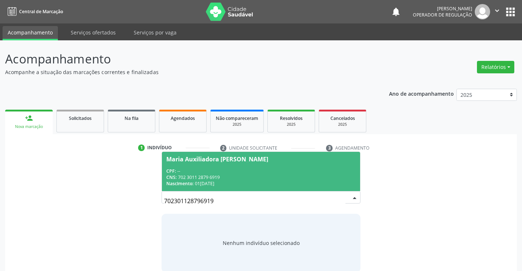
click at [277, 181] on div "Nascimento: 01/12/1956" at bounding box center [260, 183] width 189 height 6
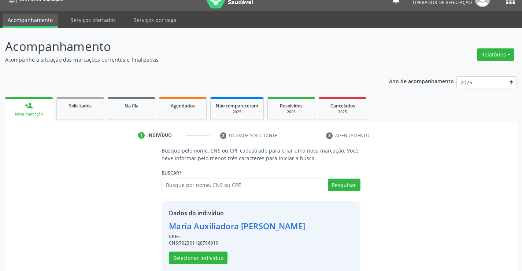
scroll to position [23, 0]
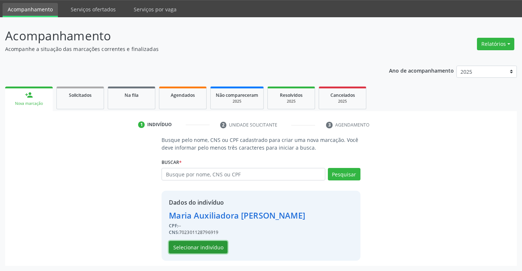
click at [208, 246] on button "Selecionar indivíduo" at bounding box center [198, 247] width 59 height 12
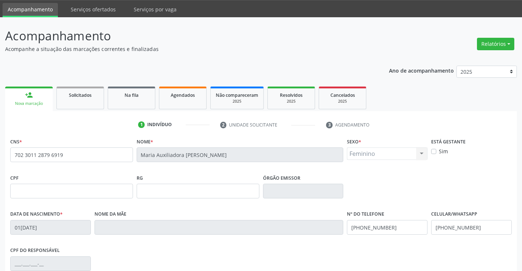
scroll to position [126, 0]
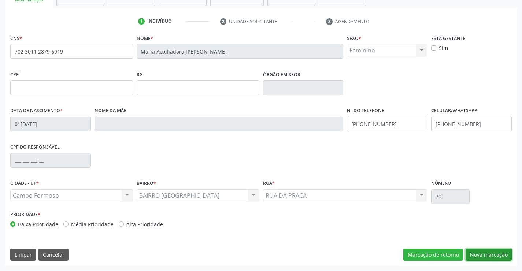
click at [478, 253] on button "Nova marcação" at bounding box center [489, 254] width 46 height 12
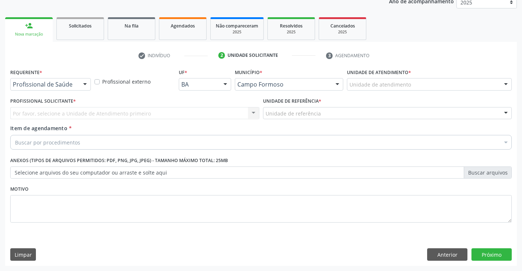
scroll to position [92, 0]
click at [82, 86] on div at bounding box center [85, 84] width 11 height 12
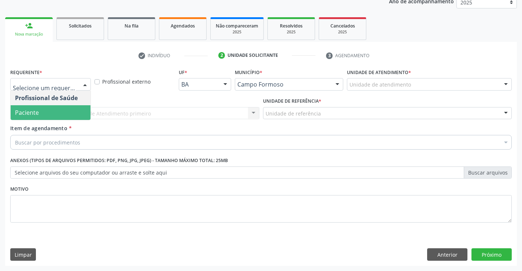
click at [46, 114] on span "Paciente" at bounding box center [51, 112] width 80 height 15
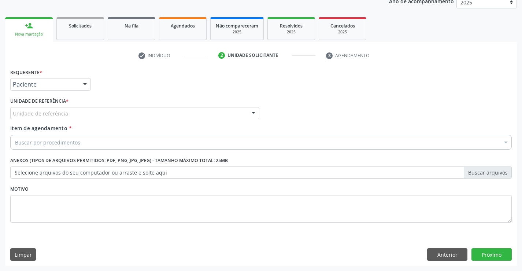
click at [78, 111] on div "Unidade de referência" at bounding box center [134, 113] width 249 height 12
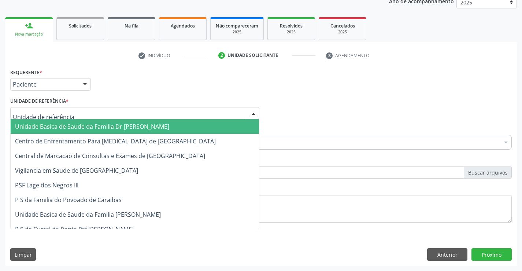
click at [101, 126] on span "Unidade Basica de Saude da Familia Dr [PERSON_NAME]" at bounding box center [92, 126] width 154 height 8
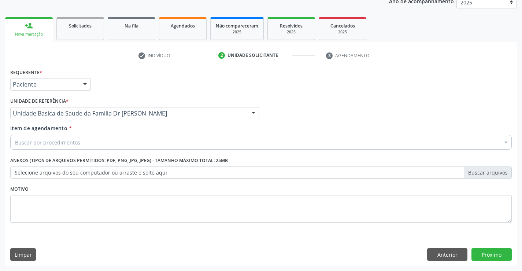
click at [81, 138] on div "Buscar por procedimentos" at bounding box center [261, 142] width 502 height 15
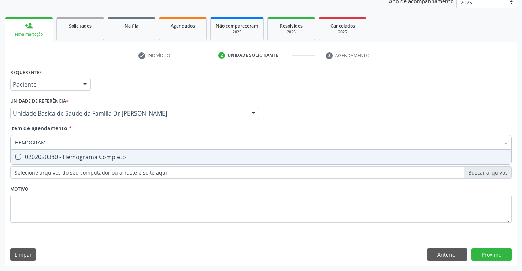
type input "HEMOGRAMA"
click at [77, 151] on span "0202020380 - Hemograma Completo" at bounding box center [261, 156] width 501 height 15
checkbox Completo "true"
type input "HEMOGRAMA"
click at [109, 90] on div "Requerente * Paciente Profissional de Saúde Paciente Nenhum resultado encontrad…" at bounding box center [260, 81] width 505 height 29
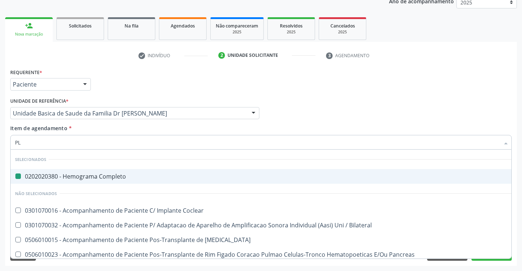
type input "PLA"
checkbox Completo "false"
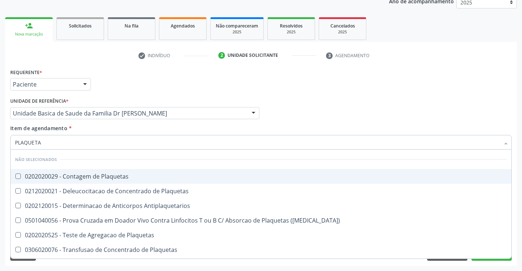
type input "PLAQUETAS"
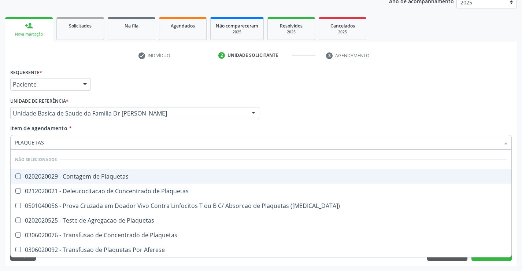
click at [71, 176] on div "0202020029 - Contagem de Plaquetas" at bounding box center [261, 176] width 492 height 6
checkbox Plaquetas "true"
type input "PLAQUETAS"
click at [143, 93] on div "Requerente * Paciente Profissional de Saúde Paciente Nenhum resultado encontrad…" at bounding box center [260, 81] width 505 height 29
checkbox Plaquetas "true"
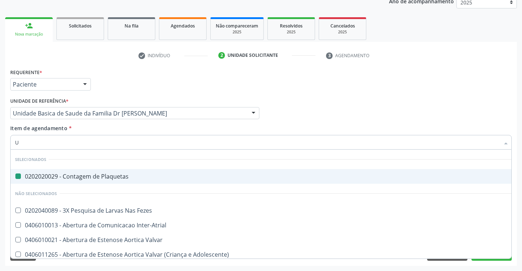
type input "UR"
checkbox Plaquetas "false"
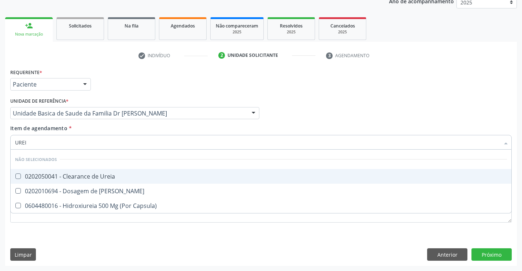
type input "UREIA"
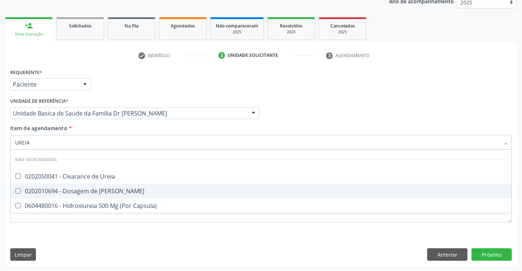
click at [50, 191] on div "0202010694 - Dosagem de [PERSON_NAME]" at bounding box center [261, 191] width 492 height 6
checkbox Ureia "true"
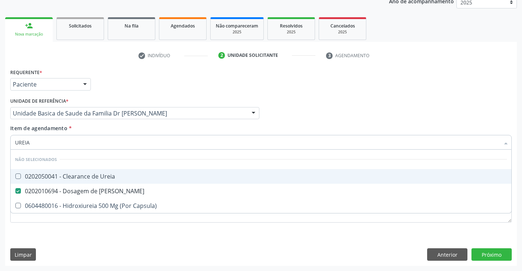
type input "UREIA"
click at [117, 81] on div "Requerente * Paciente Profissional de Saúde Paciente Nenhum resultado encontrad…" at bounding box center [260, 81] width 505 height 29
checkbox Ureia "true"
checkbox Capsula\) "true"
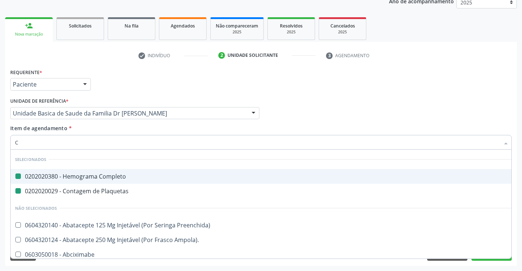
type input "CR"
checkbox Completo "false"
checkbox Plaquetas "false"
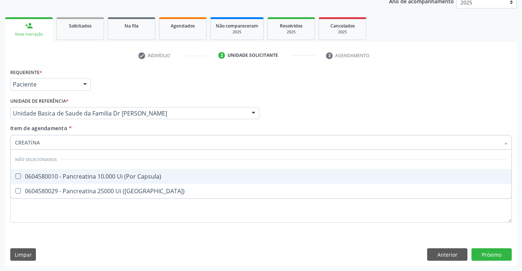
click at [50, 144] on input "CREATINA" at bounding box center [257, 142] width 485 height 15
drag, startPoint x: 50, startPoint y: 144, endPoint x: 5, endPoint y: 147, distance: 45.1
click at [5, 147] on div "Requerente * Paciente Profissional de Saúde Paciente Nenhum resultado encontrad…" at bounding box center [261, 166] width 512 height 199
type input "C"
checkbox Capsula\) "true"
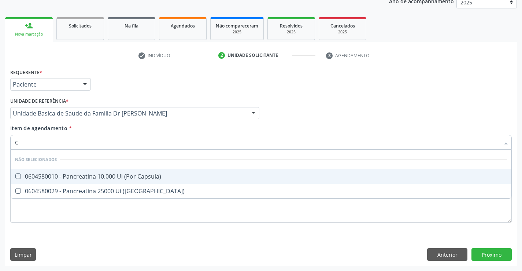
checkbox Capsula\) "true"
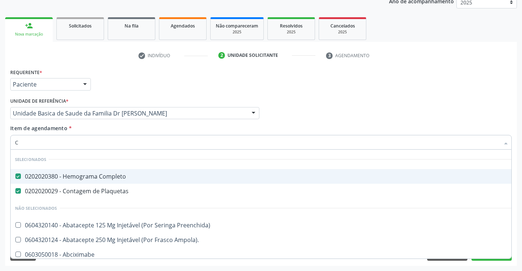
type input "CR"
checkbox Completo "false"
checkbox Plaquetas "false"
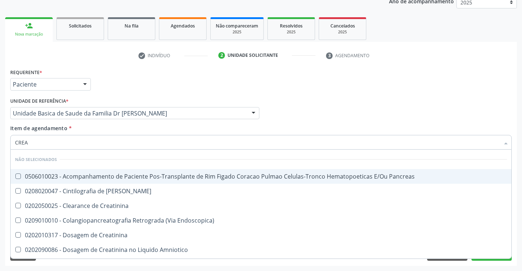
type input "CREAT"
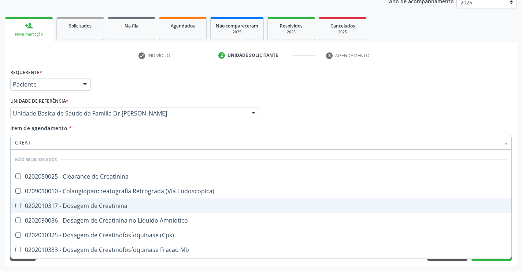
click at [80, 203] on div "0202010317 - Dosagem de Creatinina" at bounding box center [261, 206] width 492 height 6
checkbox Creatinina "true"
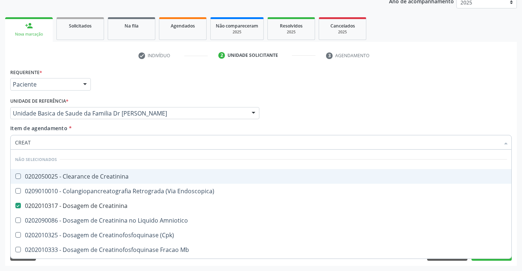
click at [167, 96] on div "Unidade de referência * Unidade Basica de Saude da Familia Dr Paulo Sudre Unida…" at bounding box center [134, 107] width 249 height 23
checkbox Creatinina "true"
checkbox Endoscopica\) "true"
checkbox Amniotico "true"
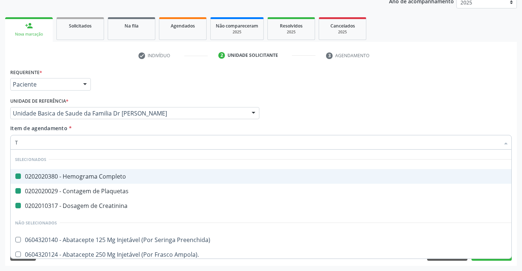
type input "TG"
checkbox Completo "false"
checkbox Plaquetas "false"
checkbox Creatinina "false"
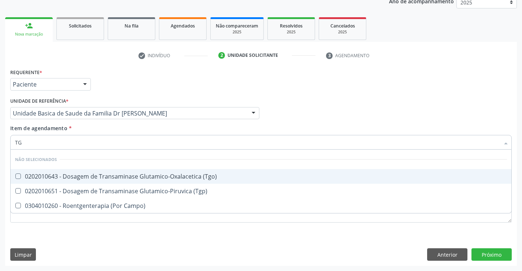
click at [48, 179] on div "0202010643 - Dosagem de Transaminase Glutamico-Oxalacetica (Tgo)" at bounding box center [261, 176] width 492 height 6
checkbox \(Tgo\) "true"
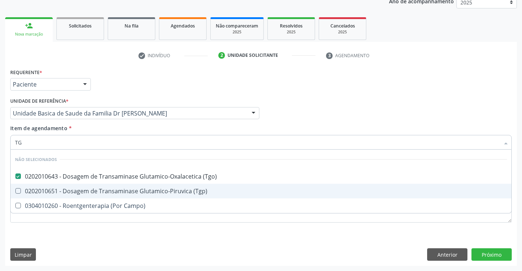
drag, startPoint x: 43, startPoint y: 191, endPoint x: 93, endPoint y: 118, distance: 88.7
click at [43, 191] on div "0202010651 - Dosagem de Transaminase Glutamico-Piruvica (Tgp)" at bounding box center [261, 191] width 492 height 6
checkbox \(Tgp\) "true"
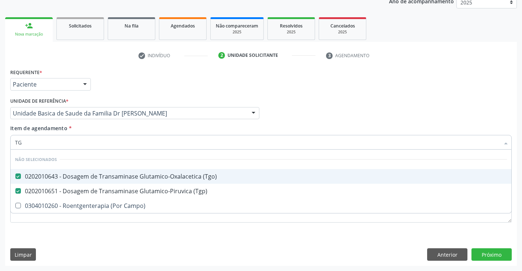
click at [127, 83] on div "Requerente * Paciente Profissional de Saúde Paciente Nenhum resultado encontrad…" at bounding box center [260, 81] width 505 height 29
checkbox Campo\) "true"
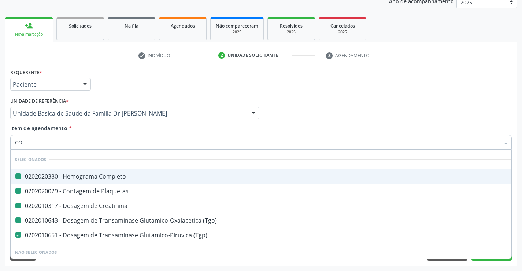
type input "COL"
checkbox Completo "false"
checkbox Plaquetas "false"
checkbox Creatinina "false"
checkbox \(Tgo\) "false"
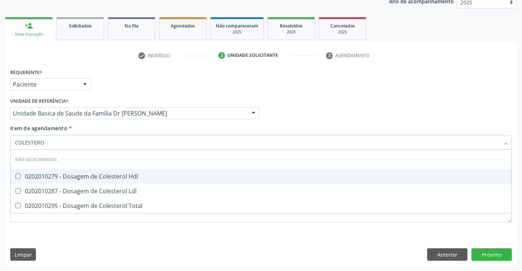
type input "COLESTEROL"
click at [44, 174] on div "0202010279 - Dosagem de Colesterol Hdl" at bounding box center [261, 176] width 492 height 6
checkbox Hdl "true"
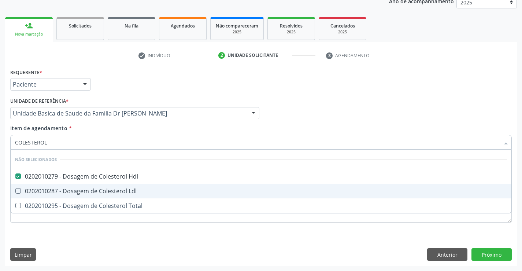
click at [34, 188] on div "0202010287 - Dosagem de Colesterol Ldl" at bounding box center [261, 191] width 492 height 6
checkbox Ldl "true"
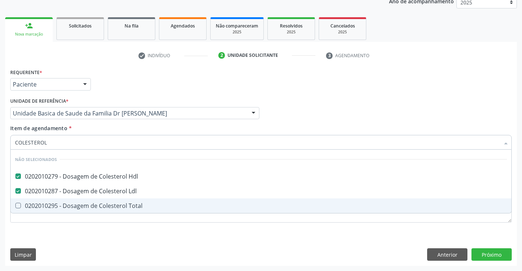
click at [32, 201] on span "0202010295 - Dosagem de Colesterol Total" at bounding box center [261, 205] width 501 height 15
checkbox Total "true"
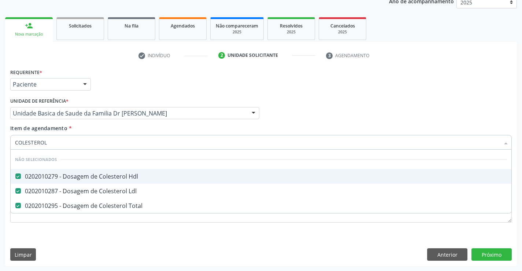
click at [110, 81] on div "Requerente * Paciente Profissional de Saúde Paciente Nenhum resultado encontrad…" at bounding box center [260, 81] width 505 height 29
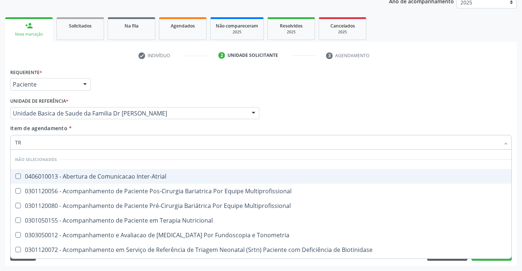
type input "TRI"
checkbox Inter-Atrial "false"
checkbox Multiprofissional "false"
checkbox Nutricional "false"
checkbox Tonometria "false"
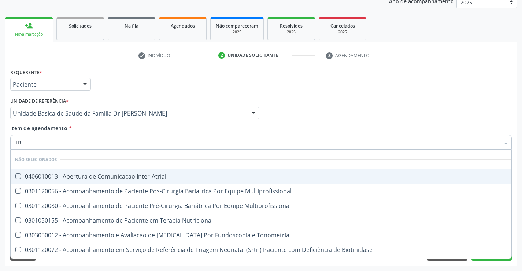
checkbox Biotinidase "false"
checkbox Congênita\ "false"
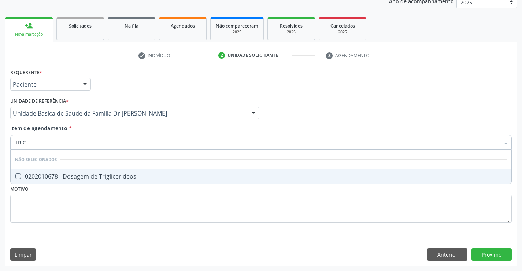
type input "TRIGLI"
click at [38, 173] on div "0202010678 - Dosagem de Triglicerideos" at bounding box center [261, 176] width 492 height 6
checkbox Triglicerideos "true"
click at [104, 88] on div "Requerente * Paciente Profissional de Saúde Paciente Nenhum resultado encontrad…" at bounding box center [260, 81] width 505 height 29
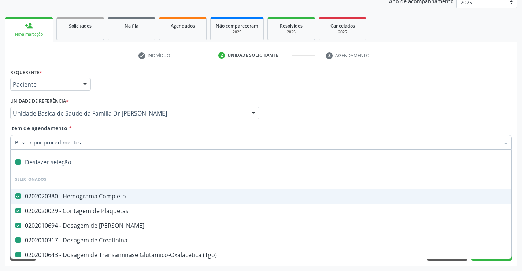
type input "H"
checkbox Creatinina "false"
checkbox \(Tgo\) "false"
checkbox \(Tgp\) "false"
checkbox Hdl "false"
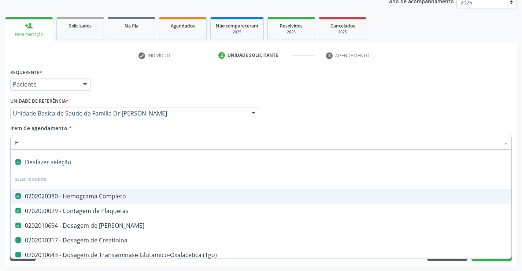
checkbox Ldl "false"
checkbox Total "false"
checkbox Triglicerideos "false"
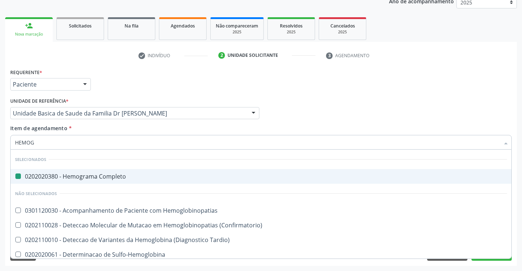
type input "HEMOGL"
checkbox Completo "false"
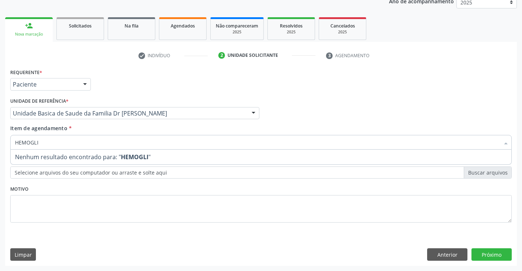
type input "HEMOGL"
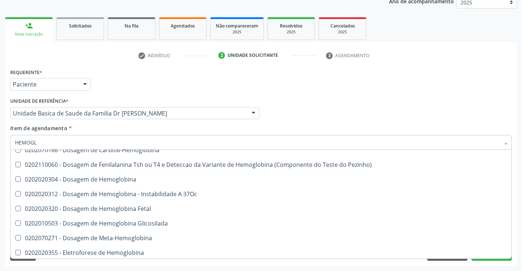
scroll to position [110, 0]
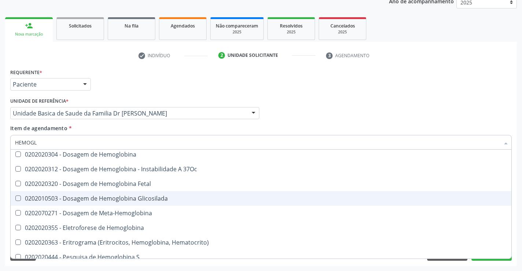
click at [159, 198] on div "0202010503 - Dosagem de Hemoglobina Glicosilada" at bounding box center [261, 198] width 492 height 6
checkbox Glicosilada "true"
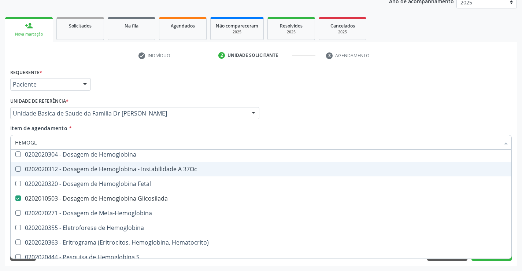
click at [154, 85] on div "Requerente * Paciente Profissional de Saúde Paciente Nenhum resultado encontrad…" at bounding box center [260, 81] width 505 height 29
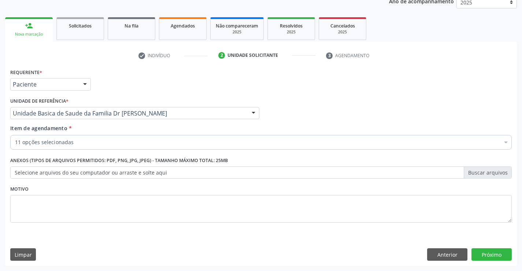
scroll to position [0, 0]
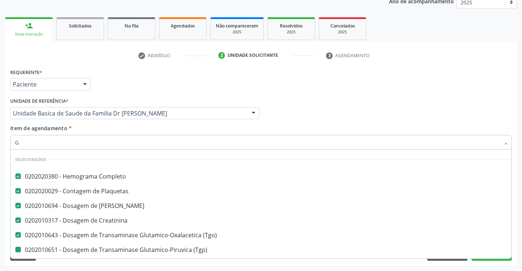
type input "GL"
checkbox \(Tgp\) "false"
checkbox Hdl "false"
checkbox Ldl "false"
checkbox Total "false"
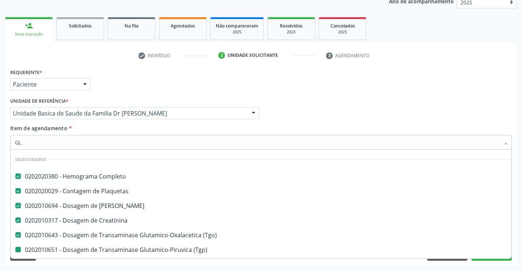
checkbox Triglicerideos "false"
checkbox Glicosilada "false"
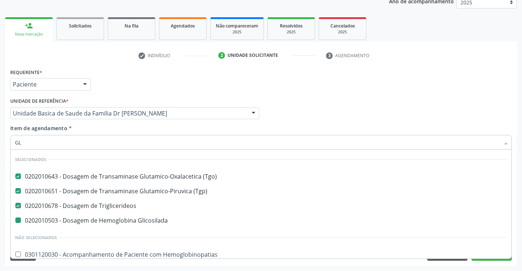
type input "GLI"
checkbox Glicosilada "false"
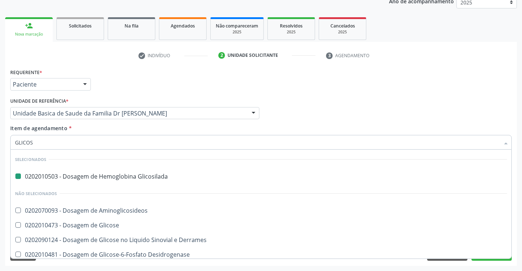
type input "GLICOSE"
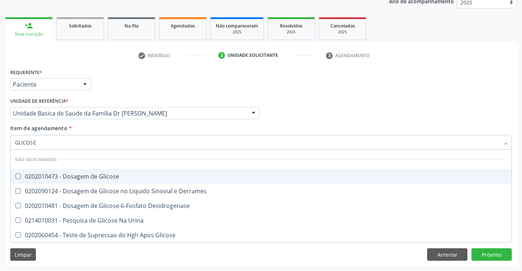
click at [64, 176] on div "0202010473 - Dosagem de Glicose" at bounding box center [261, 176] width 492 height 6
checkbox Glicose "true"
click at [111, 101] on div "Unidade de referência * Unidade Basica de Saude da Familia Dr Paulo Sudre Unida…" at bounding box center [134, 107] width 249 height 23
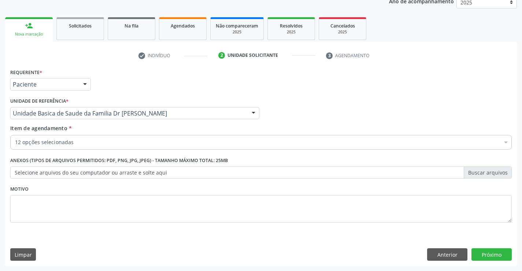
checkbox Creatinina "true"
checkbox \(Tgo\) "true"
checkbox Ureia "true"
checkbox Plaquetas "true"
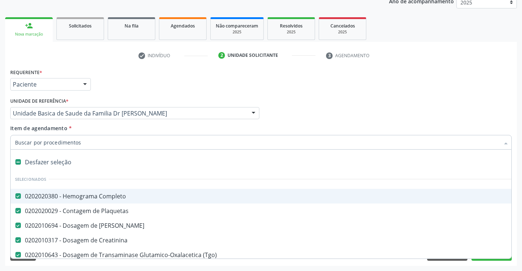
type input "U"
checkbox \(Tgp\) "false"
checkbox Hdl "false"
checkbox Ldl "false"
checkbox Total "false"
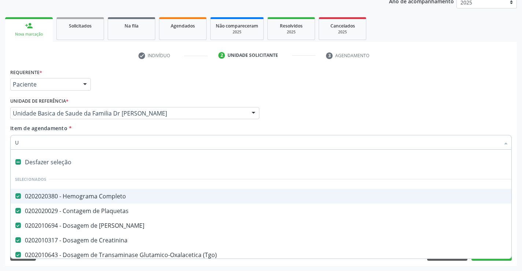
checkbox Triglicerideos "false"
checkbox Glicosilada "false"
checkbox Glicose "false"
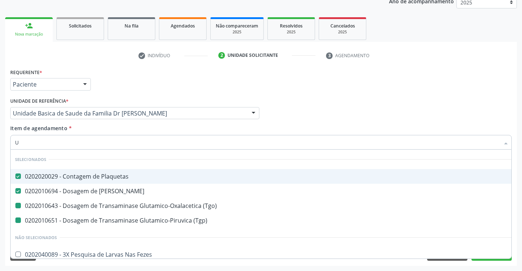
type input "UR"
checkbox \(Tgp\) "false"
checkbox \(Tgo\) "false"
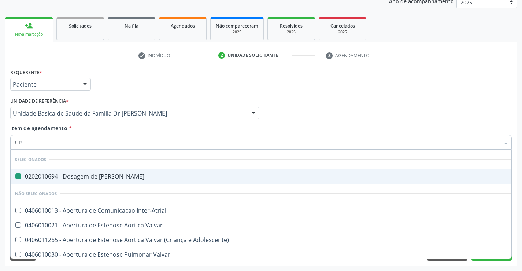
type input "URI"
checkbox Ureia "false"
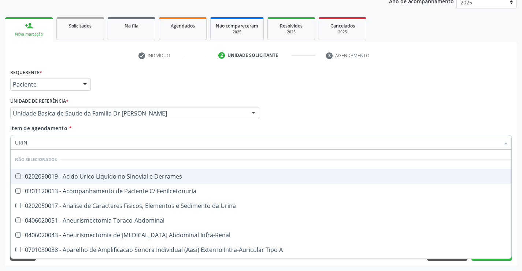
type input "URINA"
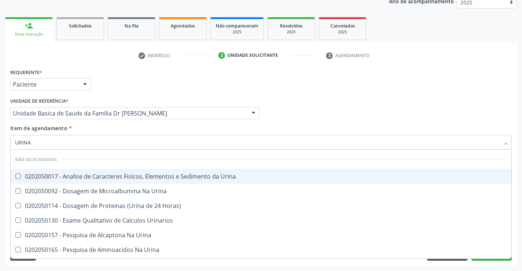
click at [94, 171] on span "0202050017 - Analise de Caracteres Fisicos, Elementos e Sedimento da Urina" at bounding box center [261, 176] width 501 height 15
checkbox Urina "true"
click at [132, 85] on div "Requerente * Paciente Profissional de Saúde Paciente Nenhum resultado encontrad…" at bounding box center [260, 81] width 505 height 29
checkbox Urinarios "true"
checkbox Horas\) "true"
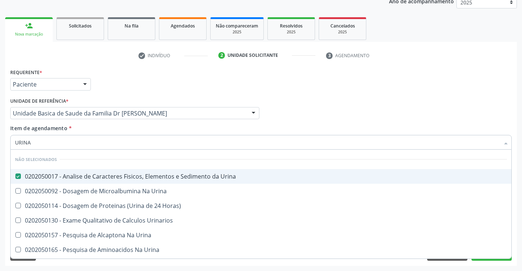
checkbox Urina "true"
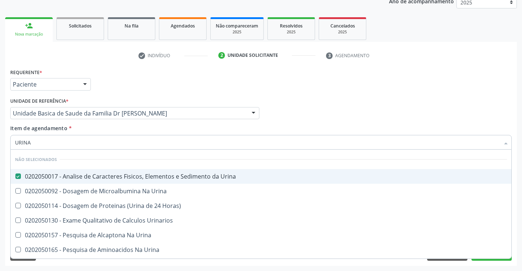
checkbox Urina "true"
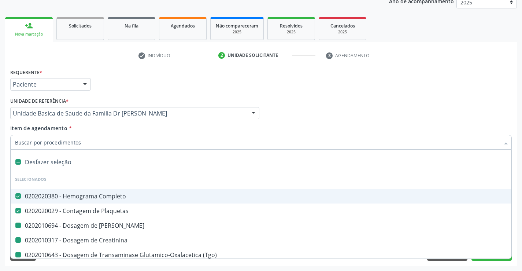
type input "F"
checkbox Creatinina "false"
checkbox Ureia "false"
checkbox \(Tgp\) "false"
checkbox Hdl "false"
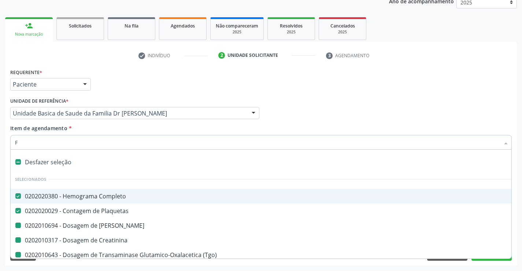
checkbox Ldl "false"
checkbox Total "false"
checkbox Triglicerideos "false"
checkbox Glicosilada "false"
checkbox Glicose "false"
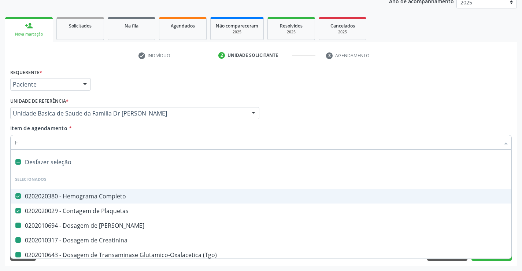
checkbox Urina "false"
checkbox \(Tgo\) "false"
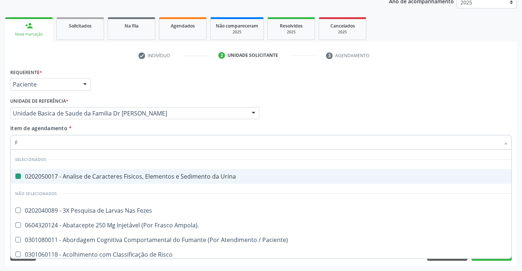
type input "FE"
checkbox Urina "false"
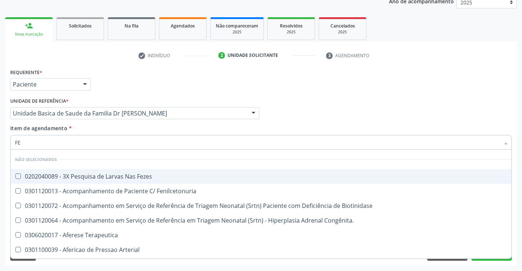
type input "FEZ"
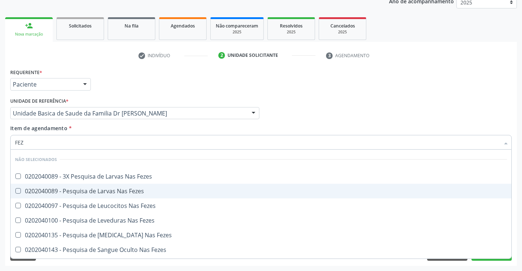
click at [81, 186] on span "0202040089 - Pesquisa de Larvas Nas Fezes" at bounding box center [261, 191] width 501 height 15
checkbox Fezes "true"
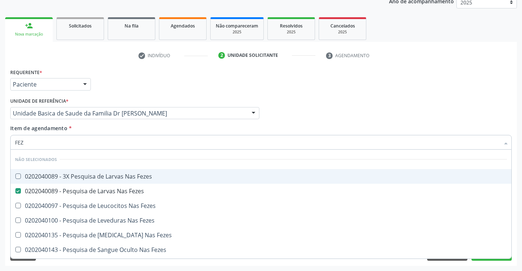
click at [312, 115] on div "Profissional Solicitante Por favor, selecione a Unidade de Atendimento primeiro…" at bounding box center [260, 110] width 505 height 29
checkbox Fezes "true"
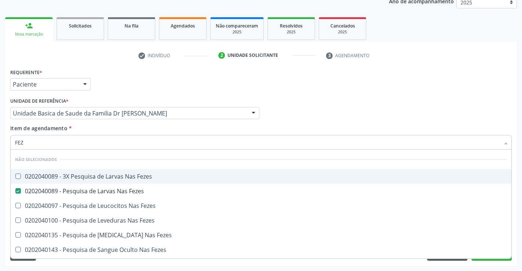
checkbox Fezes "true"
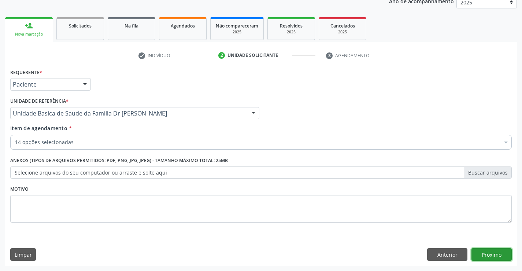
click at [499, 252] on button "Próximo" at bounding box center [492, 254] width 40 height 12
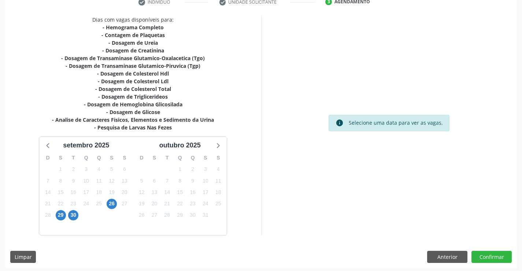
scroll to position [148, 0]
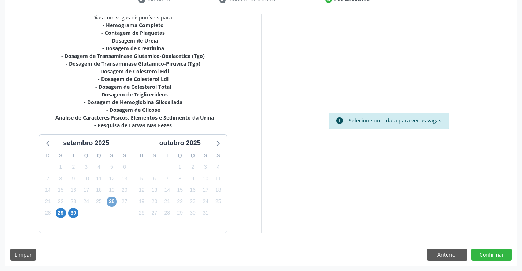
click at [112, 200] on span "26" at bounding box center [112, 201] width 10 height 10
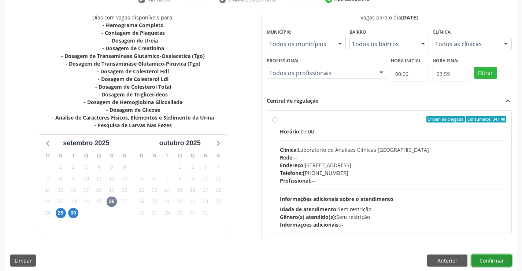
click at [492, 262] on button "Confirmar" at bounding box center [492, 260] width 40 height 12
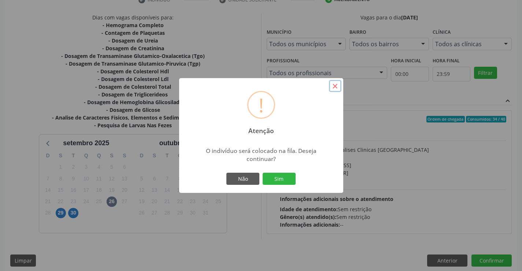
click at [337, 86] on button "×" at bounding box center [335, 86] width 12 height 12
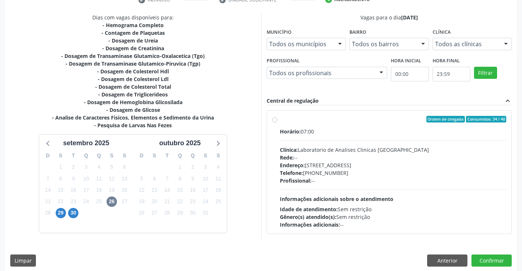
click at [355, 174] on div "Telefone: (74) 36453588" at bounding box center [393, 173] width 227 height 8
click at [277, 122] on input "Ordem de chegada Consumidos: 34 / 40 Horário: 07:00 Clínica: Laboratorio de Ana…" at bounding box center [274, 119] width 5 height 7
radio input "true"
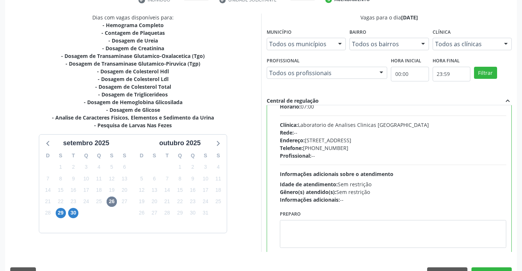
scroll to position [36, 0]
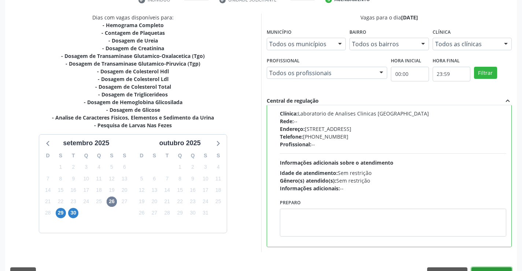
click at [485, 268] on button "Confirmar" at bounding box center [492, 273] width 40 height 12
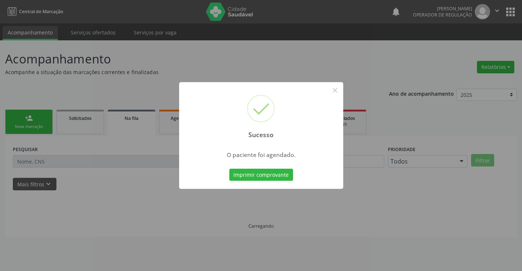
scroll to position [0, 0]
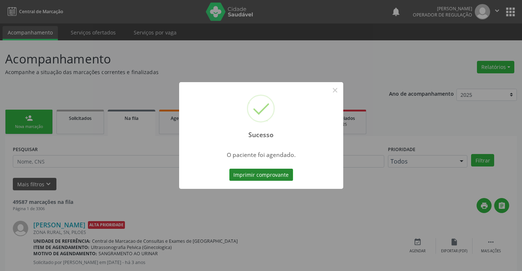
click at [280, 174] on button "Imprimir comprovante" at bounding box center [261, 175] width 64 height 12
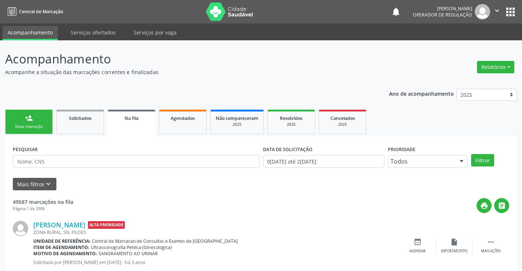
click at [33, 119] on div "Sucesso × O paciente foi agendado. Imprimir comprovante Cancel" at bounding box center [261, 135] width 522 height 271
click at [37, 126] on div "Nova marcação" at bounding box center [29, 126] width 37 height 5
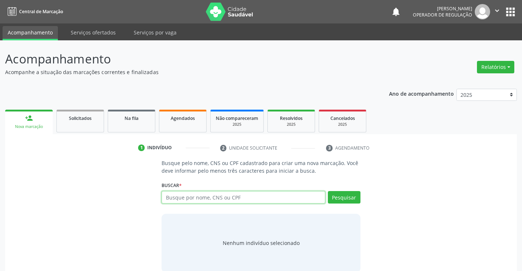
click at [172, 195] on input "text" at bounding box center [243, 197] width 163 height 12
type input "702301128796919"
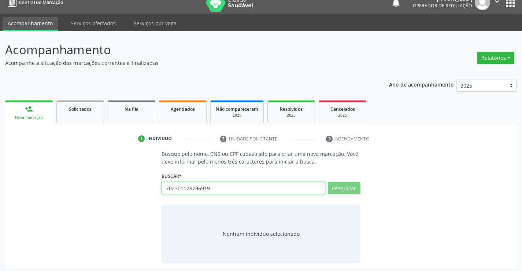
scroll to position [12, 0]
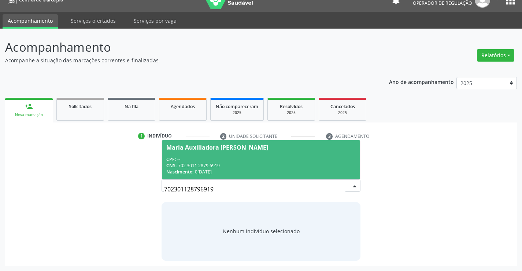
click at [232, 145] on div "Maria Auxiliadora [PERSON_NAME]" at bounding box center [217, 147] width 102 height 6
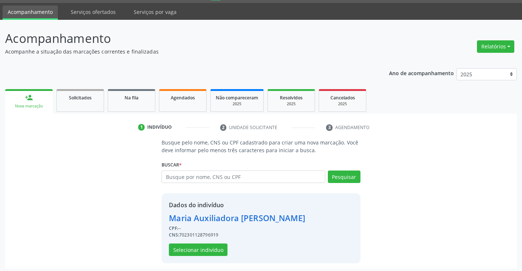
scroll to position [23, 0]
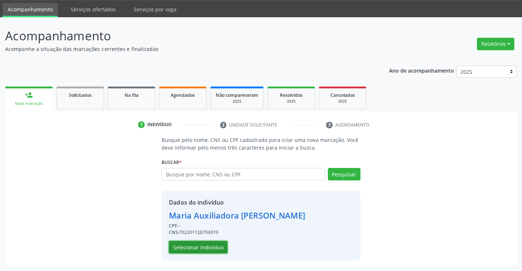
click at [196, 247] on button "Selecionar indivíduo" at bounding box center [198, 247] width 59 height 12
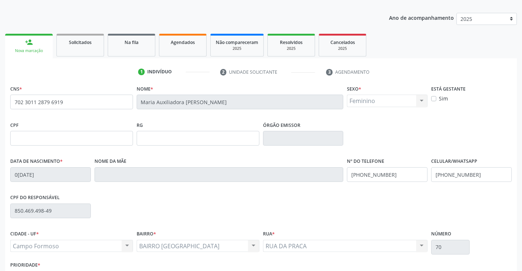
scroll to position [126, 0]
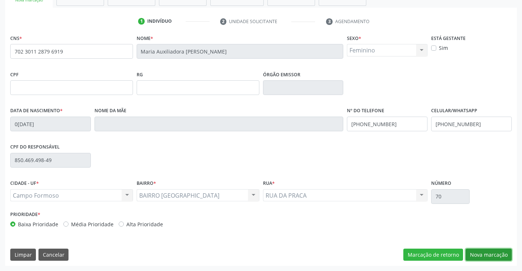
click at [491, 255] on button "Nova marcação" at bounding box center [489, 254] width 46 height 12
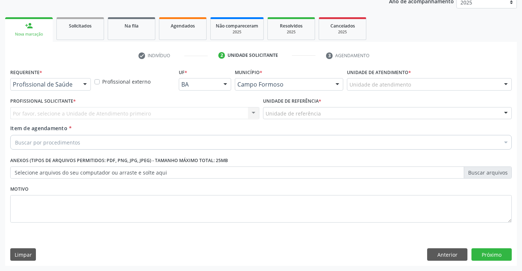
click at [79, 88] on div "Profissional de Saúde Profissional de Saúde Paciente Nenhum resultado encontrad…" at bounding box center [50, 84] width 81 height 12
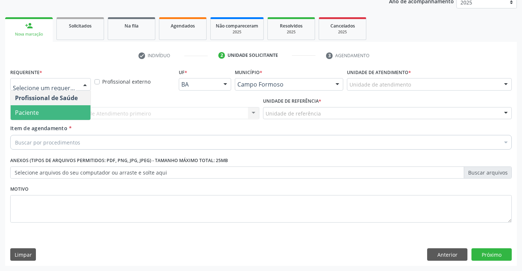
click at [42, 106] on span "Paciente" at bounding box center [51, 112] width 80 height 15
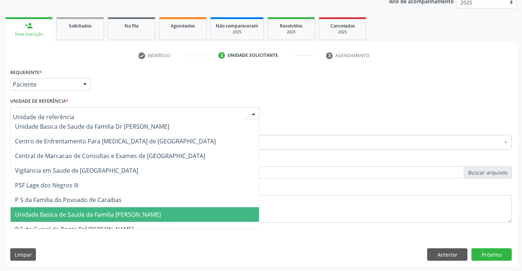
click at [71, 209] on span "Unidade Basica de Saude da Familia [PERSON_NAME]" at bounding box center [135, 214] width 248 height 15
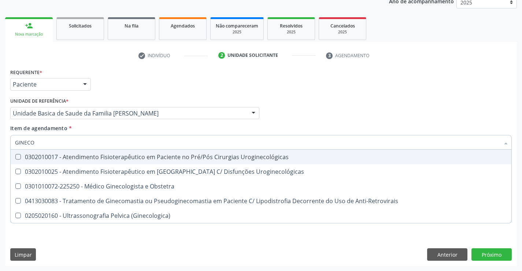
type input "GINECOL"
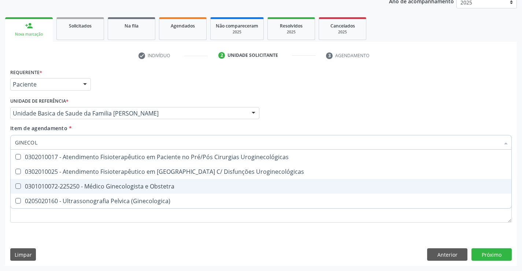
click at [162, 188] on div "0301010072-225250 - Médico Ginecologista e Obstetra" at bounding box center [261, 186] width 492 height 6
checkbox Obstetra "true"
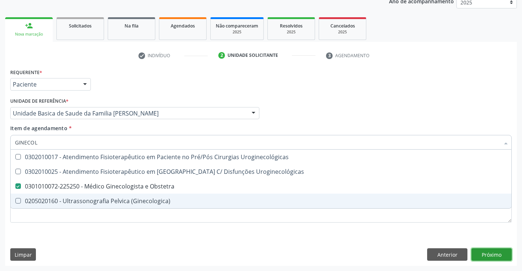
click at [494, 255] on div "Requerente * Paciente Profissional de Saúde Paciente Nenhum resultado encontrad…" at bounding box center [261, 166] width 512 height 199
checkbox Uroginecológicas "true"
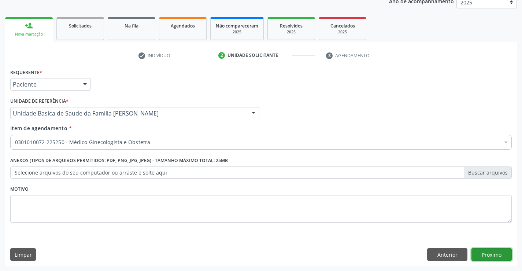
click at [491, 251] on button "Próximo" at bounding box center [492, 254] width 40 height 12
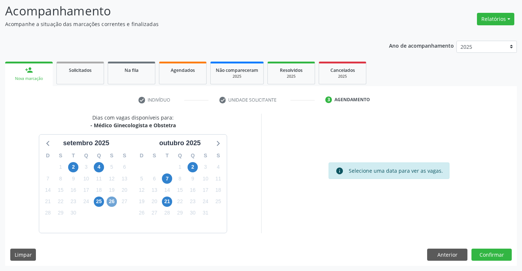
click at [108, 200] on span "26" at bounding box center [112, 201] width 10 height 10
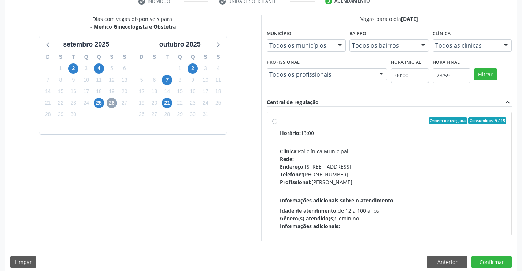
scroll to position [154, 0]
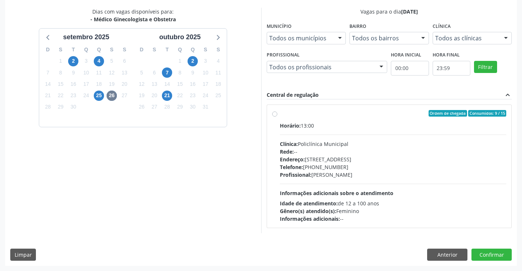
click at [344, 174] on div "Profissional: [PERSON_NAME]" at bounding box center [393, 175] width 227 height 8
click at [277, 117] on input "Ordem de chegada Consumidos: 9 / 15 Horário: 13:00 Clínica: Policlínica Municip…" at bounding box center [274, 113] width 5 height 7
radio input "true"
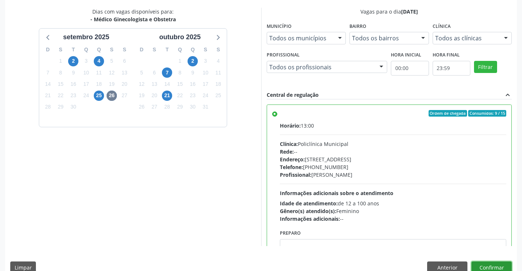
click at [482, 263] on button "Confirmar" at bounding box center [492, 267] width 40 height 12
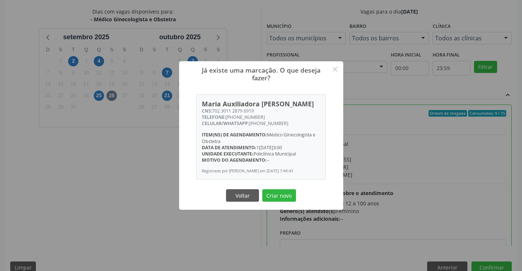
drag, startPoint x: 286, startPoint y: 196, endPoint x: 316, endPoint y: 194, distance: 30.2
click at [286, 196] on button "Criar novo" at bounding box center [279, 195] width 34 height 12
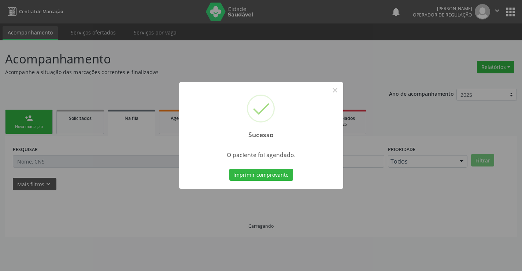
scroll to position [0, 0]
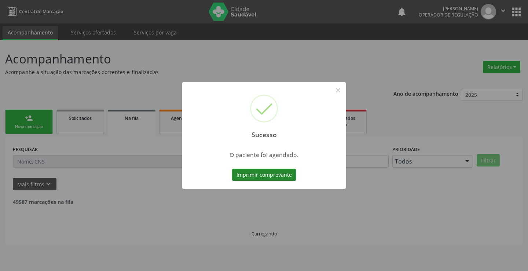
click at [263, 173] on button "Imprimir comprovante" at bounding box center [264, 175] width 64 height 12
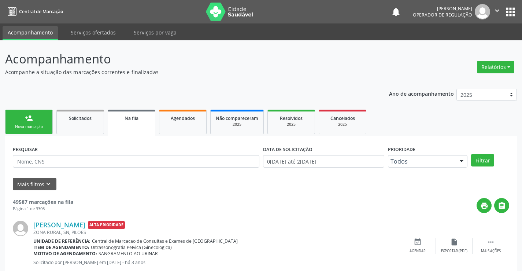
drag, startPoint x: 44, startPoint y: 117, endPoint x: 29, endPoint y: 123, distance: 15.3
click at [44, 117] on link "person_add Nova marcação" at bounding box center [29, 122] width 48 height 25
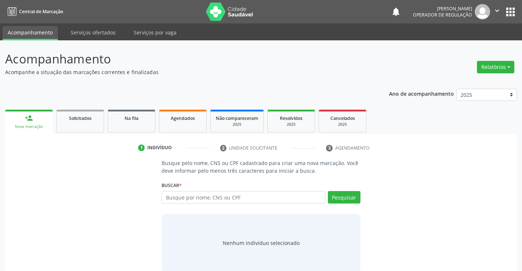
click at [29, 123] on link "person_add Nova marcação" at bounding box center [29, 122] width 48 height 25
click at [198, 193] on input "text" at bounding box center [243, 197] width 163 height 12
type input "702301128796919"
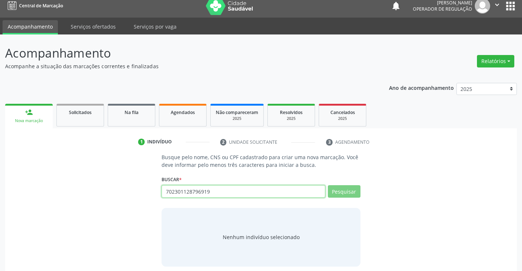
scroll to position [12, 0]
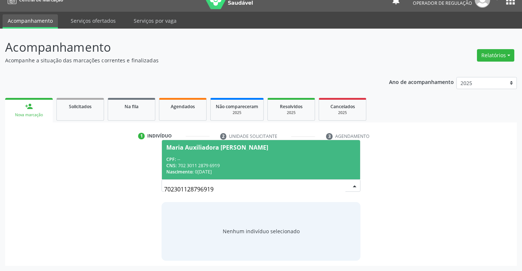
click at [209, 167] on div "CNS: 702 3011 2879 6919" at bounding box center [260, 165] width 189 height 6
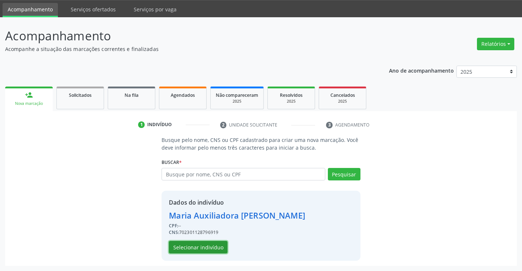
click at [213, 245] on button "Selecionar indivíduo" at bounding box center [198, 247] width 59 height 12
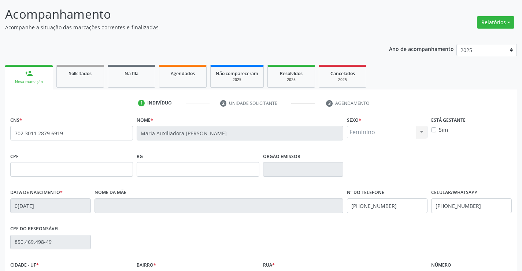
scroll to position [126, 0]
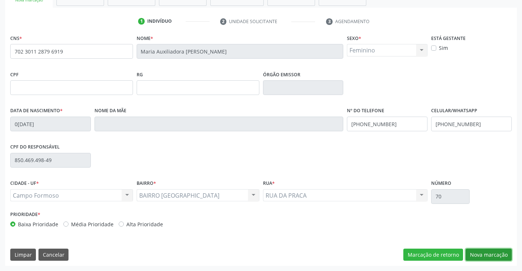
click at [480, 252] on button "Nova marcação" at bounding box center [489, 254] width 46 height 12
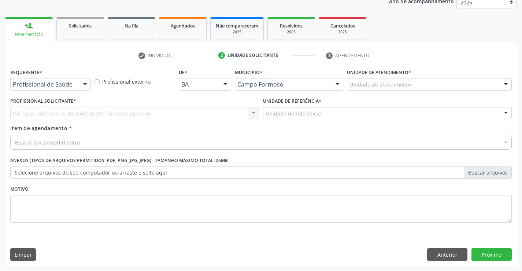
click at [55, 77] on div "Requerente * Profissional de Saúde Profissional de Saúde Paciente Nenhum result…" at bounding box center [50, 78] width 81 height 23
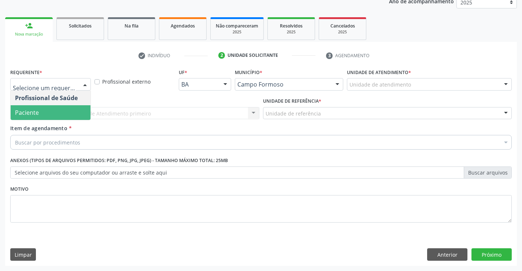
click at [42, 115] on span "Paciente" at bounding box center [51, 112] width 80 height 15
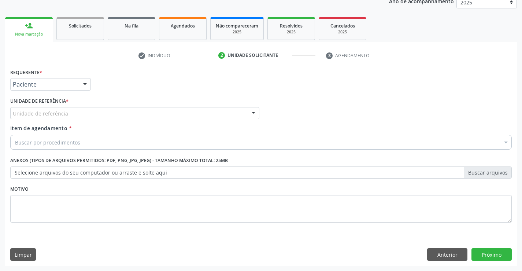
click at [84, 112] on div "Unidade de referência" at bounding box center [134, 113] width 249 height 12
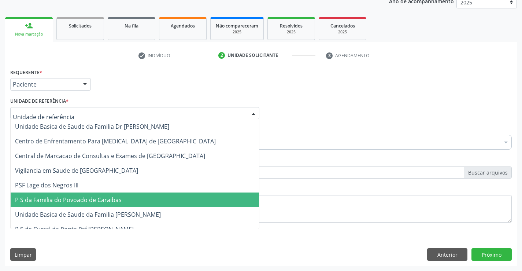
click at [92, 205] on span "P S da Familia do Povoado de Caraibas" at bounding box center [135, 199] width 248 height 15
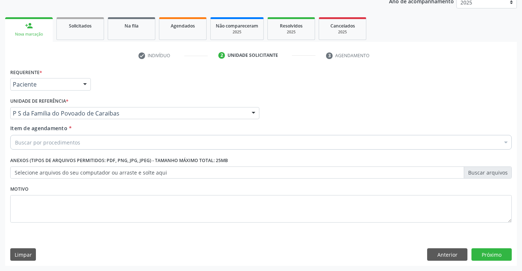
click at [84, 145] on div "Buscar por procedimentos" at bounding box center [261, 142] width 502 height 15
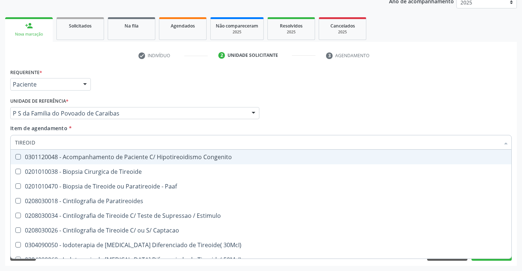
type input "TIREOIDE"
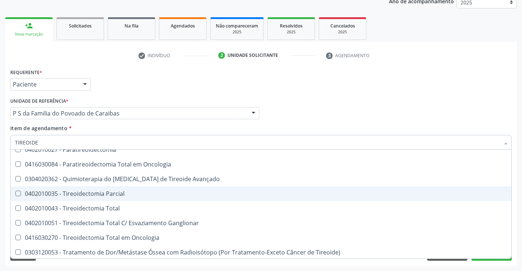
scroll to position [140, 0]
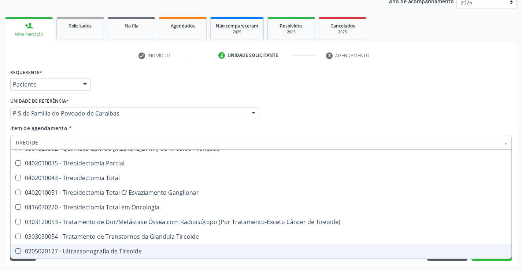
click at [122, 251] on div "0205020127 - Ultrassonografia de Tireoide" at bounding box center [261, 251] width 492 height 6
checkbox Tireoide "true"
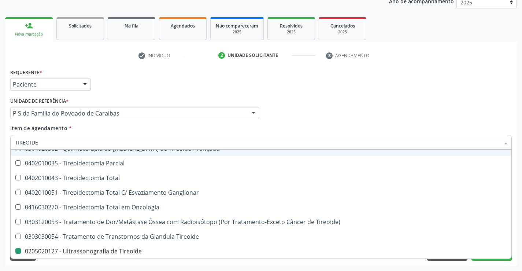
click at [317, 118] on div "Profissional Solicitante Por favor, selecione a Unidade de Atendimento primeiro…" at bounding box center [260, 110] width 505 height 29
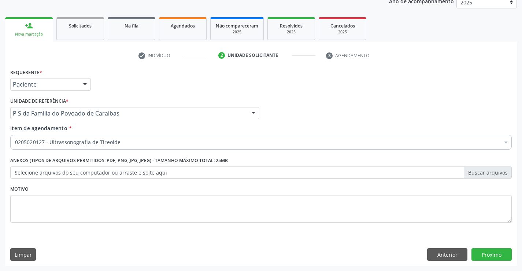
checkbox Tireoide "true"
checkbox Derrames "false"
click at [488, 254] on button "Próximo" at bounding box center [492, 254] width 40 height 12
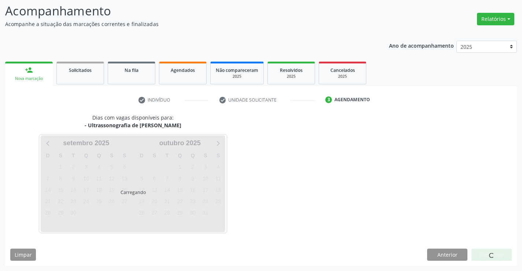
scroll to position [48, 0]
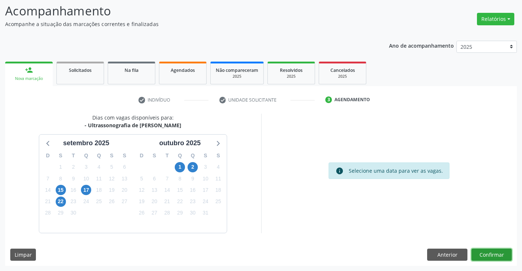
click at [488, 254] on button "Confirmar" at bounding box center [492, 254] width 40 height 12
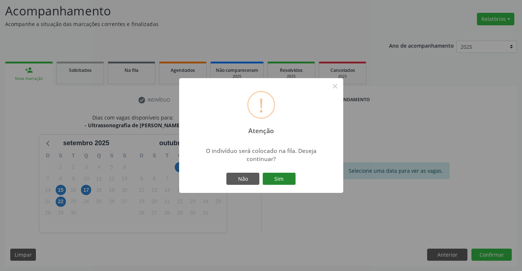
drag, startPoint x: 279, startPoint y: 169, endPoint x: 280, endPoint y: 180, distance: 11.0
click at [279, 169] on div "! Atenção × O indivíduo será colocado na fila. Deseja continuar? Não Sim" at bounding box center [261, 135] width 164 height 115
click at [280, 180] on button "Sim" at bounding box center [279, 179] width 33 height 12
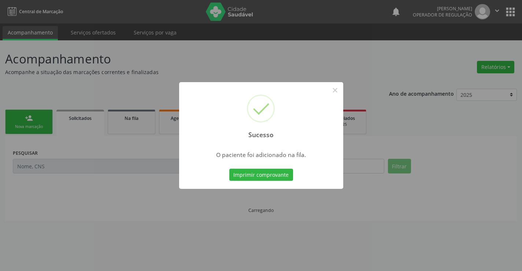
scroll to position [0, 0]
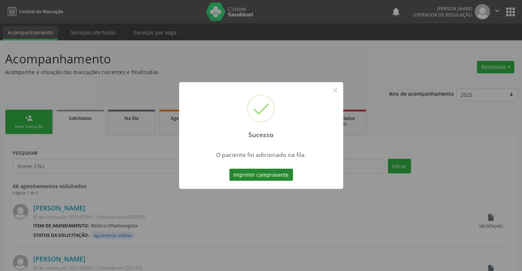
click at [281, 176] on button "Imprimir comprovante" at bounding box center [261, 175] width 64 height 12
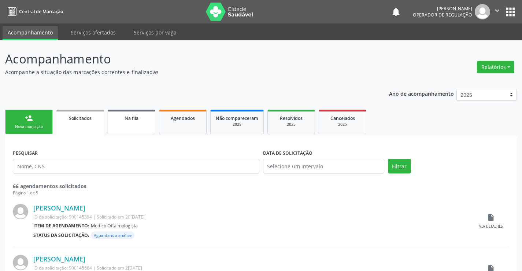
click at [138, 114] on link "Na fila" at bounding box center [132, 122] width 48 height 25
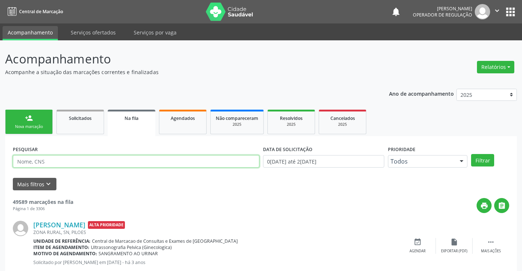
click at [59, 162] on input "text" at bounding box center [136, 161] width 247 height 12
click at [471, 154] on button "Filtrar" at bounding box center [482, 160] width 23 height 12
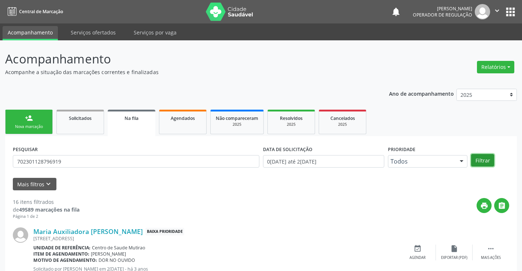
click at [488, 157] on button "Filtrar" at bounding box center [482, 160] width 23 height 12
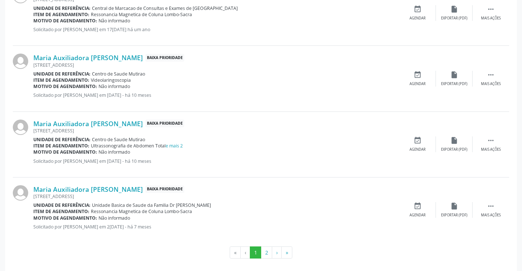
scroll to position [967, 0]
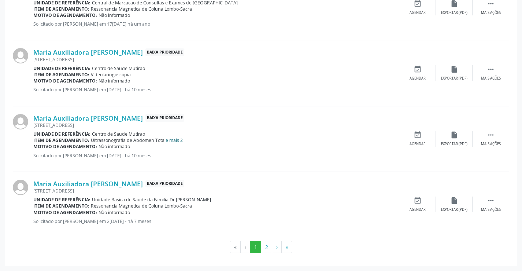
click at [178, 140] on link "e mais 2" at bounding box center [174, 140] width 17 height 6
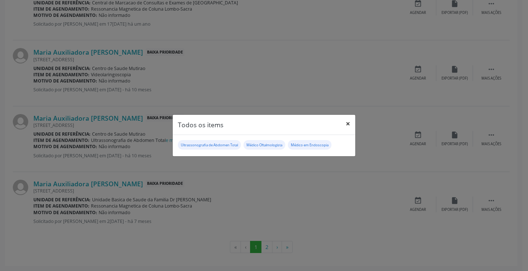
click at [348, 125] on button "×" at bounding box center [347, 124] width 15 height 18
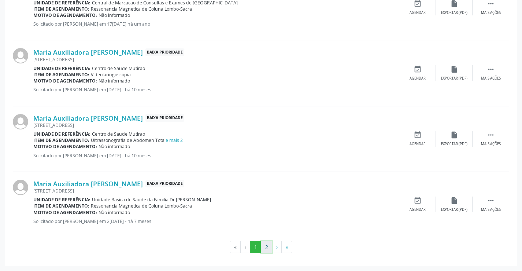
click at [265, 247] on button "2" at bounding box center [266, 247] width 11 height 12
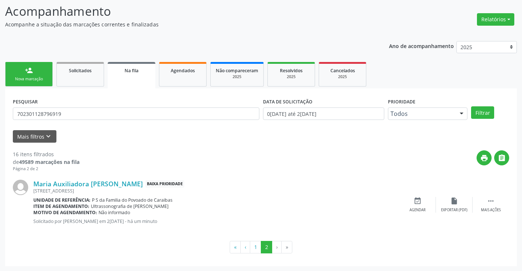
scroll to position [48, 0]
click at [258, 247] on button "1" at bounding box center [255, 246] width 11 height 12
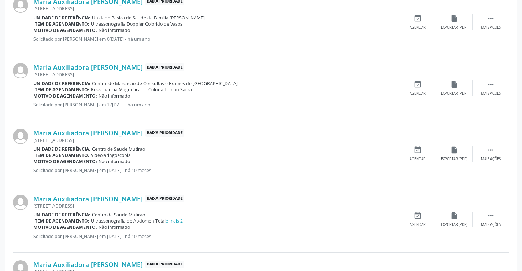
scroll to position [930, 0]
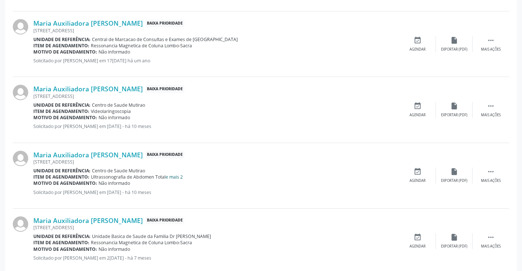
click at [174, 177] on link "e mais 2" at bounding box center [174, 177] width 17 height 6
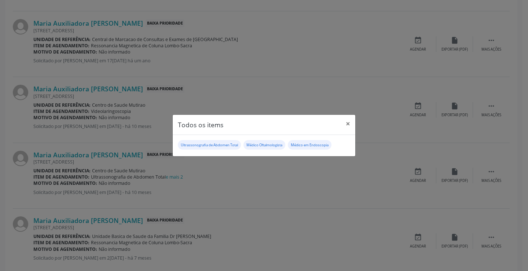
click at [260, 206] on div "Todos os items × Ultrassonografia de Abdomen Total Médico Oftalmologista Médico…" at bounding box center [264, 135] width 528 height 271
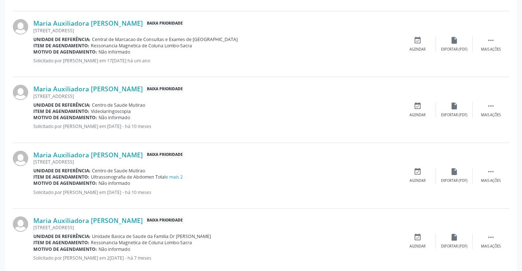
click at [254, 181] on div "Motivo de agendamento: Não informado" at bounding box center [216, 183] width 366 height 6
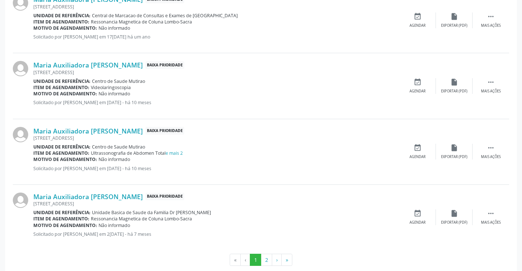
scroll to position [967, 0]
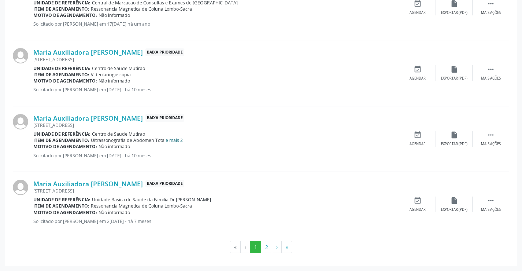
click at [181, 139] on link "e mais 2" at bounding box center [174, 140] width 17 height 6
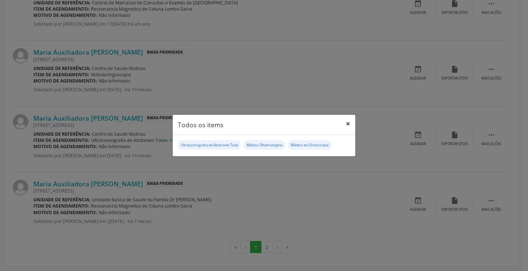
click at [347, 123] on button "×" at bounding box center [347, 124] width 15 height 18
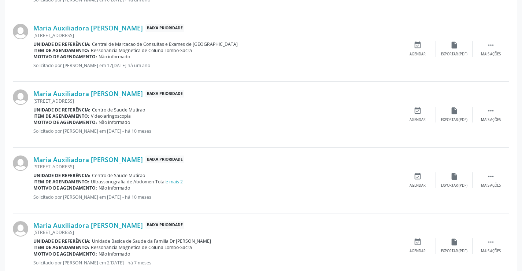
scroll to position [930, 0]
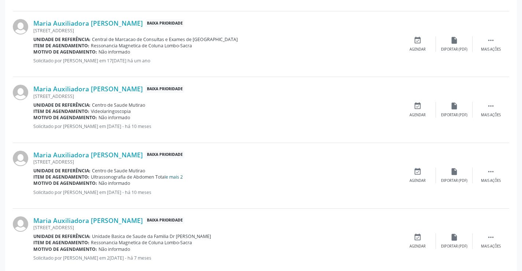
click at [178, 177] on link "e mais 2" at bounding box center [174, 177] width 17 height 6
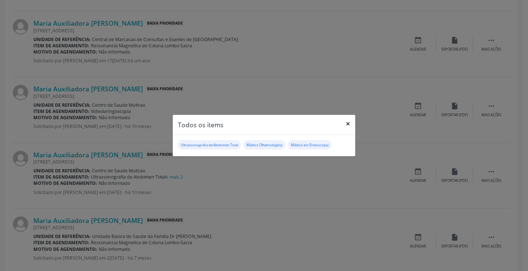
click at [346, 123] on button "×" at bounding box center [347, 124] width 15 height 18
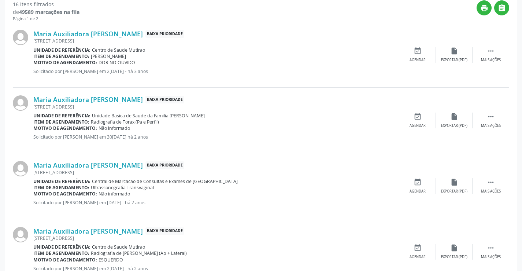
scroll to position [0, 0]
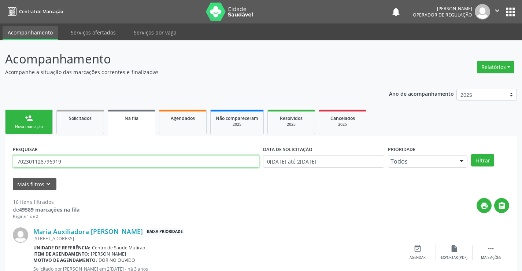
drag, startPoint x: 79, startPoint y: 156, endPoint x: 2, endPoint y: 163, distance: 77.3
type input "700505938537657"
click at [471, 154] on button "Filtrar" at bounding box center [482, 160] width 23 height 12
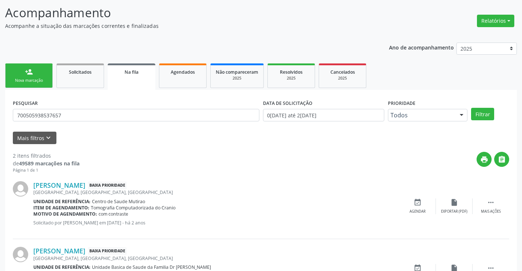
scroll to position [92, 0]
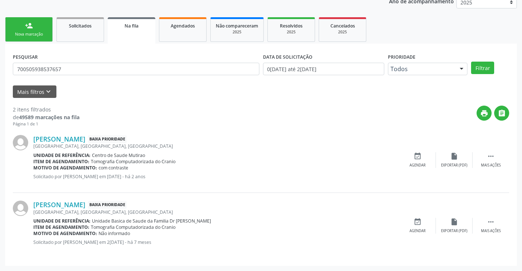
click at [27, 28] on div "person_add" at bounding box center [29, 26] width 8 height 8
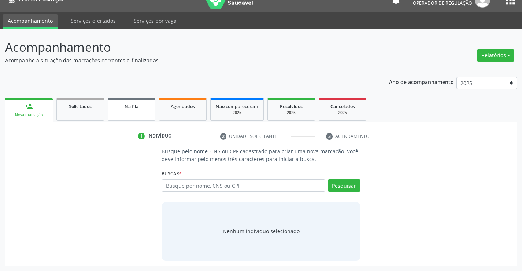
scroll to position [12, 0]
click at [190, 186] on input "text" at bounding box center [243, 185] width 163 height 12
type input "702900584725275"
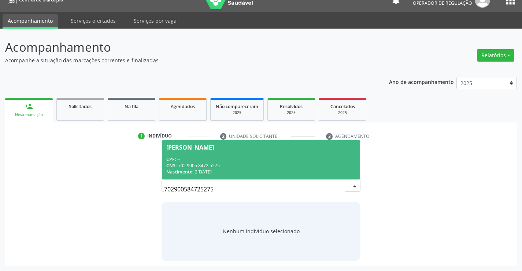
click at [191, 158] on div "CPF: --" at bounding box center [260, 159] width 189 height 6
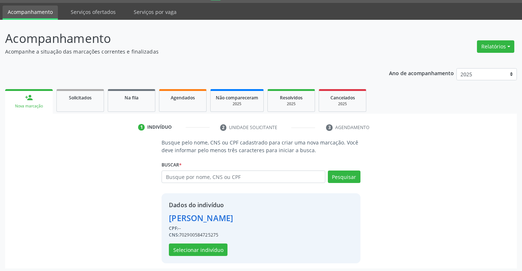
scroll to position [23, 0]
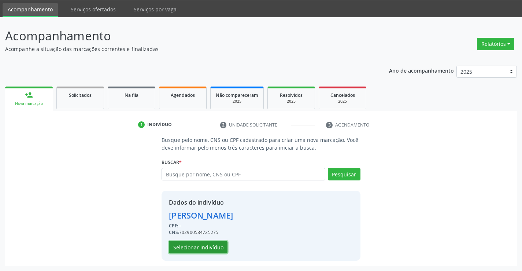
click at [198, 246] on button "Selecionar indivíduo" at bounding box center [198, 247] width 59 height 12
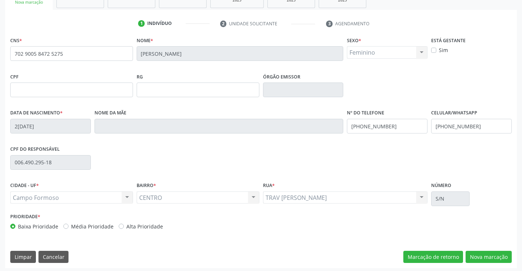
scroll to position [126, 0]
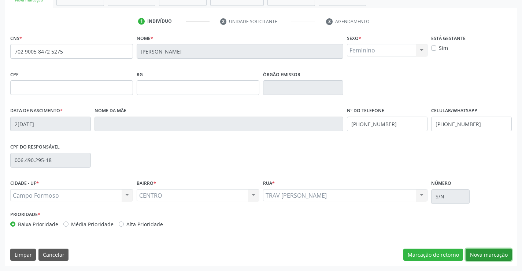
click at [479, 254] on button "Nova marcação" at bounding box center [489, 254] width 46 height 12
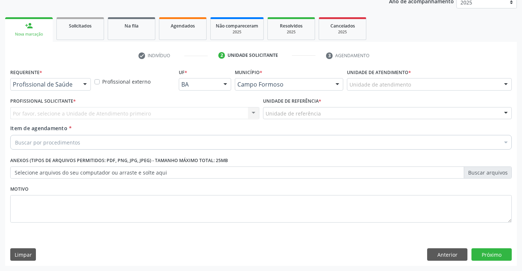
click at [82, 83] on div at bounding box center [85, 84] width 11 height 12
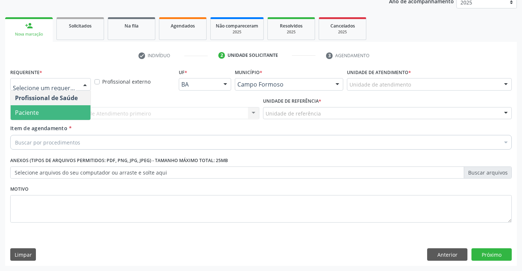
click at [31, 118] on span "Paciente" at bounding box center [51, 112] width 80 height 15
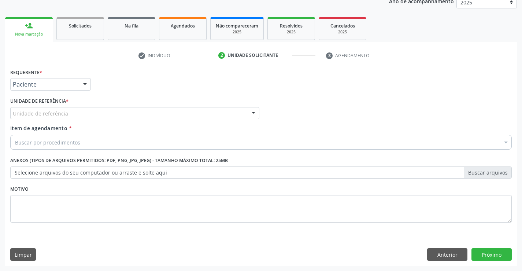
click at [92, 115] on div "Unidade de referência" at bounding box center [134, 113] width 249 height 12
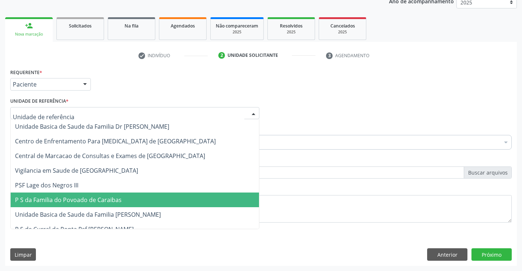
click at [87, 203] on span "P S da Familia do Povoado de Caraibas" at bounding box center [68, 200] width 107 height 8
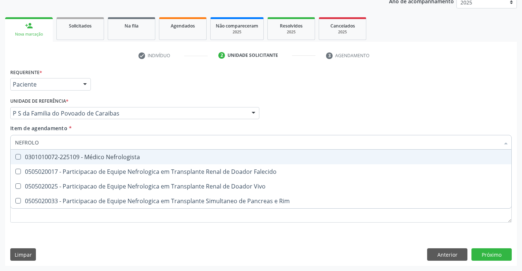
type input "NEFROLOG"
click at [66, 156] on div "0301010072-225109 - Médico Nefrologista" at bounding box center [261, 157] width 492 height 6
checkbox Nefrologista "true"
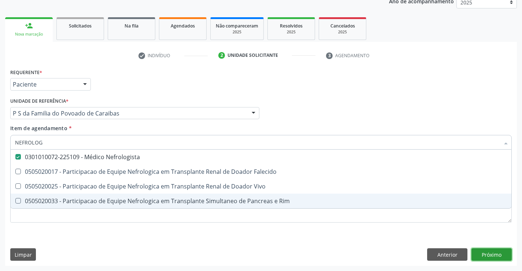
click at [496, 253] on div "Requerente * Paciente Profissional de Saúde Paciente Nenhum resultado encontrad…" at bounding box center [261, 166] width 512 height 199
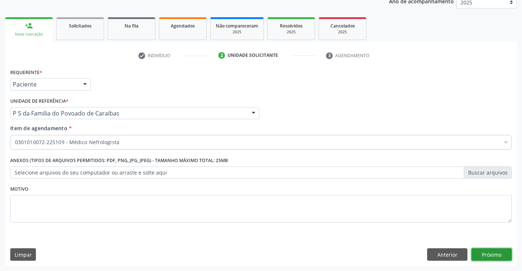
click at [496, 253] on button "Próximo" at bounding box center [492, 254] width 40 height 12
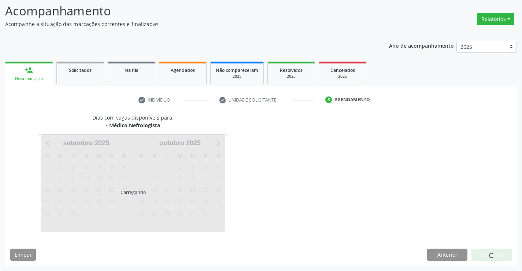
click at [496, 253] on div at bounding box center [492, 254] width 40 height 12
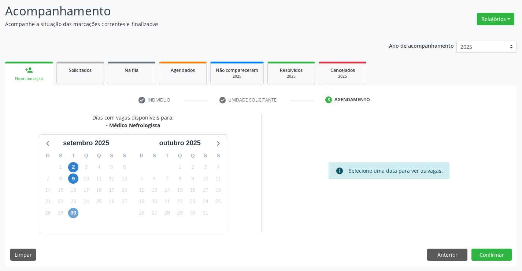
click at [75, 213] on span "30" at bounding box center [73, 213] width 10 height 10
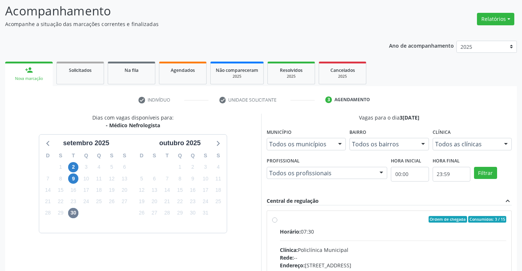
click at [320, 235] on div "Horário: 07:30" at bounding box center [393, 232] width 227 height 8
click at [277, 222] on input "Ordem de chegada Consumidos: 3 / 15 Horário: 07:30 Clínica: Policlínica Municip…" at bounding box center [274, 219] width 5 height 7
radio input "true"
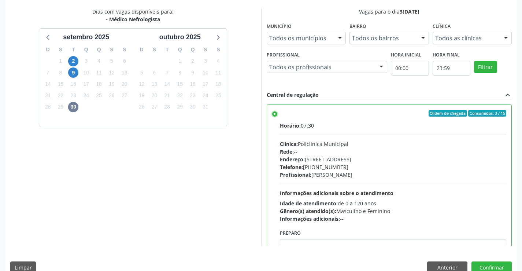
scroll to position [167, 0]
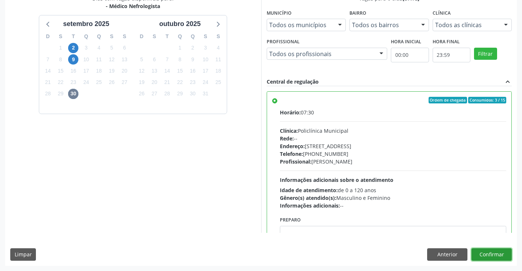
click at [487, 256] on button "Confirmar" at bounding box center [492, 254] width 40 height 12
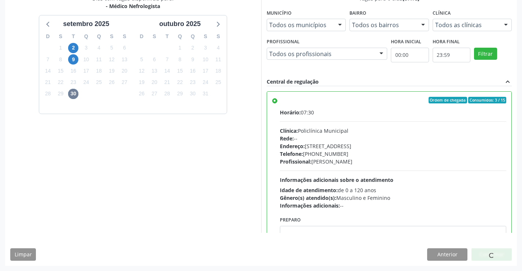
scroll to position [0, 0]
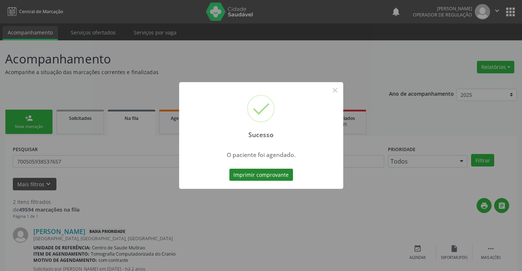
click at [253, 178] on button "Imprimir comprovante" at bounding box center [261, 175] width 64 height 12
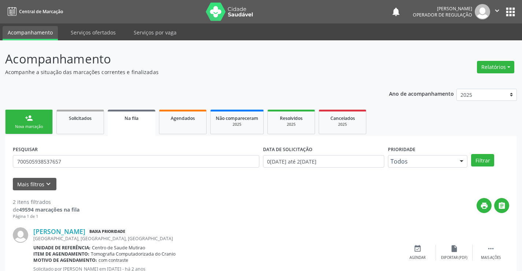
click at [34, 123] on div "Sucesso × O paciente foi agendado. Imprimir comprovante Cancel" at bounding box center [261, 135] width 522 height 271
click at [37, 118] on link "person_add Nova marcação" at bounding box center [29, 122] width 48 height 25
click at [34, 118] on link "person_add Nova marcação" at bounding box center [29, 122] width 48 height 25
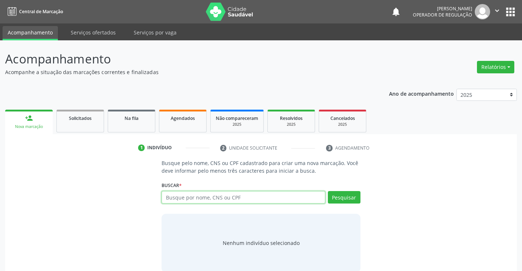
click at [206, 197] on input "text" at bounding box center [243, 197] width 163 height 12
type input "708007397178723"
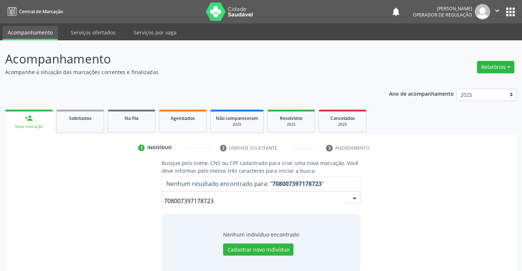
scroll to position [12, 0]
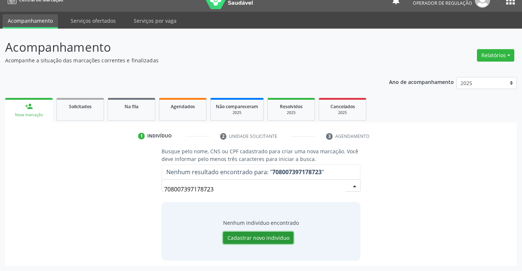
click at [261, 238] on button "Cadastrar novo indivíduo" at bounding box center [258, 238] width 70 height 12
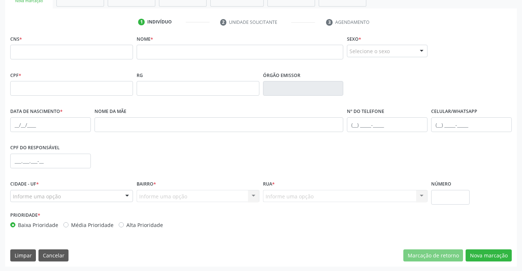
scroll to position [126, 0]
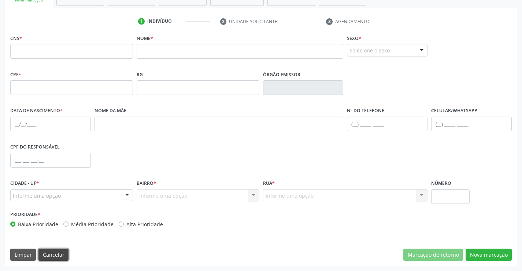
click at [55, 256] on button "Cancelar" at bounding box center [53, 254] width 30 height 12
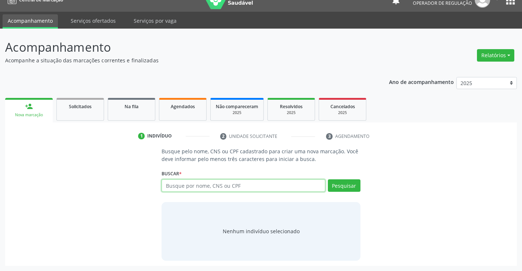
click at [219, 183] on input "text" at bounding box center [243, 185] width 163 height 12
type input "CLEIDE PEREIRA"
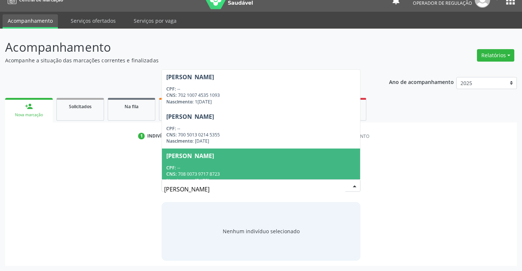
click at [214, 158] on div "Cleide Pereira Macedo" at bounding box center [190, 156] width 48 height 6
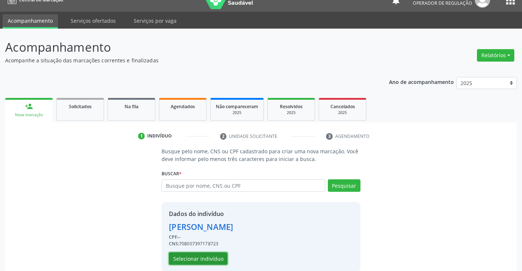
click at [205, 256] on button "Selecionar indivíduo" at bounding box center [198, 258] width 59 height 12
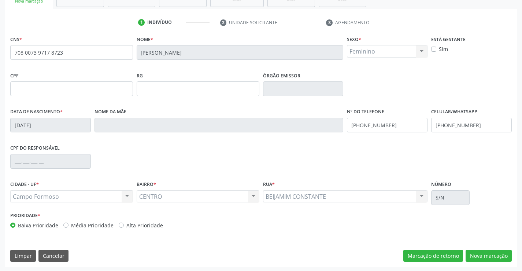
scroll to position [126, 0]
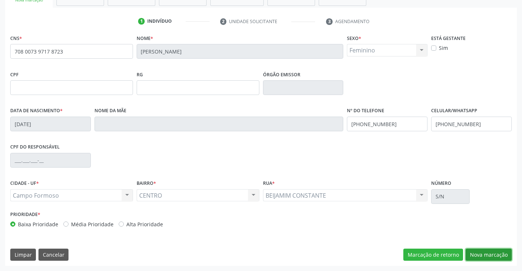
click at [482, 254] on button "Nova marcação" at bounding box center [489, 254] width 46 height 12
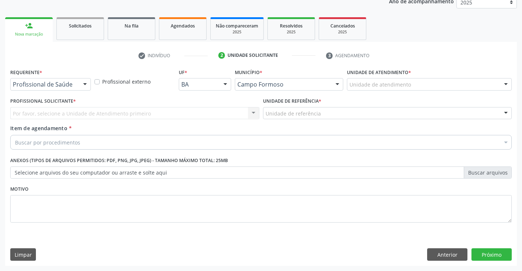
scroll to position [92, 0]
click at [80, 86] on div at bounding box center [85, 84] width 11 height 12
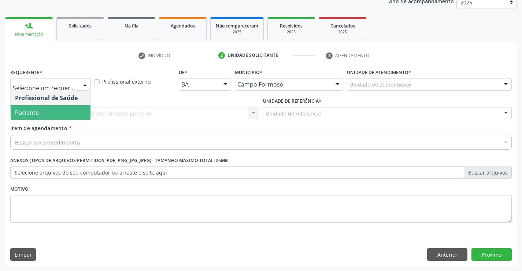
click at [44, 112] on span "Paciente" at bounding box center [51, 112] width 80 height 15
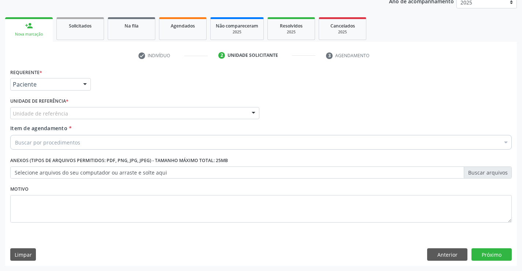
click at [101, 120] on div "Unidade de referência * Unidade de referência Unidade Basica de Saude da Famili…" at bounding box center [134, 110] width 253 height 29
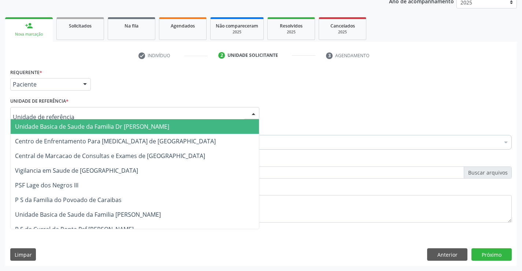
click at [105, 114] on div at bounding box center [134, 113] width 249 height 12
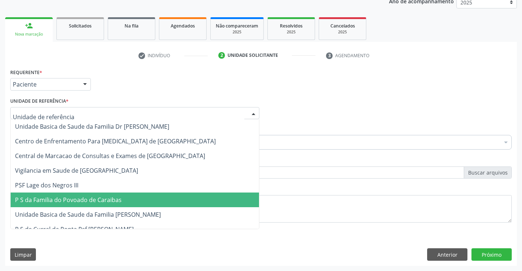
click at [76, 201] on span "P S da Familia do Povoado de Caraibas" at bounding box center [68, 200] width 107 height 8
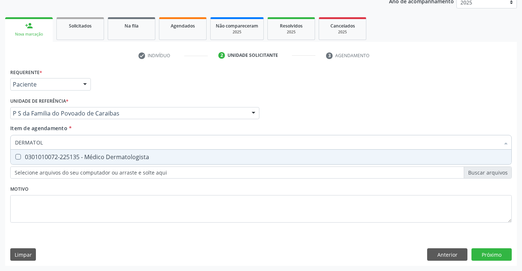
type input "DERMATOLO"
click at [72, 158] on div "0301010072-225135 - Médico Dermatologista" at bounding box center [261, 157] width 492 height 6
checkbox Dermatologista "true"
click at [494, 251] on div "Requerente * Paciente Profissional de Saúde Paciente Nenhum resultado encontrad…" at bounding box center [261, 166] width 512 height 199
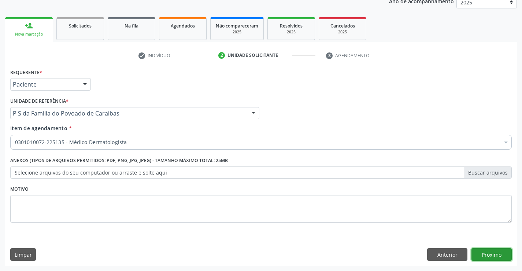
click at [494, 251] on button "Próximo" at bounding box center [492, 254] width 40 height 12
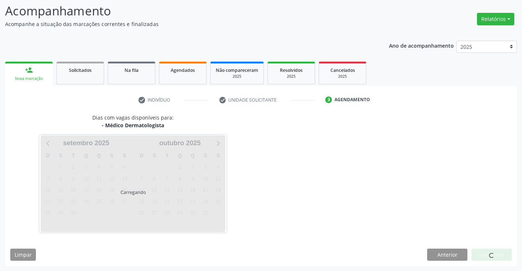
scroll to position [70, 0]
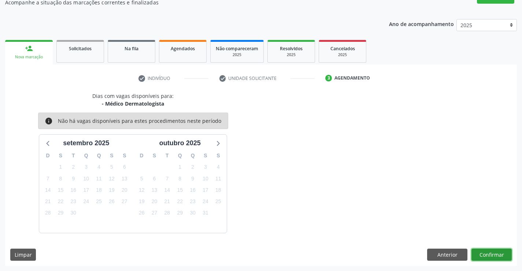
click at [485, 249] on button "Confirmar" at bounding box center [492, 254] width 40 height 12
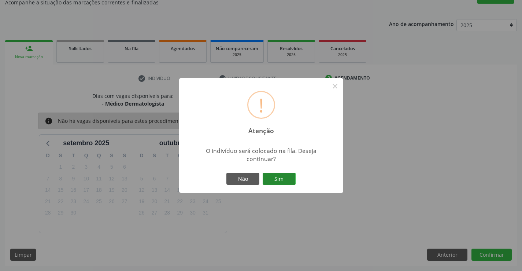
click at [288, 180] on button "Sim" at bounding box center [279, 179] width 33 height 12
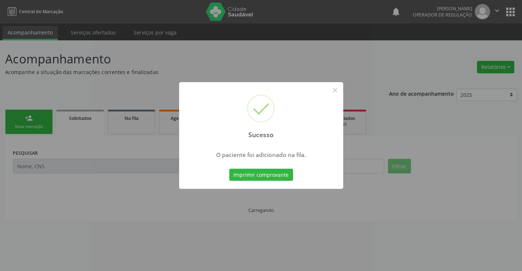
scroll to position [0, 0]
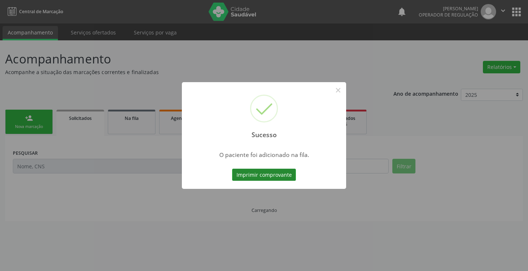
click at [292, 178] on button "Imprimir comprovante" at bounding box center [264, 175] width 64 height 12
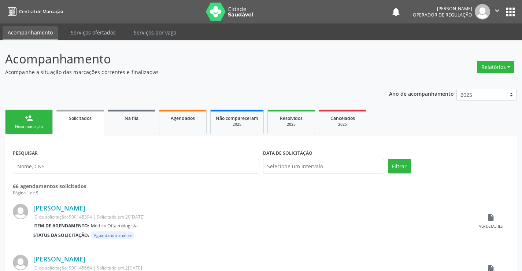
click at [47, 121] on link "person_add Nova marcação" at bounding box center [29, 122] width 48 height 25
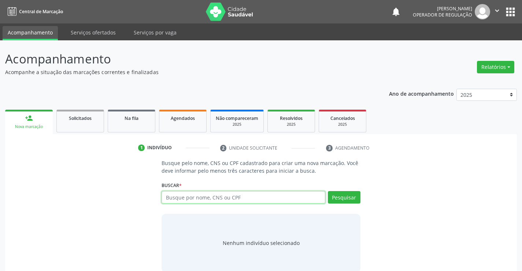
click at [199, 200] on input "text" at bounding box center [243, 197] width 163 height 12
type input "702401080277525"
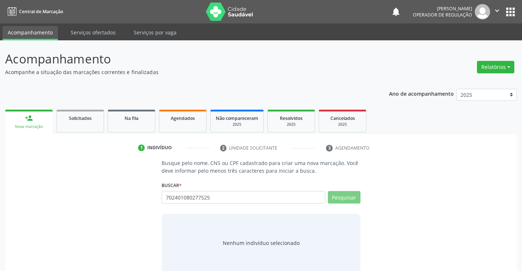
click at [348, 199] on div "702401080277525 Busque por nome, CNS ou CPF Nenhum resultado encontrado para: "…" at bounding box center [261, 200] width 199 height 18
click at [348, 199] on button "Pesquisar" at bounding box center [344, 197] width 33 height 12
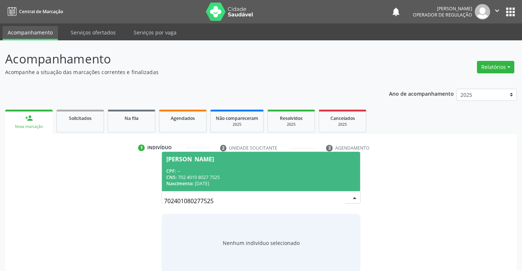
click at [198, 164] on span "Silandia Cruz Oliveira CPF: -- CNS: 702 4010 8027 7525 Nascimento: 09/02/1989" at bounding box center [261, 171] width 198 height 39
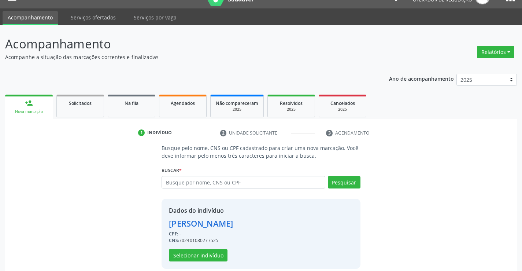
scroll to position [23, 0]
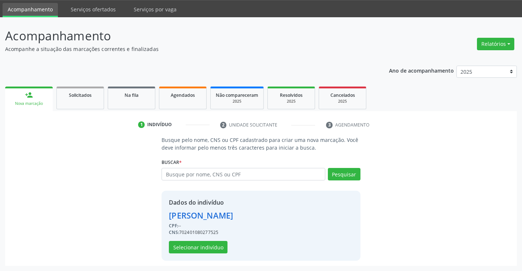
click at [207, 240] on div "Dados do indivíduo Silandia Cruz Oliveira CPF: -- CNS: 702401080277525 Selecion…" at bounding box center [201, 225] width 64 height 55
click at [197, 244] on button "Selecionar indivíduo" at bounding box center [198, 247] width 59 height 12
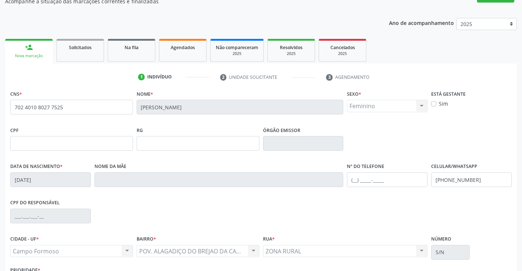
scroll to position [126, 0]
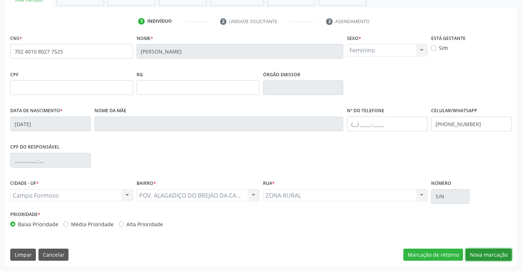
click at [491, 254] on button "Nova marcação" at bounding box center [489, 254] width 46 height 12
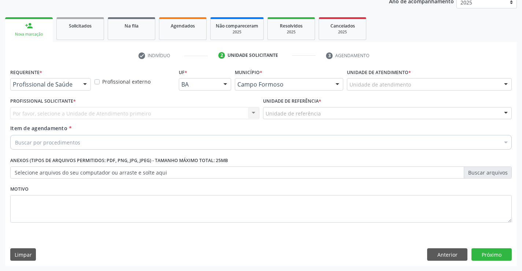
scroll to position [92, 0]
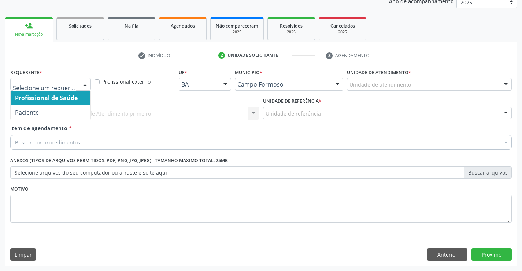
click at [82, 82] on div at bounding box center [85, 84] width 11 height 12
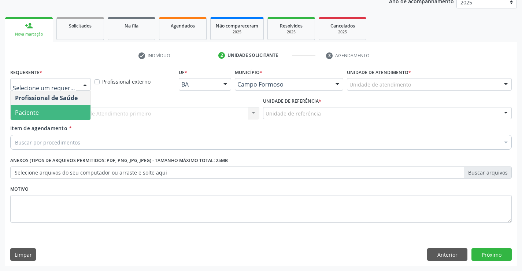
click at [52, 111] on span "Paciente" at bounding box center [51, 112] width 80 height 15
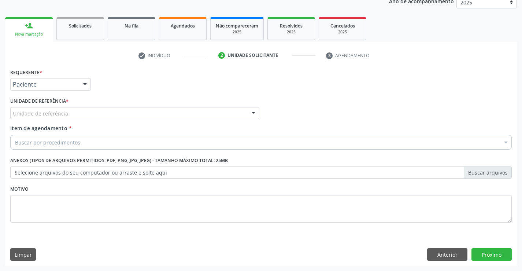
click at [96, 110] on div "Unidade de referência" at bounding box center [134, 113] width 249 height 12
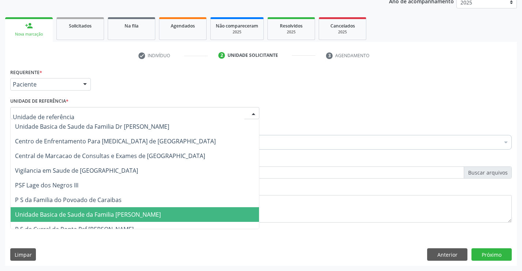
click at [132, 220] on span "Unidade Basica de Saude da Familia [PERSON_NAME]" at bounding box center [135, 214] width 248 height 15
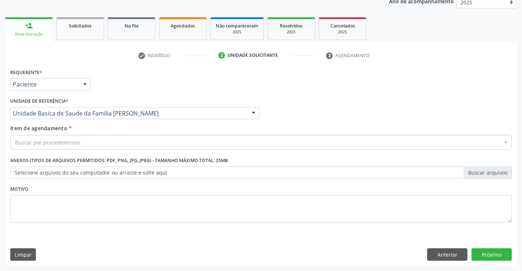
click at [87, 143] on div "Buscar por procedimentos" at bounding box center [261, 142] width 502 height 15
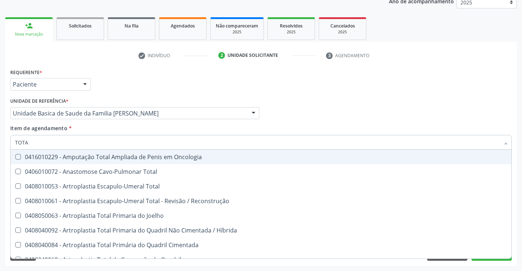
type input "TOTAL"
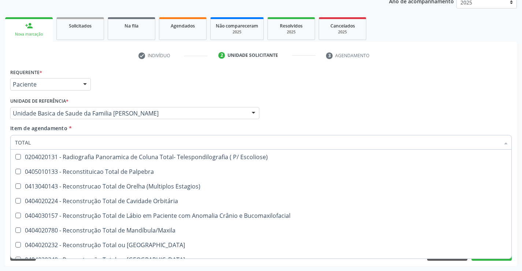
scroll to position [1196, 0]
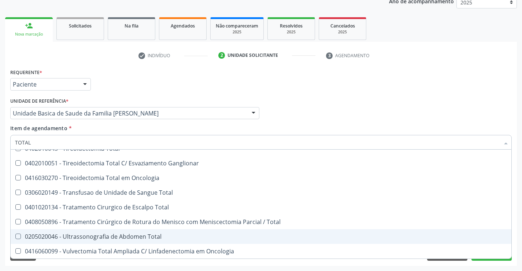
click at [159, 236] on div "0205020046 - Ultrassonografia de Abdomen Total" at bounding box center [261, 236] width 492 height 6
checkbox Total "true"
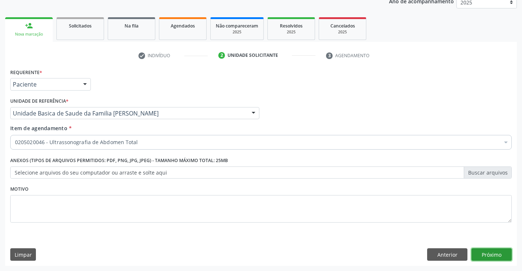
click at [495, 253] on button "Próximo" at bounding box center [492, 254] width 40 height 12
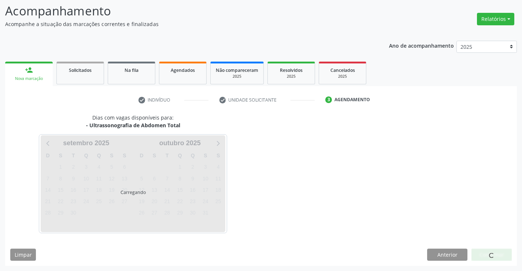
scroll to position [48, 0]
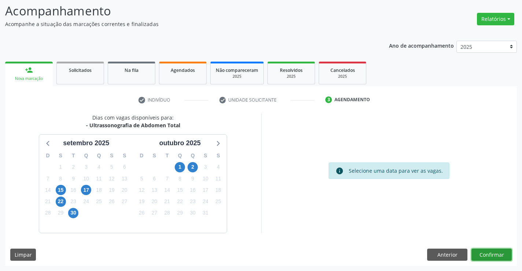
click at [495, 254] on button "Confirmar" at bounding box center [492, 254] width 40 height 12
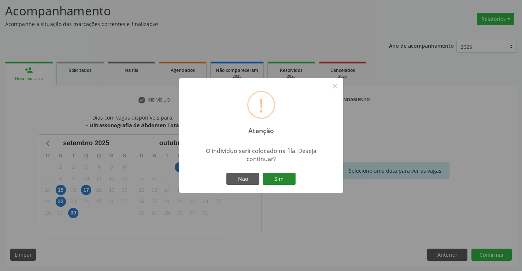
click at [284, 174] on button "Sim" at bounding box center [279, 179] width 33 height 12
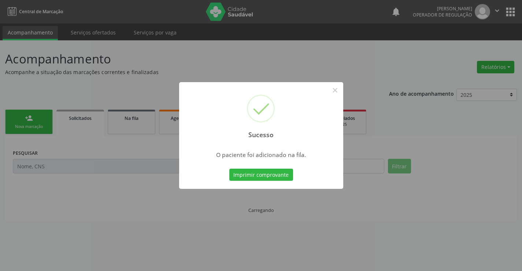
scroll to position [0, 0]
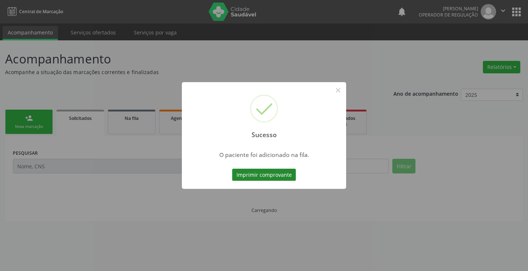
click at [268, 174] on button "Imprimir comprovante" at bounding box center [264, 175] width 64 height 12
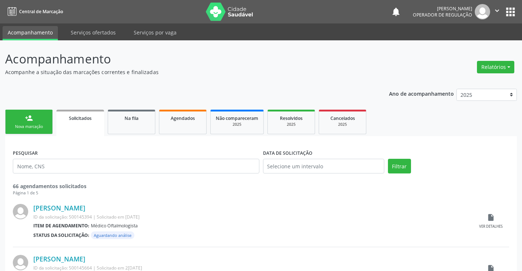
click at [25, 115] on div "person_add" at bounding box center [29, 118] width 8 height 8
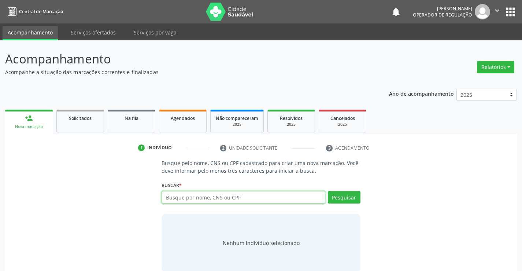
click at [207, 195] on input "text" at bounding box center [243, 197] width 163 height 12
type input "700905960819690"
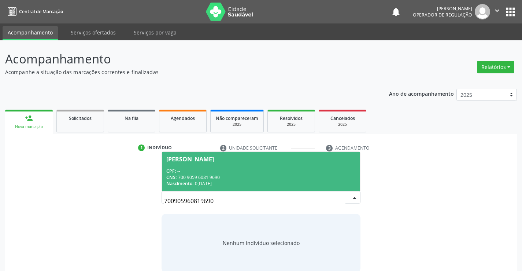
click at [234, 172] on div "CPF: --" at bounding box center [260, 171] width 189 height 6
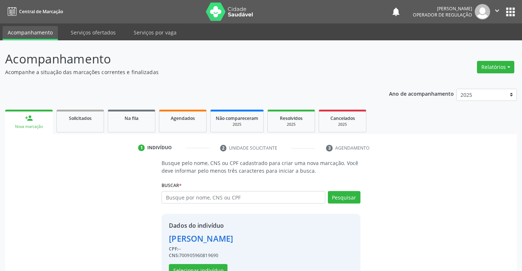
scroll to position [23, 0]
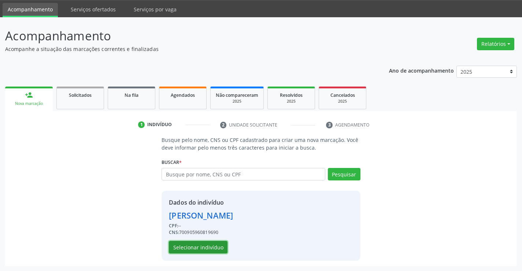
click at [188, 250] on button "Selecionar indivíduo" at bounding box center [198, 247] width 59 height 12
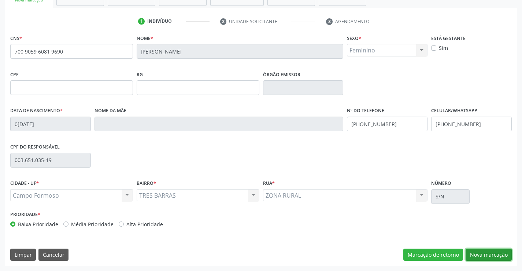
click at [493, 254] on button "Nova marcação" at bounding box center [489, 254] width 46 height 12
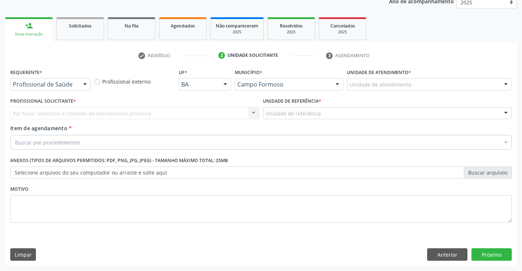
scroll to position [92, 0]
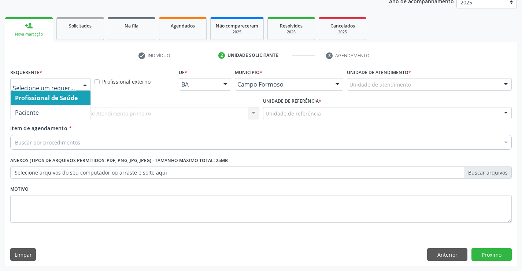
drag, startPoint x: 85, startPoint y: 87, endPoint x: 57, endPoint y: 98, distance: 29.9
click at [84, 87] on div at bounding box center [85, 84] width 11 height 12
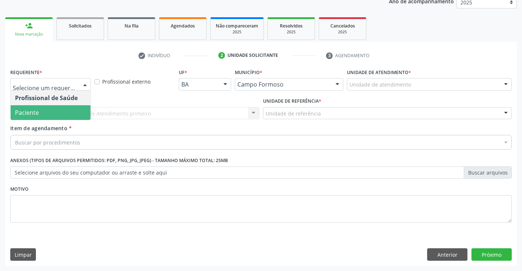
click at [51, 108] on span "Paciente" at bounding box center [51, 112] width 80 height 15
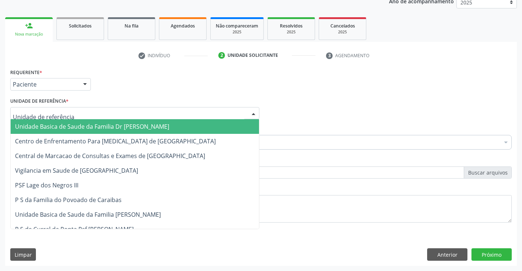
click at [72, 112] on div at bounding box center [134, 113] width 249 height 12
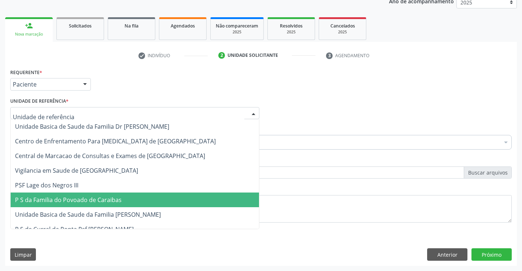
click at [60, 196] on span "P S da Familia do Povoado de Caraibas" at bounding box center [68, 200] width 107 height 8
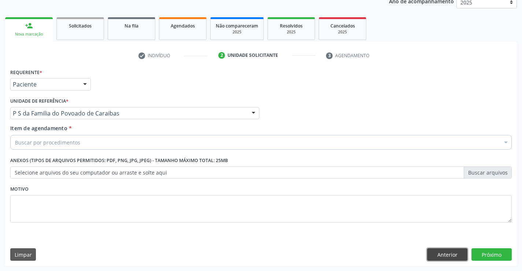
click at [443, 253] on button "Anterior" at bounding box center [447, 254] width 40 height 12
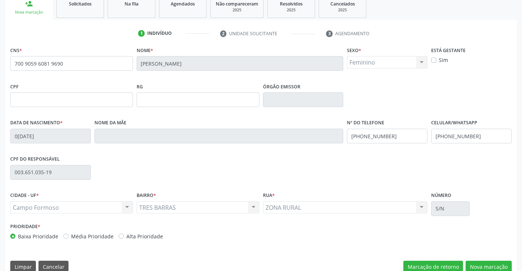
scroll to position [126, 0]
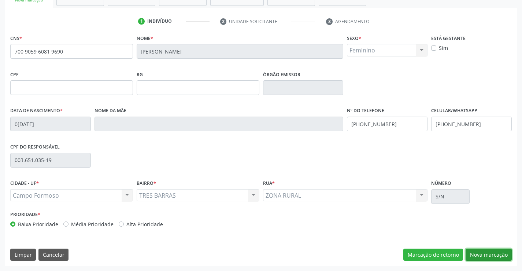
click at [481, 255] on button "Nova marcação" at bounding box center [489, 254] width 46 height 12
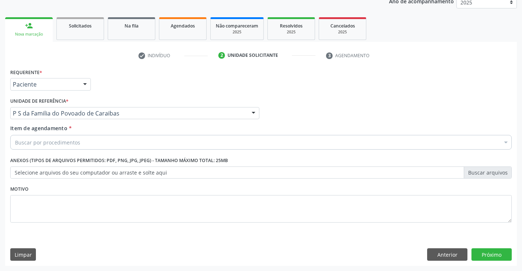
scroll to position [92, 0]
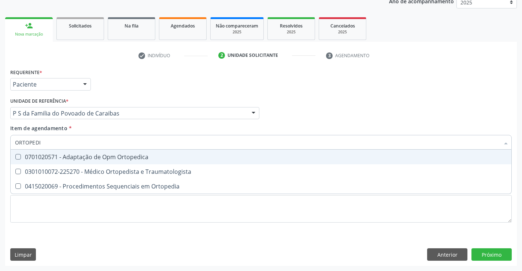
type input "ORTOPEDIS"
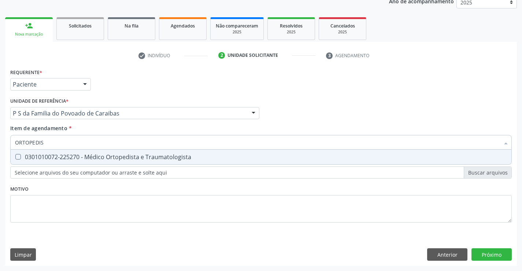
click at [61, 156] on div "0301010072-225270 - Médico Ortopedista e Traumatologista" at bounding box center [261, 157] width 492 height 6
checkbox Traumatologista "true"
click at [484, 248] on div "Requerente * Paciente Profissional de Saúde Paciente Nenhum resultado encontrad…" at bounding box center [261, 166] width 512 height 199
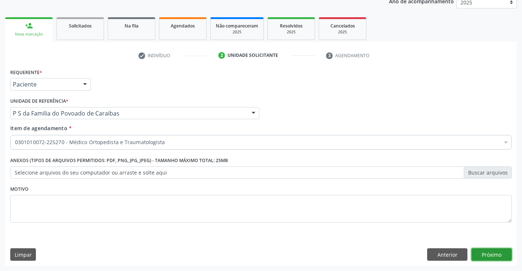
click at [481, 252] on button "Próximo" at bounding box center [492, 254] width 40 height 12
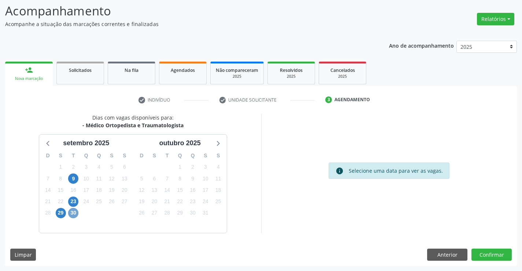
click at [74, 214] on span "30" at bounding box center [73, 213] width 10 height 10
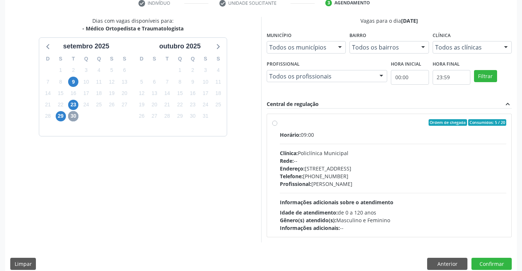
scroll to position [154, 0]
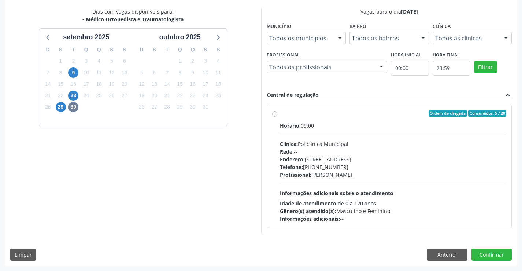
click at [381, 182] on div "Horário: 09:00 Clínica: Policlínica Municipal Rede: -- [GEOGRAPHIC_DATA]: [STRE…" at bounding box center [393, 172] width 227 height 101
click at [277, 117] on input "Ordem de chegada Consumidos: 5 / 20 Horário: 09:00 Clínica: Policlínica Municip…" at bounding box center [274, 113] width 5 height 7
radio input "true"
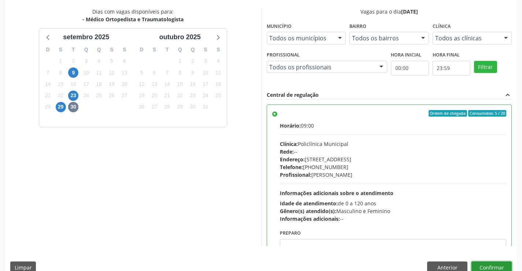
click at [476, 263] on button "Confirmar" at bounding box center [492, 267] width 40 height 12
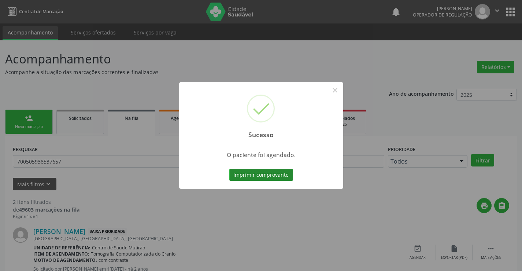
click at [263, 178] on button "Imprimir comprovante" at bounding box center [261, 175] width 64 height 12
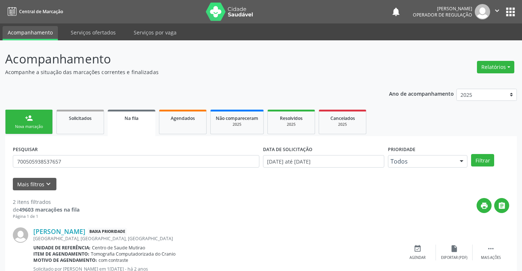
click at [23, 121] on link "person_add Nova marcação" at bounding box center [29, 122] width 48 height 25
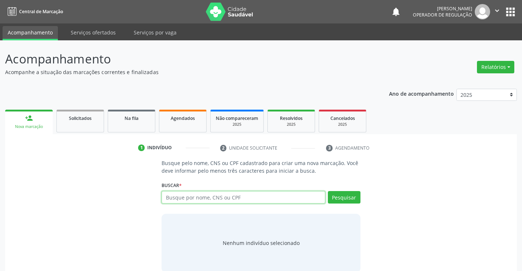
click at [193, 202] on input "text" at bounding box center [243, 197] width 163 height 12
type input "704109152522179"
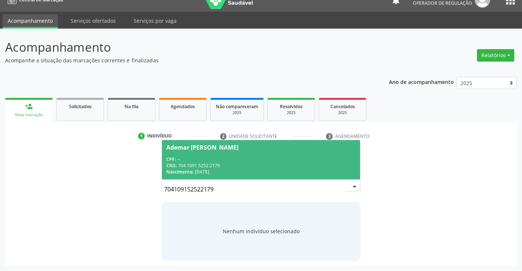
click at [243, 157] on div "CPF: --" at bounding box center [260, 159] width 189 height 6
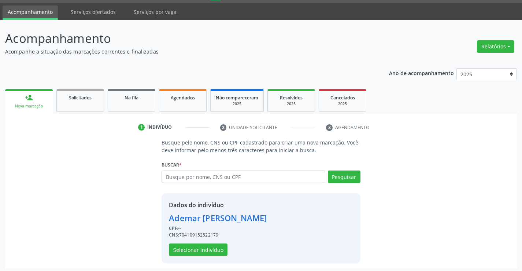
scroll to position [23, 0]
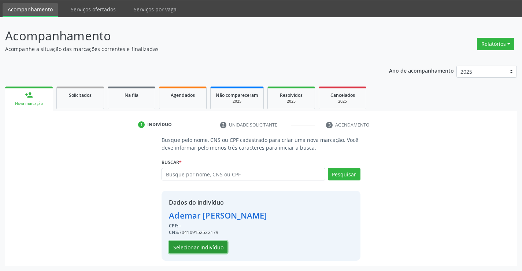
click at [207, 246] on button "Selecionar indivíduo" at bounding box center [198, 247] width 59 height 12
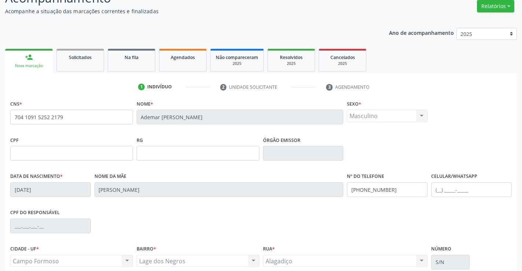
scroll to position [126, 0]
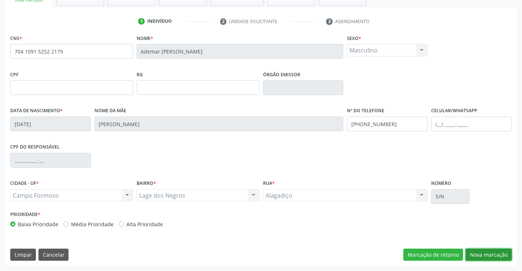
click at [486, 251] on button "Nova marcação" at bounding box center [489, 254] width 46 height 12
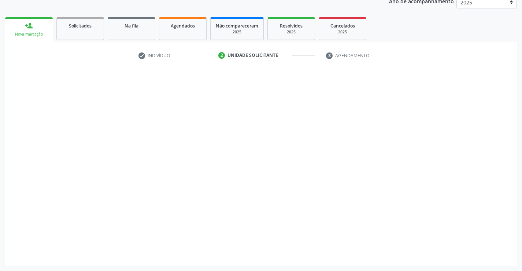
scroll to position [92, 0]
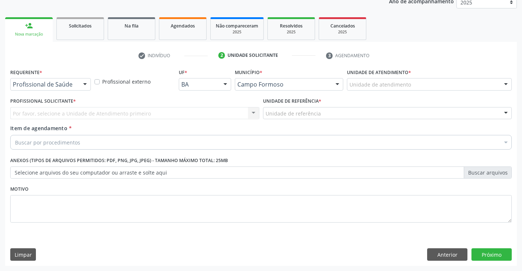
click at [86, 82] on div at bounding box center [85, 84] width 11 height 12
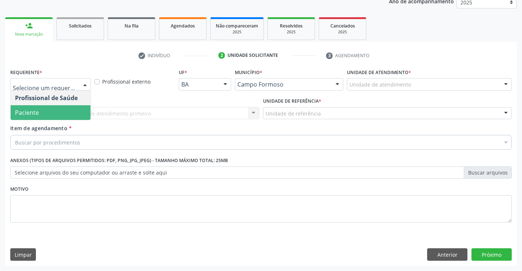
click at [46, 111] on span "Paciente" at bounding box center [51, 112] width 80 height 15
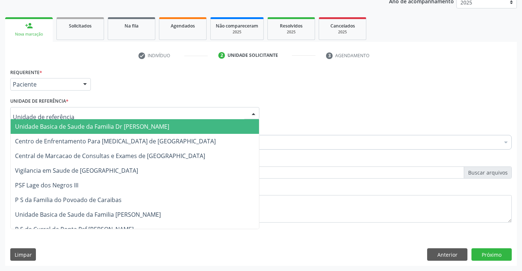
click at [122, 114] on div at bounding box center [134, 113] width 249 height 12
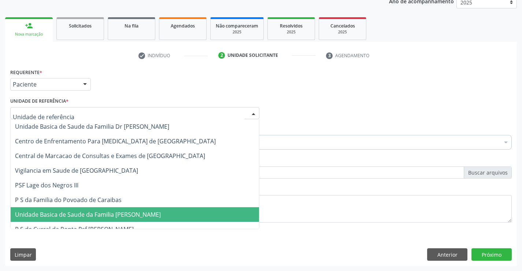
click at [88, 209] on span "Unidade Basica de Saude da Familia [PERSON_NAME]" at bounding box center [135, 214] width 248 height 15
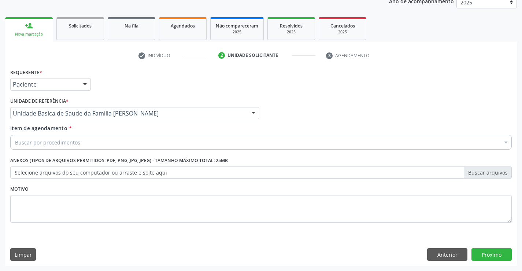
click at [99, 144] on div "Buscar por procedimentos" at bounding box center [261, 142] width 502 height 15
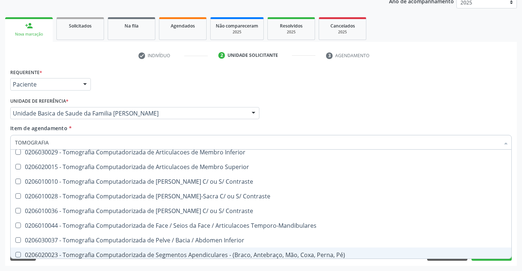
scroll to position [16, 0]
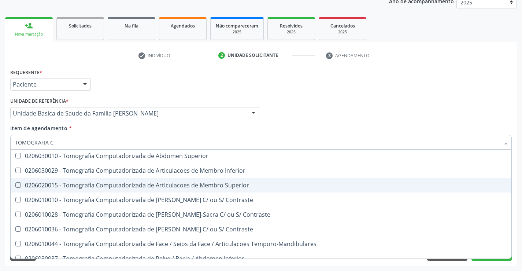
type input "TOMOGRAFIA"
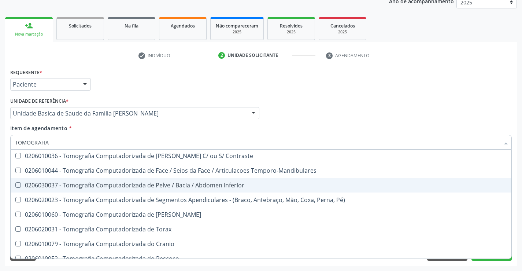
scroll to position [126, 0]
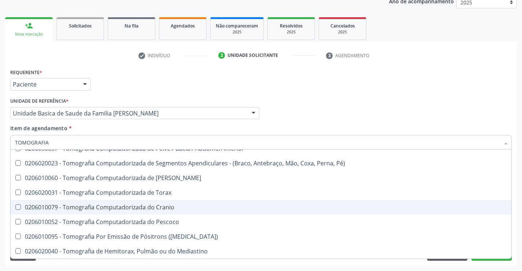
click at [166, 200] on span "0206010079 - Tomografia Computadorizada do Cranio" at bounding box center [261, 207] width 501 height 15
checkbox Cranio "true"
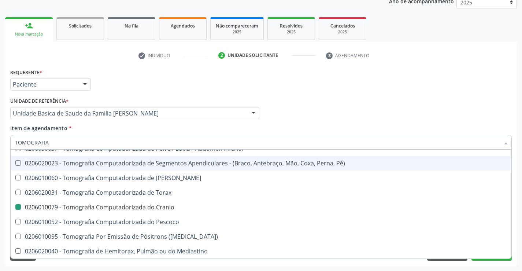
click at [418, 110] on div "Profissional Solicitante Por favor, selecione a Unidade de Atendimento primeiro…" at bounding box center [260, 110] width 505 height 29
checkbox Superior "true"
checkbox Cranio "false"
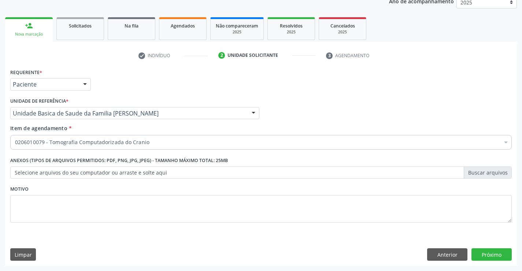
scroll to position [0, 0]
click at [490, 256] on div "Requerente * Paciente Profissional de Saúde Paciente Nenhum resultado encontrad…" at bounding box center [261, 166] width 512 height 199
click at [499, 255] on button "Próximo" at bounding box center [492, 254] width 40 height 12
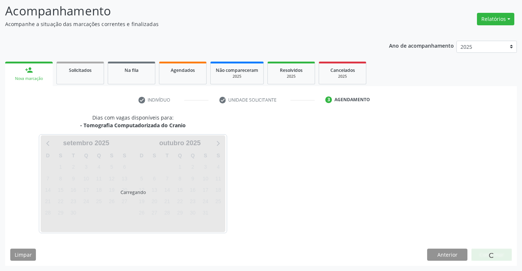
scroll to position [70, 0]
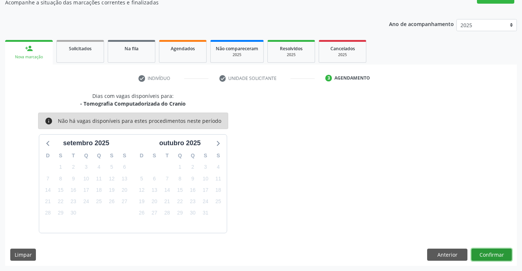
click at [490, 254] on button "Confirmar" at bounding box center [492, 254] width 40 height 12
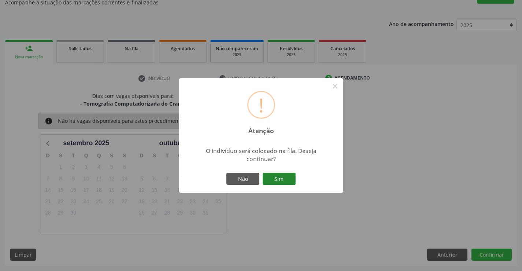
click at [287, 174] on button "Sim" at bounding box center [279, 179] width 33 height 12
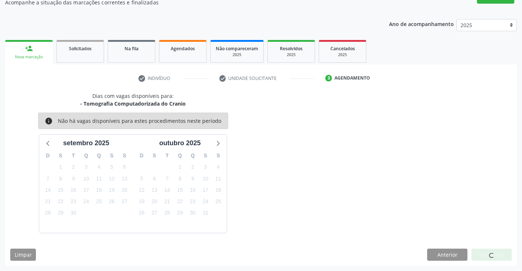
scroll to position [0, 0]
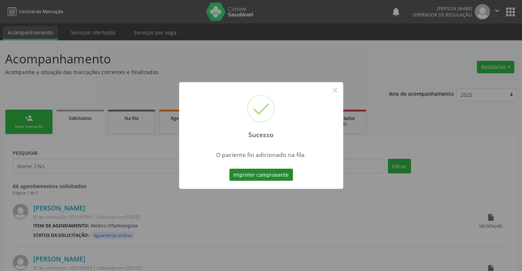
click at [285, 173] on button "Imprimir comprovante" at bounding box center [261, 175] width 64 height 12
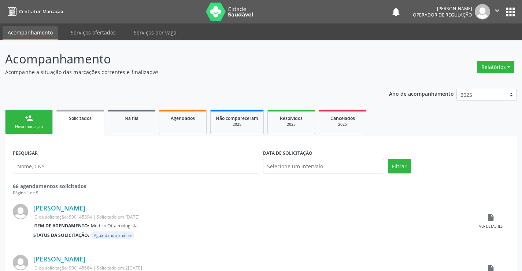
click at [31, 118] on div "person_add" at bounding box center [29, 118] width 8 height 8
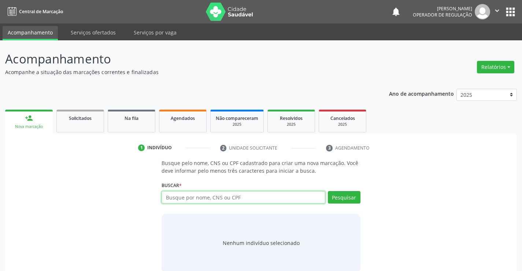
click at [227, 195] on input "text" at bounding box center [243, 197] width 163 height 12
click at [223, 196] on input "text" at bounding box center [243, 197] width 163 height 12
click at [199, 204] on div "Busque por nome, CNS ou CPF Nenhum resultado encontrado para: " " Digite nome, …" at bounding box center [261, 200] width 199 height 18
click at [200, 202] on input "text" at bounding box center [243, 197] width 163 height 12
click at [198, 202] on input "text" at bounding box center [243, 197] width 163 height 12
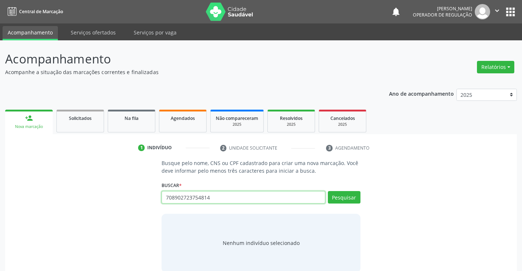
type input "708902723754814"
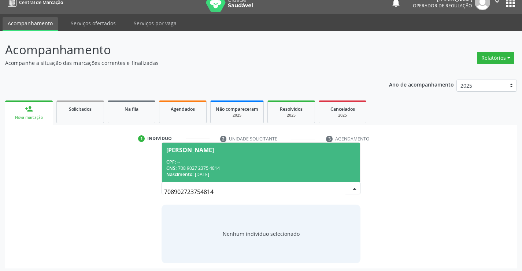
scroll to position [12, 0]
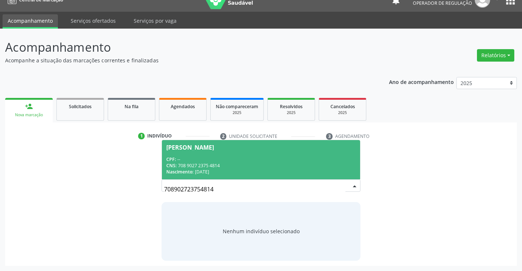
click at [305, 160] on div "CPF: --" at bounding box center [260, 159] width 189 height 6
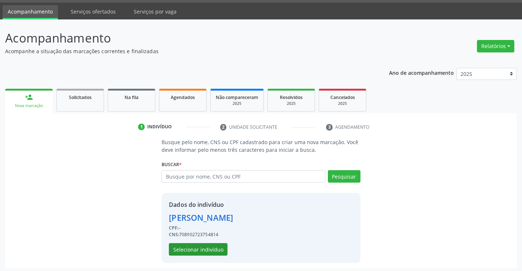
scroll to position [23, 0]
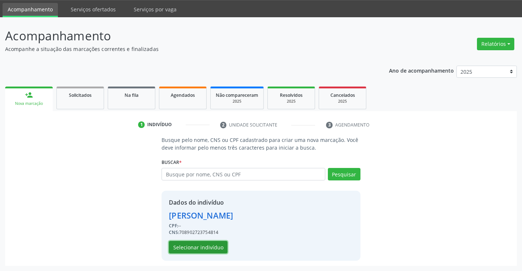
click at [211, 246] on button "Selecionar indivíduo" at bounding box center [198, 247] width 59 height 12
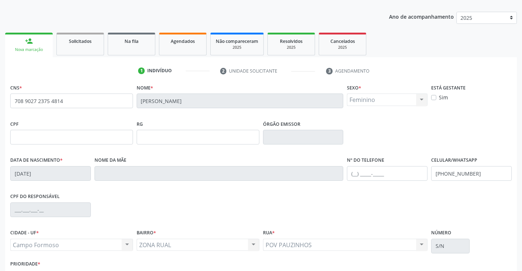
scroll to position [126, 0]
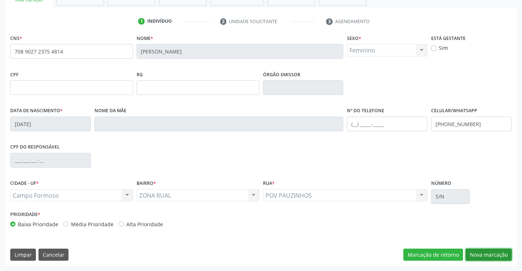
click at [490, 252] on button "Nova marcação" at bounding box center [489, 254] width 46 height 12
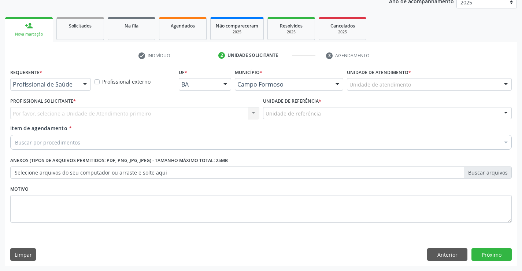
click at [86, 88] on div at bounding box center [85, 84] width 11 height 12
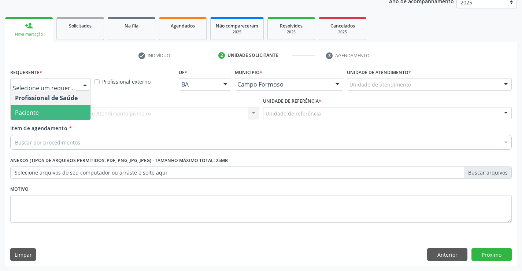
click at [37, 111] on span "Paciente" at bounding box center [27, 112] width 24 height 8
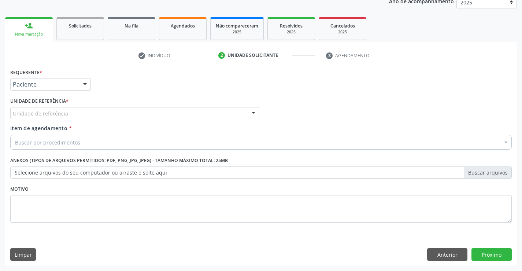
click at [58, 115] on span "Paciente" at bounding box center [51, 112] width 80 height 15
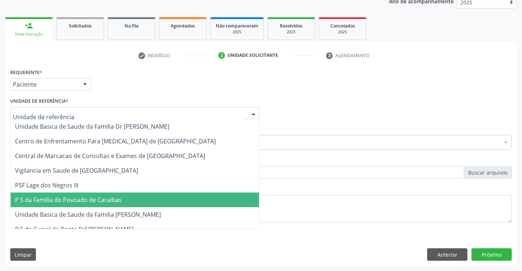
click at [70, 204] on span "P S da Familia do Povoado de Caraibas" at bounding box center [135, 199] width 248 height 15
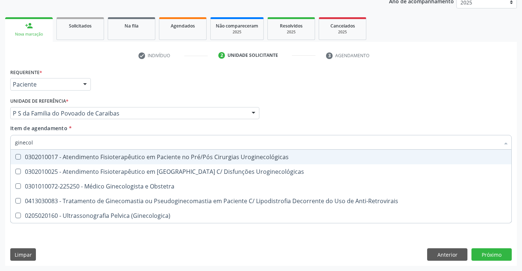
type input "ginecolo"
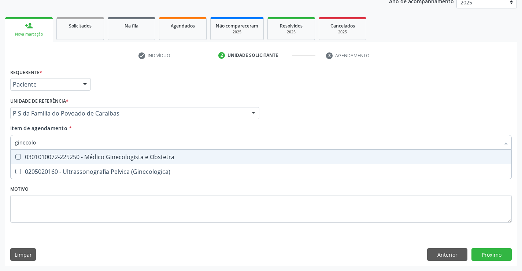
click at [69, 155] on div "0301010072-225250 - Médico Ginecologista e Obstetra" at bounding box center [261, 157] width 492 height 6
checkbox Obstetra "true"
click at [494, 253] on div "Requerente * Paciente Profissional de Saúde Paciente Nenhum resultado encontrad…" at bounding box center [261, 166] width 512 height 199
checkbox \(Ginecologica\) "true"
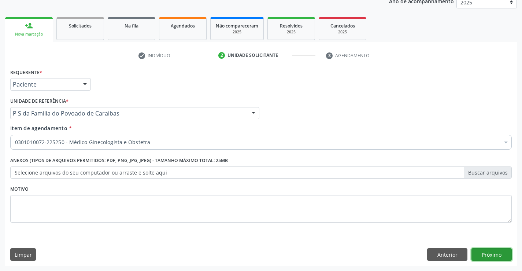
click at [494, 253] on button "Próximo" at bounding box center [492, 254] width 40 height 12
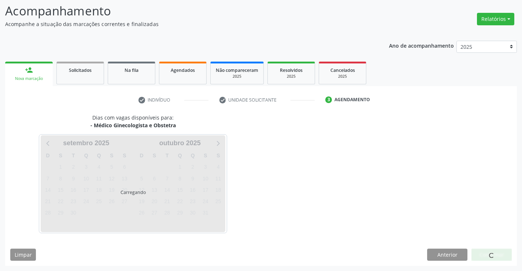
scroll to position [48, 0]
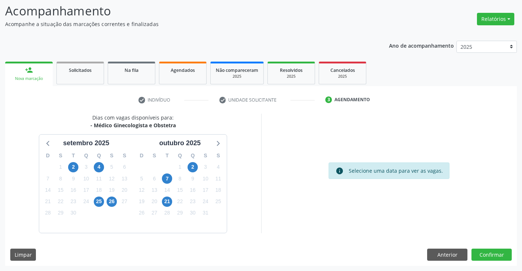
click at [198, 164] on div "2" at bounding box center [192, 166] width 13 height 11
click at [193, 166] on span "2" at bounding box center [193, 167] width 10 height 10
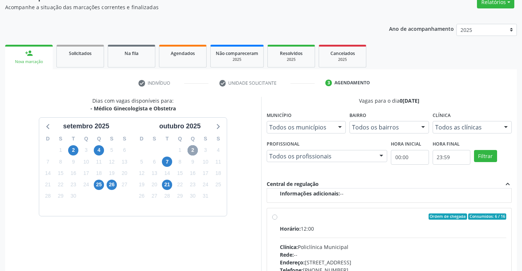
scroll to position [115, 0]
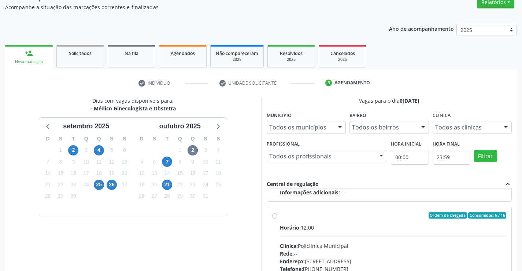
click at [378, 255] on div "Rede: --" at bounding box center [393, 254] width 227 height 8
click at [277, 219] on input "Ordem de chegada Consumidos: 6 / 16 Horário: 12:00 Clínica: Policlínica Municip…" at bounding box center [274, 215] width 5 height 7
radio input "true"
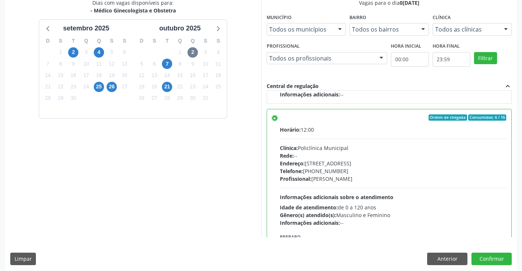
scroll to position [167, 0]
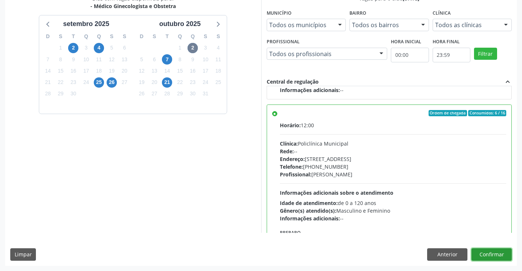
click at [474, 250] on button "Confirmar" at bounding box center [492, 254] width 40 height 12
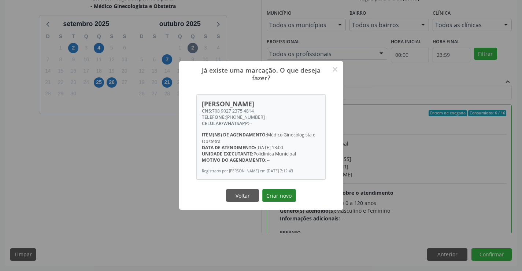
click at [280, 200] on button "Criar novo" at bounding box center [279, 195] width 34 height 12
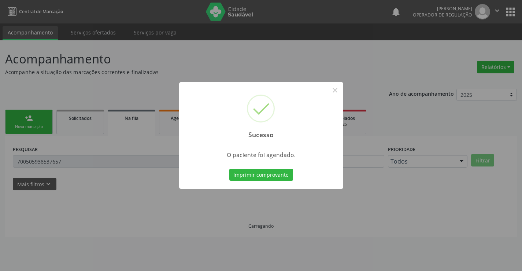
scroll to position [0, 0]
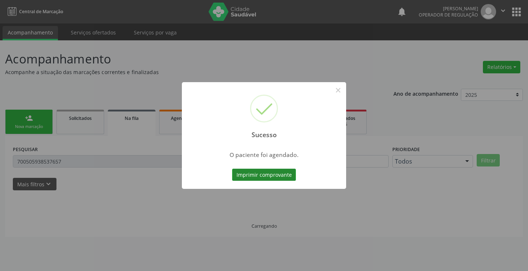
click at [271, 171] on button "Imprimir comprovante" at bounding box center [264, 175] width 64 height 12
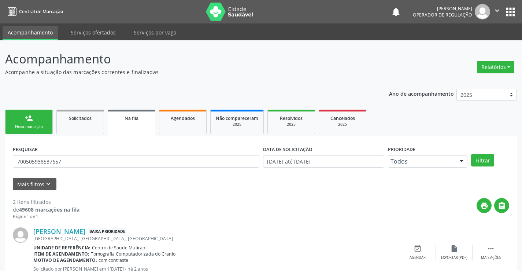
click at [29, 120] on div "person_add" at bounding box center [29, 118] width 8 height 8
click at [179, 117] on span "Agendados" at bounding box center [183, 118] width 24 height 6
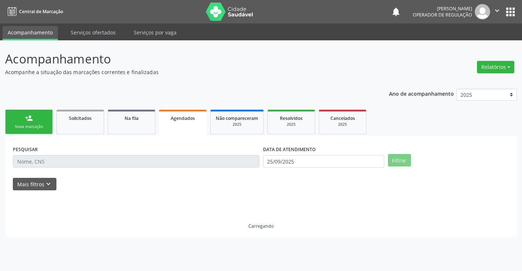
click at [175, 114] on link "Agendados" at bounding box center [183, 123] width 48 height 26
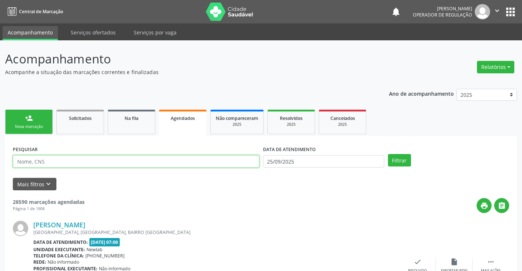
click at [59, 159] on input "text" at bounding box center [136, 161] width 247 height 12
click at [83, 163] on input "text" at bounding box center [136, 161] width 247 height 12
type input "708902723754814"
click at [388, 154] on button "Filtrar" at bounding box center [399, 160] width 23 height 12
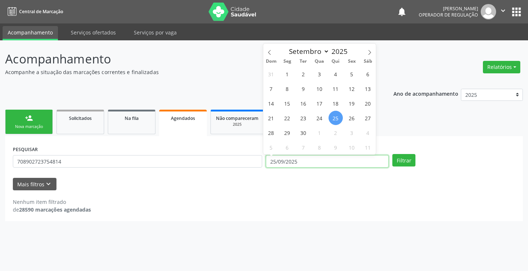
click at [306, 162] on input "25/09/2025" at bounding box center [327, 161] width 123 height 12
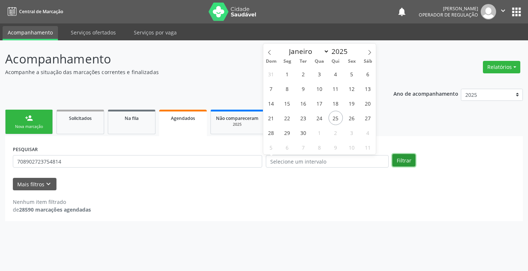
click at [400, 156] on button "Filtrar" at bounding box center [403, 160] width 23 height 12
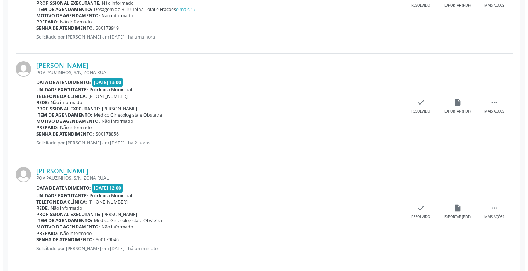
scroll to position [384, 0]
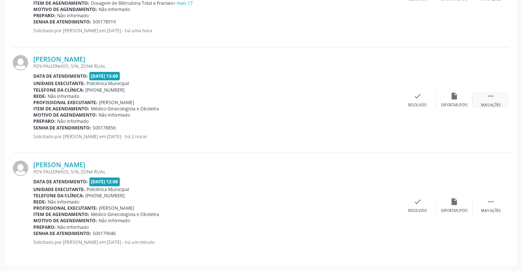
click at [493, 95] on icon "" at bounding box center [491, 96] width 8 height 8
click at [383, 93] on icon "cancel" at bounding box center [381, 96] width 8 height 8
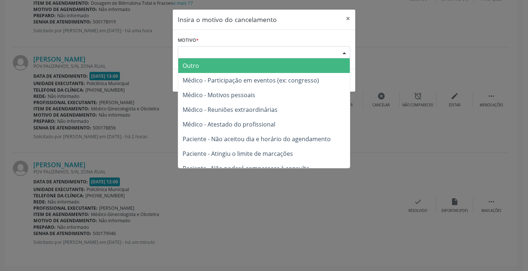
click at [336, 52] on div "Escolha o motivo" at bounding box center [264, 52] width 172 height 12
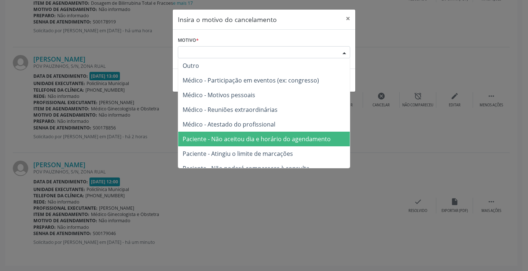
click at [256, 143] on span "Paciente - Não aceitou dia e horário do agendamento" at bounding box center [263, 139] width 171 height 15
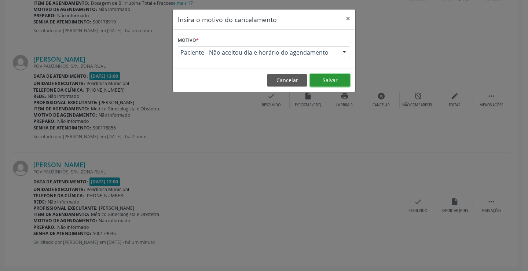
click at [336, 77] on button "Salvar" at bounding box center [330, 80] width 40 height 12
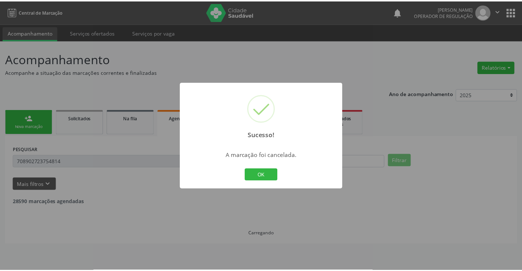
scroll to position [0, 0]
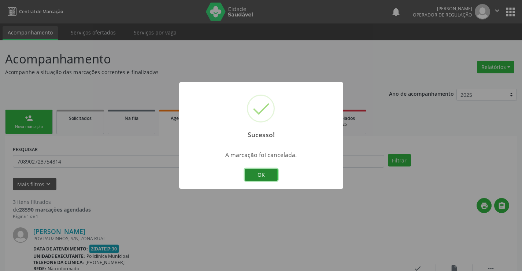
click at [270, 175] on button "OK" at bounding box center [261, 175] width 33 height 12
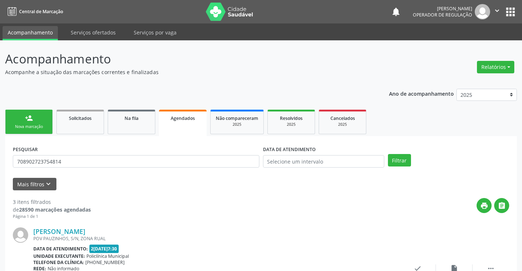
click at [37, 122] on link "person_add Nova marcação" at bounding box center [29, 122] width 48 height 25
click at [43, 122] on link "person_add Nova marcação" at bounding box center [29, 122] width 48 height 25
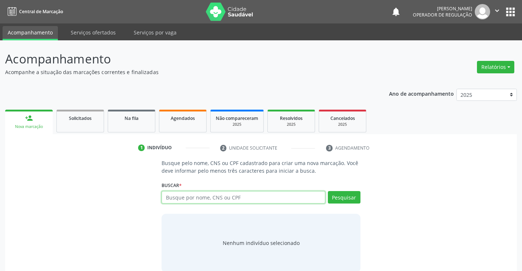
click at [198, 197] on input "text" at bounding box center [243, 197] width 163 height 12
click at [197, 197] on input "text" at bounding box center [243, 197] width 163 height 12
click at [215, 196] on input "text" at bounding box center [243, 197] width 163 height 12
type input "700003365820609"
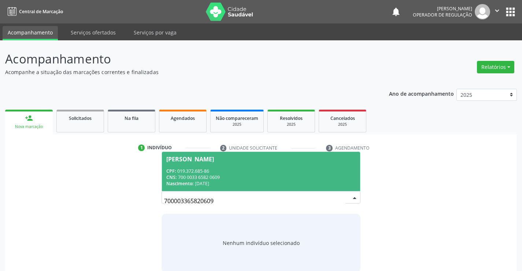
click at [235, 167] on span "Egna Ferreira da Silva CPF: 019.372.685-86 CNS: 700 0033 6582 0609 Nascimento: …" at bounding box center [261, 171] width 198 height 39
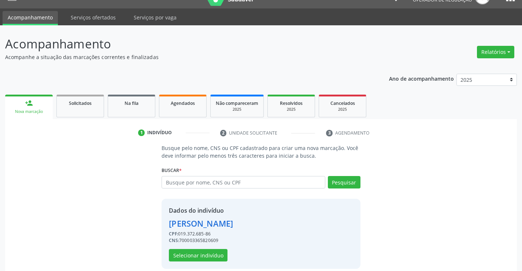
scroll to position [23, 0]
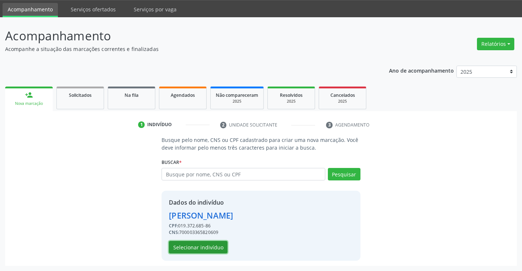
click at [189, 247] on button "Selecionar indivíduo" at bounding box center [198, 247] width 59 height 12
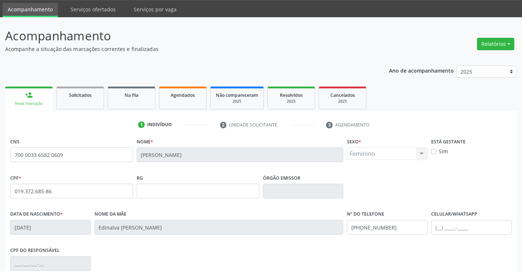
scroll to position [126, 0]
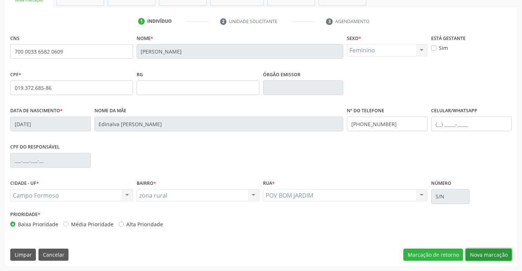
click at [475, 255] on button "Nova marcação" at bounding box center [489, 254] width 46 height 12
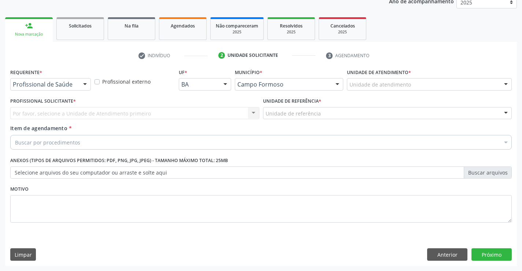
click at [79, 81] on div "Profissional de Saúde Profissional de Saúde Paciente Nenhum resultado encontrad…" at bounding box center [50, 84] width 81 height 12
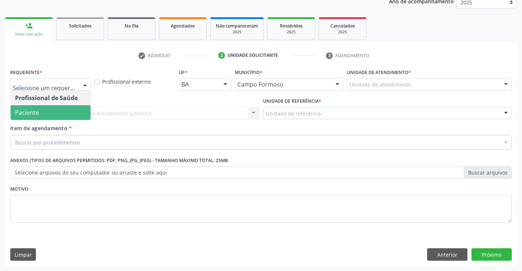
click at [47, 114] on span "Paciente" at bounding box center [51, 112] width 80 height 15
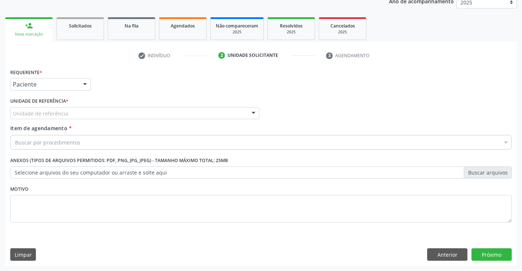
click at [93, 111] on div "Unidade de referência" at bounding box center [134, 113] width 249 height 12
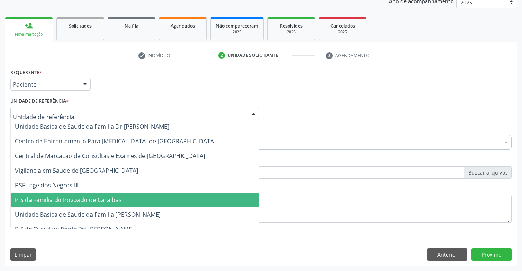
click at [106, 207] on span "Unidade Basica de Saude da Familia [PERSON_NAME]" at bounding box center [135, 214] width 248 height 15
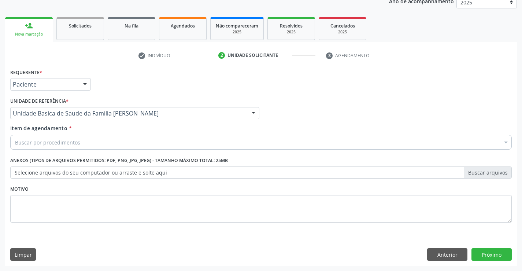
click at [15, 141] on input "Item de agendamento *" at bounding box center [15, 142] width 0 height 15
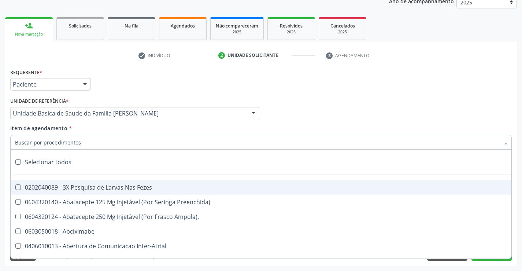
click at [90, 140] on input "Item de agendamento *" at bounding box center [257, 142] width 485 height 15
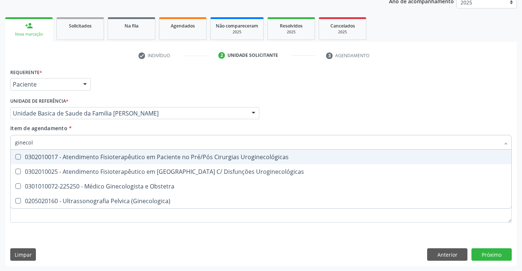
type input "ginecolo"
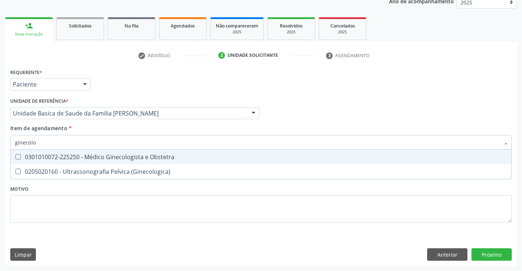
click at [109, 160] on div "0301010072-225250 - Médico Ginecologista e Obstetra" at bounding box center [261, 157] width 492 height 6
checkbox Obstetra "true"
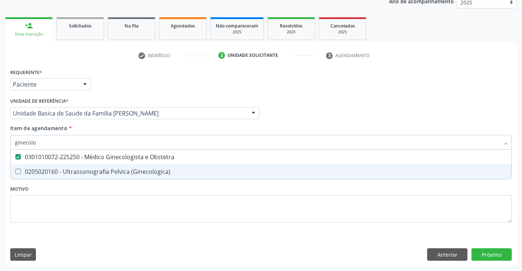
drag, startPoint x: 375, startPoint y: 112, endPoint x: 490, endPoint y: 255, distance: 184.0
click at [375, 112] on div "Profissional Solicitante Por favor, selecione a Unidade de Atendimento primeiro…" at bounding box center [260, 110] width 505 height 29
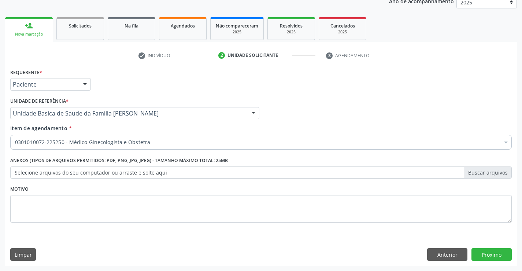
checkbox Obstetra "true"
click at [491, 255] on button "Próximo" at bounding box center [492, 254] width 40 height 12
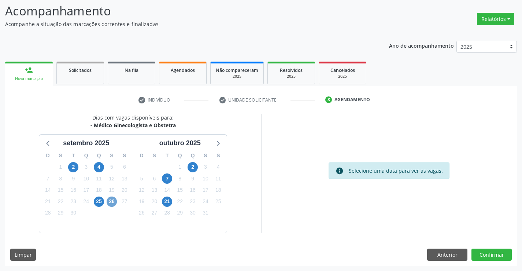
click at [113, 202] on span "26" at bounding box center [112, 201] width 10 height 10
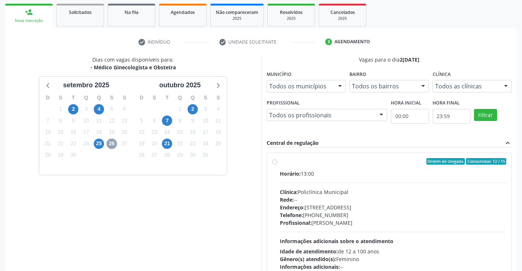
scroll to position [154, 0]
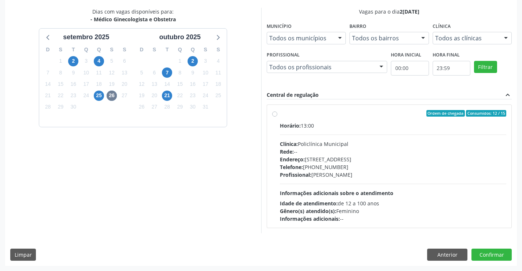
click at [451, 182] on div "Horário: 13:00 Clínica: Policlínica Municipal Rede: -- Endereço: Predio, nº 386…" at bounding box center [393, 172] width 227 height 101
click at [277, 117] on input "Ordem de chegada Consumidos: 12 / 15 Horário: 13:00 Clínica: Policlínica Munici…" at bounding box center [274, 113] width 5 height 7
radio input "true"
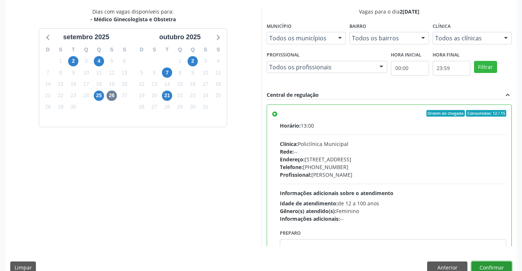
click at [481, 262] on button "Confirmar" at bounding box center [492, 267] width 40 height 12
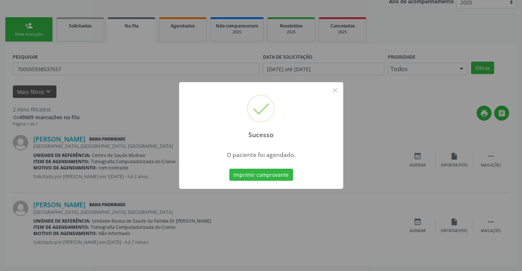
scroll to position [0, 0]
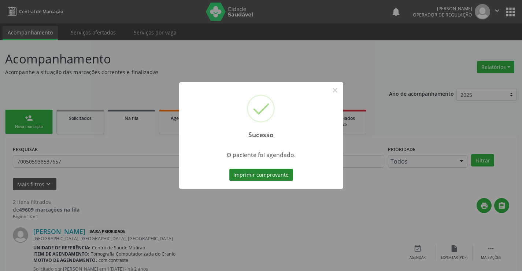
click at [264, 173] on button "Imprimir comprovante" at bounding box center [261, 175] width 64 height 12
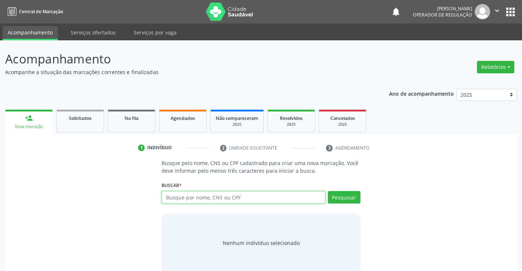
click at [177, 199] on input "text" at bounding box center [243, 197] width 163 height 12
type input "700701928089176"
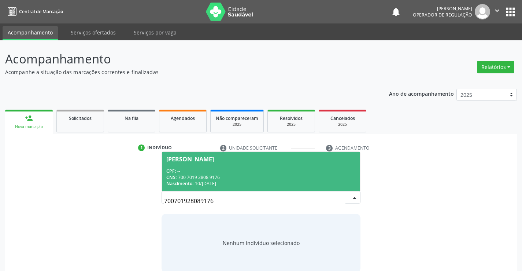
click at [214, 156] on div "[PERSON_NAME]" at bounding box center [190, 159] width 48 height 6
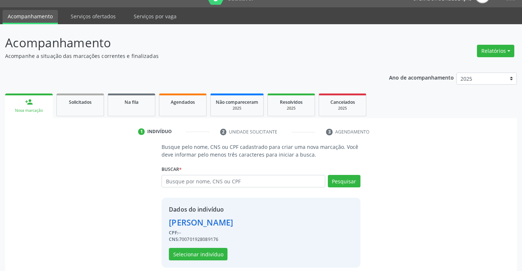
scroll to position [23, 0]
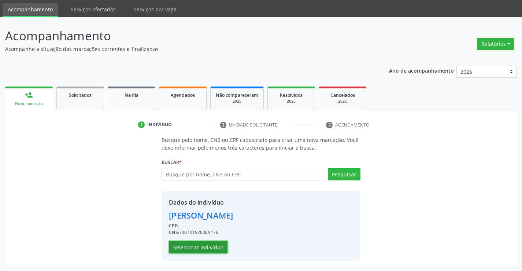
click at [200, 250] on button "Selecionar indivíduo" at bounding box center [198, 247] width 59 height 12
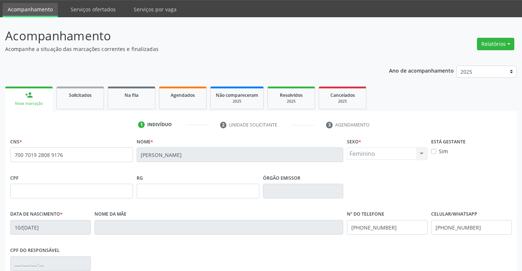
scroll to position [126, 0]
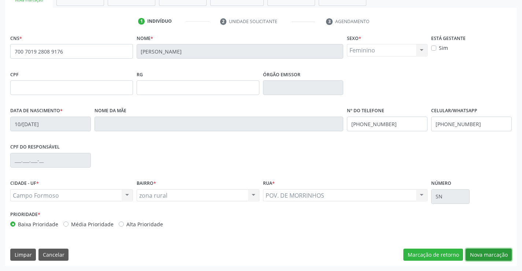
click at [485, 255] on button "Nova marcação" at bounding box center [489, 254] width 46 height 12
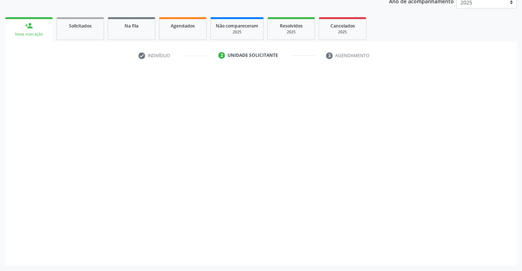
scroll to position [92, 0]
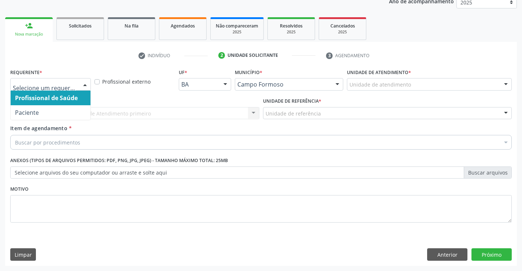
click at [84, 83] on div at bounding box center [85, 84] width 11 height 12
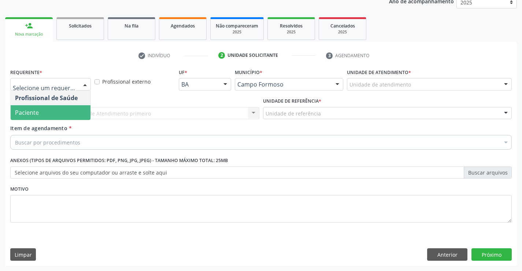
click at [39, 110] on span "Paciente" at bounding box center [51, 112] width 80 height 15
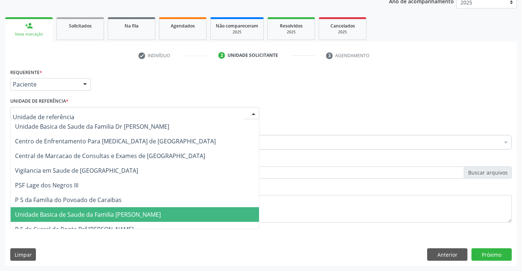
click at [71, 215] on span "Unidade Basica de Saude da Familia [PERSON_NAME]" at bounding box center [88, 214] width 146 height 8
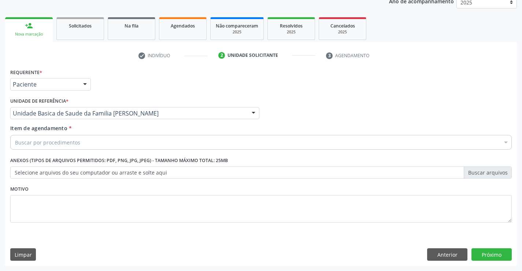
click at [59, 147] on div "Buscar por procedimentos" at bounding box center [261, 142] width 502 height 15
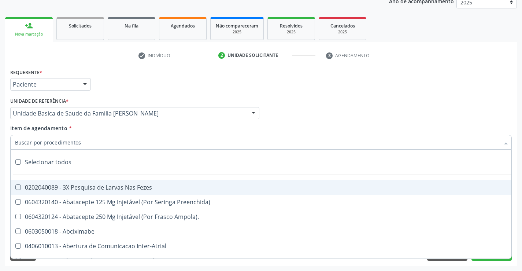
type input "e"
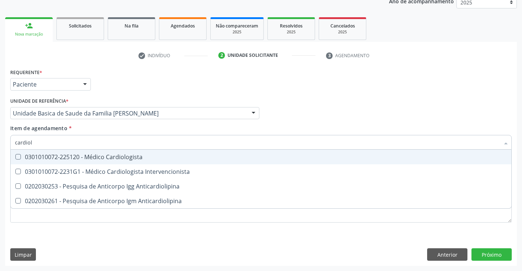
type input "cardiolo"
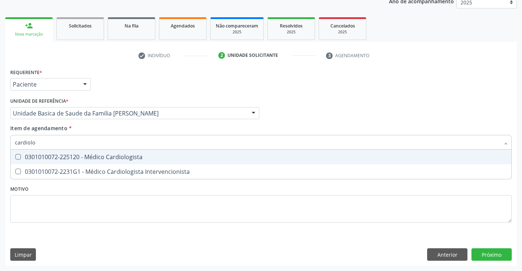
click at [64, 157] on div "0301010072-225120 - Médico Cardiologista" at bounding box center [261, 157] width 492 height 6
checkbox Cardiologista "true"
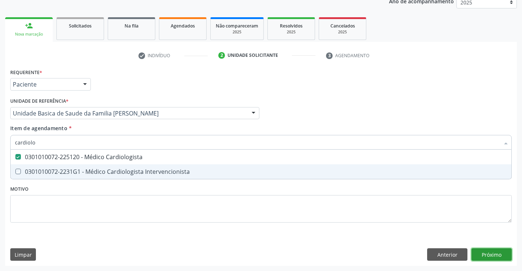
click at [493, 254] on div "Requerente * Paciente Profissional de Saúde Paciente Nenhum resultado encontrad…" at bounding box center [261, 166] width 512 height 199
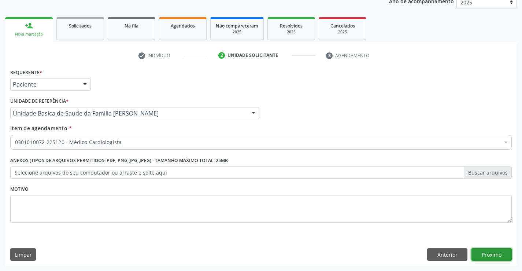
click at [489, 252] on button "Próximo" at bounding box center [492, 254] width 40 height 12
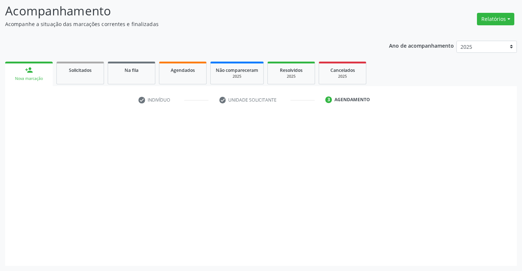
scroll to position [48, 0]
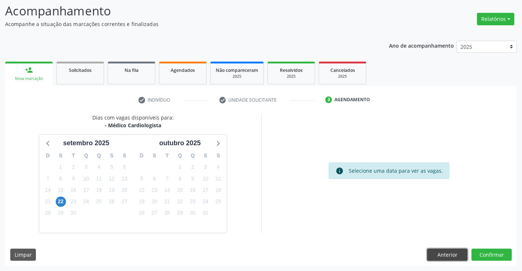
click at [450, 254] on button "Anterior" at bounding box center [447, 254] width 40 height 12
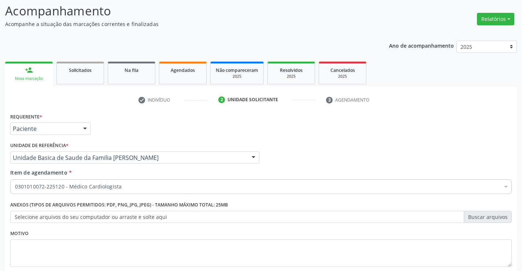
click at [139, 181] on div "0301010072-225120 - Médico Cardiologista" at bounding box center [261, 186] width 502 height 15
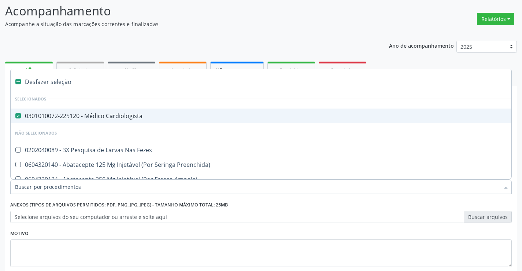
click at [117, 119] on div "0301010072-225120 - Médico Cardiologista" at bounding box center [300, 116] width 570 height 6
checkbox Cardiologista "false"
click at [156, 45] on div "Ano de acompanhamento 2025 2024 2023 person_add Nova marcação Solicitados Na fi…" at bounding box center [261, 173] width 512 height 274
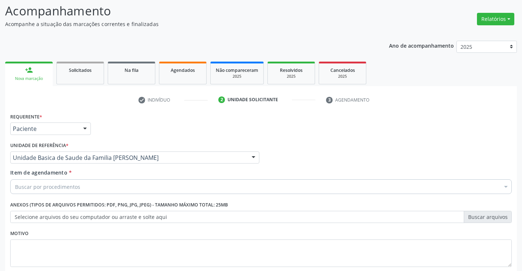
click at [95, 192] on div "Buscar por procedimentos" at bounding box center [261, 186] width 502 height 15
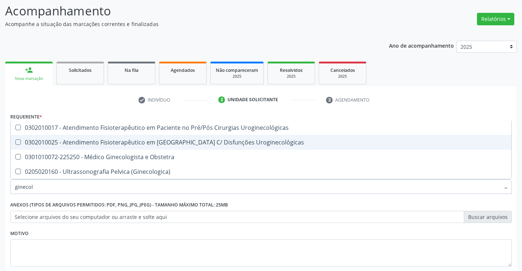
type input "ginecolo"
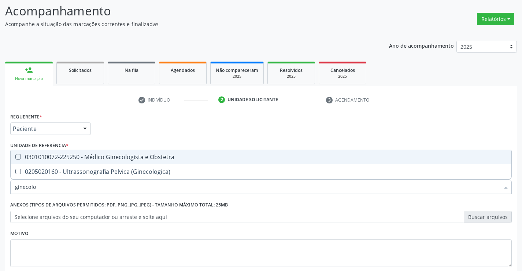
drag, startPoint x: 112, startPoint y: 161, endPoint x: 0, endPoint y: 181, distance: 113.4
click at [110, 161] on span "0301010072-225250 - Médico Ginecologista e Obstetra" at bounding box center [261, 156] width 501 height 15
checkbox Obstetra "true"
click at [481, 148] on div "Requerente * Paciente Profissional de Saúde Paciente Nenhum resultado encontrad…" at bounding box center [261, 194] width 502 height 166
checkbox \(Ginecologica\) "true"
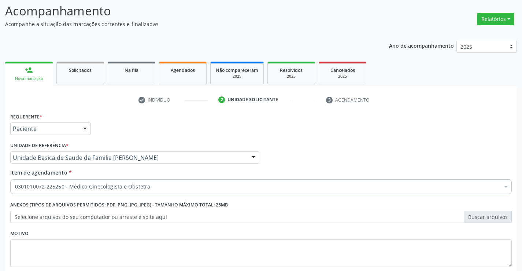
scroll to position [92, 0]
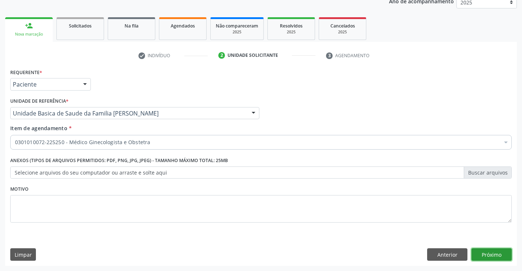
click at [494, 256] on button "Próximo" at bounding box center [492, 254] width 40 height 12
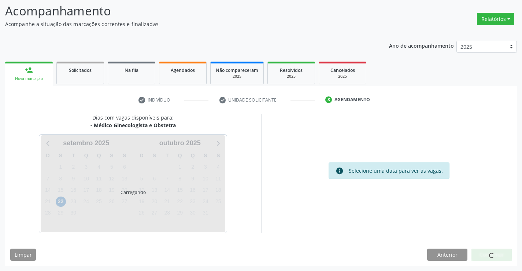
scroll to position [48, 0]
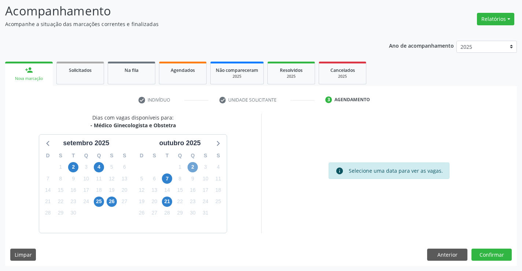
click at [193, 169] on span "2" at bounding box center [193, 167] width 10 height 10
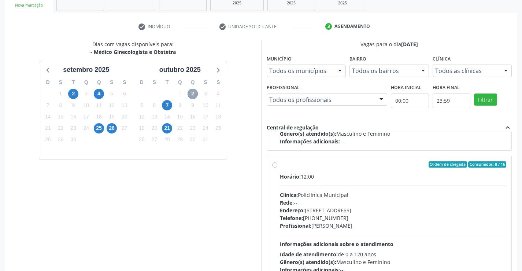
scroll to position [115, 0]
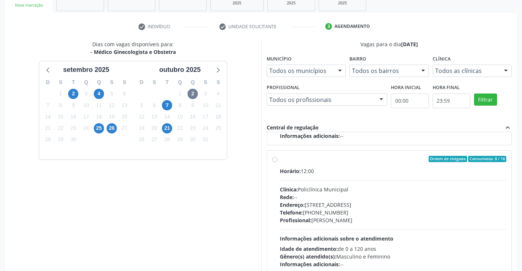
click at [364, 218] on div "Profissional: [PERSON_NAME]" at bounding box center [393, 220] width 227 height 8
click at [277, 162] on input "Ordem de chegada Consumidos: 8 / 16 Horário: 12:00 Clínica: Policlínica Municip…" at bounding box center [274, 159] width 5 height 7
radio input "true"
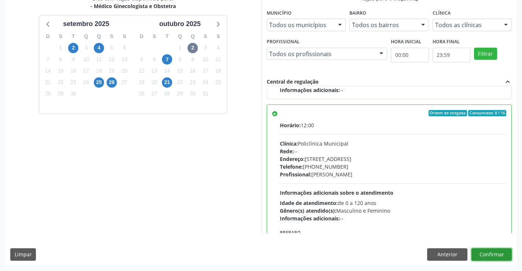
click at [488, 253] on button "Confirmar" at bounding box center [492, 254] width 40 height 12
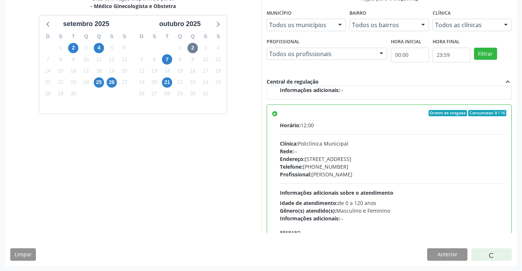
scroll to position [0, 0]
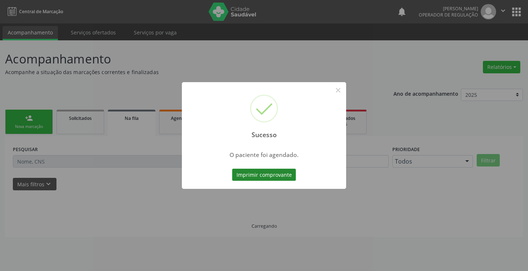
click at [275, 174] on button "Imprimir comprovante" at bounding box center [264, 175] width 64 height 12
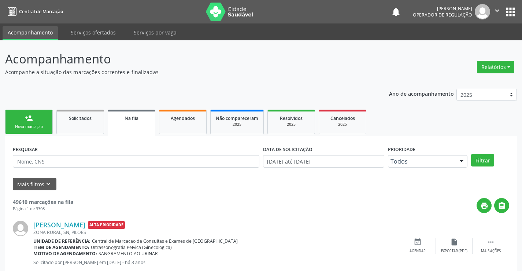
click at [25, 114] on div "person_add" at bounding box center [29, 118] width 8 height 8
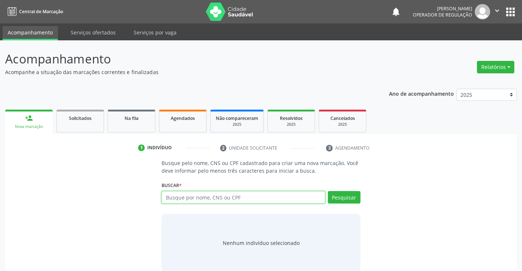
click at [192, 193] on input "text" at bounding box center [243, 197] width 163 height 12
click at [224, 191] on input "text" at bounding box center [243, 197] width 163 height 12
type input "708503316082277"
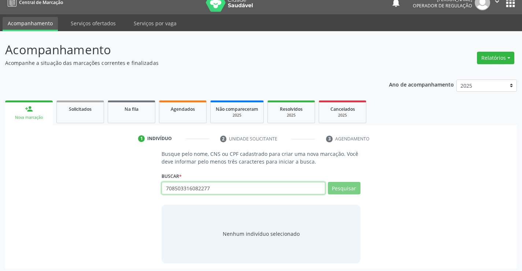
scroll to position [12, 0]
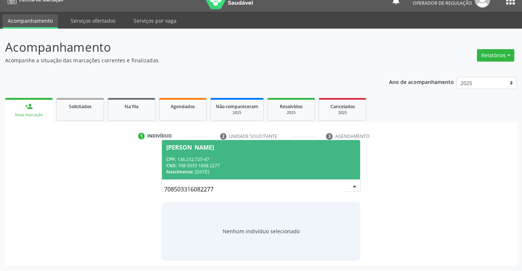
click at [338, 160] on div "CPF: 136.252.725-47" at bounding box center [260, 159] width 189 height 6
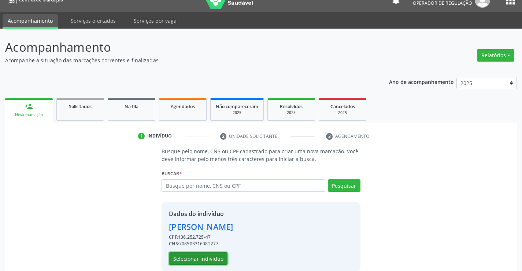
click at [206, 259] on button "Selecionar indivíduo" at bounding box center [198, 258] width 59 height 12
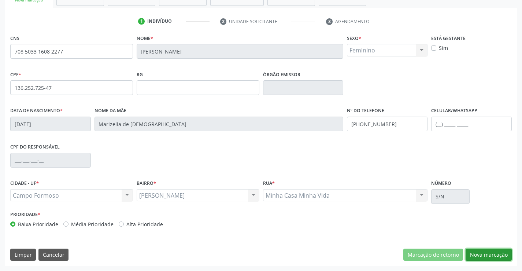
click at [482, 253] on button "Nova marcação" at bounding box center [489, 254] width 46 height 12
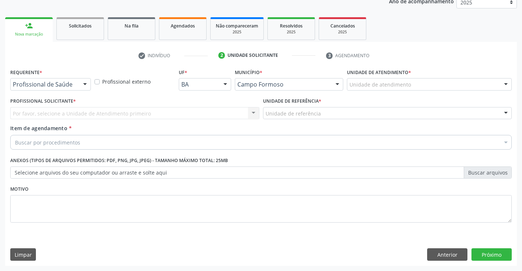
scroll to position [92, 0]
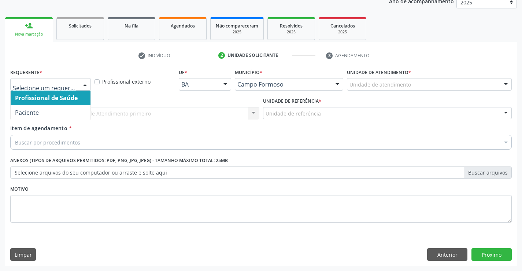
click at [80, 83] on div at bounding box center [85, 84] width 11 height 12
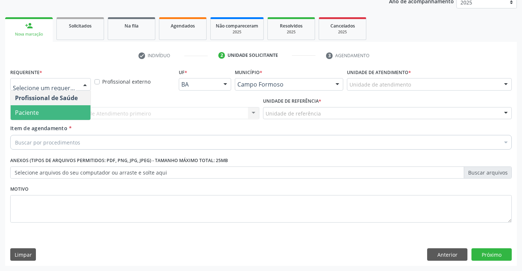
click at [48, 117] on span "Paciente" at bounding box center [51, 112] width 80 height 15
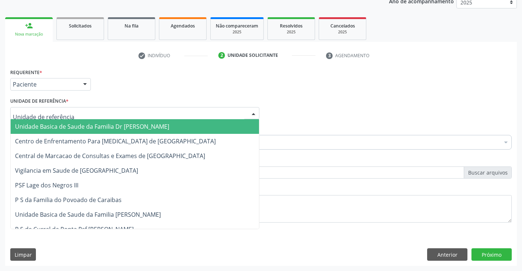
click at [73, 112] on div at bounding box center [134, 113] width 249 height 12
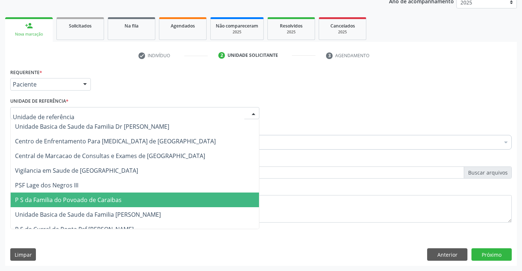
click at [75, 205] on span "P S da Familia do Povoado de Caraibas" at bounding box center [135, 199] width 248 height 15
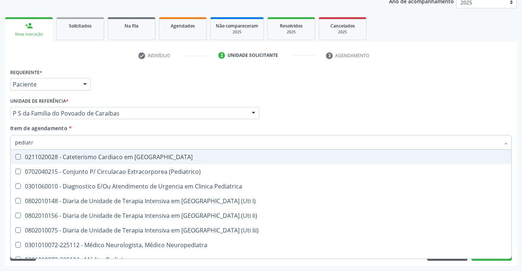
type input "pediatra"
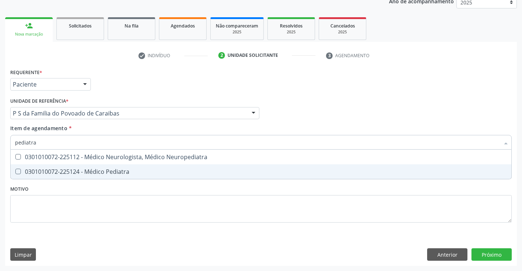
click at [87, 170] on div "0301010072-225124 - Médico Pediatra" at bounding box center [261, 172] width 492 height 6
checkbox Pediatra "true"
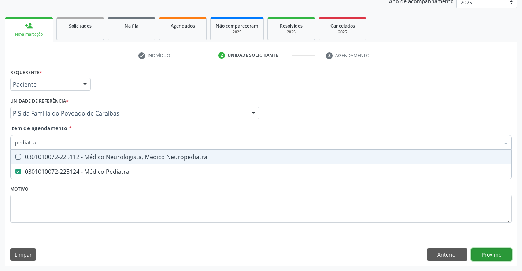
click at [498, 254] on div "Requerente * Paciente Profissional de Saúde Paciente Nenhum resultado encontrad…" at bounding box center [261, 166] width 512 height 199
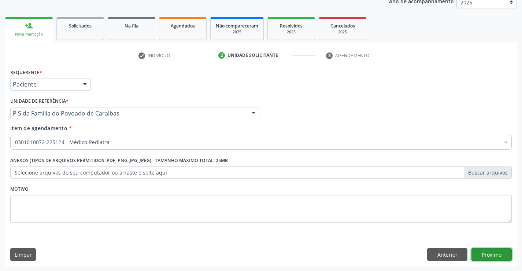
click at [498, 254] on button "Próximo" at bounding box center [492, 254] width 40 height 12
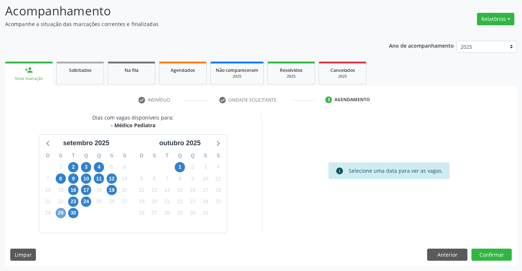
click at [60, 213] on span "29" at bounding box center [61, 213] width 10 height 10
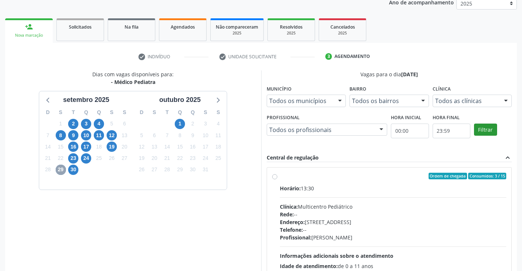
scroll to position [154, 0]
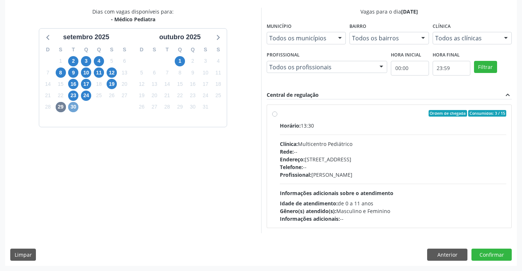
click at [75, 109] on span "30" at bounding box center [73, 107] width 10 height 10
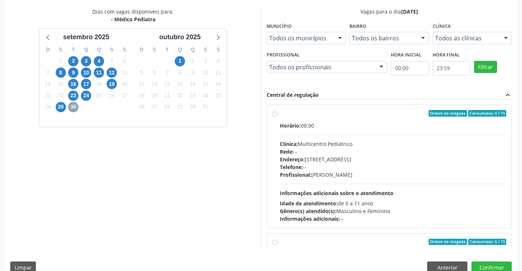
scroll to position [110, 0]
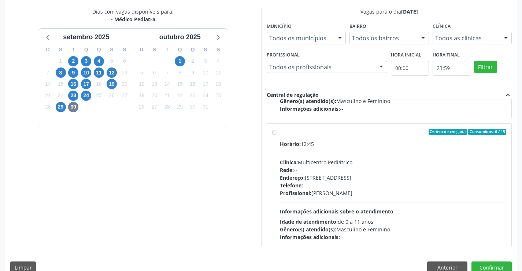
click at [475, 194] on div "Profissional: Maria Ubaldina Silva Calixto Sobreira" at bounding box center [393, 193] width 227 height 8
click at [277, 135] on input "Ordem de chegada Consumidos: 6 / 15 Horário: 12:45 Clínica: Multicentro Pediátr…" at bounding box center [274, 132] width 5 height 7
radio input "true"
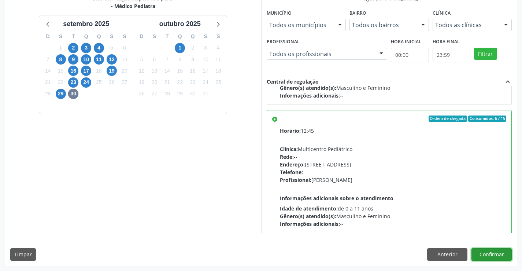
click at [497, 254] on button "Confirmar" at bounding box center [492, 254] width 40 height 12
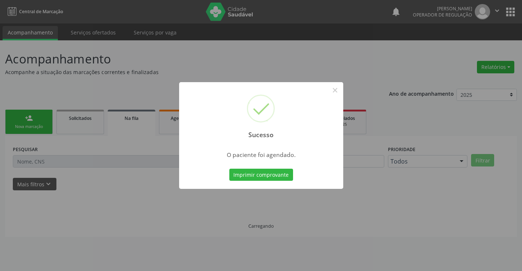
scroll to position [0, 0]
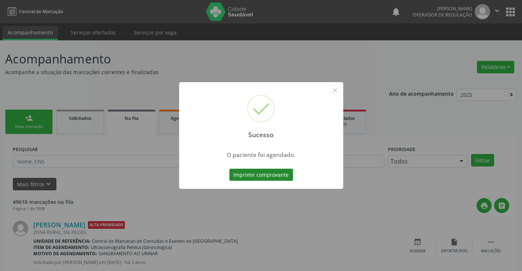
click at [266, 169] on button "Imprimir comprovante" at bounding box center [261, 175] width 64 height 12
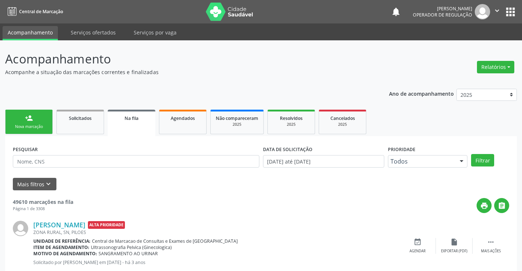
click at [39, 119] on link "person_add Nova marcação" at bounding box center [29, 122] width 48 height 25
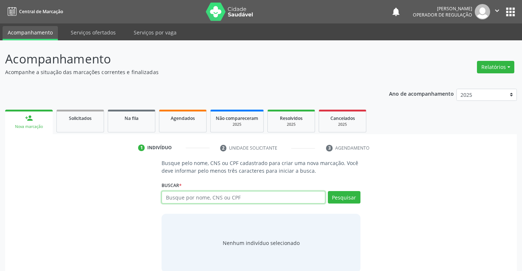
click at [181, 199] on input "text" at bounding box center [243, 197] width 163 height 12
type input "701407616162133"
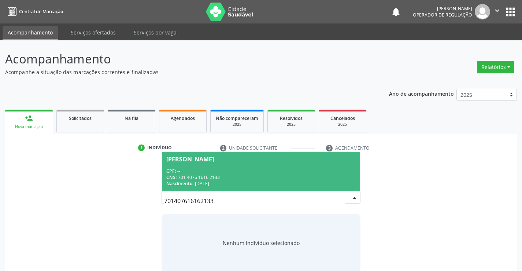
click at [214, 161] on div "Patricia Dias da Silva Barbosa" at bounding box center [190, 159] width 48 height 6
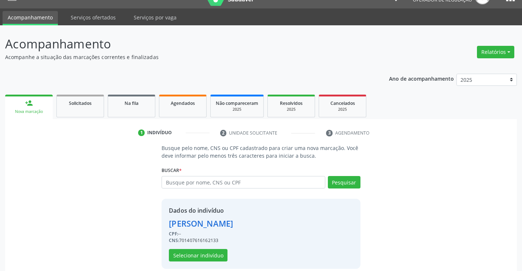
scroll to position [23, 0]
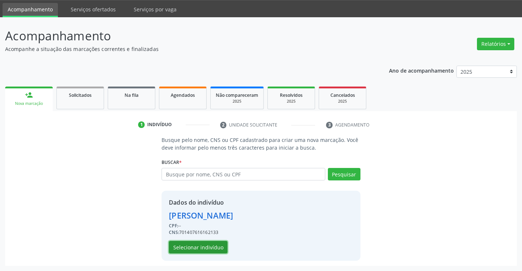
click at [207, 247] on button "Selecionar indivíduo" at bounding box center [198, 247] width 59 height 12
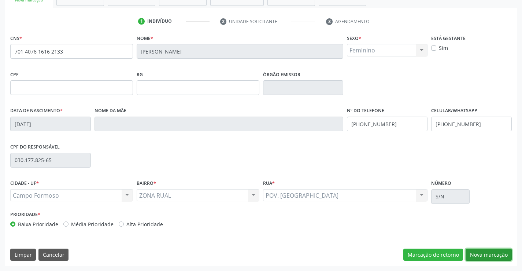
click at [494, 255] on button "Nova marcação" at bounding box center [489, 254] width 46 height 12
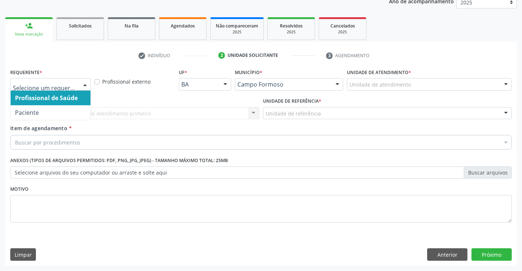
click at [83, 82] on div at bounding box center [85, 84] width 11 height 12
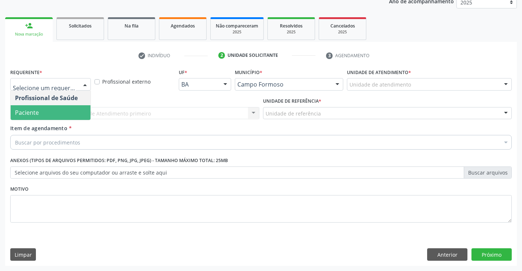
click at [53, 110] on span "Paciente" at bounding box center [51, 112] width 80 height 15
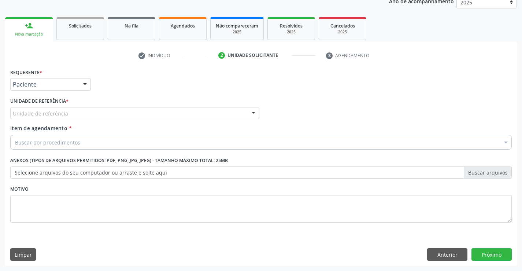
click at [110, 114] on div "Unidade de referência" at bounding box center [134, 113] width 249 height 12
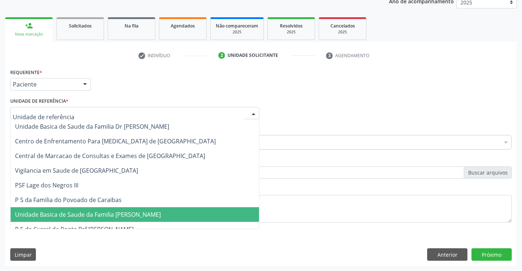
click at [112, 216] on span "Unidade Basica de Saude da Familia [PERSON_NAME]" at bounding box center [88, 214] width 146 height 8
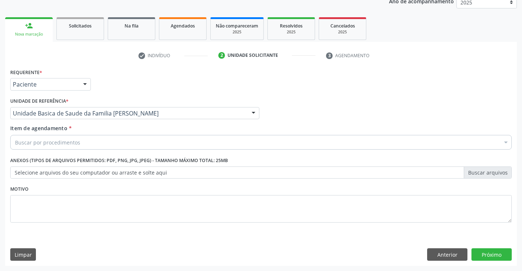
click at [84, 144] on div "Buscar por procedimentos" at bounding box center [261, 142] width 502 height 15
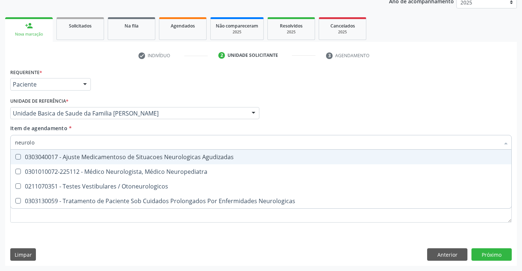
type input "neurolog"
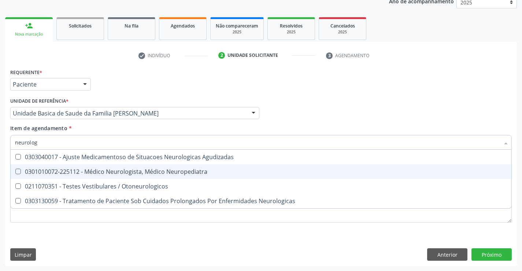
click at [119, 171] on div "0301010072-225112 - Médico Neurologista, Médico Neuropediatra" at bounding box center [261, 172] width 492 height 6
checkbox Neuropediatra "true"
click at [370, 91] on div "Requerente * Paciente Profissional de Saúde Paciente Nenhum resultado encontrad…" at bounding box center [260, 81] width 505 height 29
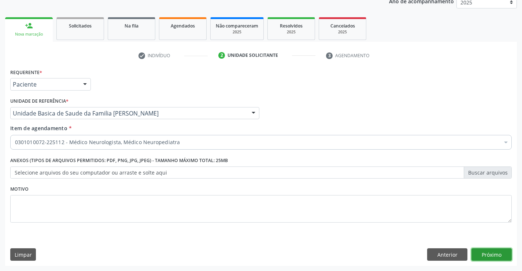
click at [494, 258] on button "Próximo" at bounding box center [492, 254] width 40 height 12
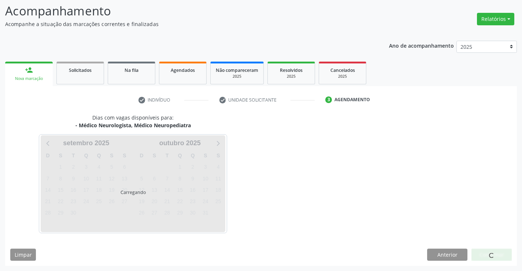
scroll to position [48, 0]
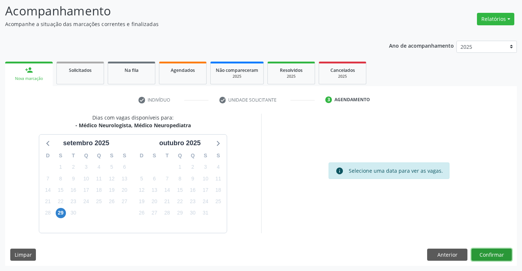
click at [496, 256] on button "Confirmar" at bounding box center [492, 254] width 40 height 12
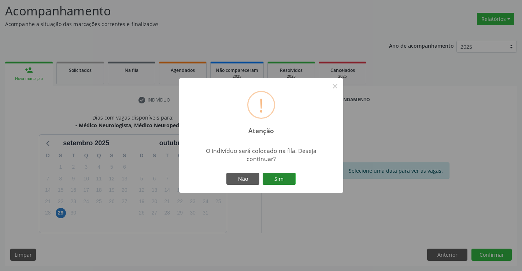
click at [286, 179] on button "Sim" at bounding box center [279, 179] width 33 height 12
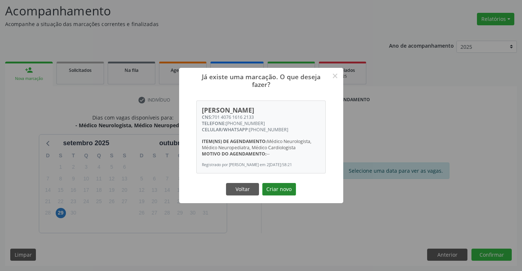
click at [277, 188] on button "Criar novo" at bounding box center [279, 189] width 34 height 12
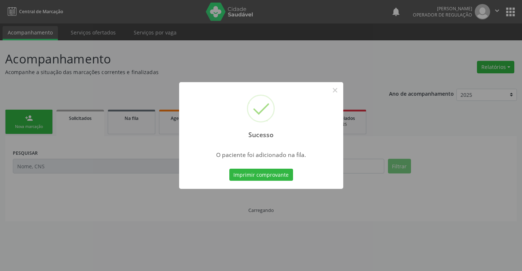
scroll to position [0, 0]
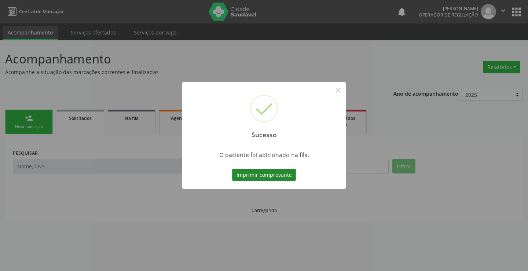
click at [285, 173] on button "Imprimir comprovante" at bounding box center [264, 175] width 64 height 12
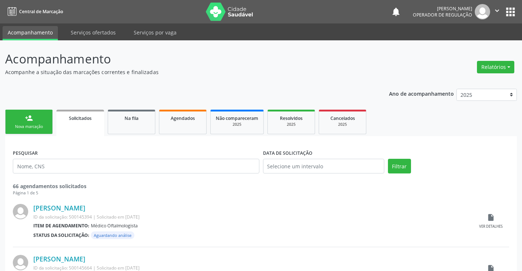
click at [36, 124] on div "Nova marcação" at bounding box center [29, 126] width 37 height 5
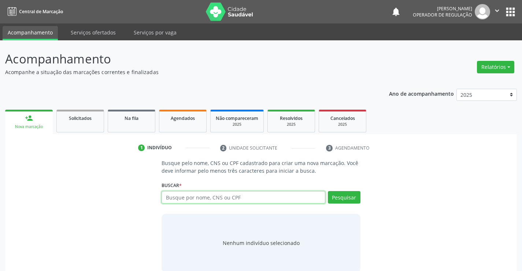
click at [204, 198] on input "text" at bounding box center [243, 197] width 163 height 12
type input "700303902047633"
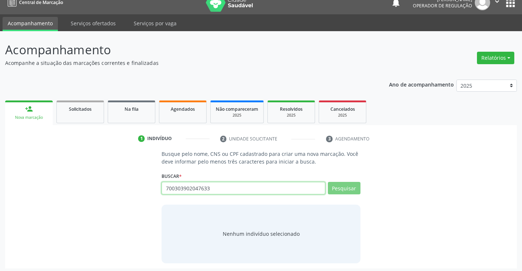
scroll to position [12, 0]
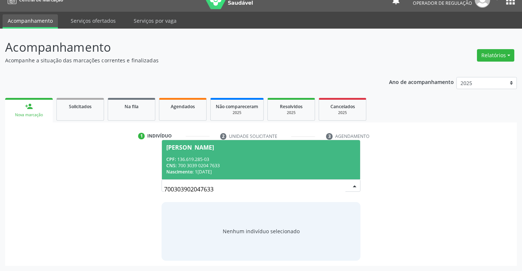
click at [219, 157] on div "CPF: 136.619.285-03" at bounding box center [260, 159] width 189 height 6
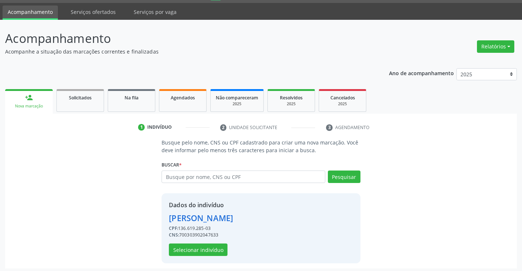
scroll to position [23, 0]
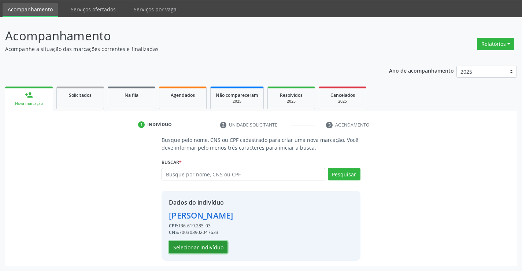
click at [201, 243] on button "Selecionar indivíduo" at bounding box center [198, 247] width 59 height 12
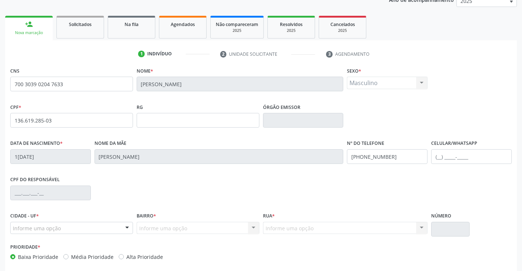
scroll to position [96, 0]
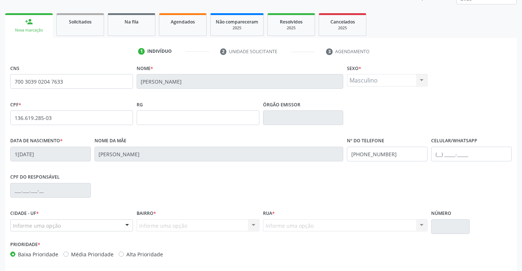
click at [110, 223] on div "Informe uma opção" at bounding box center [71, 225] width 123 height 12
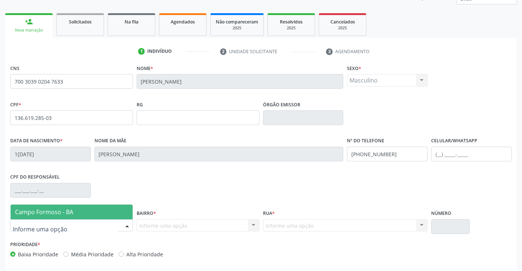
click at [71, 210] on span "Campo Formoso - BA" at bounding box center [44, 212] width 58 height 8
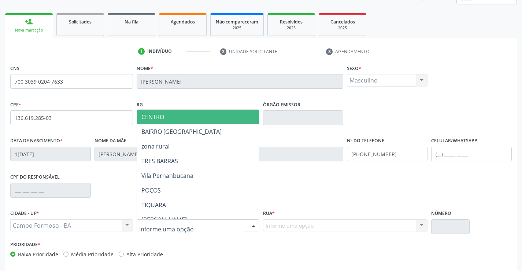
click at [218, 220] on div at bounding box center [198, 225] width 123 height 12
click at [168, 112] on span "CENTRO" at bounding box center [216, 117] width 158 height 15
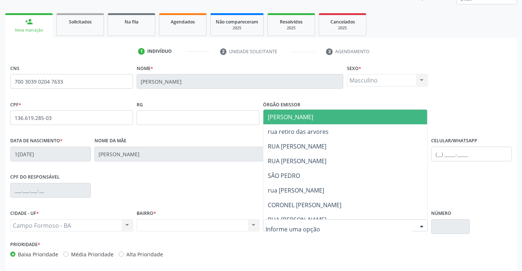
click at [391, 226] on div at bounding box center [345, 225] width 165 height 12
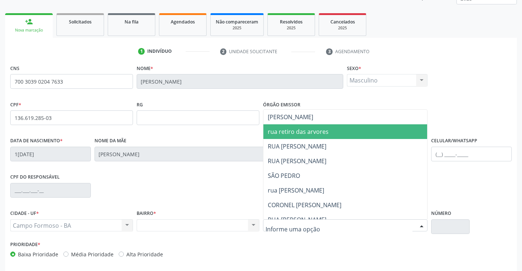
click at [305, 125] on span "rua retiro das arvores" at bounding box center [351, 131] width 177 height 15
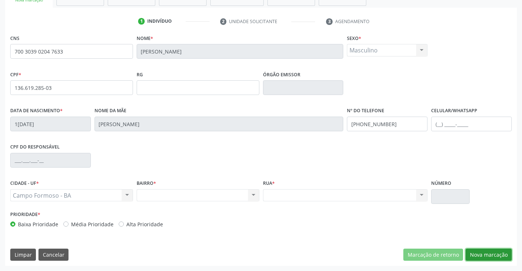
click at [493, 252] on button "Nova marcação" at bounding box center [489, 254] width 46 height 12
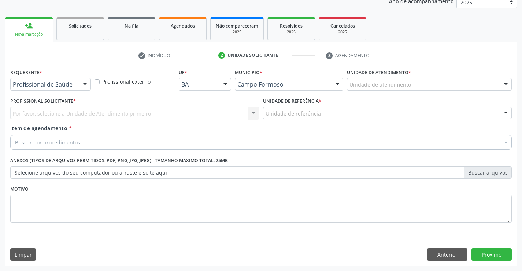
scroll to position [92, 0]
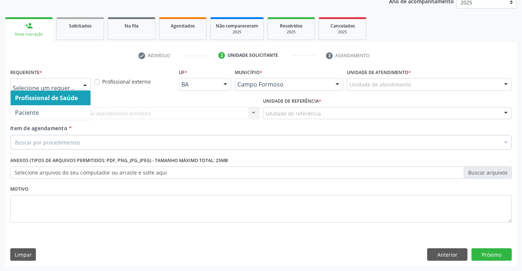
click at [82, 84] on div at bounding box center [85, 84] width 11 height 12
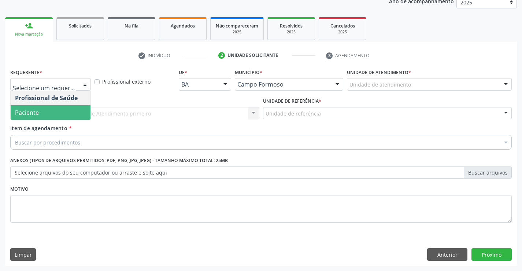
click at [40, 112] on span "Paciente" at bounding box center [51, 112] width 80 height 15
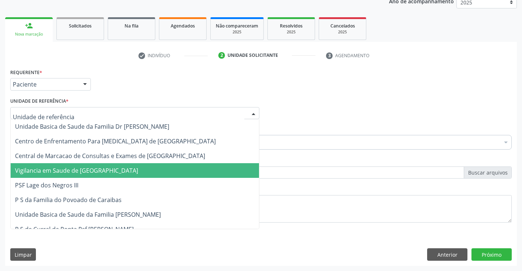
click at [73, 176] on span "Vigilancia em Saude de [GEOGRAPHIC_DATA]" at bounding box center [135, 170] width 248 height 15
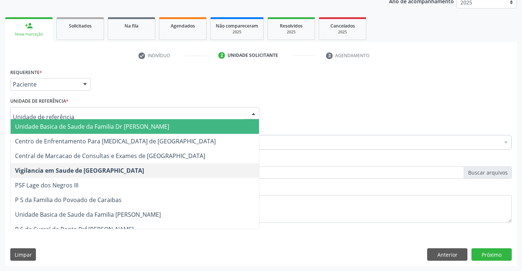
click at [86, 123] on span "Unidade Basica de Saude da Familia Dr [PERSON_NAME]" at bounding box center [92, 126] width 154 height 8
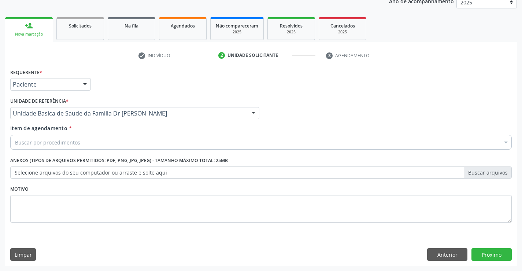
click at [79, 147] on div "Buscar por procedimentos" at bounding box center [261, 142] width 502 height 15
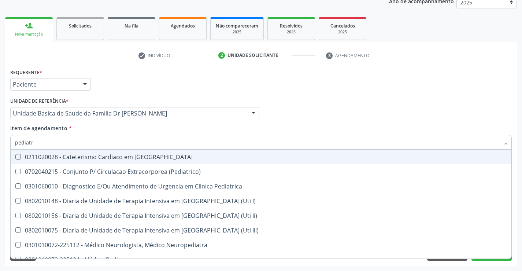
type input "pediatra"
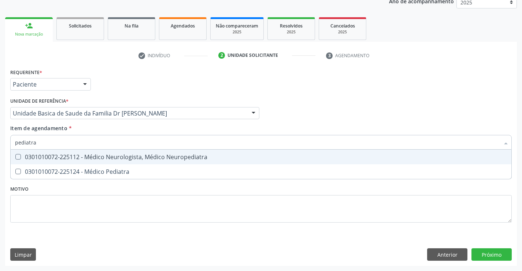
click at [71, 164] on span "0301010072-225112 - Médico Neurologista, Médico Neuropediatra" at bounding box center [261, 156] width 501 height 15
click at [76, 156] on div "0301010072-225112 - Médico Neurologista, Médico Neuropediatra" at bounding box center [261, 157] width 492 height 6
checkbox Neuropediatra "false"
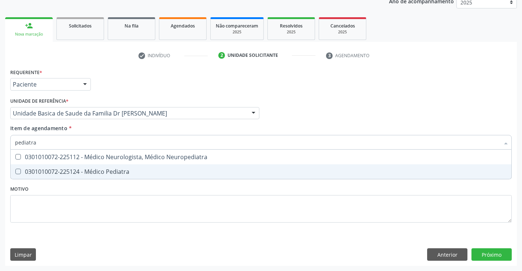
click at [50, 169] on div "0301010072-225124 - Médico Pediatra" at bounding box center [261, 172] width 492 height 6
checkbox Pediatra "true"
click at [490, 250] on div "Requerente * Paciente Profissional de Saúde Paciente Nenhum resultado encontrad…" at bounding box center [261, 166] width 512 height 199
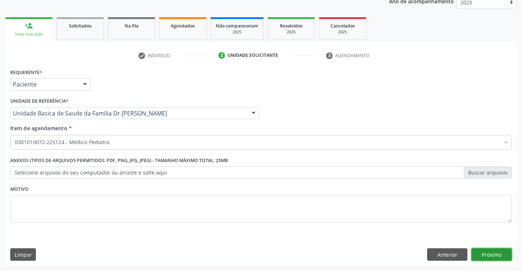
click at [488, 251] on button "Próximo" at bounding box center [492, 254] width 40 height 12
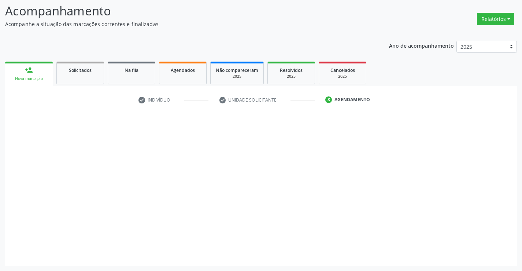
scroll to position [48, 0]
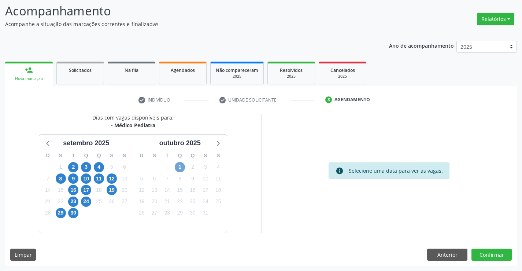
click at [181, 169] on span "1" at bounding box center [180, 167] width 10 height 10
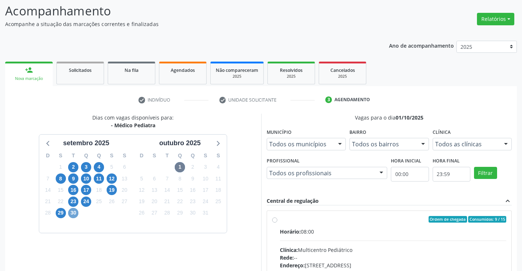
click at [73, 214] on span "30" at bounding box center [73, 213] width 10 height 10
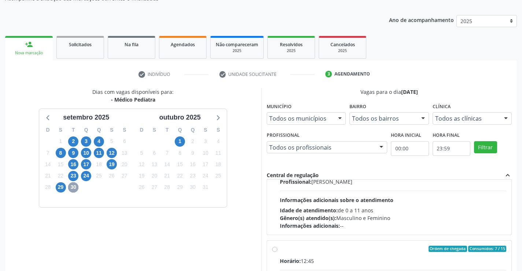
scroll to position [167, 0]
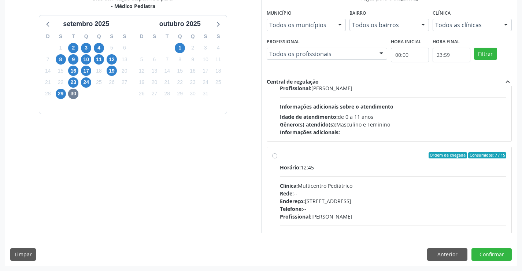
click at [367, 195] on div "Rede: --" at bounding box center [393, 193] width 227 height 8
click at [277, 159] on input "Ordem de chegada Consumidos: 7 / 15 Horário: 12:45 Clínica: Multicentro Pediátr…" at bounding box center [274, 155] width 5 height 7
radio input "true"
click at [494, 254] on button "Confirmar" at bounding box center [492, 254] width 40 height 12
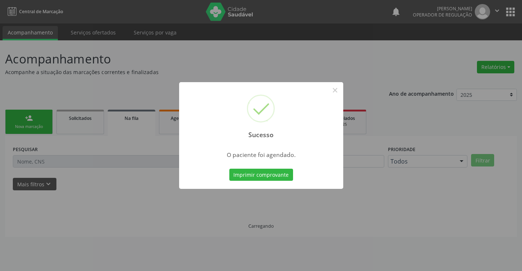
scroll to position [0, 0]
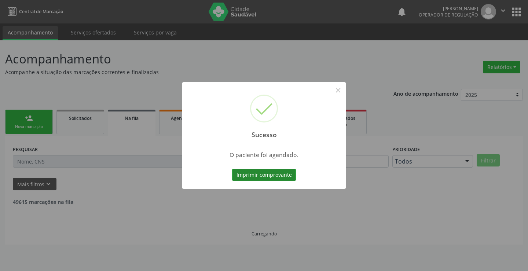
click at [285, 170] on button "Imprimir comprovante" at bounding box center [264, 175] width 64 height 12
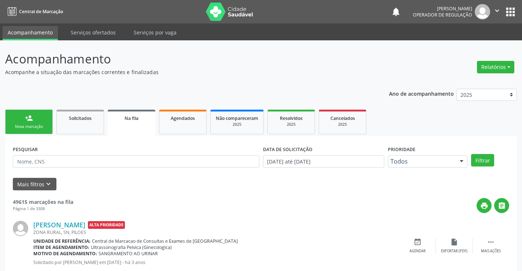
click at [36, 116] on link "person_add Nova marcação" at bounding box center [29, 122] width 48 height 25
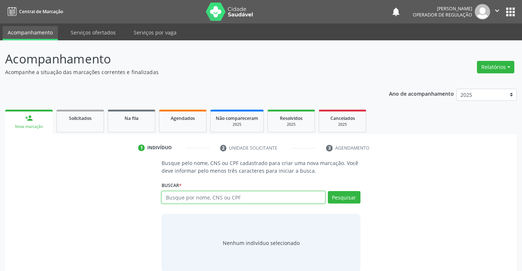
click at [216, 195] on input "text" at bounding box center [243, 197] width 163 height 12
type input "700204487152723"
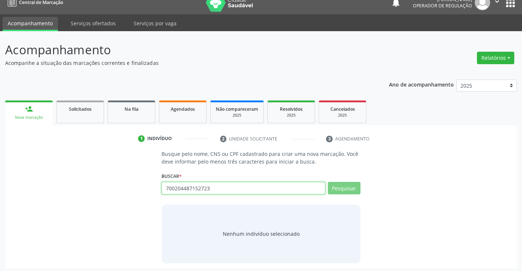
scroll to position [12, 0]
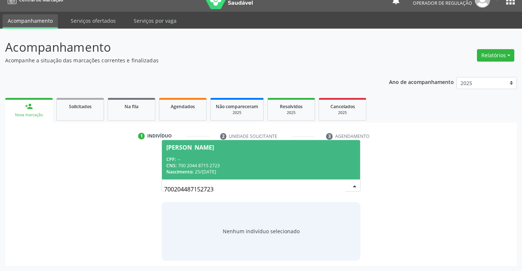
click at [229, 156] on div "CPF: --" at bounding box center [260, 159] width 189 height 6
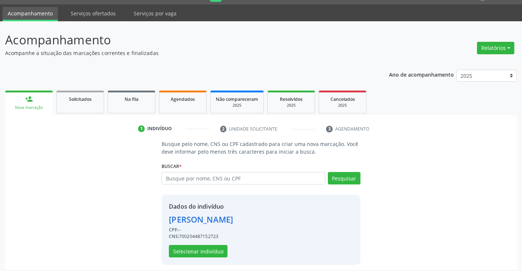
scroll to position [23, 0]
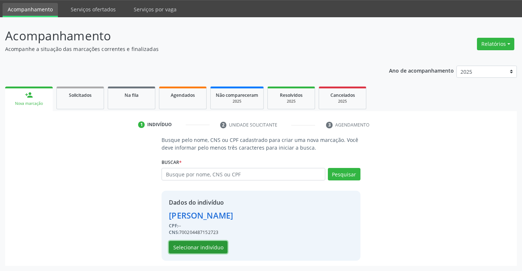
click at [192, 248] on button "Selecionar indivíduo" at bounding box center [198, 247] width 59 height 12
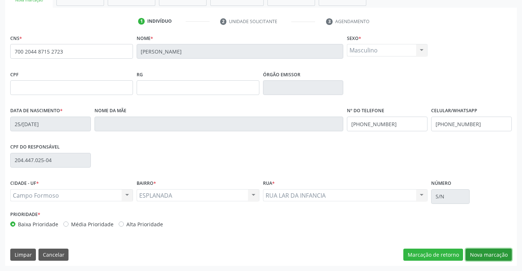
click at [478, 251] on button "Nova marcação" at bounding box center [489, 254] width 46 height 12
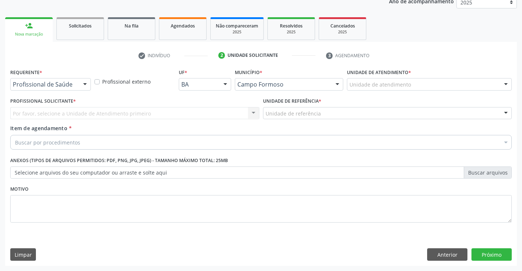
click at [84, 87] on div at bounding box center [85, 84] width 11 height 12
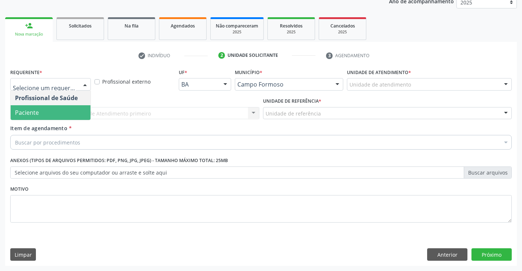
click at [48, 110] on span "Paciente" at bounding box center [51, 112] width 80 height 15
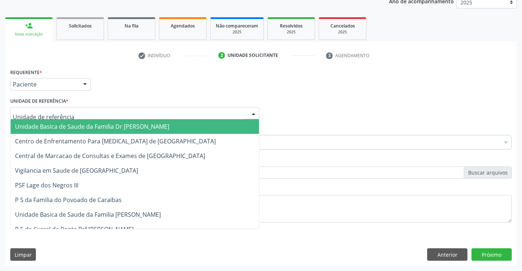
click at [116, 117] on div at bounding box center [134, 113] width 249 height 12
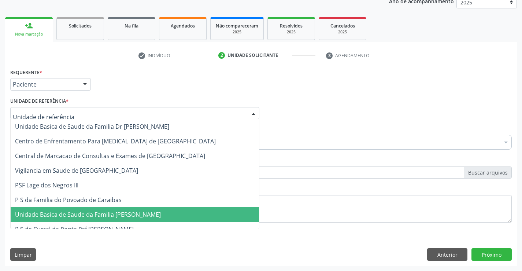
click at [88, 210] on span "Unidade Basica de Saude da Familia [PERSON_NAME]" at bounding box center [135, 214] width 248 height 15
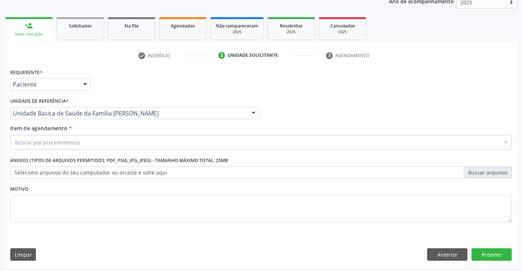
click at [89, 141] on div "Buscar por procedimentos" at bounding box center [261, 142] width 502 height 15
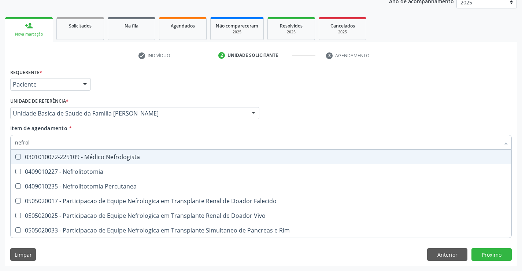
type input "nefrolo"
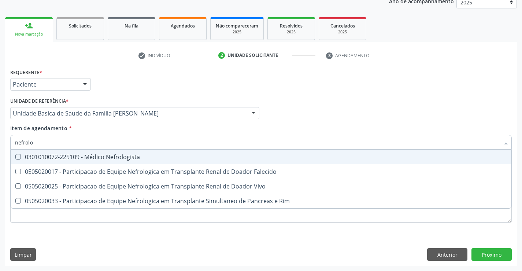
click at [87, 160] on div "0301010072-225109 - Médico Nefrologista" at bounding box center [261, 157] width 492 height 6
checkbox Nefrologista "true"
click at [315, 112] on div "Profissional Solicitante Por favor, selecione a Unidade de Atendimento primeiro…" at bounding box center [260, 110] width 505 height 29
checkbox Falecido "true"
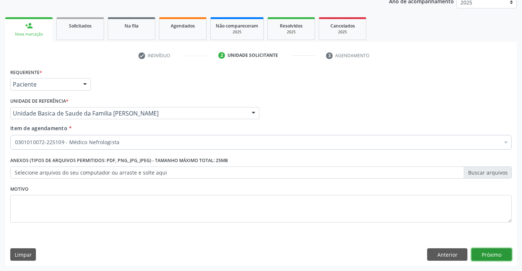
click at [489, 249] on button "Próximo" at bounding box center [492, 254] width 40 height 12
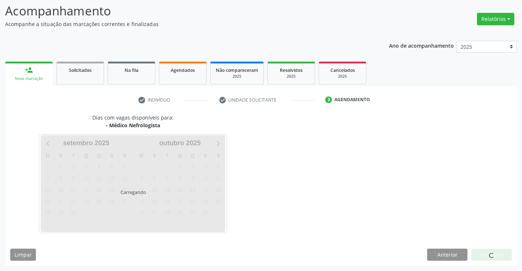
scroll to position [48, 0]
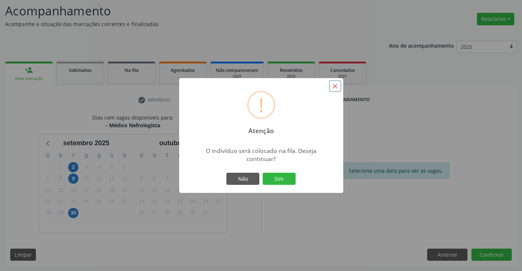
click at [335, 86] on button "×" at bounding box center [335, 86] width 12 height 12
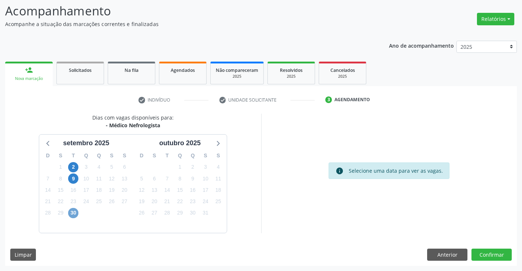
click at [76, 213] on span "30" at bounding box center [73, 213] width 10 height 10
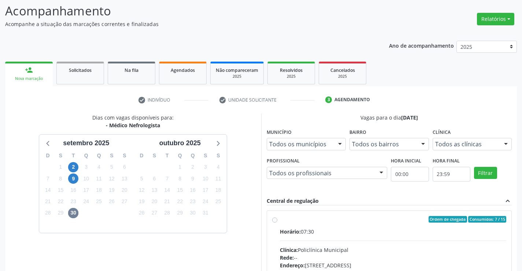
click at [332, 234] on div "Horário: 07:30" at bounding box center [393, 232] width 227 height 8
click at [277, 222] on input "Ordem de chegada Consumidos: 7 / 15 Horário: 07:30 Clínica: Policlínica Municip…" at bounding box center [274, 219] width 5 height 7
radio input "true"
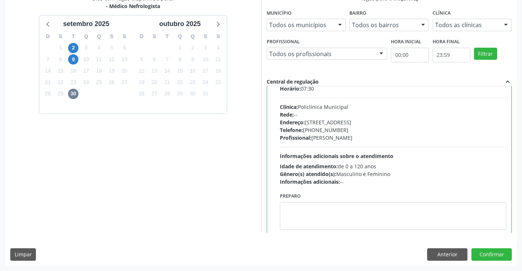
scroll to position [36, 0]
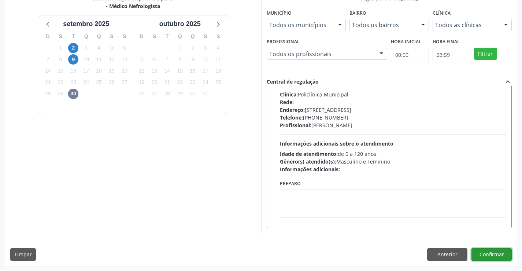
click at [482, 250] on button "Confirmar" at bounding box center [492, 254] width 40 height 12
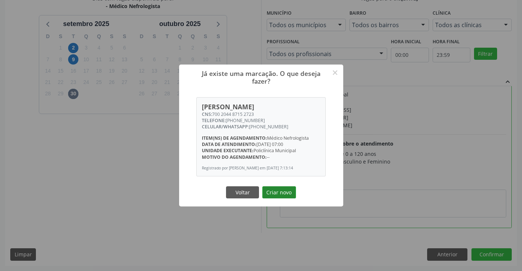
click at [277, 197] on button "Criar novo" at bounding box center [279, 192] width 34 height 12
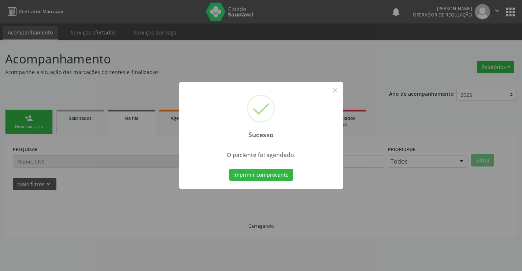
scroll to position [0, 0]
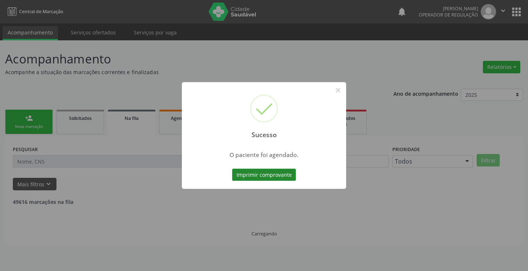
click at [277, 171] on button "Imprimir comprovante" at bounding box center [264, 175] width 64 height 12
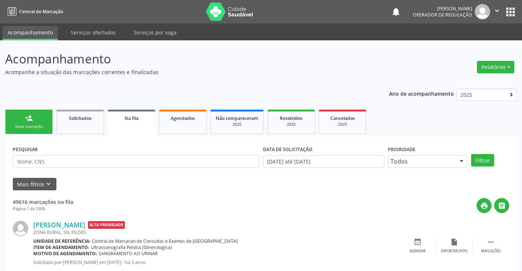
click at [42, 121] on link "person_add Nova marcação" at bounding box center [29, 122] width 48 height 25
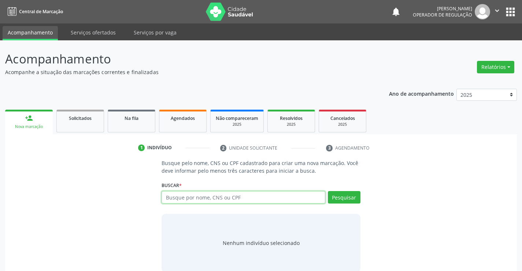
click at [178, 196] on input "text" at bounding box center [243, 197] width 163 height 12
type input "709003838487913"
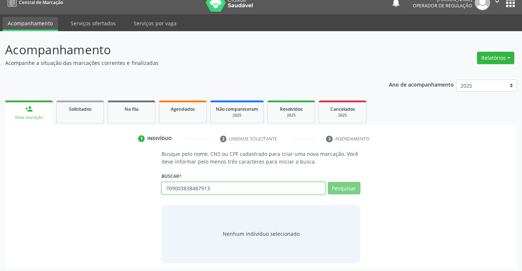
scroll to position [12, 0]
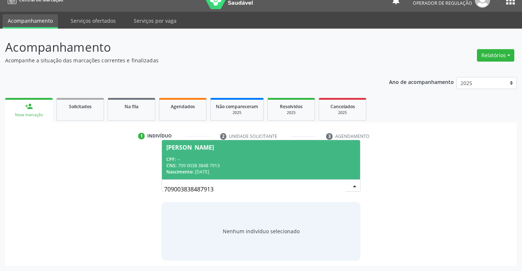
click at [255, 162] on div "CPF: --" at bounding box center [260, 159] width 189 height 6
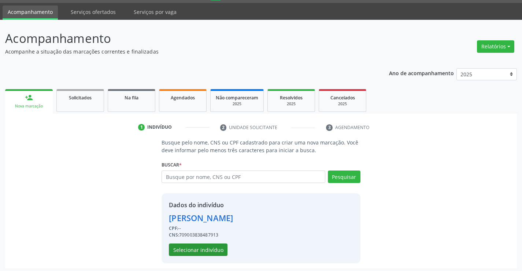
scroll to position [23, 0]
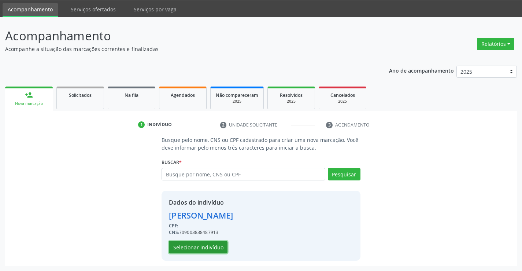
click at [208, 248] on button "Selecionar indivíduo" at bounding box center [198, 247] width 59 height 12
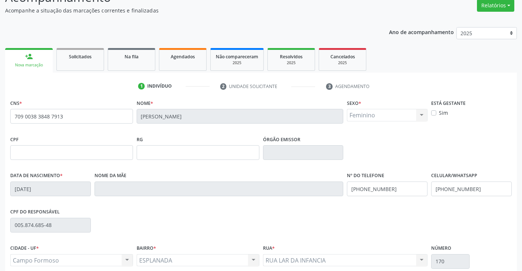
scroll to position [126, 0]
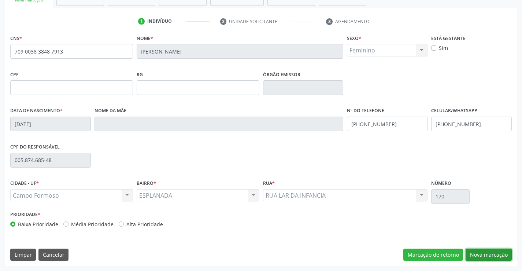
click at [496, 256] on button "Nova marcação" at bounding box center [489, 254] width 46 height 12
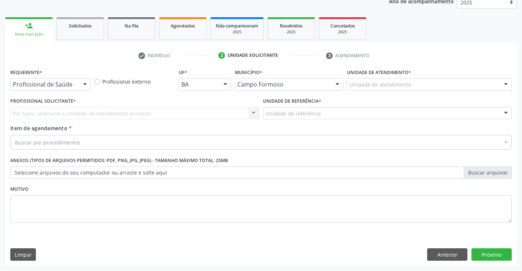
click at [83, 79] on div at bounding box center [85, 84] width 11 height 12
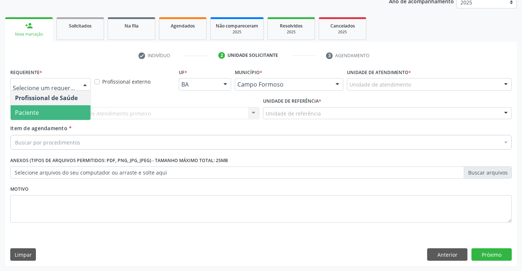
click at [52, 111] on span "Paciente" at bounding box center [51, 112] width 80 height 15
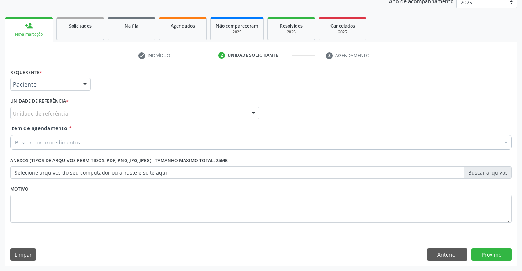
click at [99, 111] on div "Unidade de referência" at bounding box center [134, 113] width 249 height 12
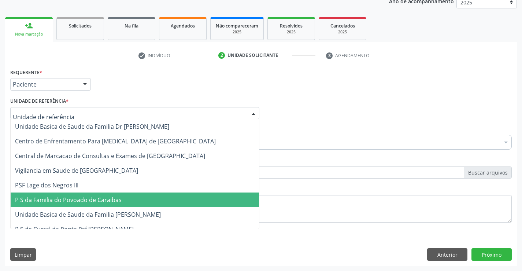
click at [99, 207] on span "Unidade Basica de Saude da Familia [PERSON_NAME]" at bounding box center [135, 214] width 248 height 15
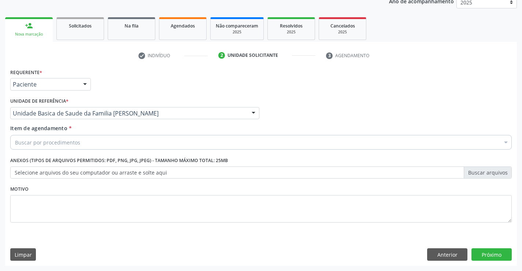
click at [83, 143] on div "Buscar por procedimentos" at bounding box center [261, 142] width 502 height 15
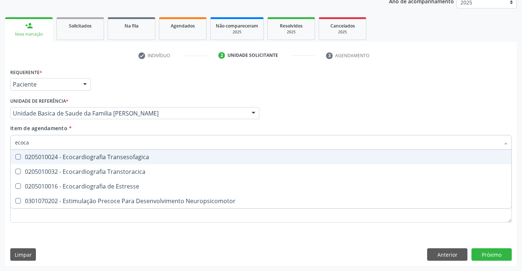
type input "ecocar"
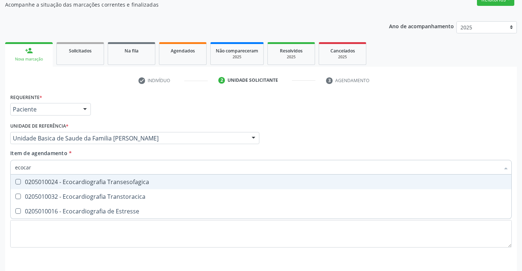
scroll to position [56, 0]
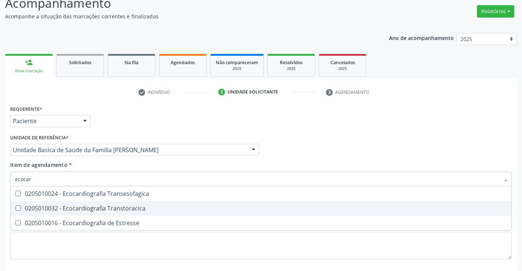
click at [77, 211] on div "0205010032 - Ecocardiografia Transtoracica" at bounding box center [261, 208] width 492 height 6
checkbox Transtoracica "true"
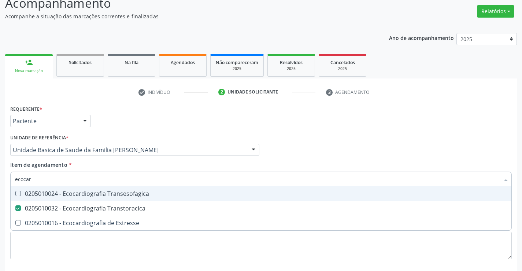
click at [346, 120] on div "Requerente * Paciente Profissional de Saúde Paciente Nenhum resultado encontrad…" at bounding box center [260, 117] width 505 height 29
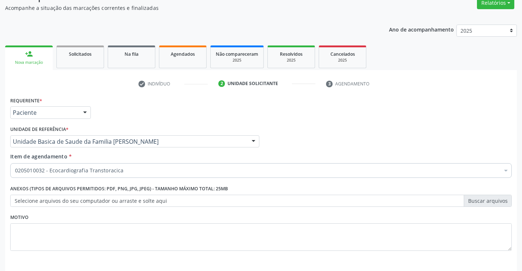
scroll to position [92, 0]
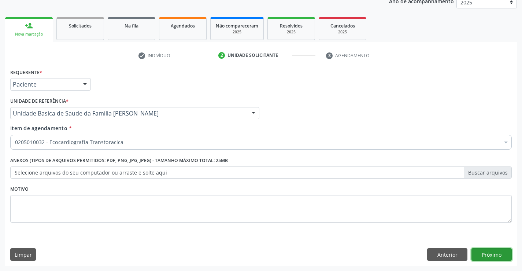
click at [492, 255] on button "Próximo" at bounding box center [492, 254] width 40 height 12
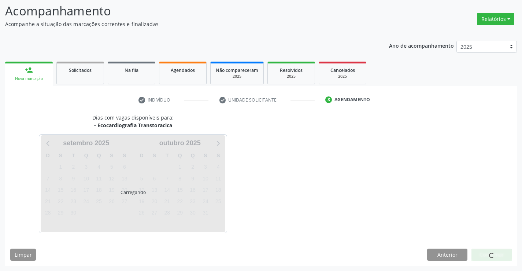
scroll to position [70, 0]
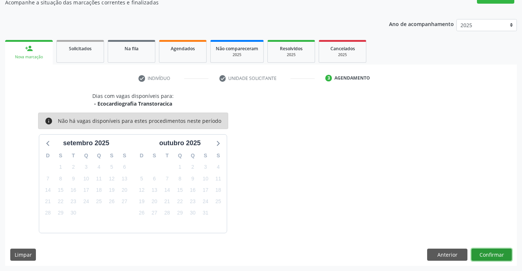
click at [488, 256] on button "Confirmar" at bounding box center [492, 254] width 40 height 12
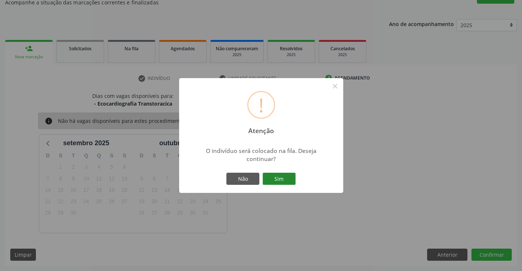
click at [286, 177] on button "Sim" at bounding box center [279, 179] width 33 height 12
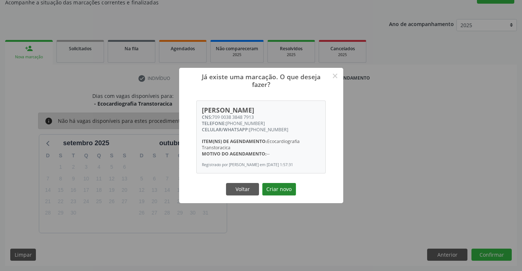
click at [291, 190] on button "Criar novo" at bounding box center [279, 189] width 34 height 12
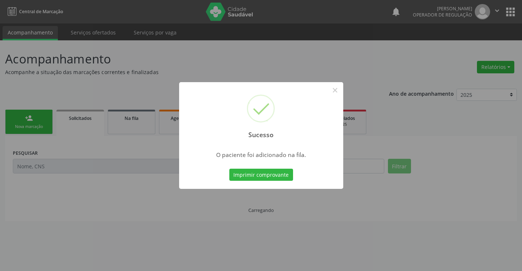
scroll to position [0, 0]
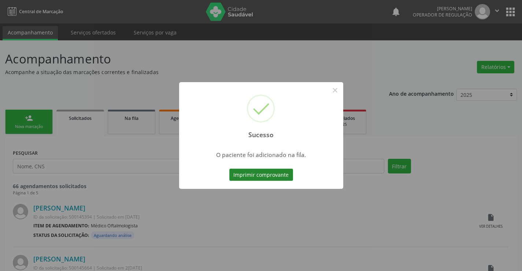
click at [278, 177] on button "Imprimir comprovante" at bounding box center [261, 175] width 64 height 12
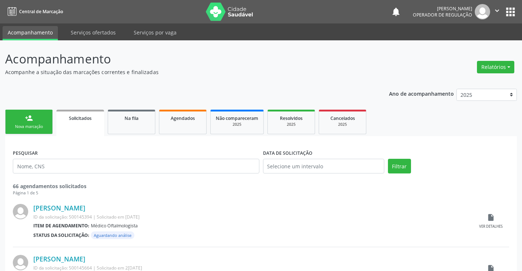
click at [29, 123] on link "person_add Nova marcação" at bounding box center [29, 122] width 48 height 25
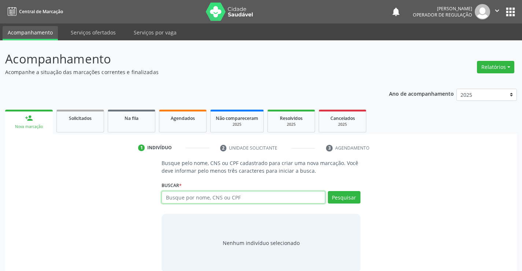
click at [188, 196] on input "text" at bounding box center [243, 197] width 163 height 12
type input "700003233341002"
click at [348, 198] on div "700003233341002 Busque por nome, CNS ou CPF Arthur Gabriel Rodrigues Cezario CP…" at bounding box center [261, 200] width 199 height 18
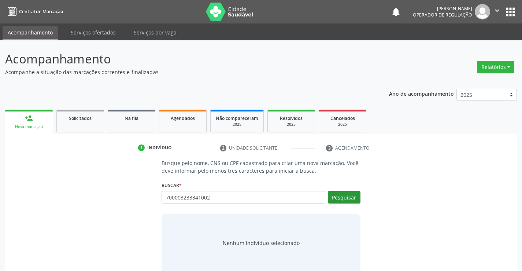
scroll to position [12, 0]
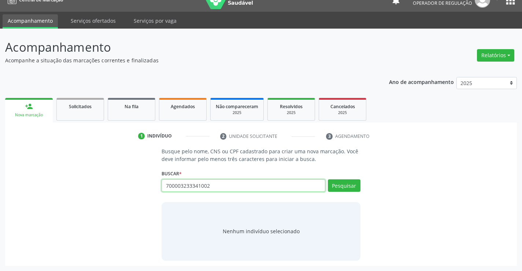
click at [222, 184] on input "700003233341002" at bounding box center [243, 185] width 163 height 12
click at [342, 189] on button "Pesquisar" at bounding box center [344, 185] width 33 height 12
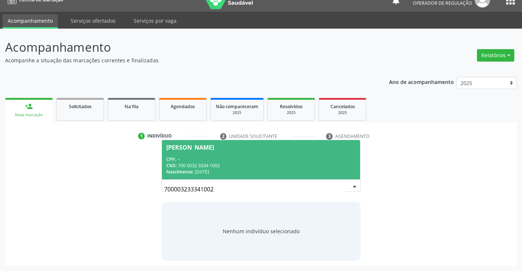
click at [226, 167] on div "CNS: 700 0032 3334 1002" at bounding box center [260, 165] width 189 height 6
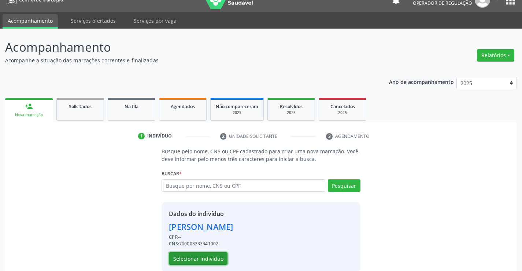
click at [196, 260] on button "Selecionar indivíduo" at bounding box center [198, 258] width 59 height 12
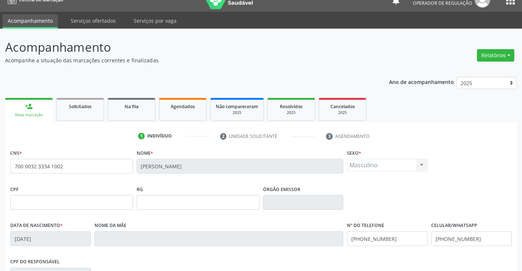
scroll to position [126, 0]
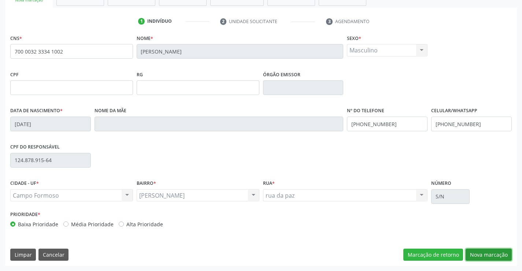
click at [471, 252] on button "Nova marcação" at bounding box center [489, 254] width 46 height 12
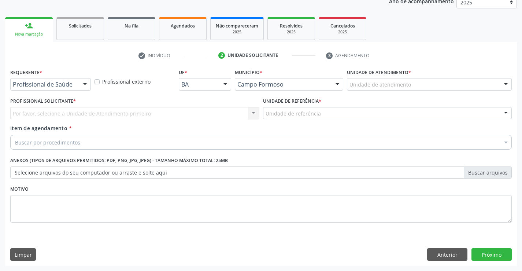
scroll to position [92, 0]
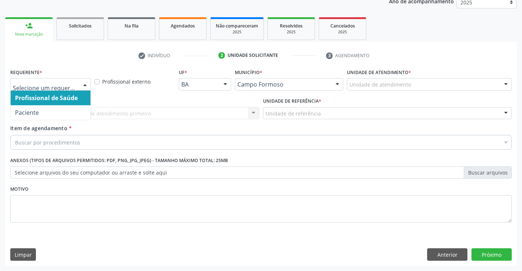
click at [81, 83] on div at bounding box center [85, 84] width 11 height 12
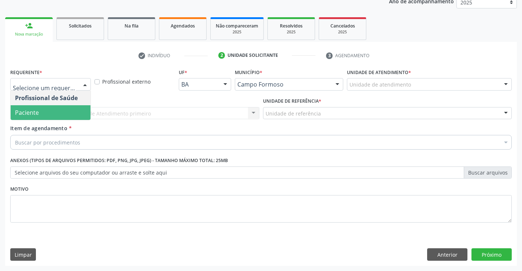
click at [57, 107] on span "Paciente" at bounding box center [51, 112] width 80 height 15
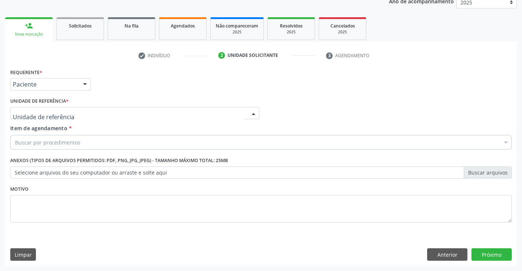
click at [86, 117] on div at bounding box center [134, 113] width 249 height 12
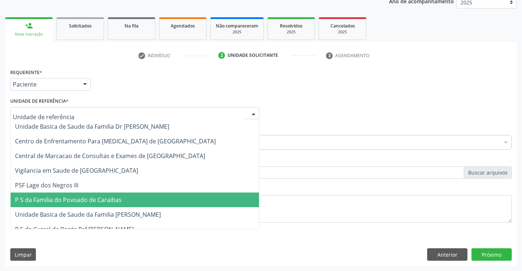
click at [77, 199] on span "P S da Familia do Povoado de Caraibas" at bounding box center [68, 200] width 107 height 8
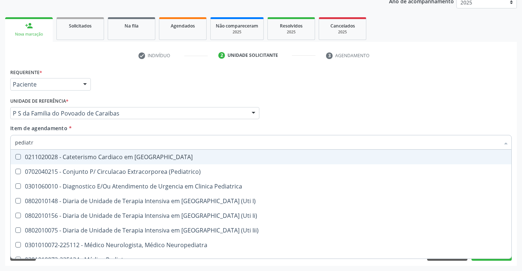
type input "pediatra"
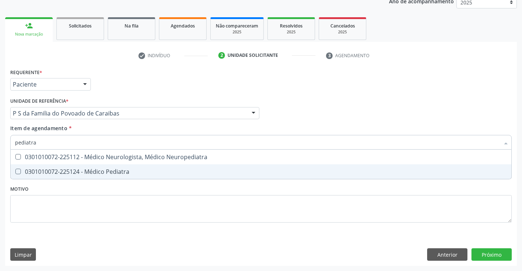
click at [83, 171] on div "0301010072-225124 - Médico Pediatra" at bounding box center [261, 172] width 492 height 6
checkbox Pediatra "true"
click at [479, 253] on div "Requerente * Paciente Profissional de Saúde Paciente Nenhum resultado encontrad…" at bounding box center [261, 166] width 512 height 199
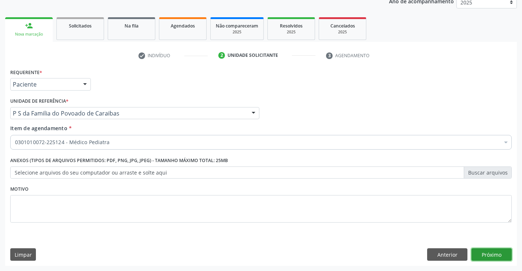
click at [491, 254] on button "Próximo" at bounding box center [492, 254] width 40 height 12
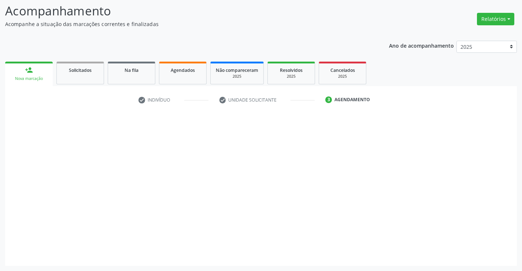
scroll to position [48, 0]
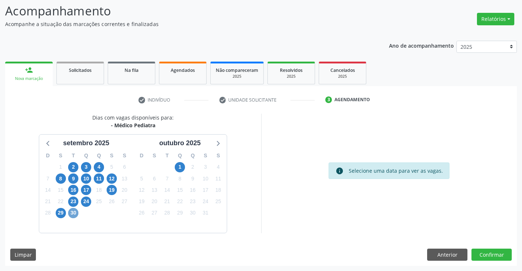
click at [75, 216] on span "30" at bounding box center [73, 213] width 10 height 10
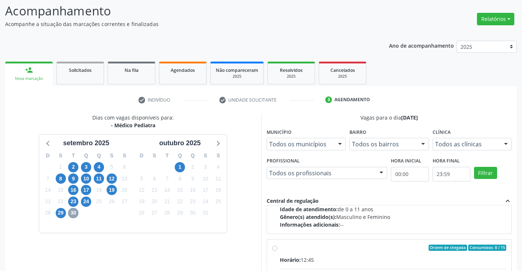
scroll to position [115, 0]
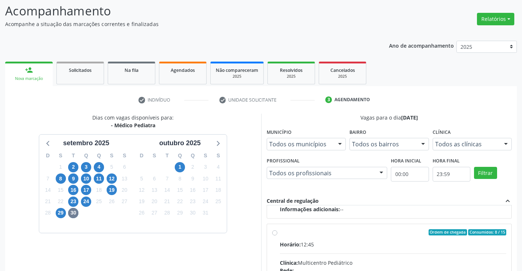
click at [391, 247] on div "Horário: 12:45" at bounding box center [393, 244] width 227 height 8
click at [277, 236] on input "Ordem de chegada Consumidos: 8 / 15 Horário: 12:45 Clínica: Multicentro Pediátr…" at bounding box center [274, 232] width 5 height 7
radio input "true"
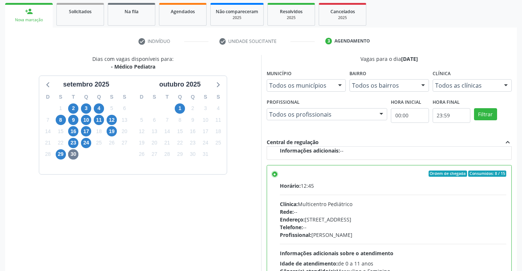
scroll to position [167, 0]
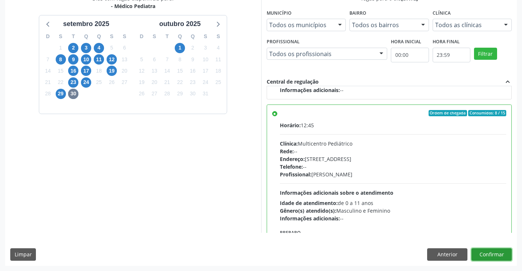
click at [494, 254] on button "Confirmar" at bounding box center [492, 254] width 40 height 12
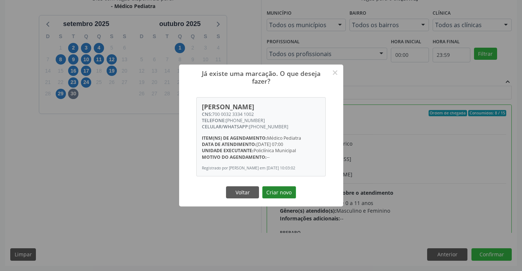
click at [276, 193] on button "Criar novo" at bounding box center [279, 192] width 34 height 12
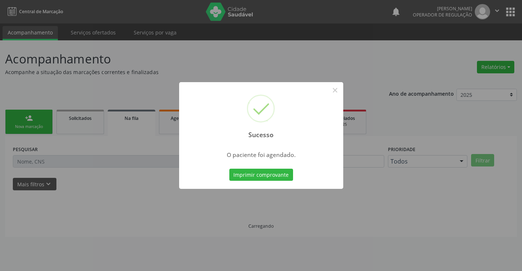
scroll to position [0, 0]
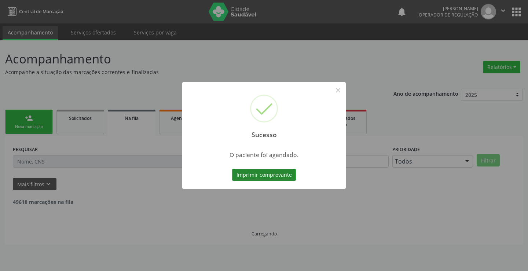
click at [245, 171] on button "Imprimir comprovante" at bounding box center [264, 175] width 64 height 12
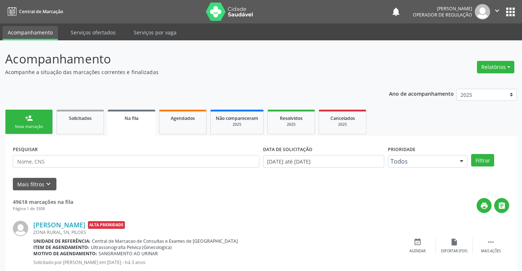
click at [36, 121] on link "person_add Nova marcação" at bounding box center [29, 122] width 48 height 25
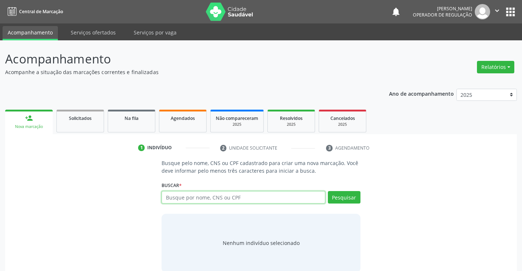
click at [233, 198] on input "text" at bounding box center [243, 197] width 163 height 12
click at [232, 198] on input "text" at bounding box center [243, 197] width 163 height 12
type input "705802401556433"
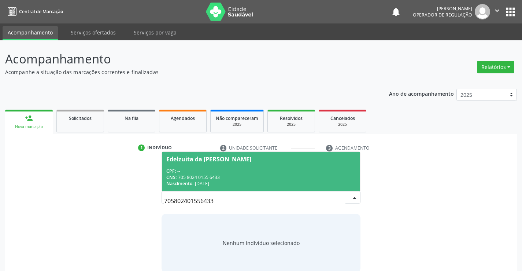
click at [217, 173] on div "CPF: --" at bounding box center [260, 171] width 189 height 6
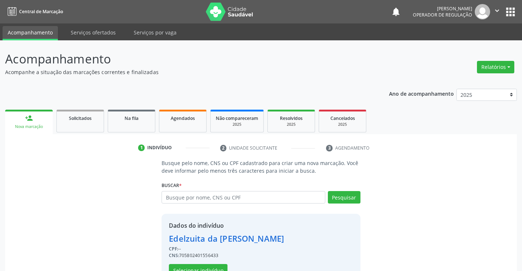
scroll to position [23, 0]
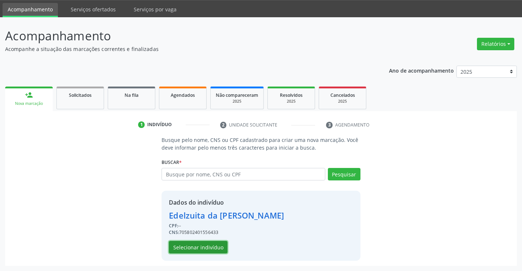
click at [202, 247] on button "Selecionar indivíduo" at bounding box center [198, 247] width 59 height 12
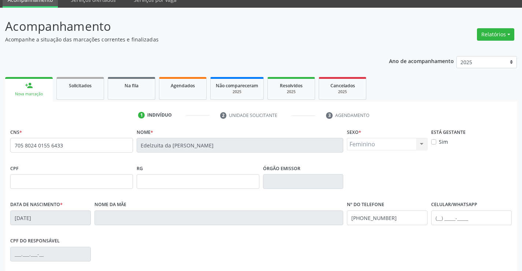
scroll to position [126, 0]
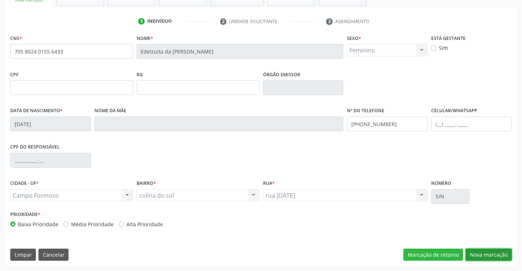
click at [500, 256] on button "Nova marcação" at bounding box center [489, 254] width 46 height 12
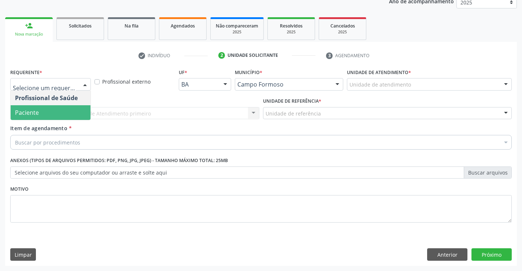
click at [34, 111] on span "Paciente" at bounding box center [27, 112] width 24 height 8
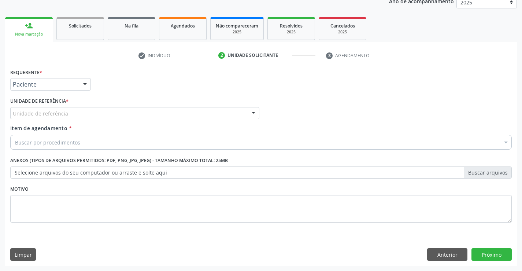
click at [102, 117] on div "Unidade de referência" at bounding box center [134, 113] width 249 height 12
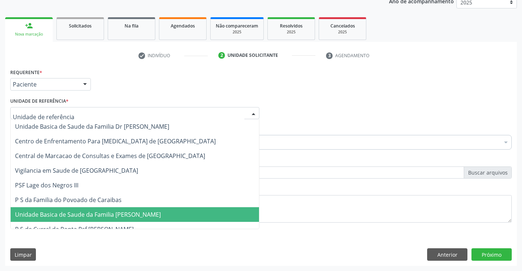
click at [90, 208] on span "Unidade Basica de Saude da Familia [PERSON_NAME]" at bounding box center [135, 214] width 248 height 15
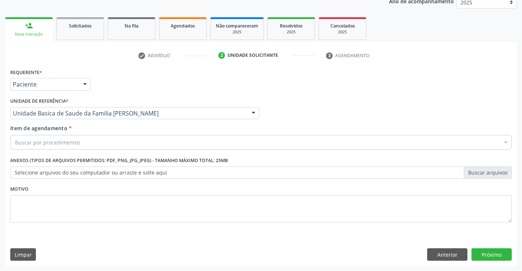
click at [101, 144] on div "Buscar por procedimentos" at bounding box center [261, 142] width 502 height 15
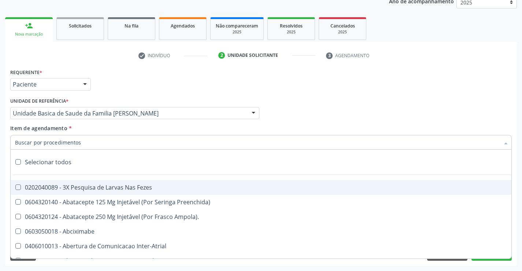
click at [101, 143] on input "Item de agendamento *" at bounding box center [257, 142] width 485 height 15
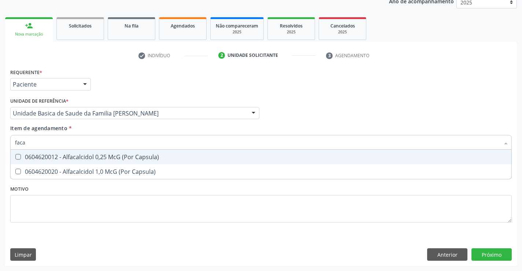
type input "facal"
drag, startPoint x: 48, startPoint y: 145, endPoint x: 9, endPoint y: 150, distance: 39.4
click at [9, 150] on div "Item de agendamento * facal Selecionar todos 0604620012 - Alfacalcidol 0,25 McG…" at bounding box center [260, 138] width 505 height 28
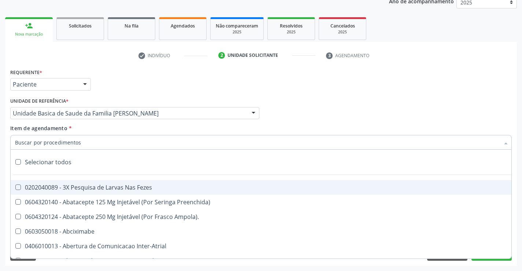
click at [37, 147] on input "Item de agendamento *" at bounding box center [257, 142] width 485 height 15
click at [144, 142] on input "Item de agendamento *" at bounding box center [257, 142] width 485 height 15
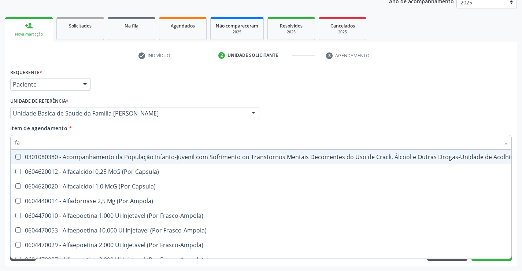
type input "f"
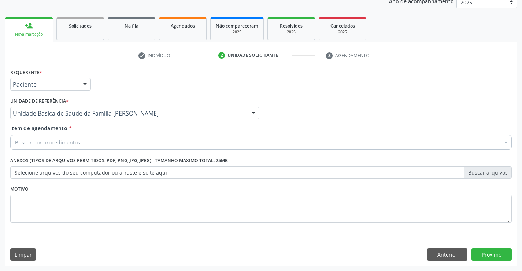
scroll to position [0, 0]
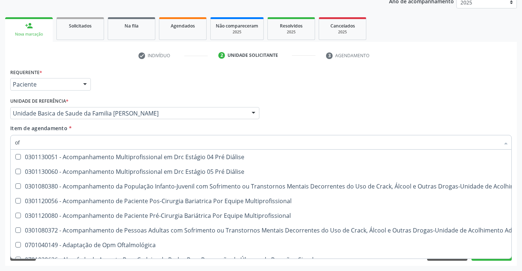
type input "oft"
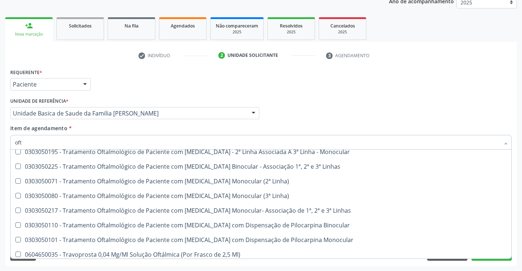
scroll to position [375, 0]
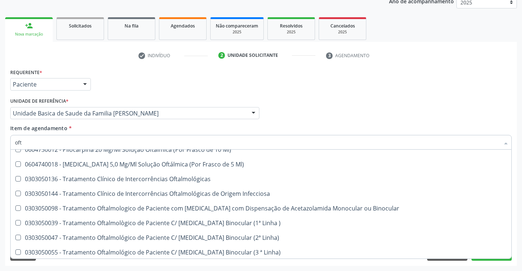
drag, startPoint x: 64, startPoint y: 144, endPoint x: 0, endPoint y: 145, distance: 63.8
click at [0, 145] on div "Acompanhamento Acompanhe a situação das marcações correntes e finalizadas Relat…" at bounding box center [261, 109] width 522 height 323
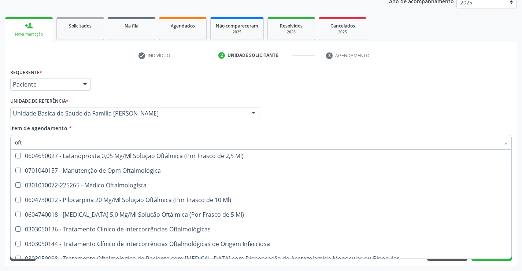
scroll to position [82, 0]
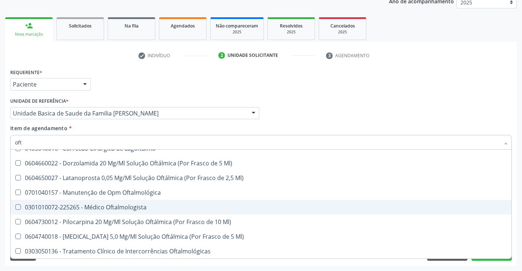
click at [135, 210] on div "0301010072-225265 - Médico Oftalmologista" at bounding box center [261, 207] width 492 height 6
checkbox Oftalmologista "true"
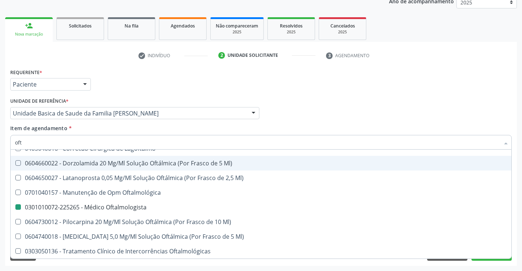
click at [346, 117] on div "Profissional Solicitante Por favor, selecione a Unidade de Atendimento primeiro…" at bounding box center [260, 110] width 505 height 29
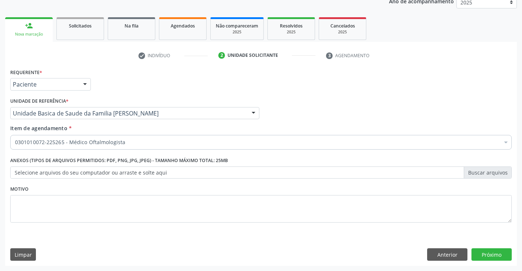
scroll to position [0, 0]
click at [474, 255] on button "Próximo" at bounding box center [492, 254] width 40 height 12
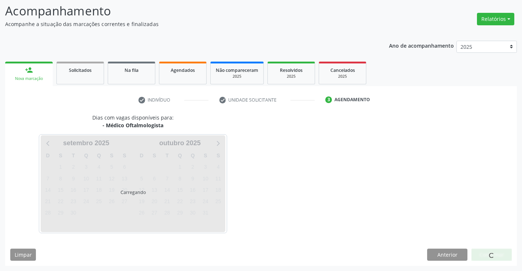
scroll to position [70, 0]
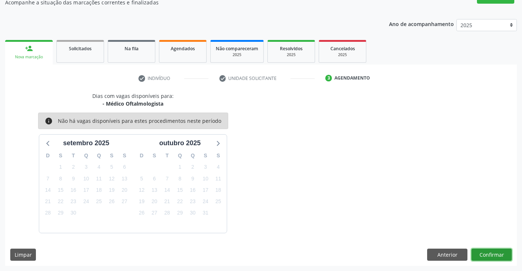
click at [484, 252] on button "Confirmar" at bounding box center [492, 254] width 40 height 12
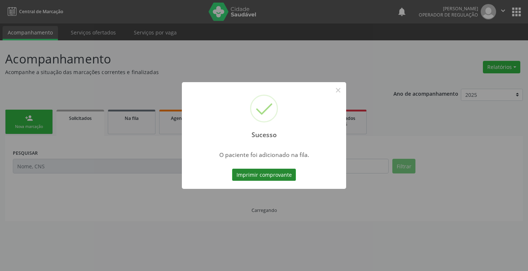
click at [281, 174] on button "Imprimir comprovante" at bounding box center [264, 175] width 64 height 12
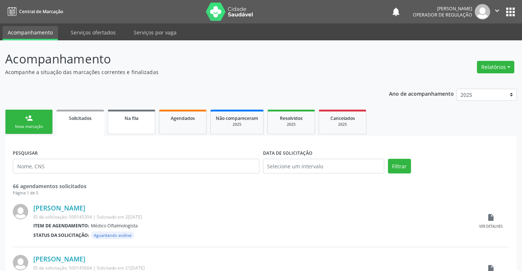
click at [136, 116] on span "Na fila" at bounding box center [132, 118] width 14 height 6
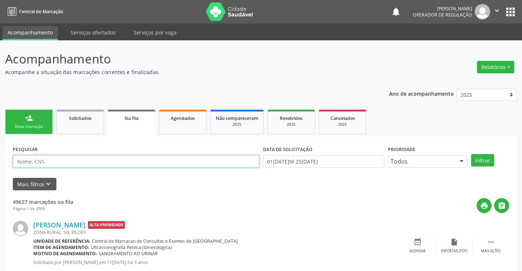
drag, startPoint x: 44, startPoint y: 162, endPoint x: 26, endPoint y: 157, distance: 18.8
click at [26, 157] on input "text" at bounding box center [136, 161] width 247 height 12
paste input "705 8024 0155 6433"
type input "705 8024 0155 6433"
click at [471, 154] on button "Filtrar" at bounding box center [482, 160] width 23 height 12
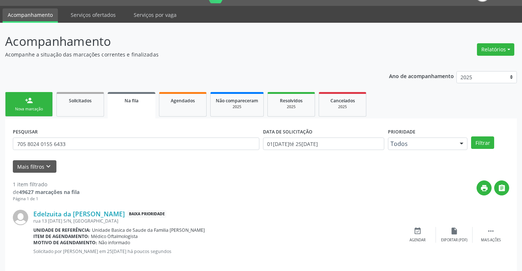
scroll to position [27, 0]
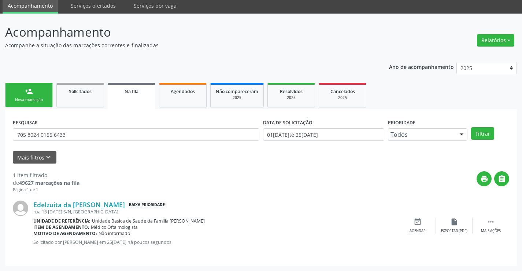
click at [29, 89] on div "person_add" at bounding box center [29, 91] width 8 height 8
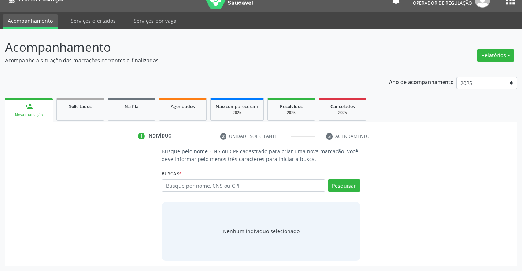
scroll to position [12, 0]
click at [182, 182] on input "text" at bounding box center [243, 185] width 163 height 12
type input "701201005006610"
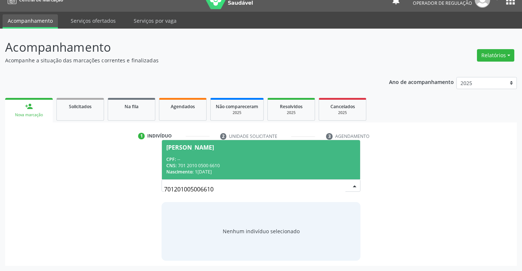
click at [350, 188] on div "701201005006610 [PERSON_NAME] CPF: -- CNS: 701 2010 0500 6610 Nascimento: [DATE…" at bounding box center [261, 188] width 199 height 18
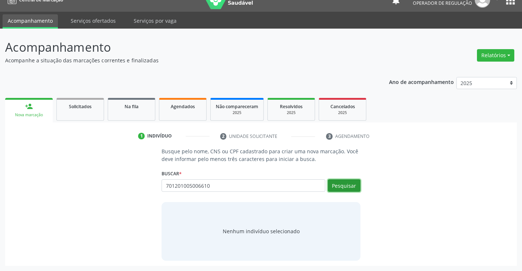
click at [350, 188] on button "Pesquisar" at bounding box center [344, 185] width 33 height 12
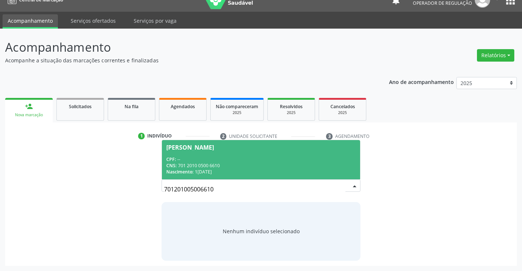
click at [203, 167] on div "CNS: 701 2010 0500 6610" at bounding box center [260, 165] width 189 height 6
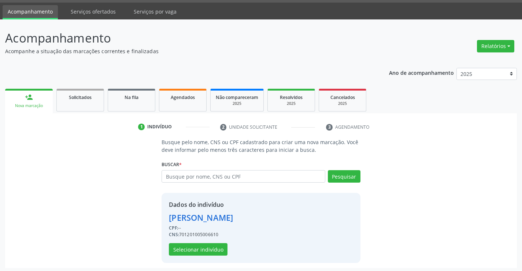
scroll to position [23, 0]
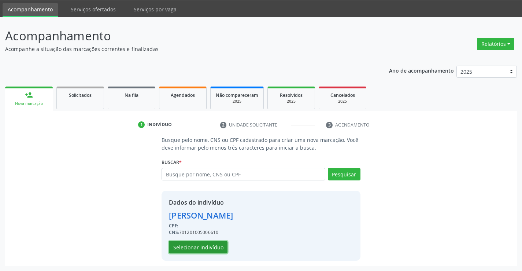
click at [196, 250] on button "Selecionar indivíduo" at bounding box center [198, 247] width 59 height 12
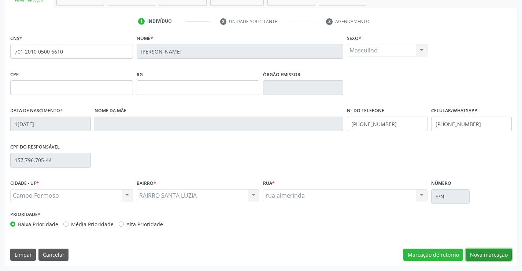
click at [496, 257] on button "Nova marcação" at bounding box center [489, 254] width 46 height 12
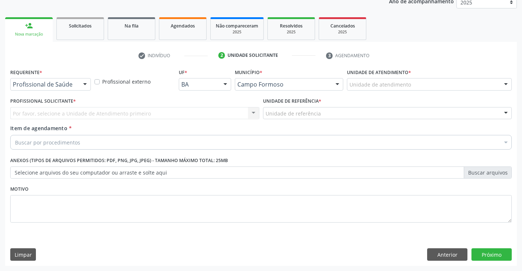
scroll to position [92, 0]
click at [86, 82] on div at bounding box center [85, 84] width 11 height 12
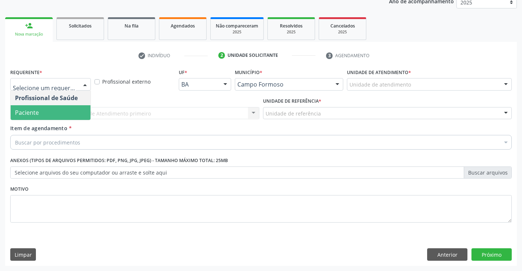
click at [41, 115] on span "Paciente" at bounding box center [51, 112] width 80 height 15
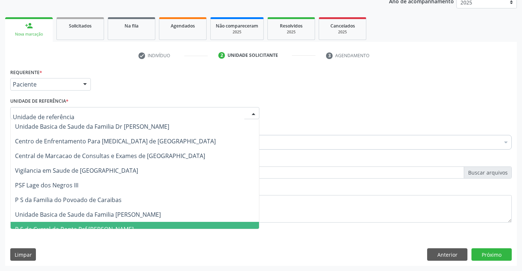
click at [80, 222] on span "P S de Curral da Ponta Psf [PERSON_NAME]" at bounding box center [135, 229] width 248 height 15
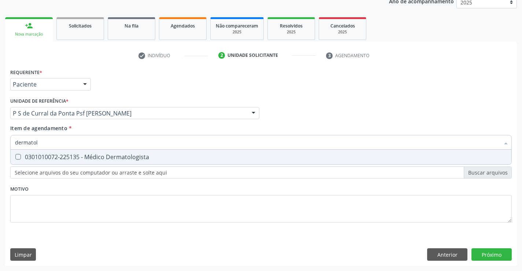
type input "dermatolo"
click at [70, 158] on div "0301010072-225135 - Médico Dermatologista" at bounding box center [261, 157] width 492 height 6
checkbox Dermatologista "true"
click at [495, 249] on div "Requerente * Paciente Profissional de Saúde Paciente Nenhum resultado encontrad…" at bounding box center [261, 166] width 512 height 199
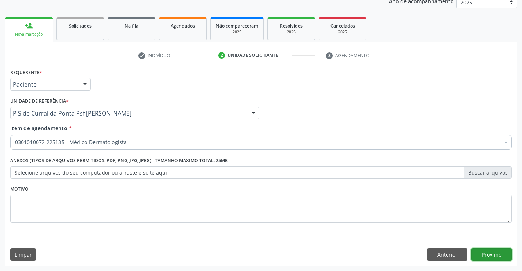
click at [492, 254] on button "Próximo" at bounding box center [492, 254] width 40 height 12
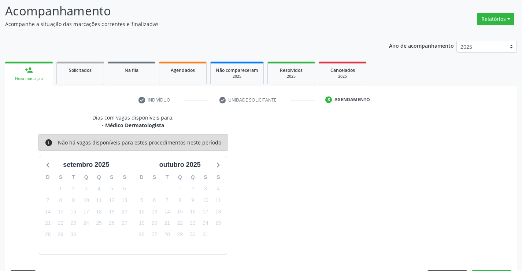
scroll to position [70, 0]
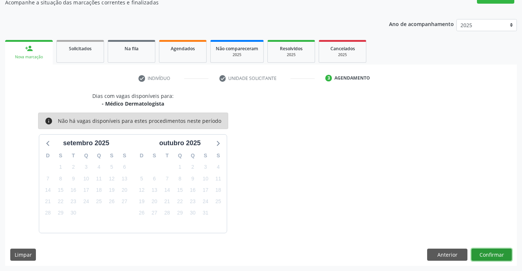
click at [492, 254] on button "Confirmar" at bounding box center [492, 254] width 40 height 12
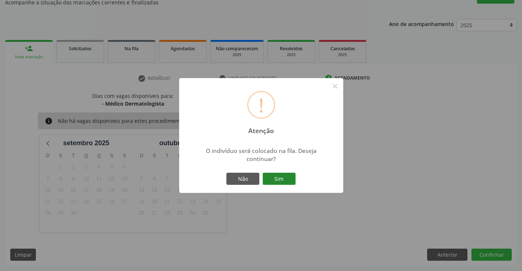
click at [290, 176] on button "Sim" at bounding box center [279, 179] width 33 height 12
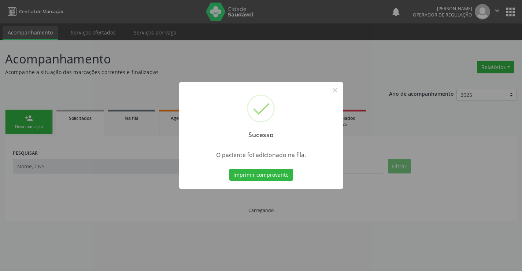
scroll to position [0, 0]
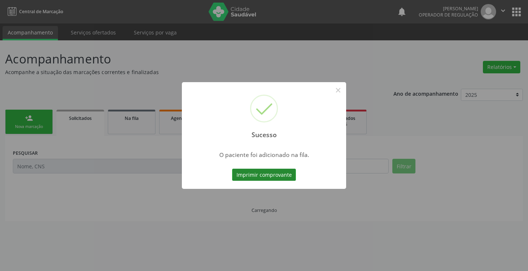
click at [271, 175] on button "Imprimir comprovante" at bounding box center [264, 175] width 64 height 12
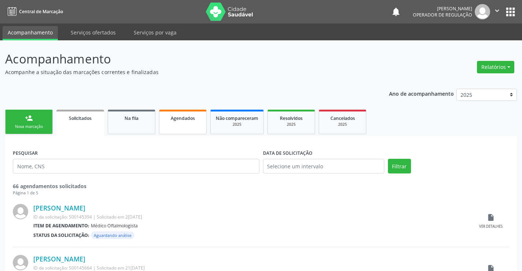
click at [181, 117] on span "Agendados" at bounding box center [183, 118] width 24 height 6
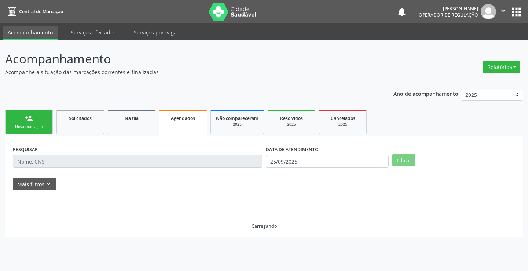
click at [44, 131] on link "person_add Nova marcação" at bounding box center [29, 122] width 48 height 25
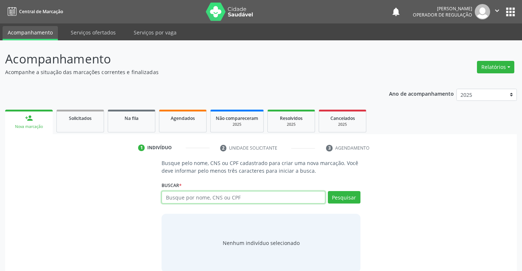
click at [191, 196] on input "text" at bounding box center [243, 197] width 163 height 12
type input "702401586664228"
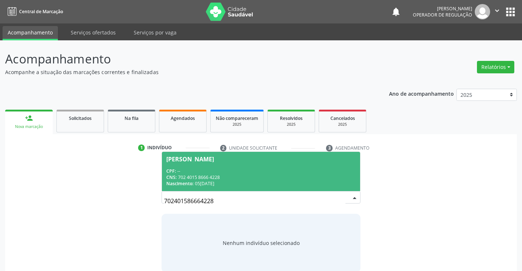
click at [260, 171] on div "CPF: --" at bounding box center [260, 171] width 189 height 6
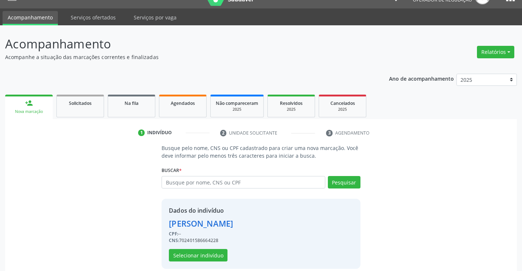
scroll to position [23, 0]
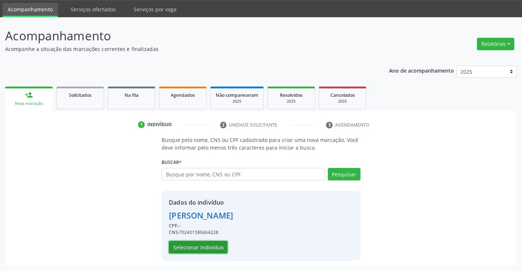
click at [208, 245] on button "Selecionar indivíduo" at bounding box center [198, 247] width 59 height 12
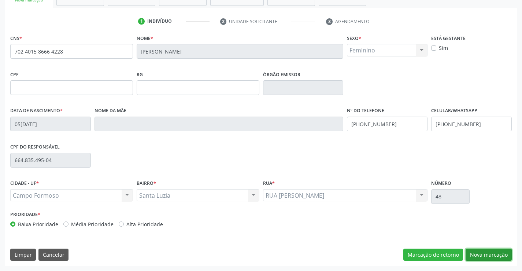
click at [498, 253] on button "Nova marcação" at bounding box center [489, 254] width 46 height 12
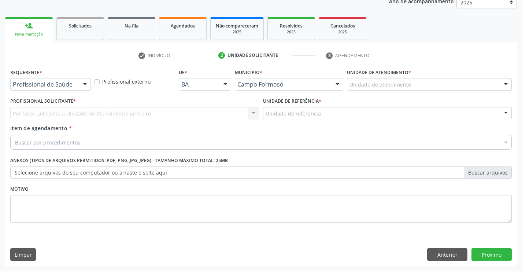
click at [80, 83] on div at bounding box center [85, 84] width 11 height 12
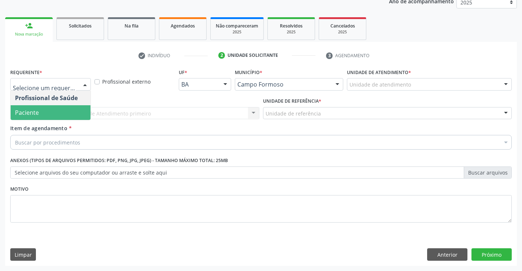
click at [50, 114] on span "Paciente" at bounding box center [51, 112] width 80 height 15
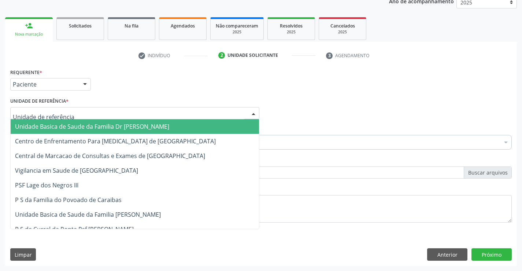
click at [82, 109] on div at bounding box center [134, 113] width 249 height 12
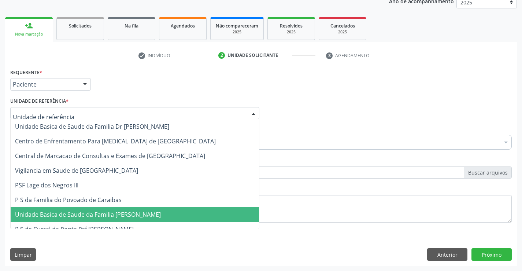
click at [108, 221] on span "Unidade Basica de Saude da Familia [PERSON_NAME]" at bounding box center [135, 214] width 248 height 15
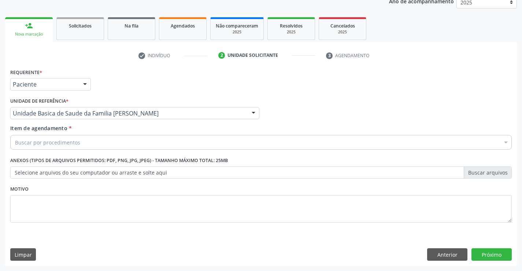
click at [56, 137] on div "Buscar por procedimentos" at bounding box center [261, 142] width 502 height 15
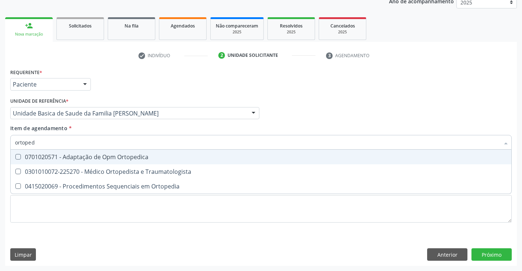
type input "ortopedi"
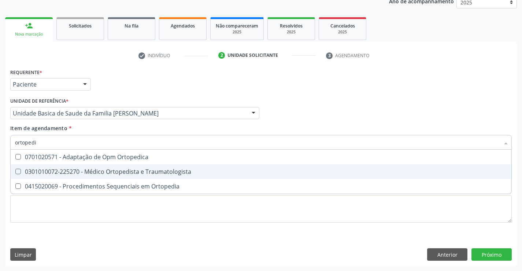
click at [66, 174] on div "0301010072-225270 - Médico Ortopedista e Traumatologista" at bounding box center [261, 172] width 492 height 6
checkbox Traumatologista "true"
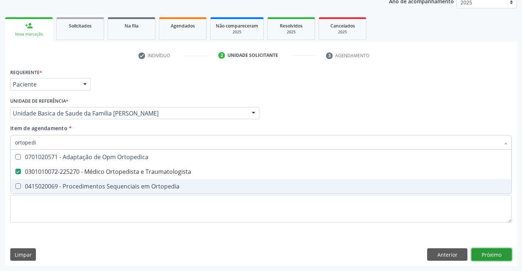
click at [479, 251] on div "Requerente * Paciente Profissional de Saúde Paciente Nenhum resultado encontrad…" at bounding box center [261, 166] width 512 height 199
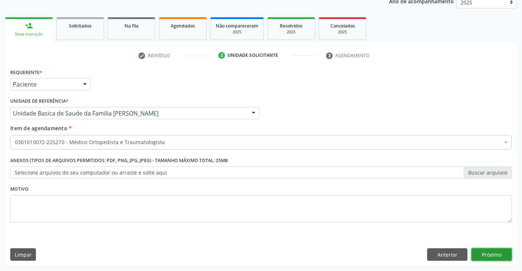
click at [479, 256] on button "Próximo" at bounding box center [492, 254] width 40 height 12
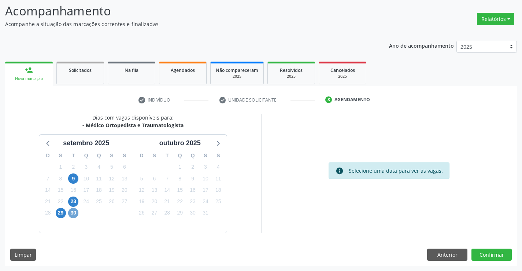
click at [74, 215] on span "30" at bounding box center [73, 213] width 10 height 10
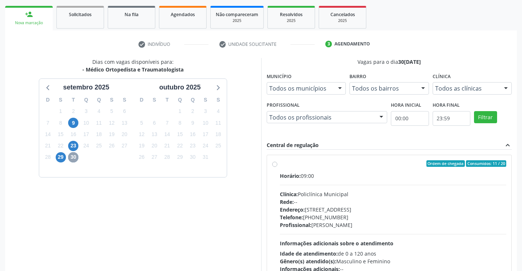
scroll to position [121, 0]
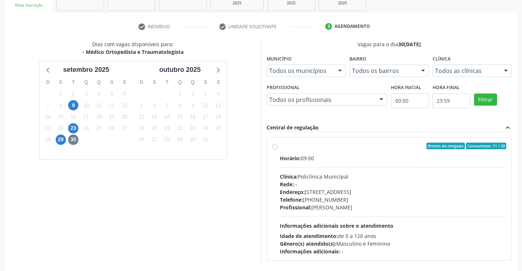
click at [377, 199] on div "Telefone: [PHONE_NUMBER]" at bounding box center [393, 200] width 227 height 8
click at [277, 149] on input "Ordem de chegada Consumidos: 11 / 20 Horário: 09:00 Clínica: Policlínica Munici…" at bounding box center [274, 146] width 5 height 7
radio input "true"
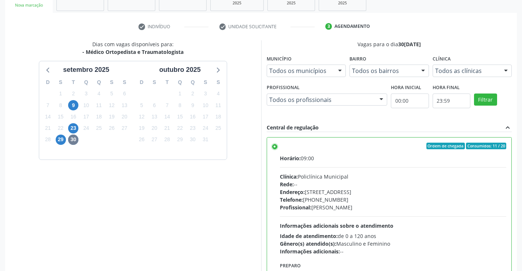
scroll to position [167, 0]
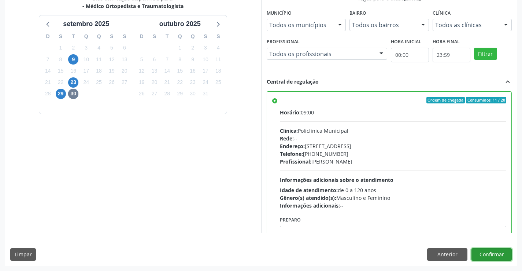
click at [491, 256] on button "Confirmar" at bounding box center [492, 254] width 40 height 12
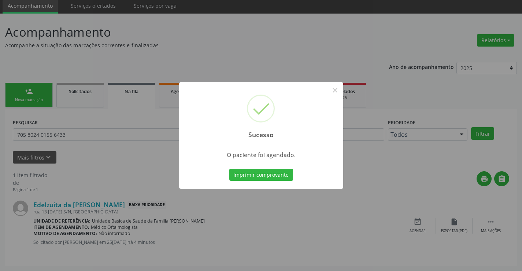
scroll to position [0, 0]
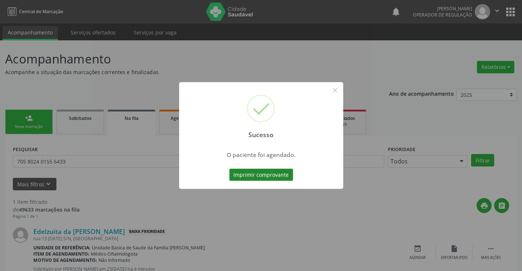
click at [258, 175] on button "Imprimir comprovante" at bounding box center [261, 175] width 64 height 12
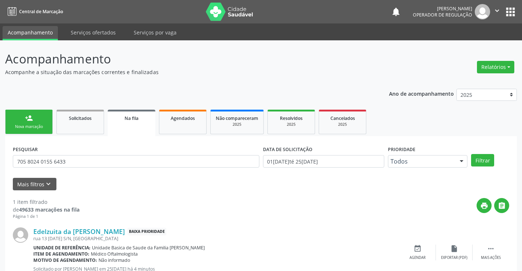
click at [27, 117] on div "person_add" at bounding box center [29, 118] width 8 height 8
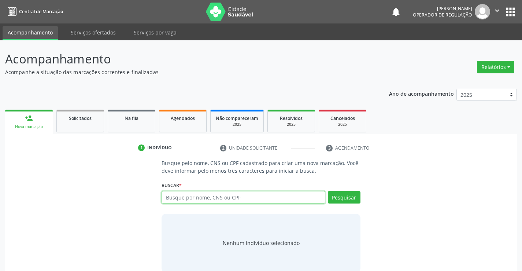
click at [184, 202] on input "text" at bounding box center [243, 197] width 163 height 12
type input "700202926615828"
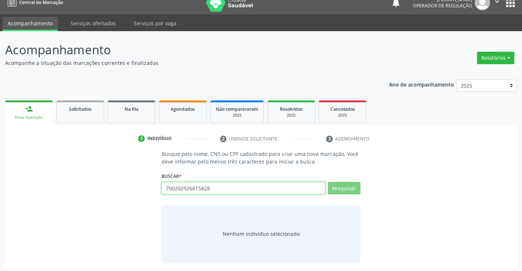
scroll to position [12, 0]
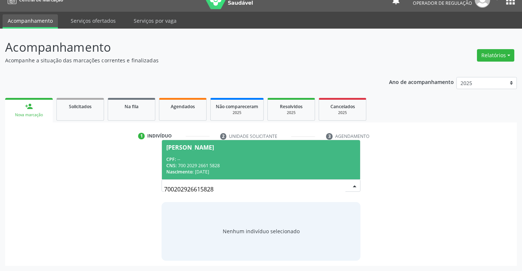
click at [239, 145] on div "[PERSON_NAME]" at bounding box center [260, 147] width 189 height 6
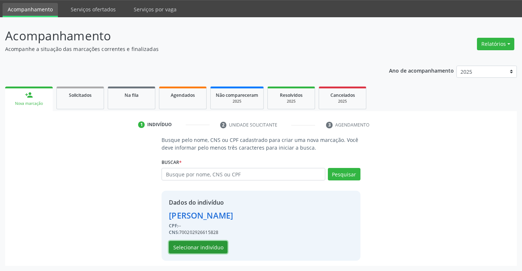
click at [203, 244] on button "Selecionar indivíduo" at bounding box center [198, 247] width 59 height 12
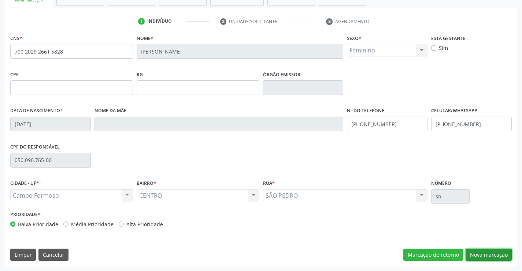
click at [478, 253] on button "Nova marcação" at bounding box center [489, 254] width 46 height 12
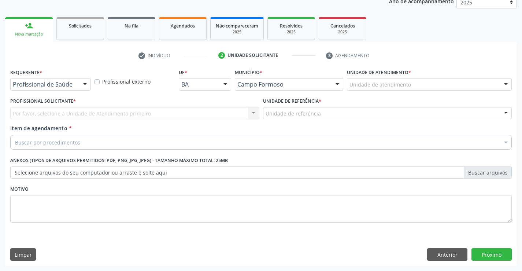
scroll to position [92, 0]
click at [84, 82] on div at bounding box center [85, 84] width 11 height 12
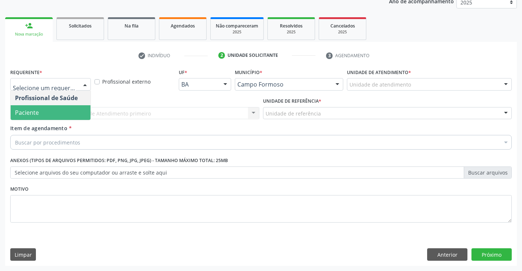
drag, startPoint x: 53, startPoint y: 111, endPoint x: 68, endPoint y: 112, distance: 14.7
click at [53, 111] on span "Paciente" at bounding box center [51, 112] width 80 height 15
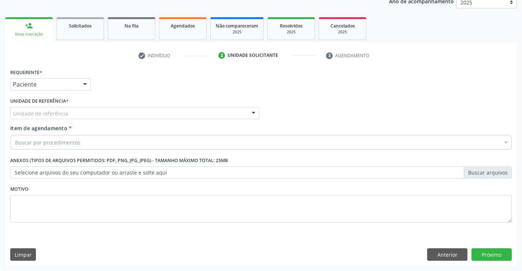
click at [72, 112] on div "Unidade de referência" at bounding box center [134, 113] width 249 height 12
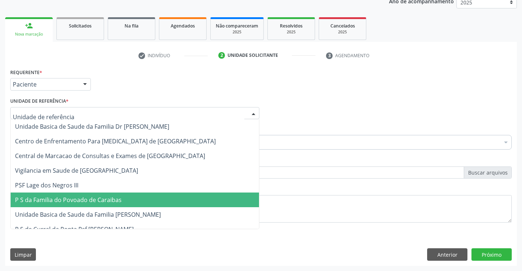
click at [103, 207] on span "P S da Familia do Povoado de Caraibas" at bounding box center [135, 199] width 248 height 15
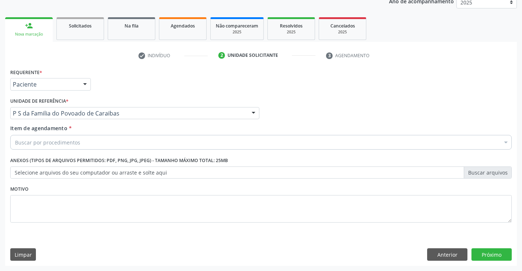
click at [82, 143] on div "Buscar por procedimentos" at bounding box center [261, 142] width 502 height 15
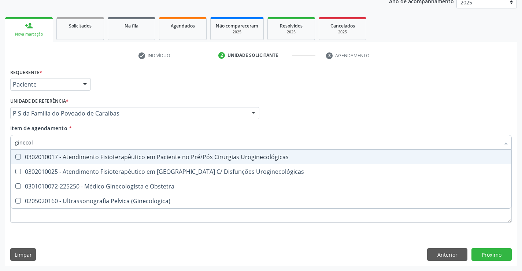
type input "ginecolo"
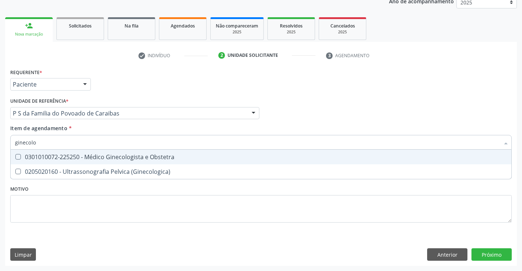
click at [104, 158] on div "0301010072-225250 - Médico Ginecologista e Obstetra" at bounding box center [261, 157] width 492 height 6
checkbox Obstetra "true"
click at [490, 257] on div "Requerente * Paciente Profissional de Saúde Paciente Nenhum resultado encontrad…" at bounding box center [261, 166] width 512 height 199
checkbox \(Ginecologica\) "true"
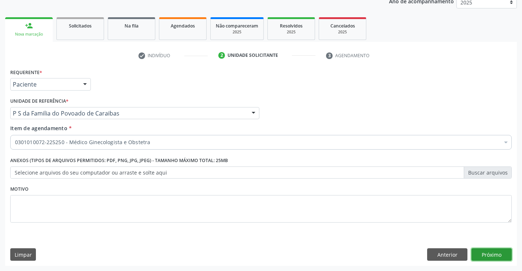
click at [491, 250] on button "Próximo" at bounding box center [492, 254] width 40 height 12
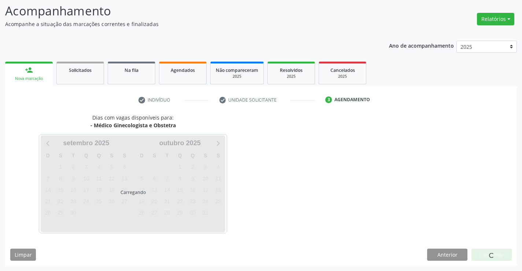
scroll to position [48, 0]
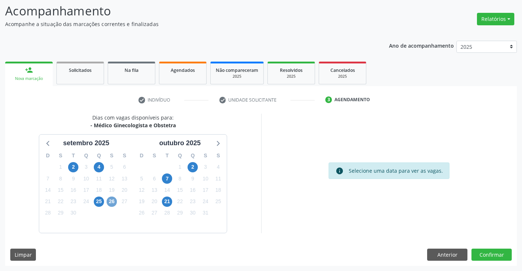
click at [113, 202] on span "26" at bounding box center [112, 201] width 10 height 10
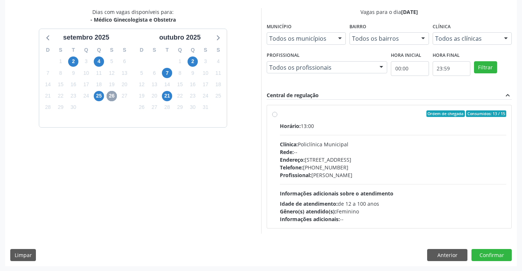
scroll to position [154, 0]
click at [399, 177] on div "Profissional: Luana Saback de Almeida" at bounding box center [393, 175] width 227 height 8
click at [277, 117] on input "Ordem de chegada Consumidos: 13 / 15 Horário: 13:00 Clínica: Policlínica Munici…" at bounding box center [274, 113] width 5 height 7
radio input "true"
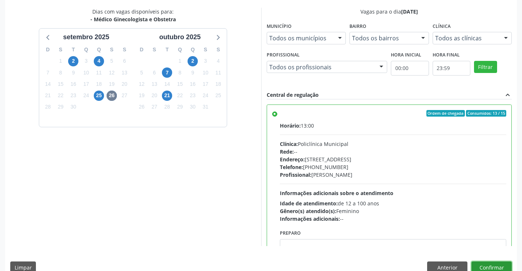
click at [480, 263] on button "Confirmar" at bounding box center [492, 267] width 40 height 12
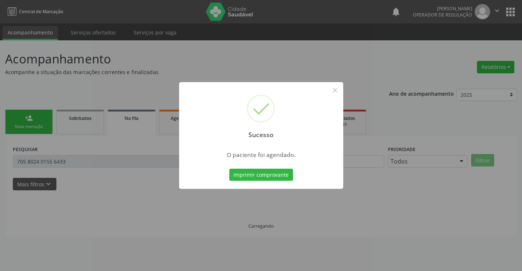
scroll to position [0, 0]
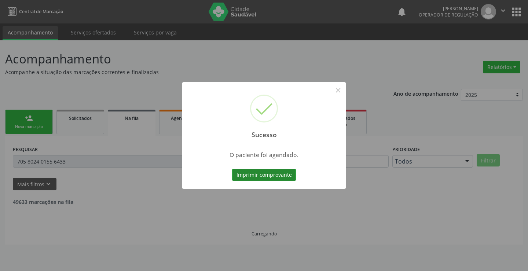
click at [274, 173] on button "Imprimir comprovante" at bounding box center [264, 175] width 64 height 12
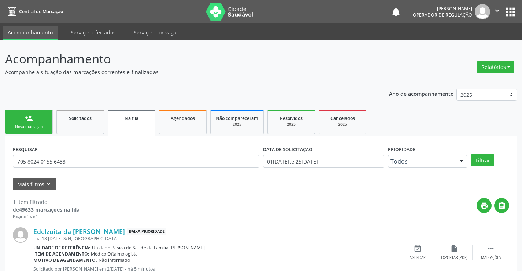
click at [29, 116] on div "person_add" at bounding box center [29, 118] width 8 height 8
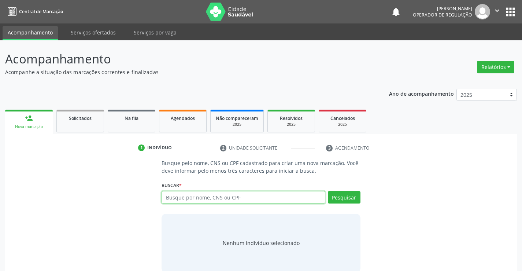
click at [214, 197] on input "text" at bounding box center [243, 197] width 163 height 12
type input "700202926615828"
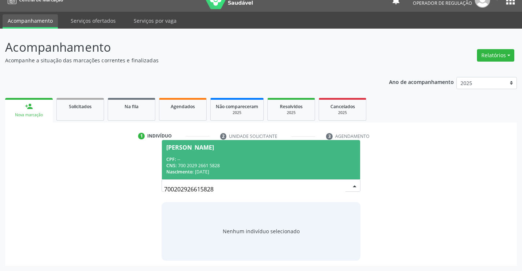
click at [224, 161] on div "CPF: --" at bounding box center [260, 159] width 189 height 6
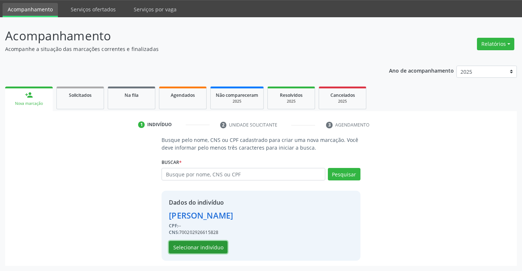
click at [192, 250] on button "Selecionar indivíduo" at bounding box center [198, 247] width 59 height 12
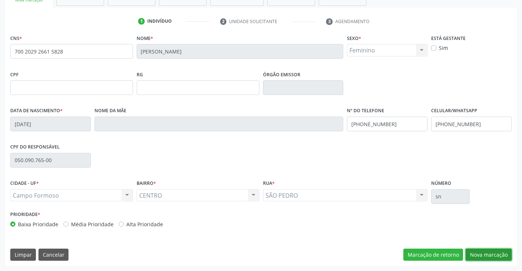
click at [485, 256] on button "Nova marcação" at bounding box center [489, 254] width 46 height 12
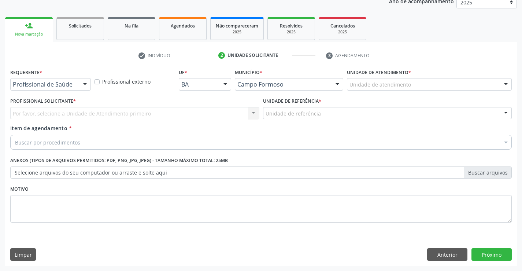
scroll to position [92, 0]
click at [81, 85] on div at bounding box center [85, 84] width 11 height 12
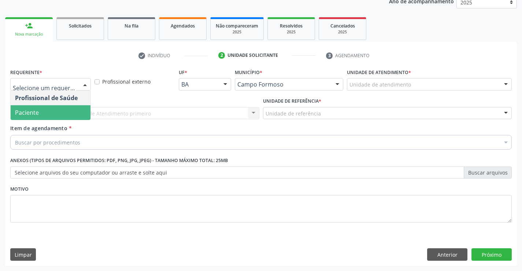
click at [54, 111] on span "Paciente" at bounding box center [51, 112] width 80 height 15
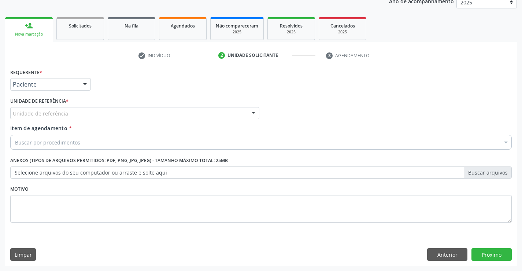
click at [77, 110] on div "Unidade de referência" at bounding box center [134, 113] width 249 height 12
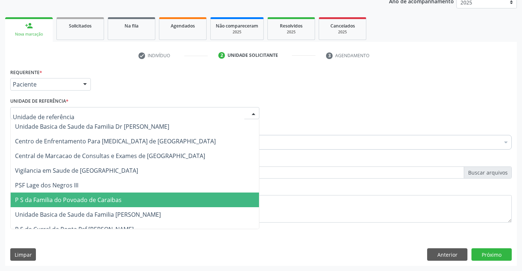
click at [78, 196] on span "P S da Familia do Povoado de Caraibas" at bounding box center [68, 200] width 107 height 8
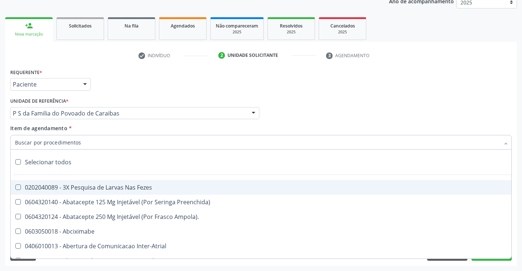
click at [60, 143] on input "Item de agendamento *" at bounding box center [257, 142] width 485 height 15
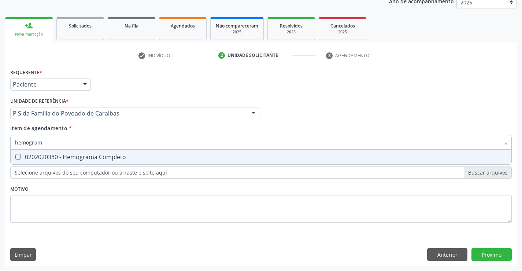
type input "hemograma"
drag, startPoint x: 57, startPoint y: 156, endPoint x: 60, endPoint y: 151, distance: 6.1
click at [58, 155] on div "0202020380 - Hemograma Completo" at bounding box center [261, 157] width 492 height 6
checkbox Completo "true"
type input "hemograma"
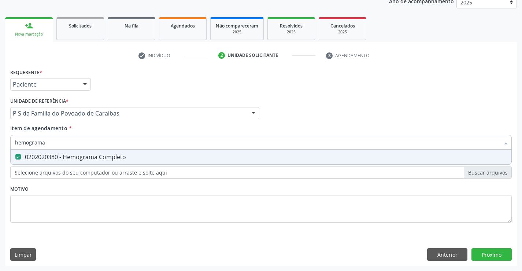
click at [113, 88] on div "Requerente * Paciente Profissional de Saúde Paciente Nenhum resultado encontrad…" at bounding box center [260, 81] width 505 height 29
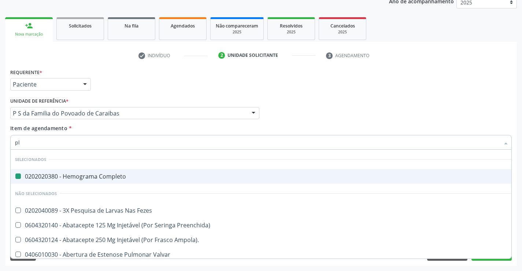
type input "pla"
checkbox Completo "false"
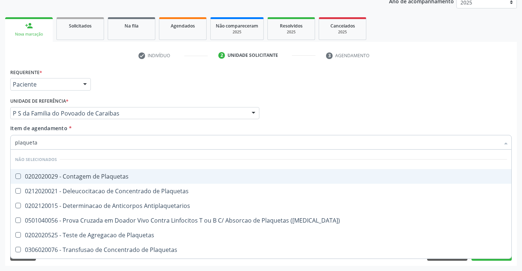
type input "plaquetas"
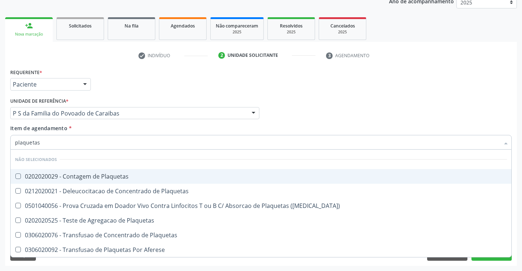
drag, startPoint x: 66, startPoint y: 180, endPoint x: 77, endPoint y: 158, distance: 24.4
click at [68, 179] on div "0202020029 - Contagem de Plaquetas" at bounding box center [261, 176] width 492 height 6
checkbox Plaquetas "true"
type input "plaquetas"
click at [145, 86] on div "Requerente * Paciente Profissional de Saúde Paciente Nenhum resultado encontrad…" at bounding box center [260, 81] width 505 height 29
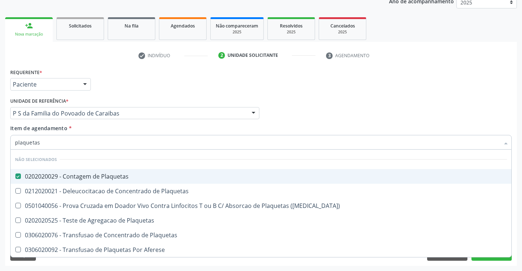
checkbox Plaquetas "true"
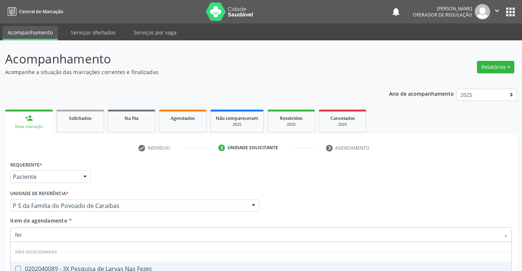
type input "ferr"
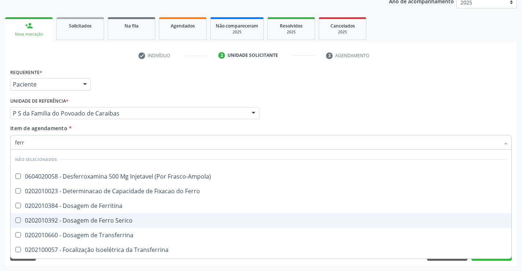
click at [108, 221] on div "0202010392 - Dosagem de Ferro Serico" at bounding box center [261, 220] width 492 height 6
checkbox Serico "true"
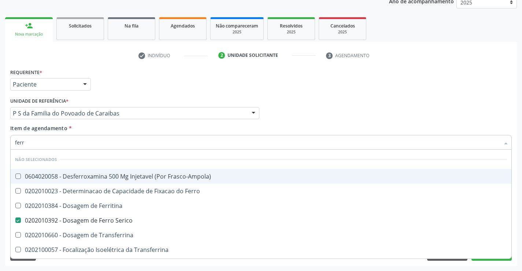
click at [245, 111] on div "P S da Familia do Povoado de Caraibas" at bounding box center [134, 113] width 249 height 12
checkbox Frasco-Ampola\) "true"
checkbox Ferro "true"
checkbox Ferritina "true"
checkbox Transferrina "true"
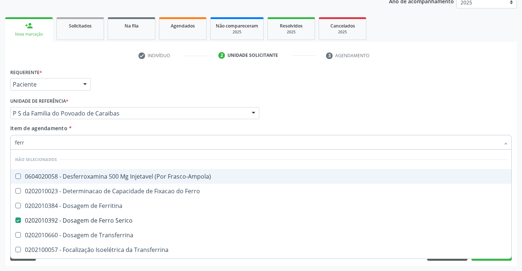
checkbox Transferrina "true"
checkbox Ml\) "true"
checkbox \(Nefroplastia\) "true"
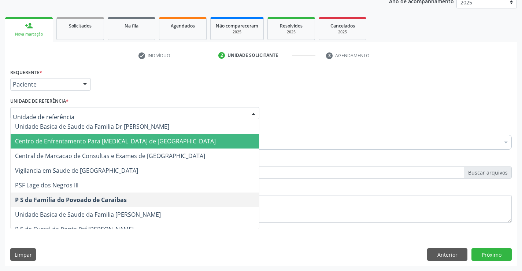
click at [348, 129] on div "Item de agendamento * 13 opções selecionadas Desfazer seleção Selecionados 0202…" at bounding box center [261, 135] width 502 height 23
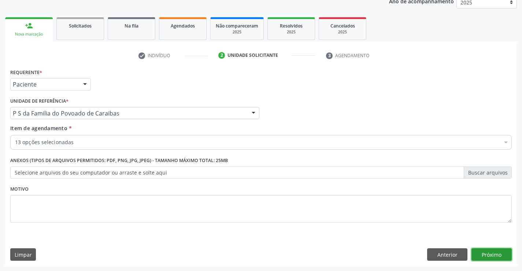
click at [491, 252] on button "Próximo" at bounding box center [492, 254] width 40 height 12
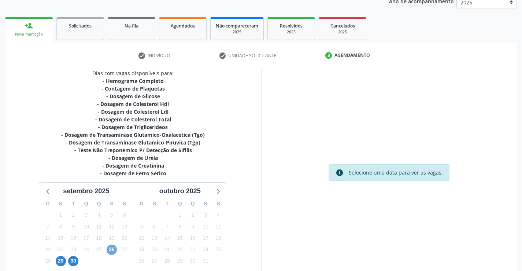
click at [115, 249] on span "26" at bounding box center [112, 249] width 10 height 10
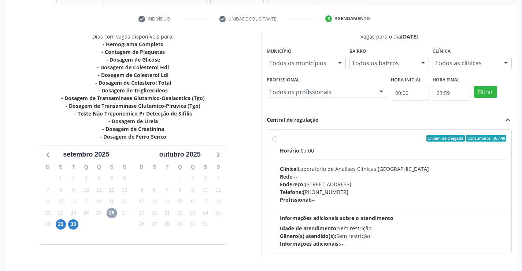
scroll to position [154, 0]
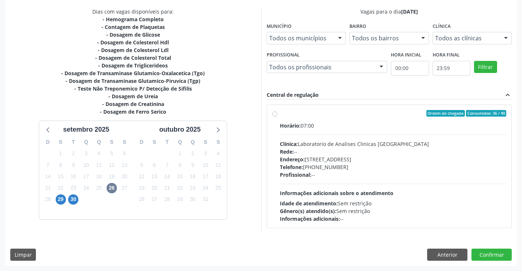
click at [343, 126] on div "Horário: 07:00" at bounding box center [393, 126] width 227 height 8
click at [277, 117] on input "Ordem de chegada Consumidos: 36 / 40 Horário: 07:00 Clínica: Laboratorio de Ana…" at bounding box center [274, 113] width 5 height 7
radio input "true"
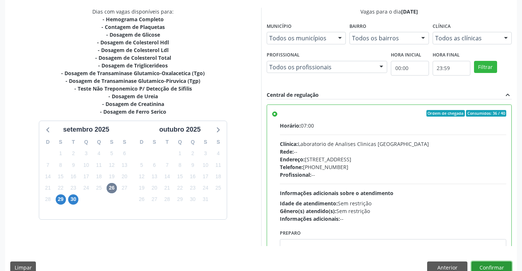
click at [490, 262] on button "Confirmar" at bounding box center [492, 267] width 40 height 12
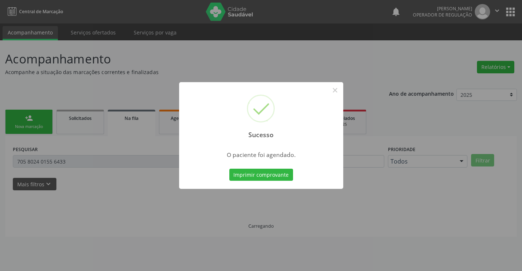
scroll to position [0, 0]
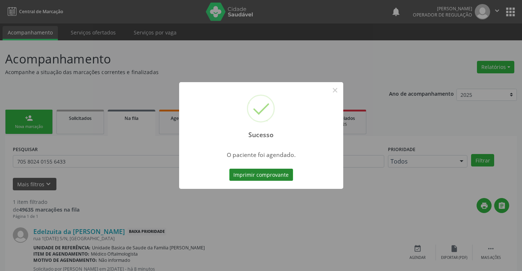
click at [278, 174] on button "Imprimir comprovante" at bounding box center [261, 175] width 64 height 12
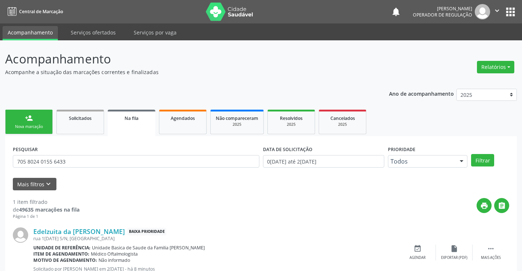
click at [494, 3] on nav "Central de Marcação notifications [PERSON_NAME] Operador de regulação  Configu…" at bounding box center [261, 11] width 522 height 23
click at [493, 10] on button "" at bounding box center [497, 11] width 14 height 15
click at [462, 43] on link "Sair" at bounding box center [478, 45] width 51 height 10
